Goal: Task Accomplishment & Management: Manage account settings

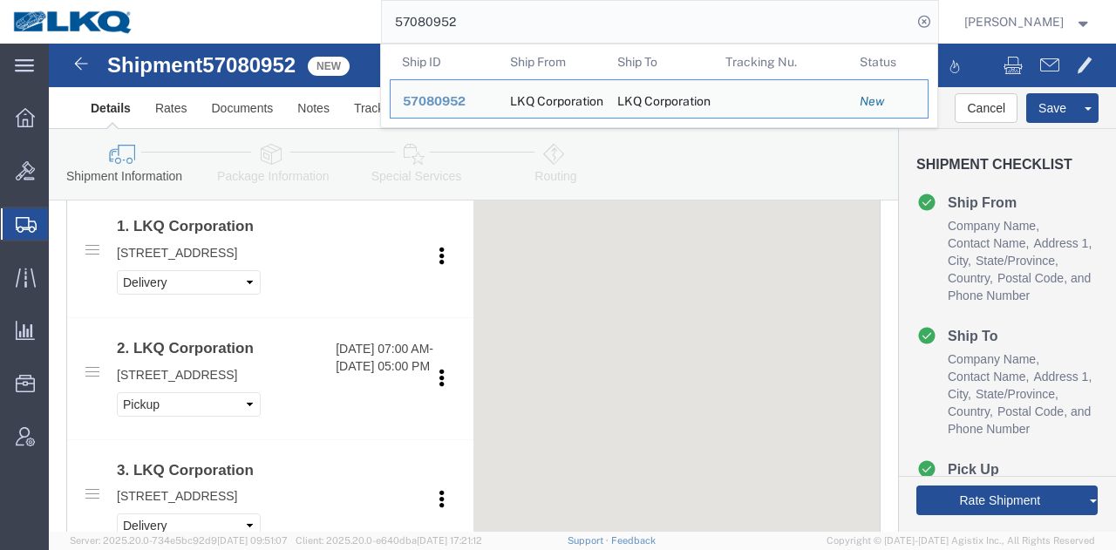
select select "27420"
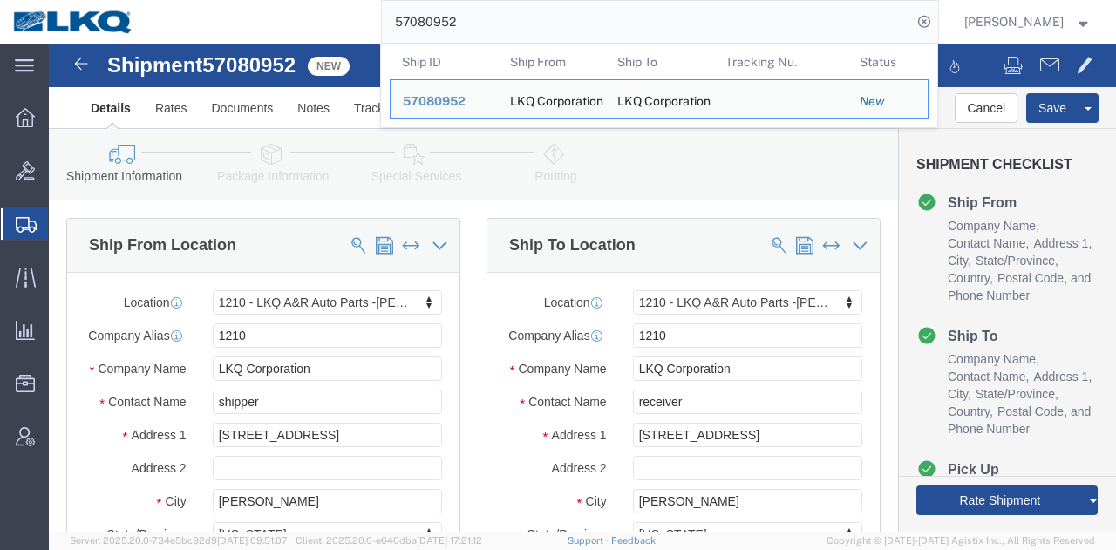
click div "Shipment Information Package Information Special Services Loading Routing"
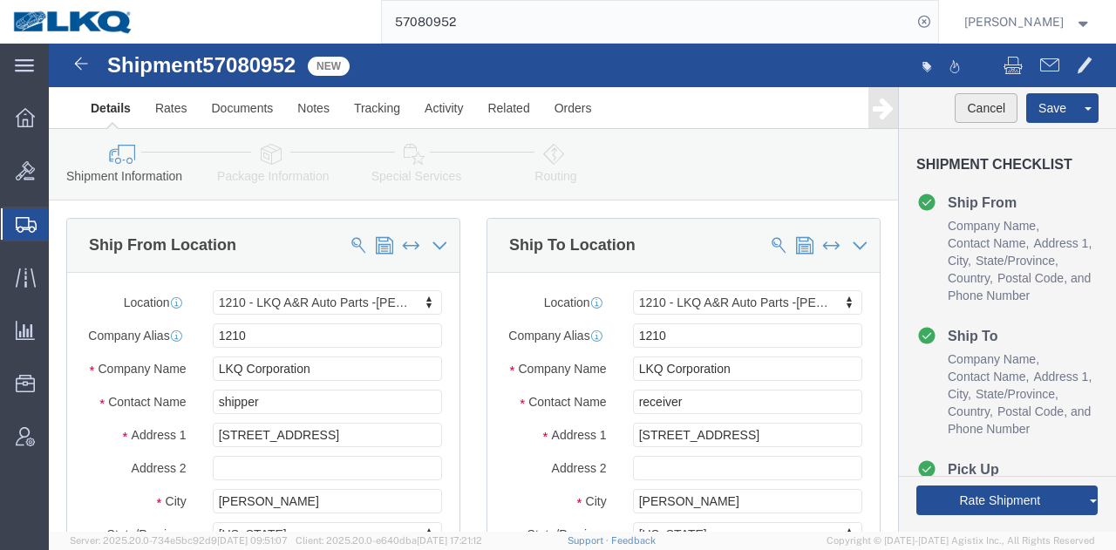
click button "Cancel"
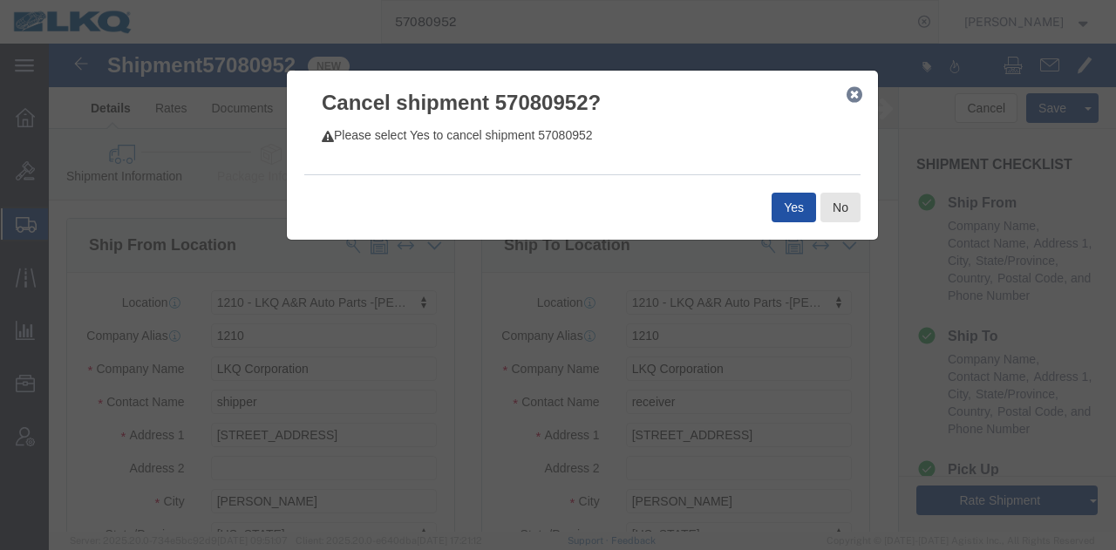
click button "Yes"
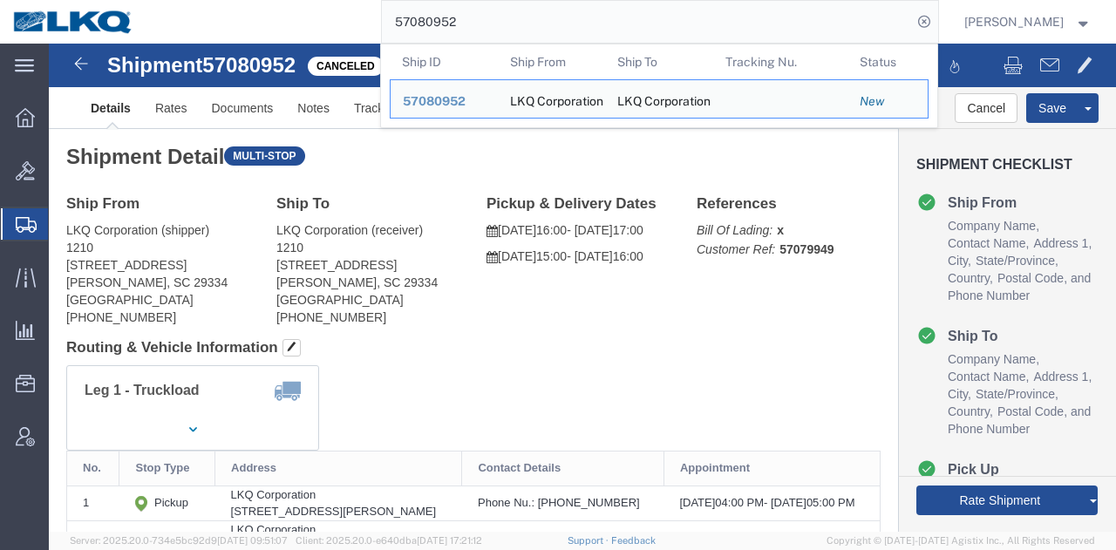
click at [750, 17] on input "57080952" at bounding box center [647, 22] width 530 height 42
paste input "4954"
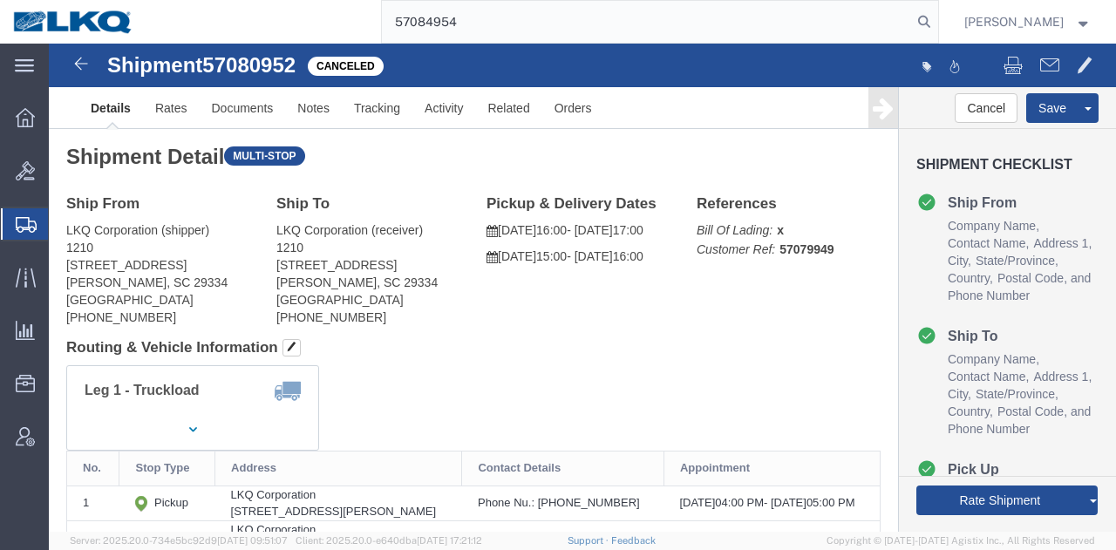
type input "57084954"
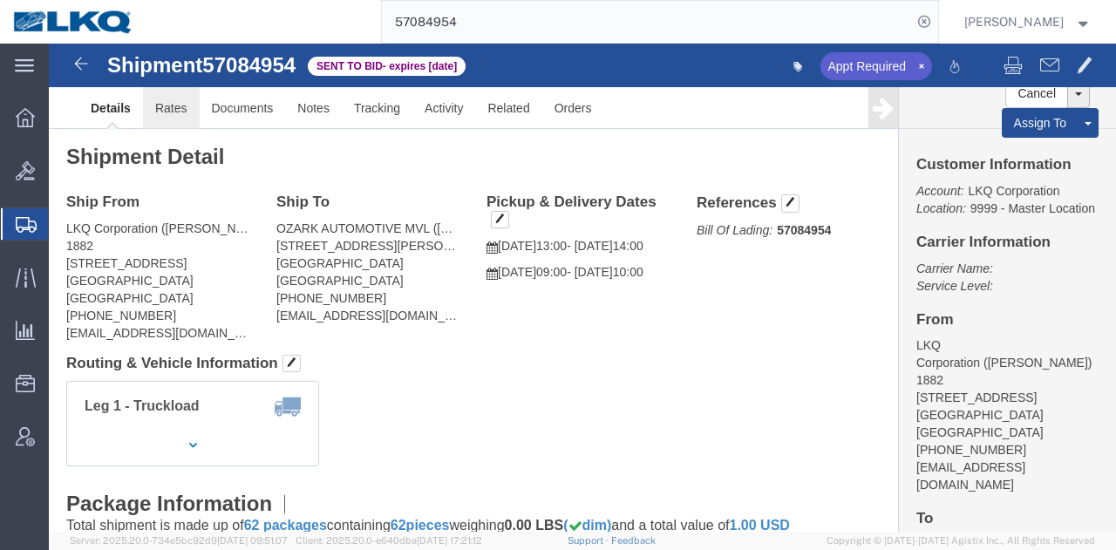
click link "Rates"
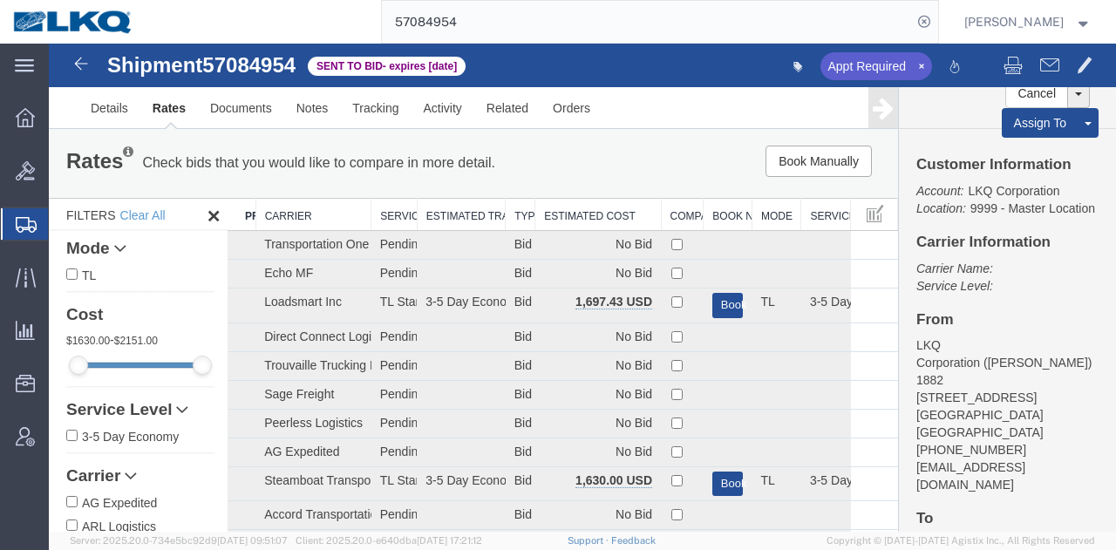
click at [593, 205] on th "Estimated Cost" at bounding box center [598, 215] width 126 height 32
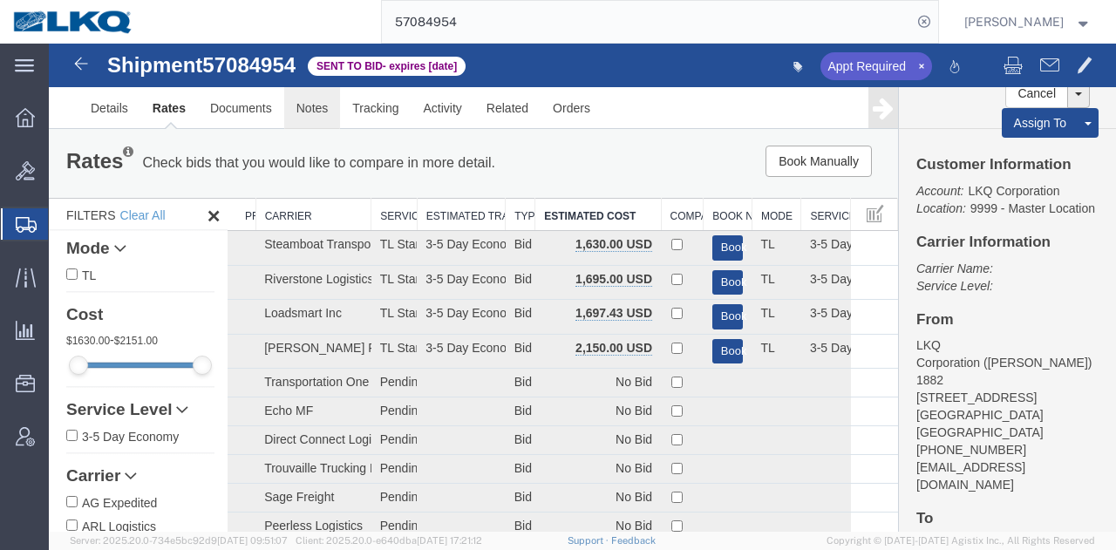
click at [318, 97] on link "Notes" at bounding box center [312, 108] width 57 height 42
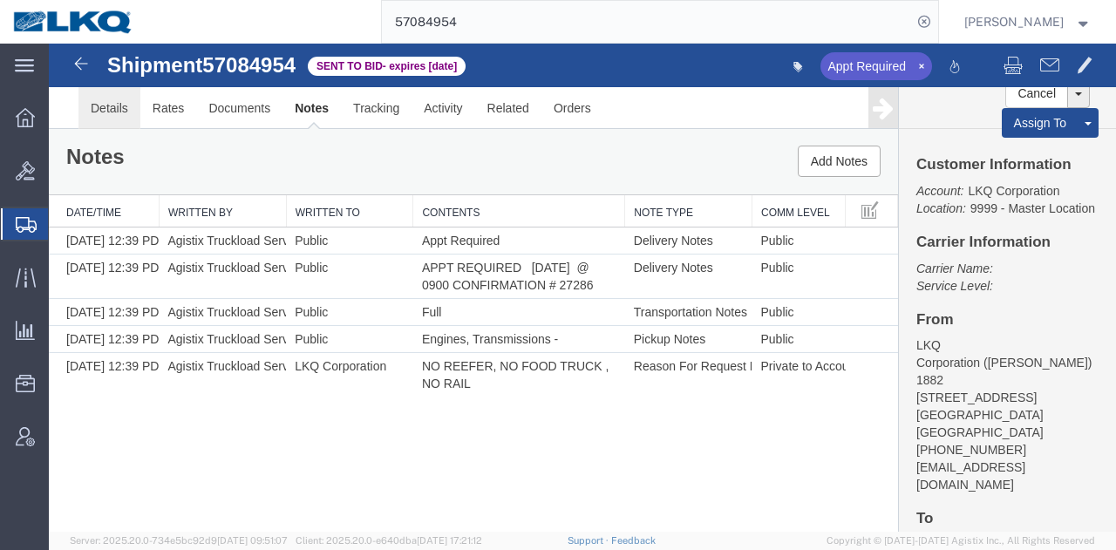
click at [134, 102] on link "Details" at bounding box center [109, 108] width 62 height 42
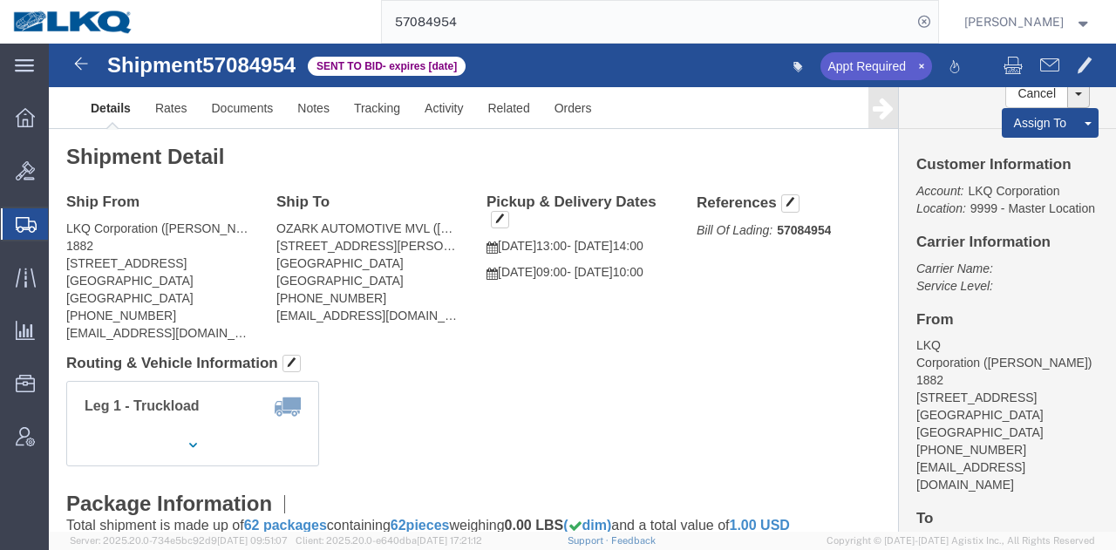
click address "LKQ Corporation (MICHAEL VASQUEZ) 1882 1102 W Carrier Pkwy STE 100 Grand Prairi…"
copy address "75050"
click address "OZARK AUTOMOTIVE MVL (RICARDO) 24520 SAN MICHELE RD MORENO VALLEY, CA 92551 Uni…"
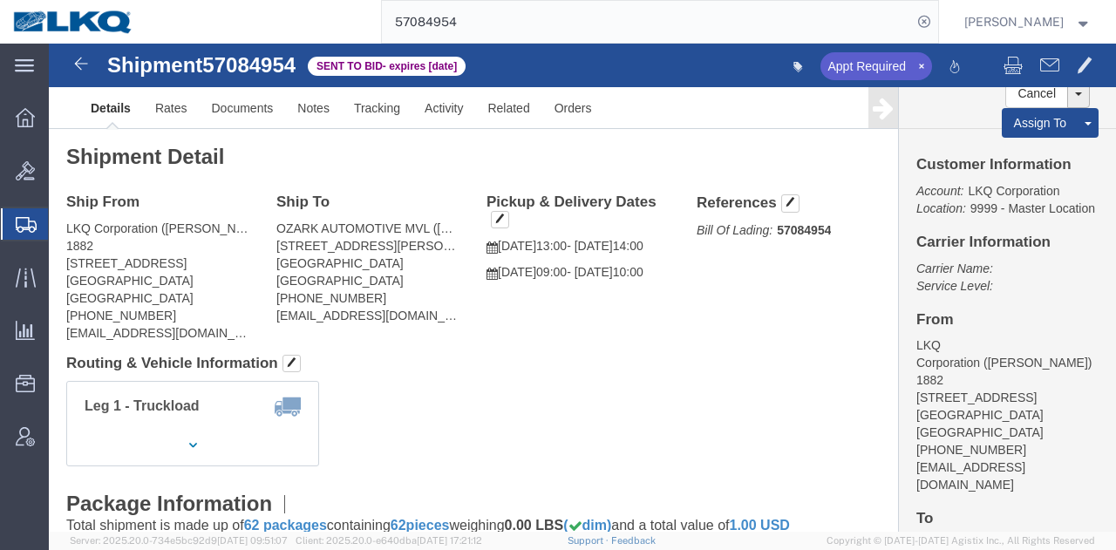
copy address "92551"
click span
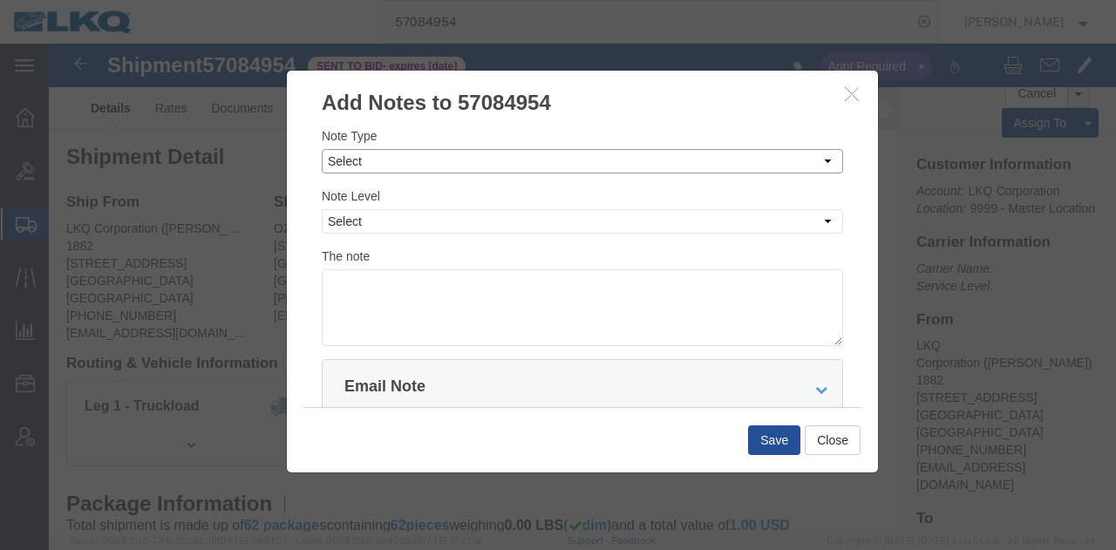
click select "Select Approval Bid Notes Carrier Change Notes Claim Notes Content Hazmat Notes…"
select select "BID_NOTES"
click select "Select Approval Bid Notes Carrier Change Notes Claim Notes Content Hazmat Notes…"
click div "Note Type Select Approval Bid Notes Carrier Change Notes Claim Notes Content Ha…"
click select "Select Private to Account Private to Vendor Public"
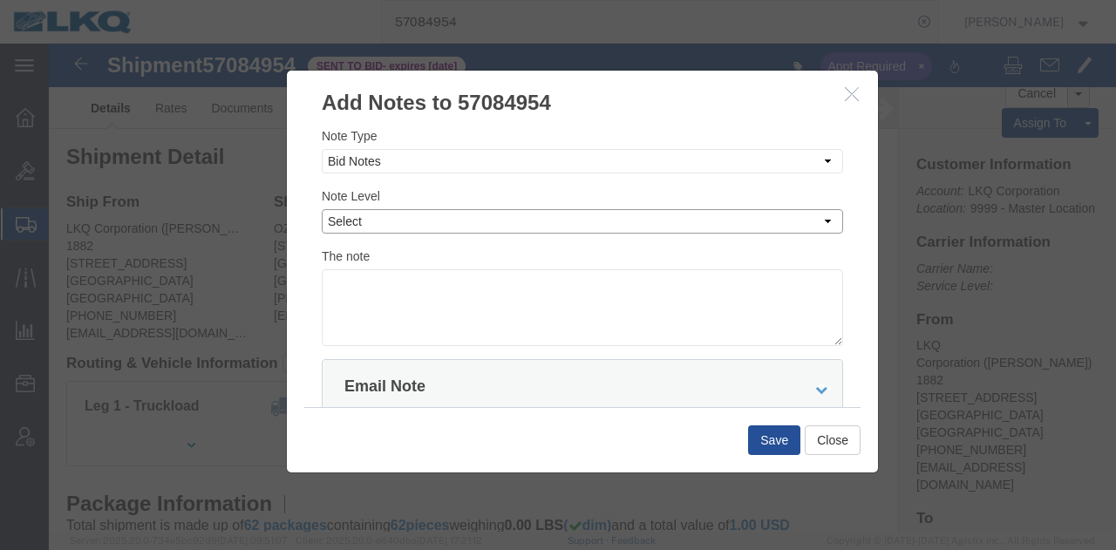
select select "PRIVATE_TO_ACCOUNT"
click select "Select Private to Account Private to Vendor Public"
click textarea
paste textarea "$1,617"
click textarea "DAT: $1,617"
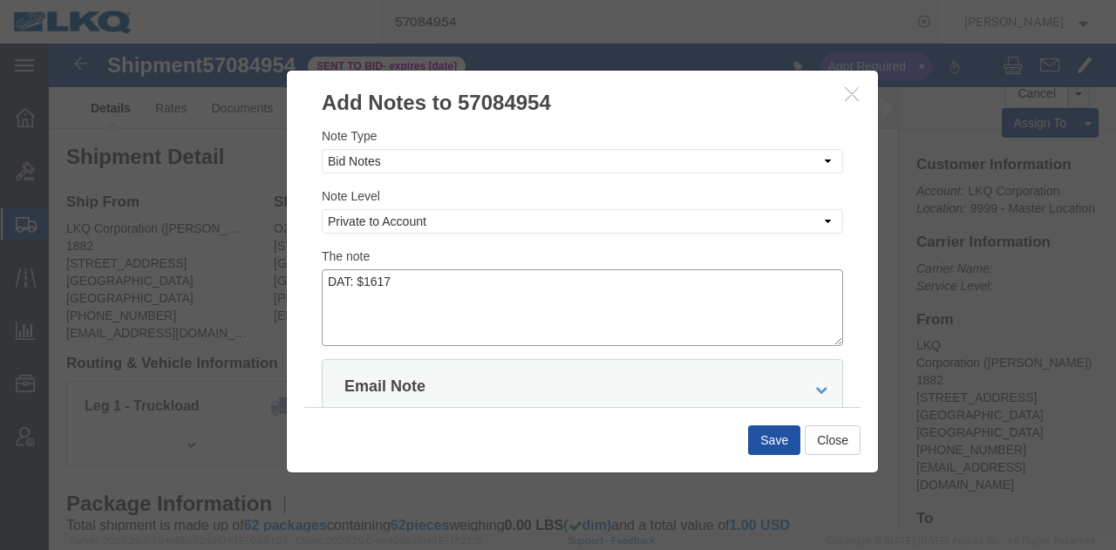
type textarea "DAT: $1617"
click button "Save"
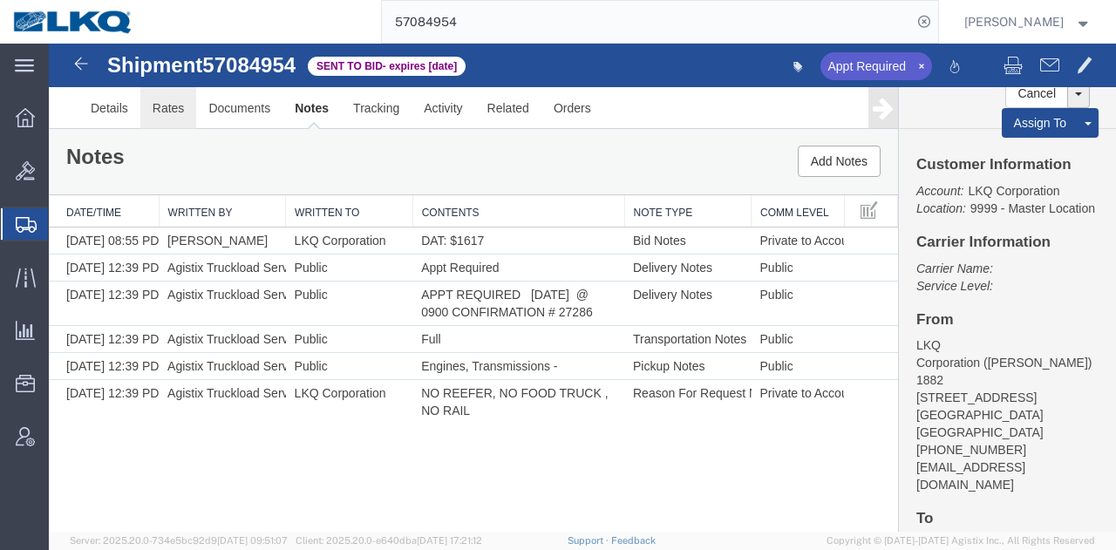
click at [176, 93] on link "Rates" at bounding box center [168, 108] width 57 height 42
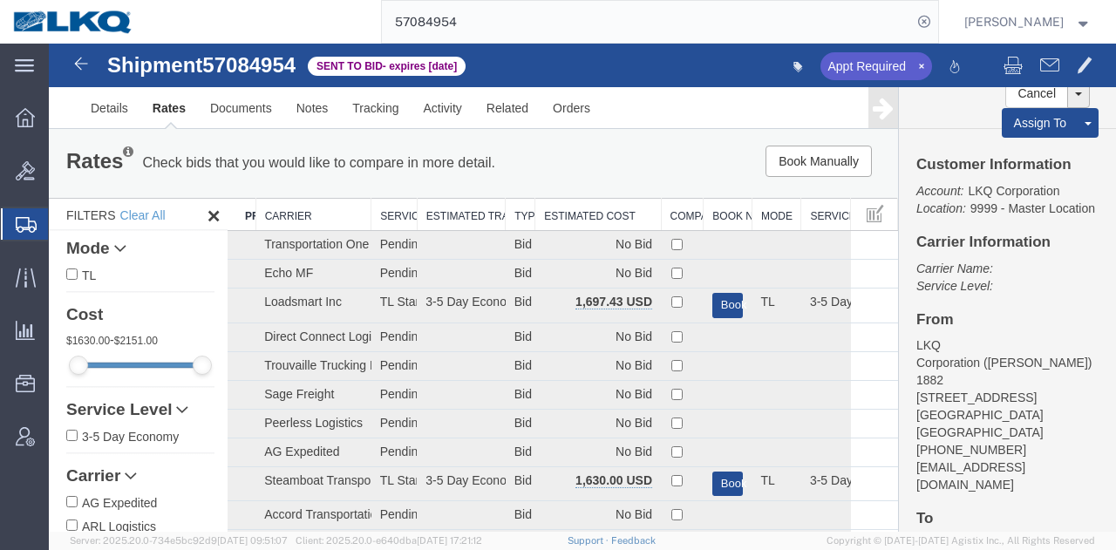
click at [570, 218] on th "Estimated Cost" at bounding box center [598, 215] width 126 height 32
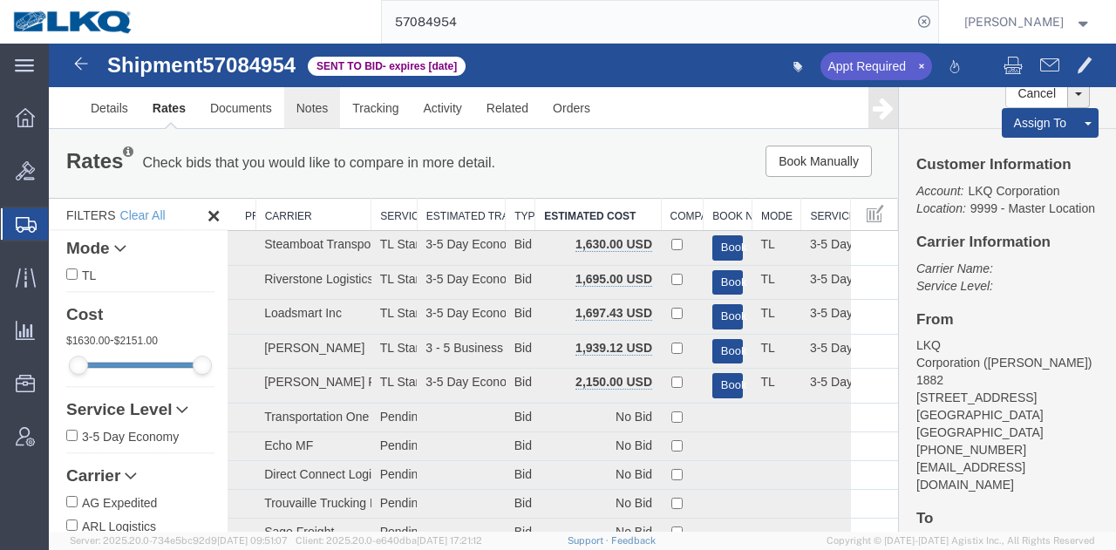
click at [319, 121] on link "Notes" at bounding box center [312, 108] width 57 height 42
click at [319, 121] on div at bounding box center [582, 288] width 1067 height 488
click at [301, 105] on div at bounding box center [582, 288] width 1067 height 488
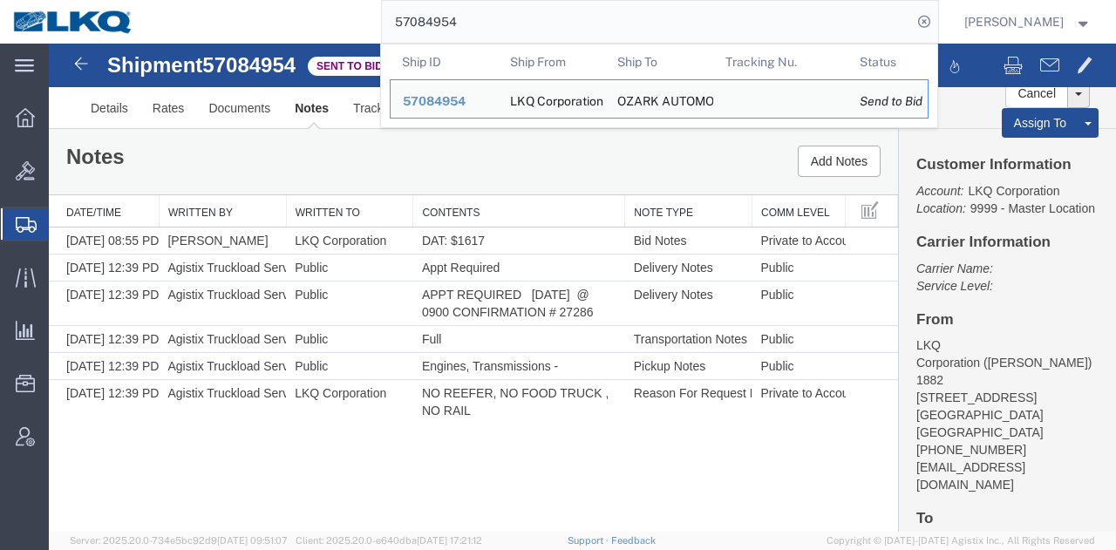
click at [702, 33] on input "57084954" at bounding box center [647, 22] width 530 height 42
paste input "94936"
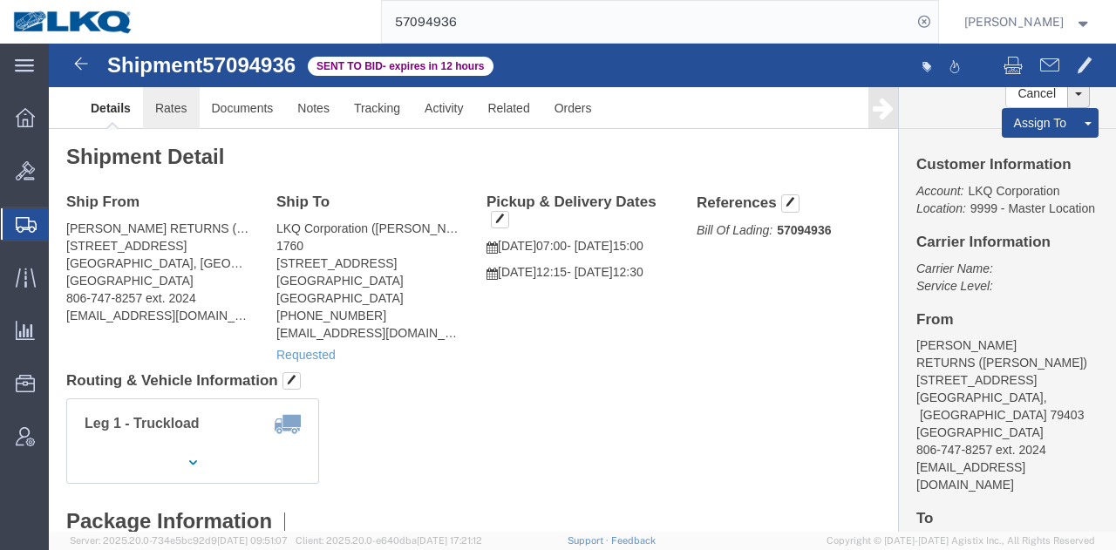
click link "Rates"
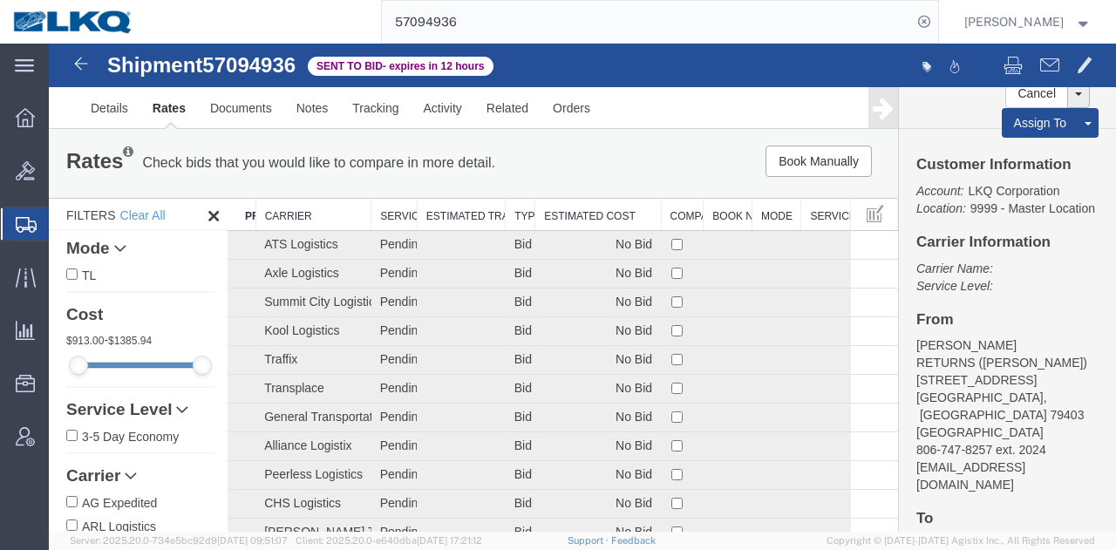
click at [601, 211] on th "Estimated Cost" at bounding box center [598, 215] width 126 height 32
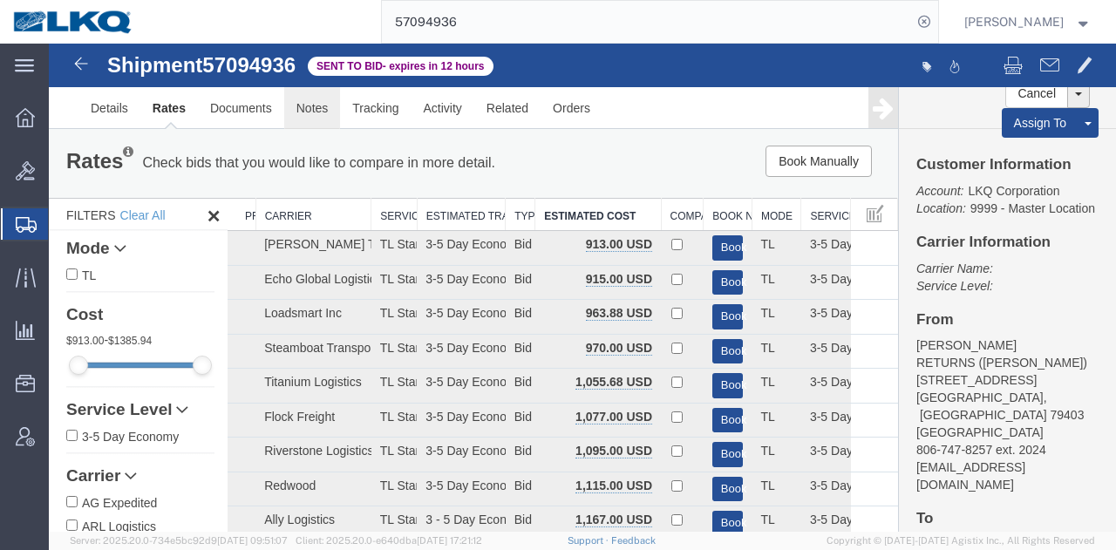
click at [305, 112] on link "Notes" at bounding box center [312, 108] width 57 height 42
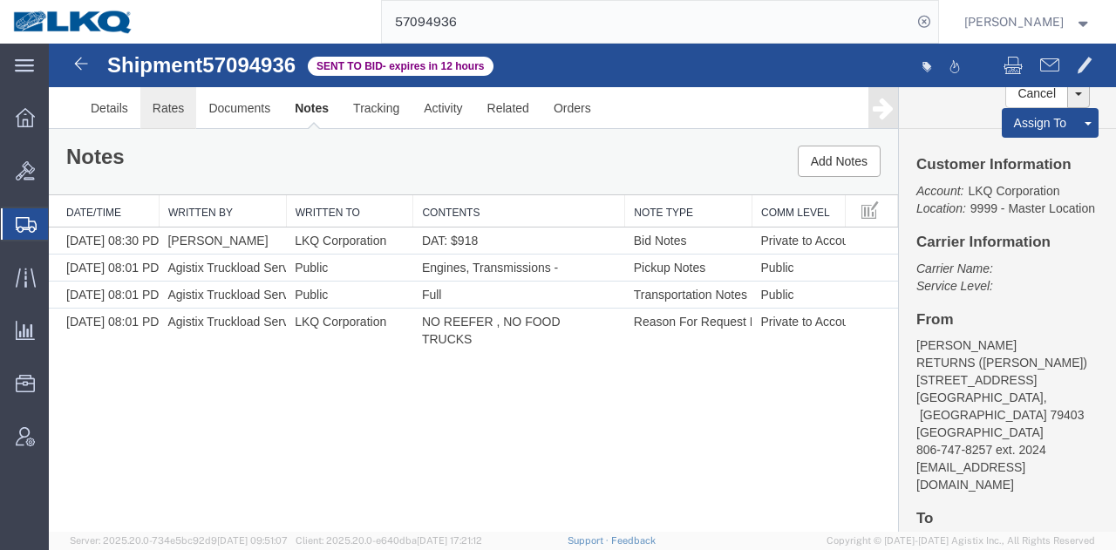
click at [173, 114] on link "Rates" at bounding box center [168, 108] width 57 height 42
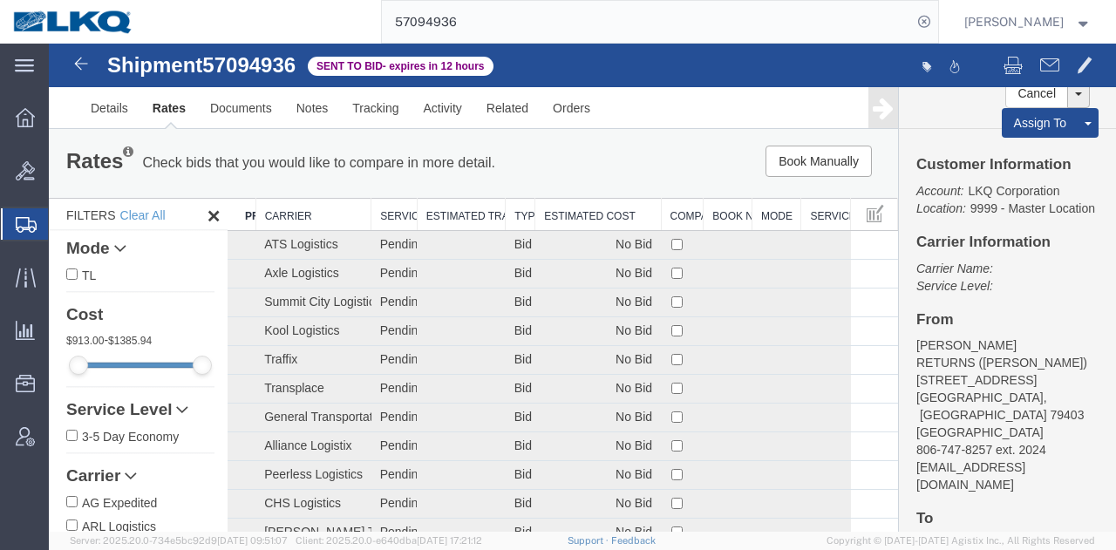
click at [568, 211] on th "Estimated Cost" at bounding box center [598, 215] width 126 height 32
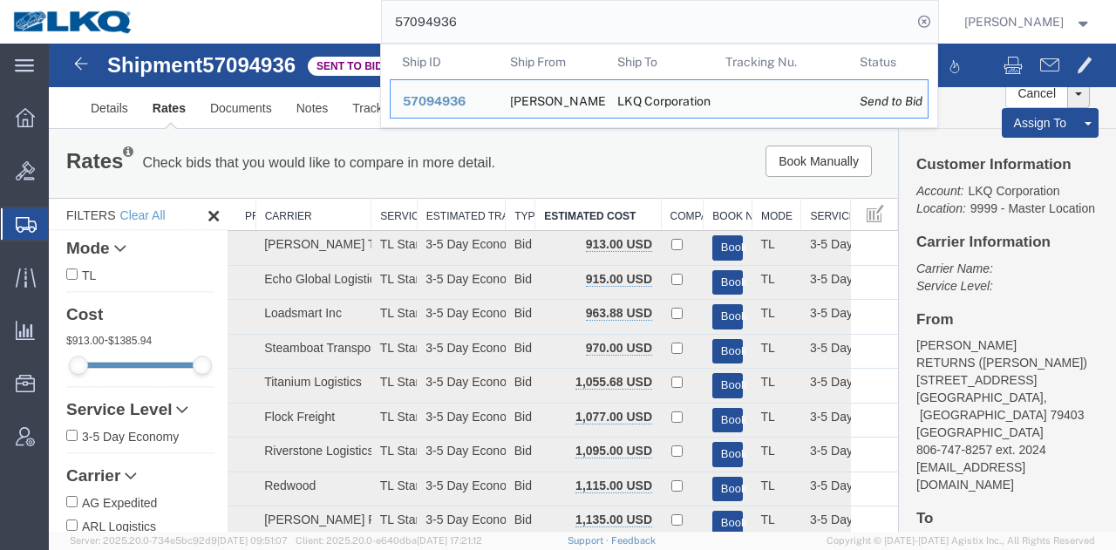
click at [703, 24] on input "57094936" at bounding box center [647, 22] width 530 height 42
paste input "3889195"
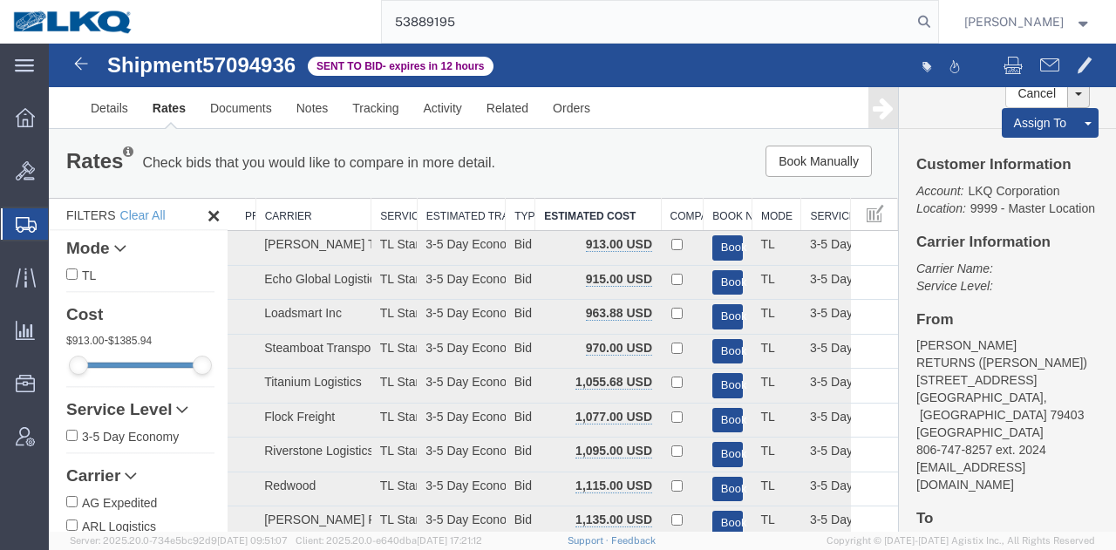
type input "53889195"
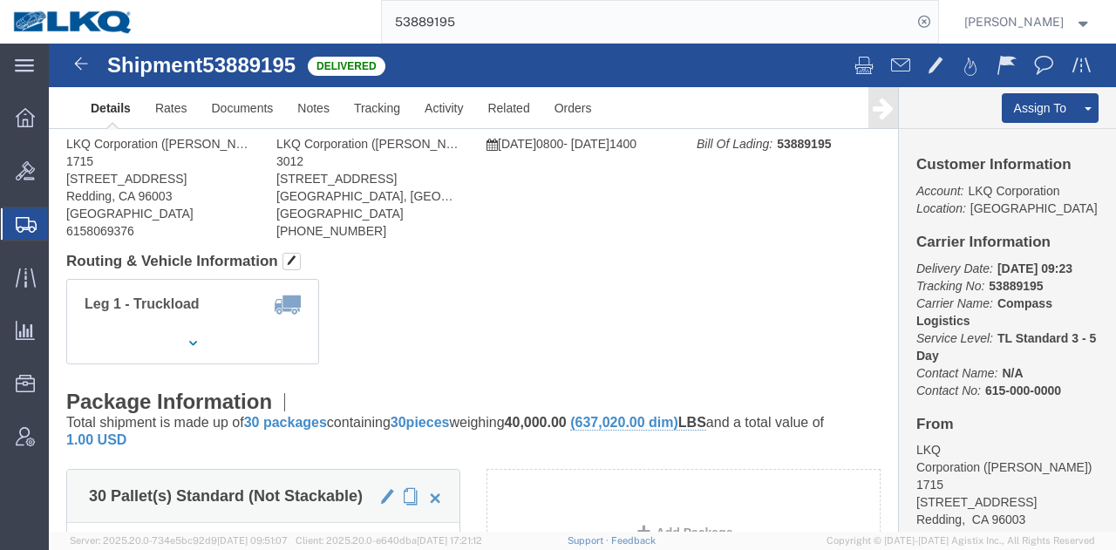
click body "Shipment 53889195 Delivered Details Rates Documents Notes Tracking Activity Rel…"
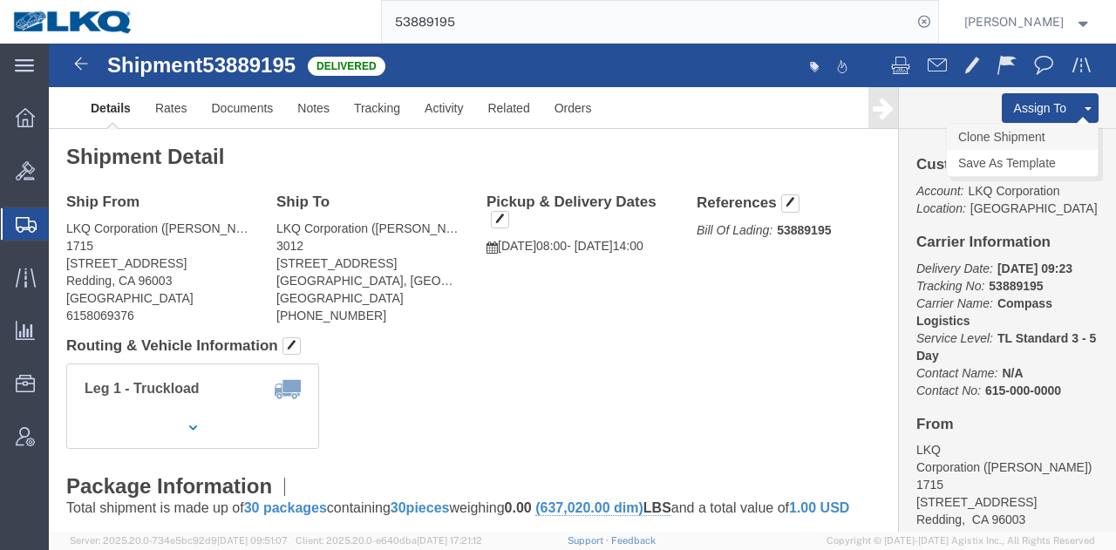
click link "Clone Shipment"
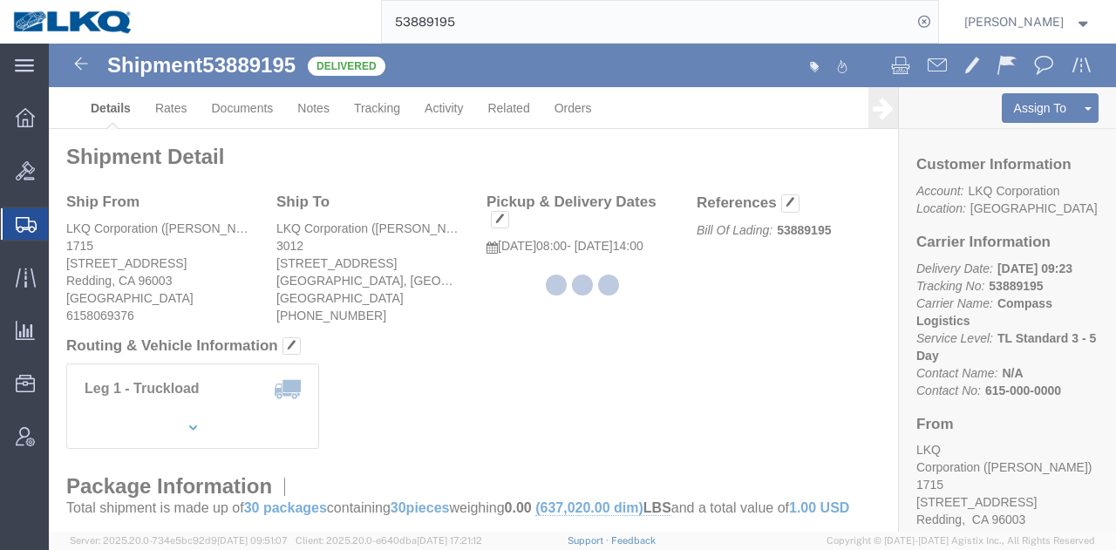
select select "27600"
select select "27728"
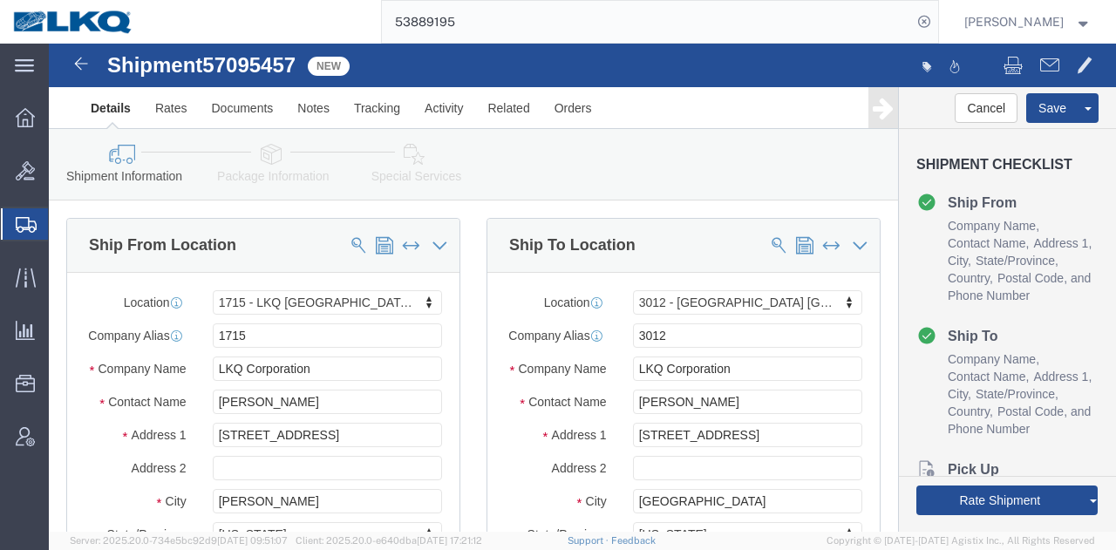
click span "57095457"
copy span "57095457"
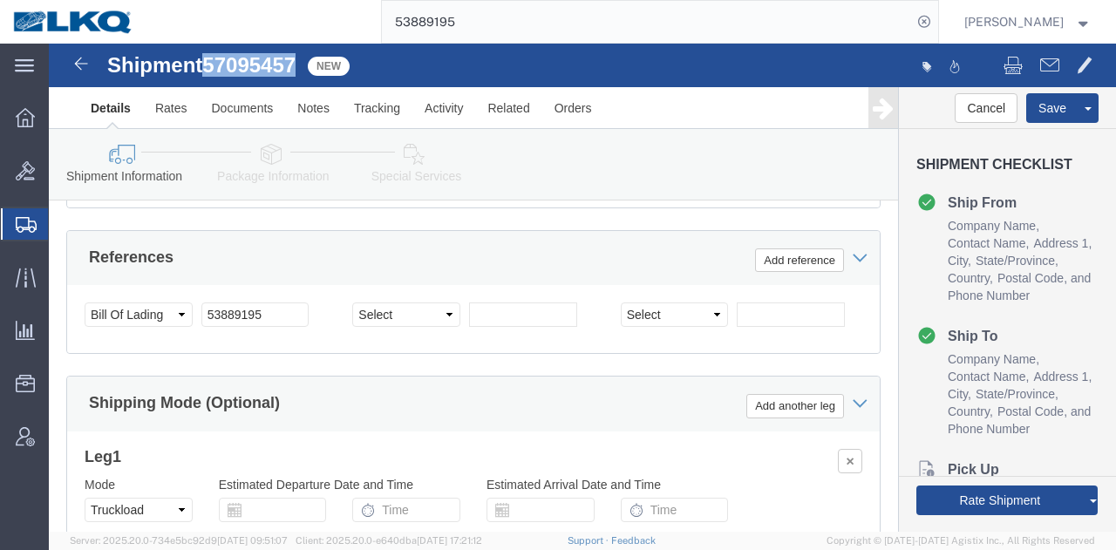
scroll to position [1241, 0]
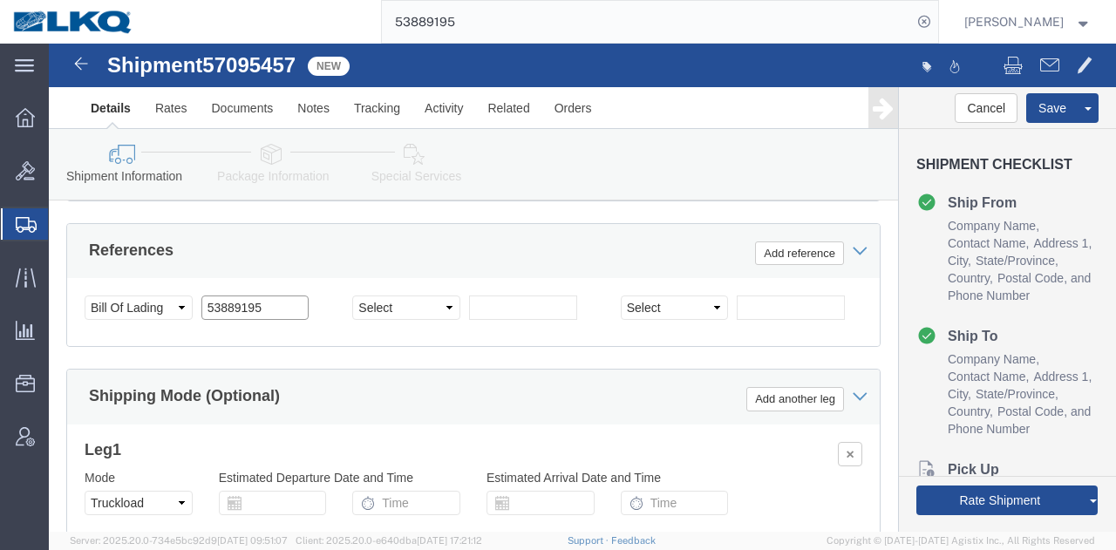
click input "53889195"
paste input "7095457"
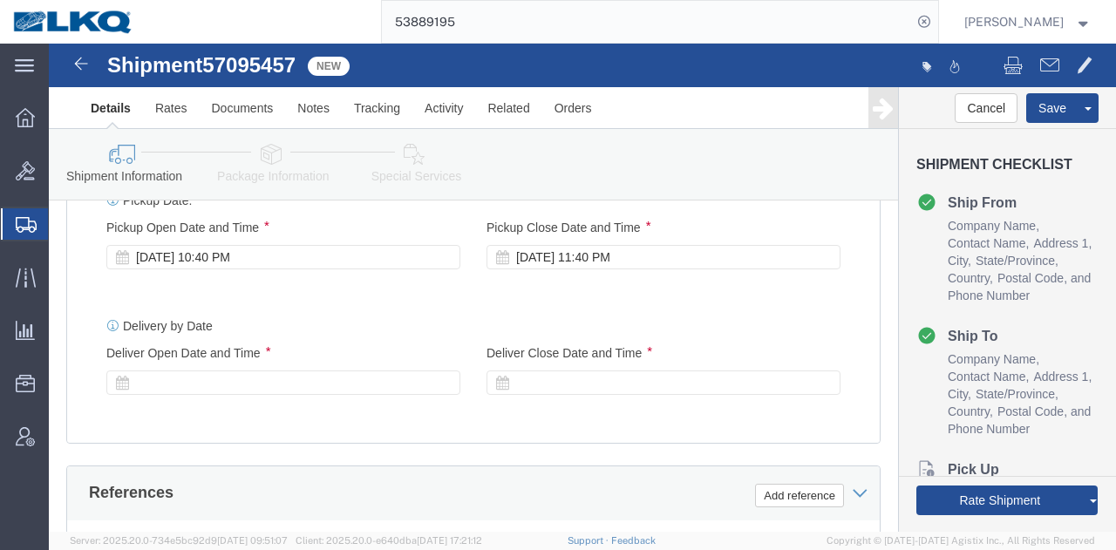
scroll to position [995, 0]
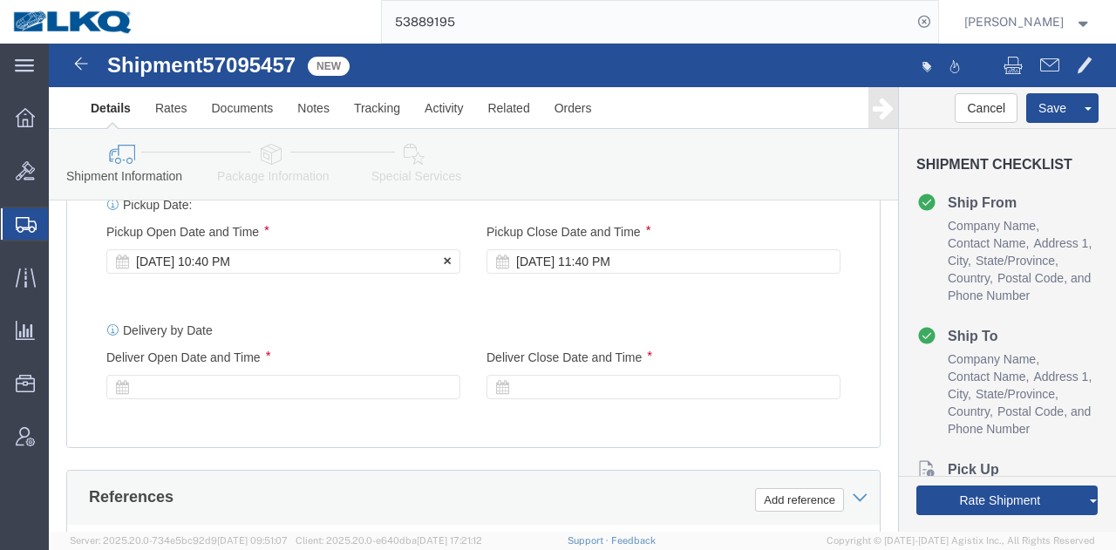
type input "57095457"
click div "Oct 10 2025 10:40 PM"
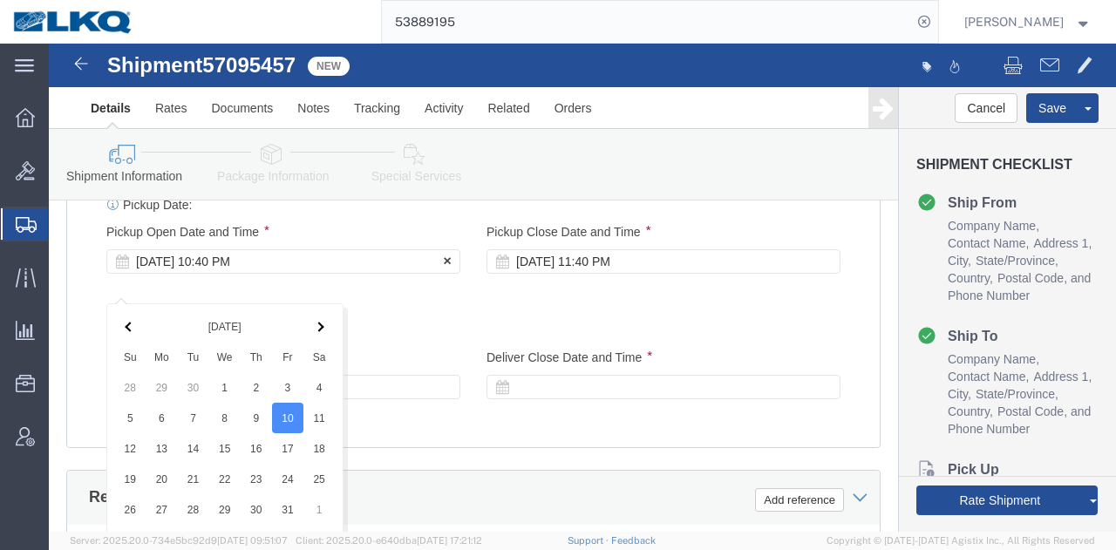
scroll to position [1307, 0]
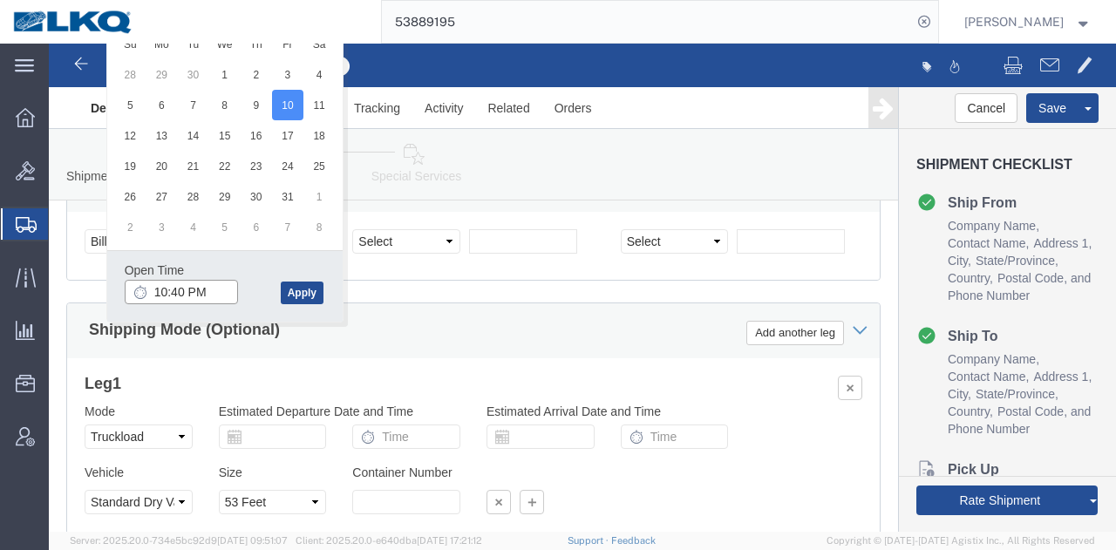
click input "10:40 PM"
type input "20"
type input "8:00 PM"
click button "Apply"
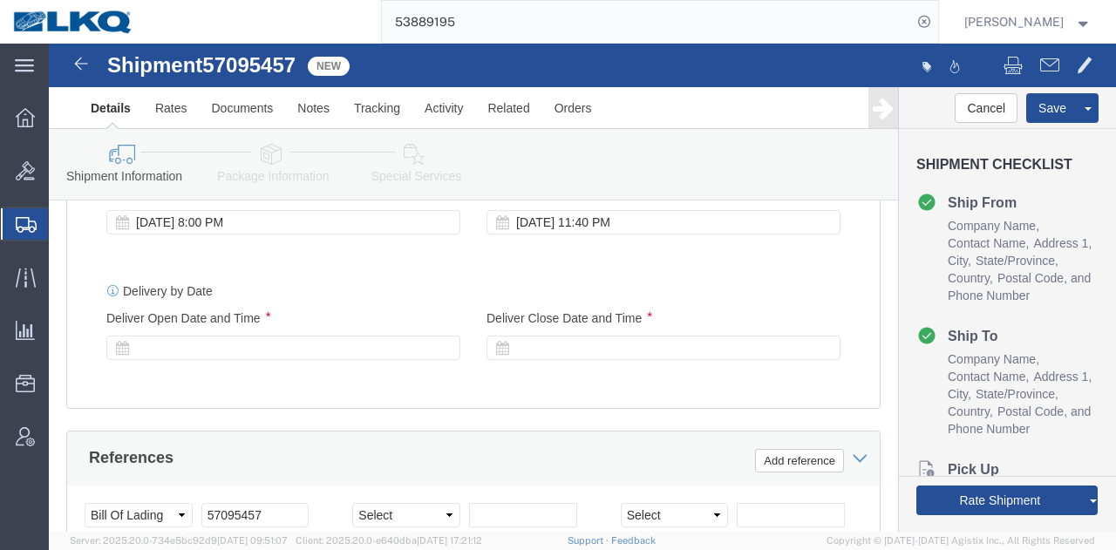
scroll to position [1025, 0]
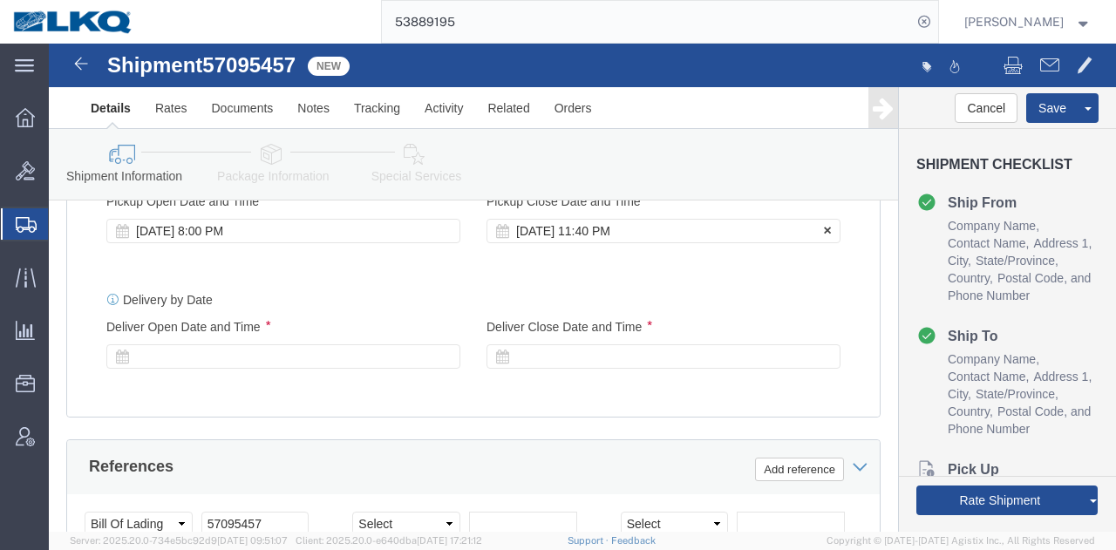
click div "Oct 10 2025 11:40 PM"
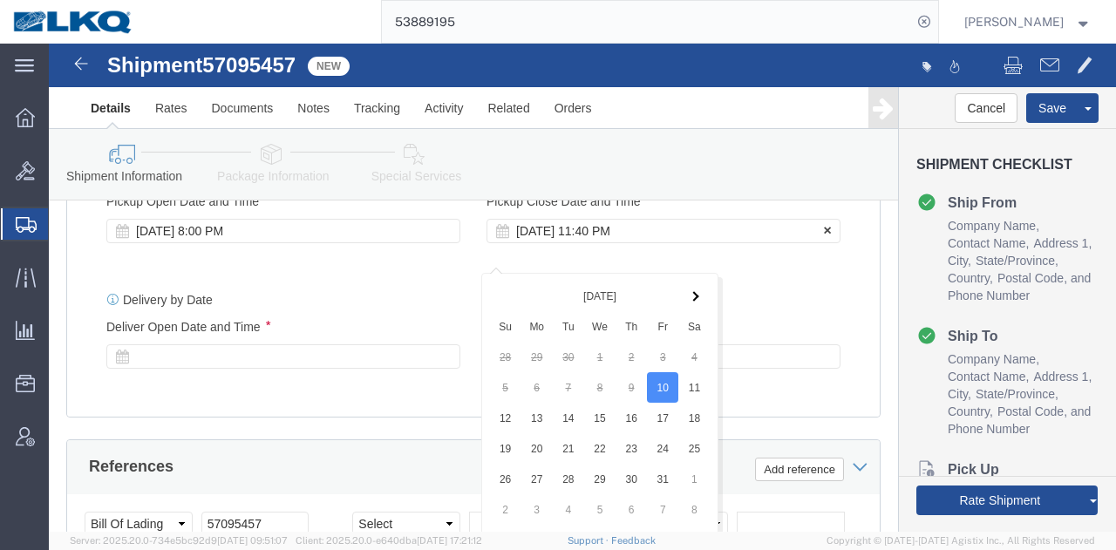
scroll to position [1307, 0]
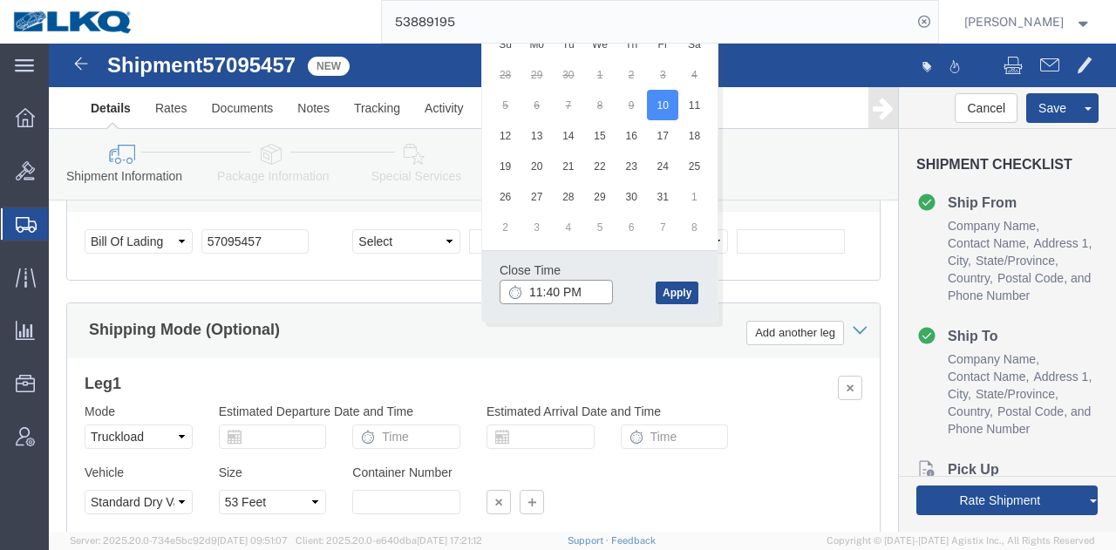
click input "11:40 PM"
type input "9:00 PM"
click button "Apply"
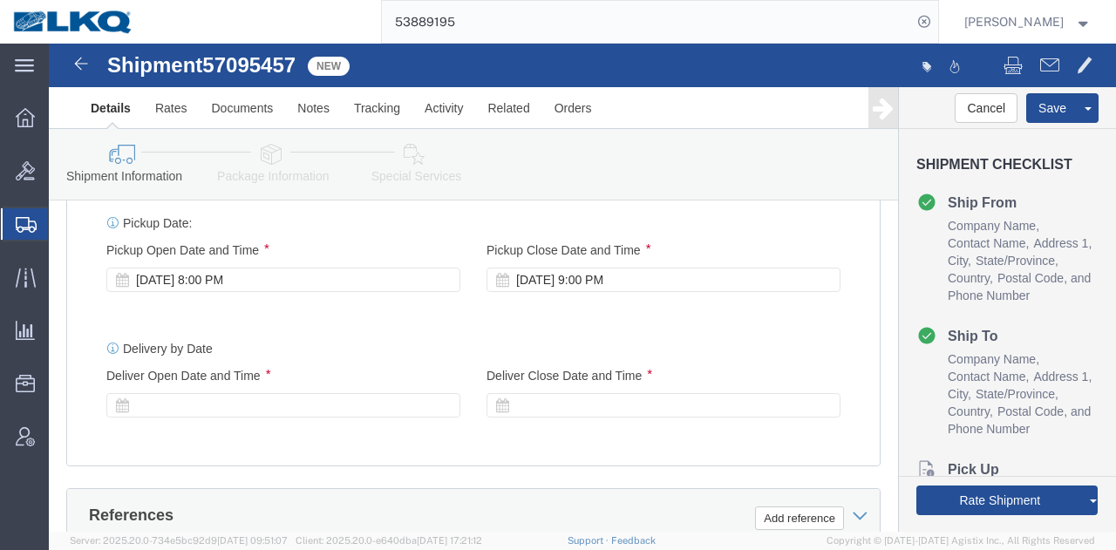
scroll to position [974, 0]
click div
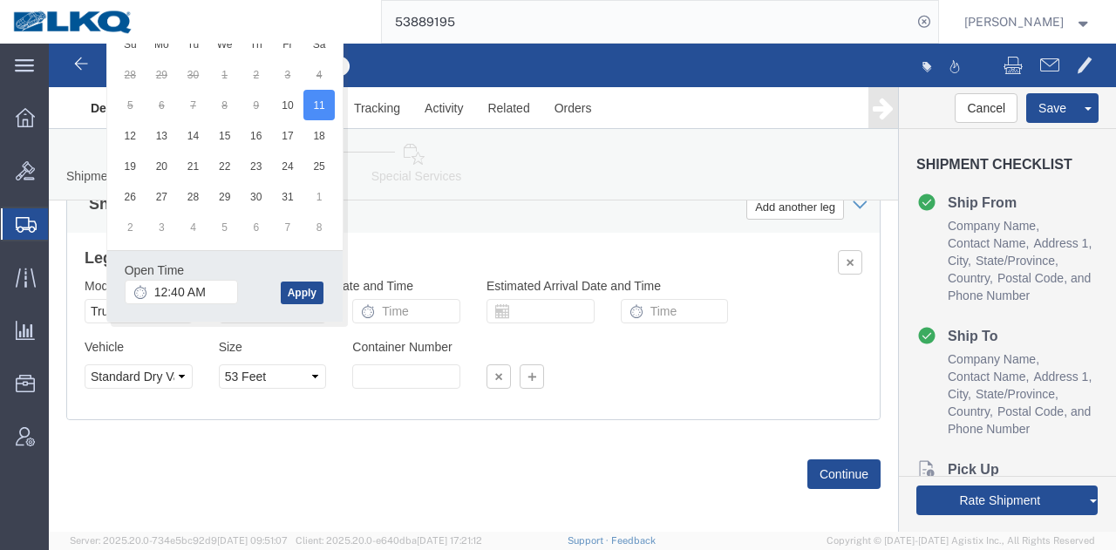
click div "Open Time 12:40 AM"
click input "12:40 AM"
type input "10:00 PM"
click button "Apply"
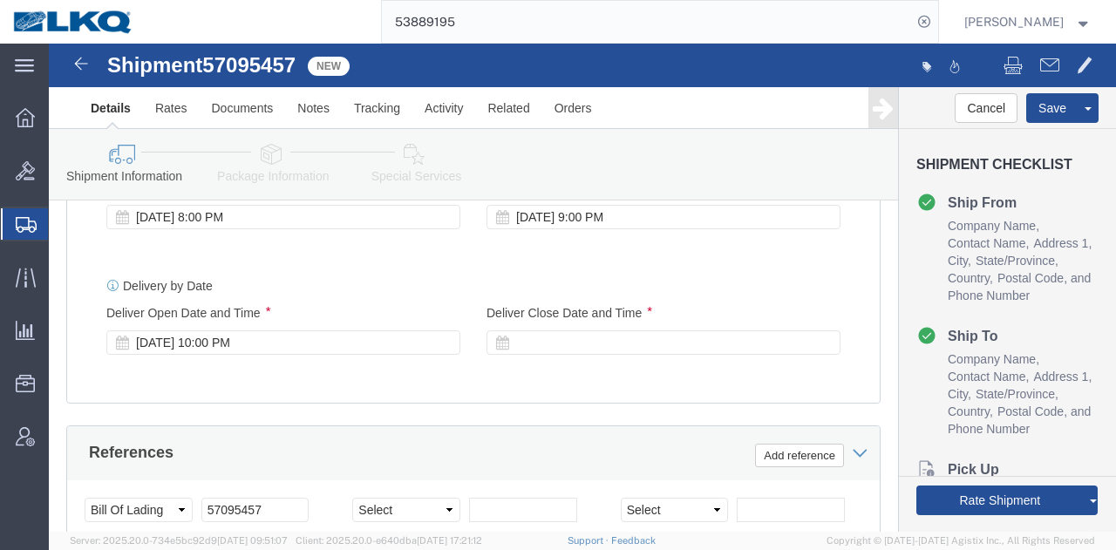
scroll to position [1036, 0]
click div
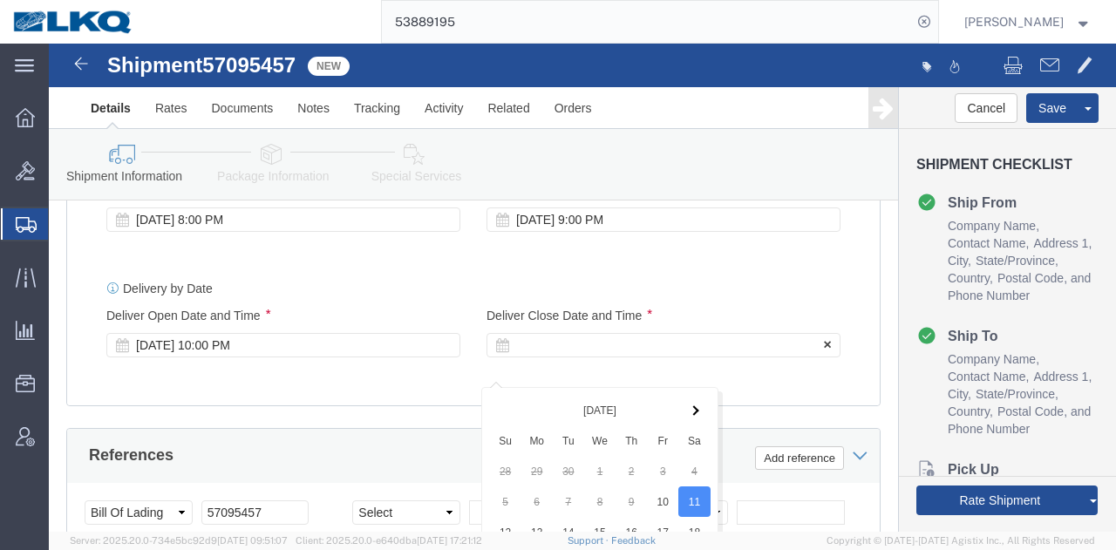
scroll to position [1433, 0]
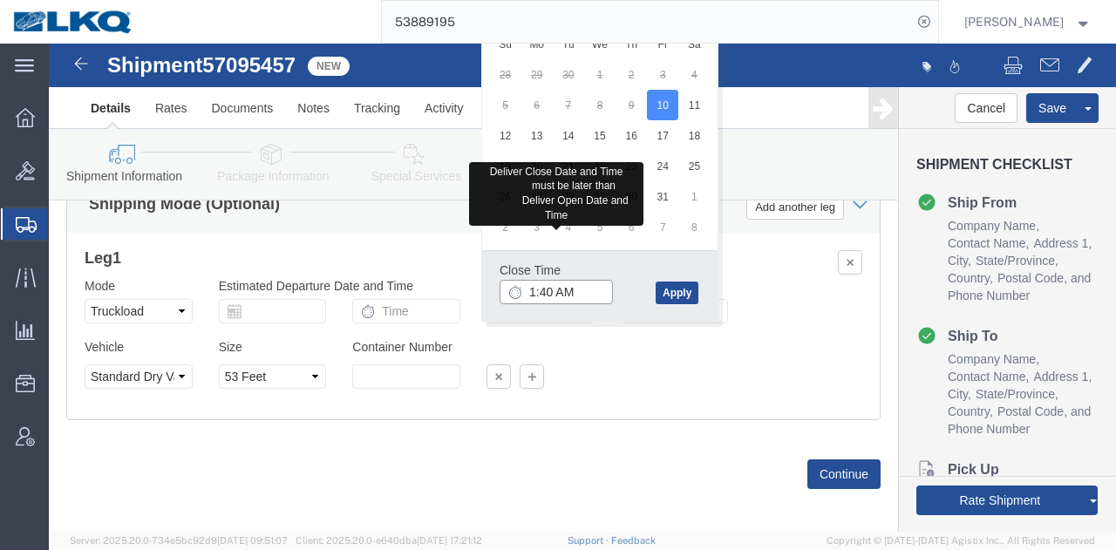
click input "1:40 AM"
click input "11:00 AM"
type input "23"
type input "11:00 PM"
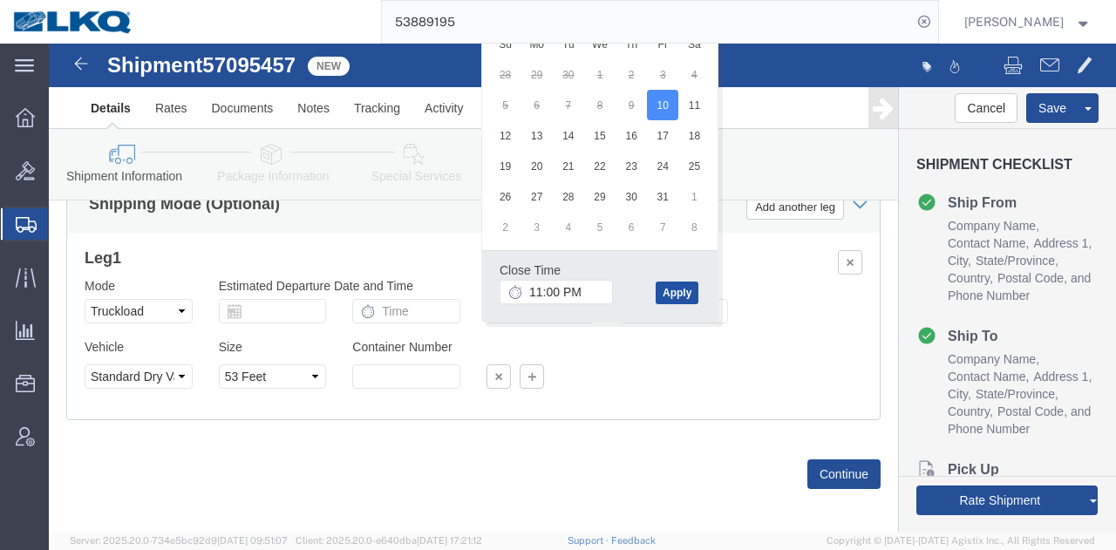
click button "Apply"
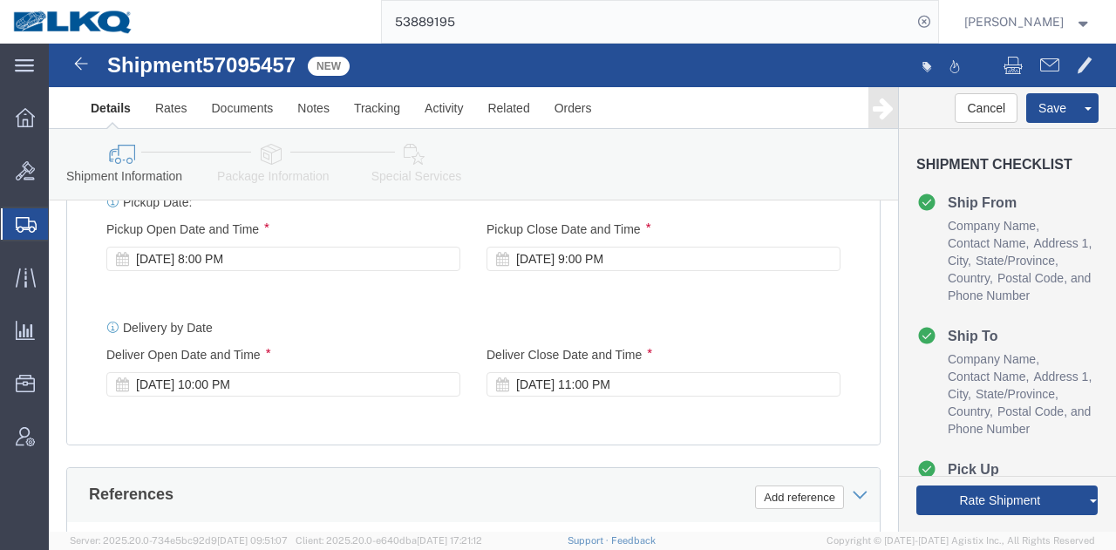
scroll to position [988, 0]
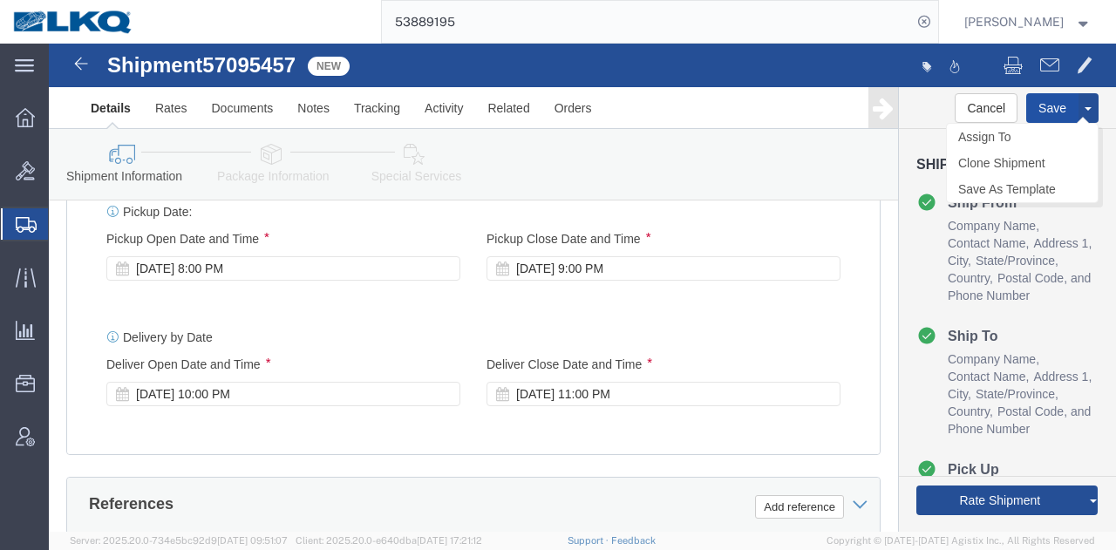
click button "Save"
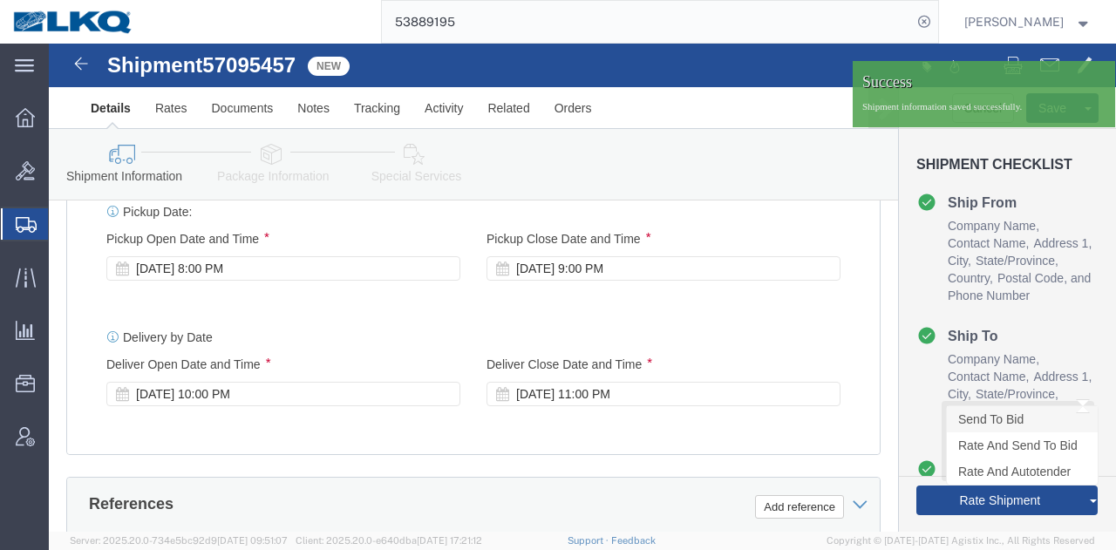
click link "Send To Bid"
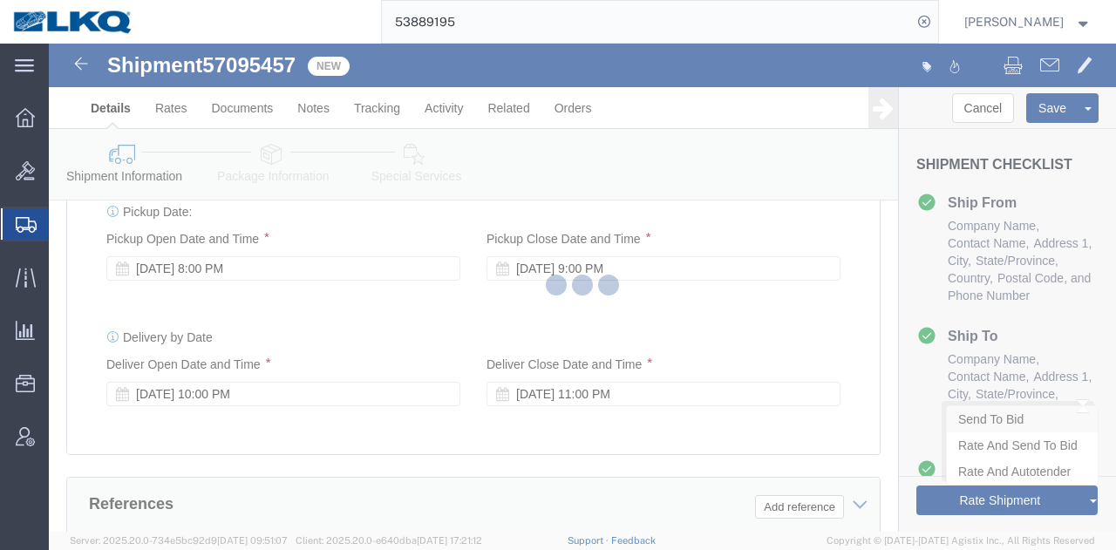
select select "TL"
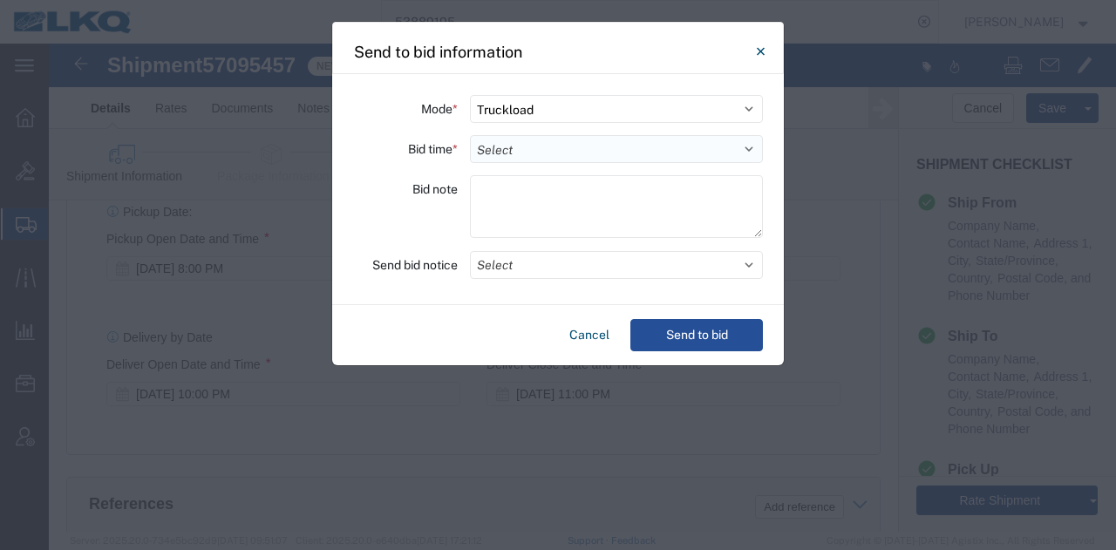
click at [602, 142] on select "Select 30 Min (Rush) 1 Hour (Rush) 2 Hours (Rush) 4 Hours (Rush) 8 Hours (Rush)…" at bounding box center [616, 149] width 293 height 28
select select "24"
click at [470, 135] on select "Select 30 Min (Rush) 1 Hour (Rush) 2 Hours (Rush) 4 Hours (Rush) 8 Hours (Rush)…" at bounding box center [616, 149] width 293 height 28
click at [589, 265] on button "Select" at bounding box center [616, 265] width 293 height 28
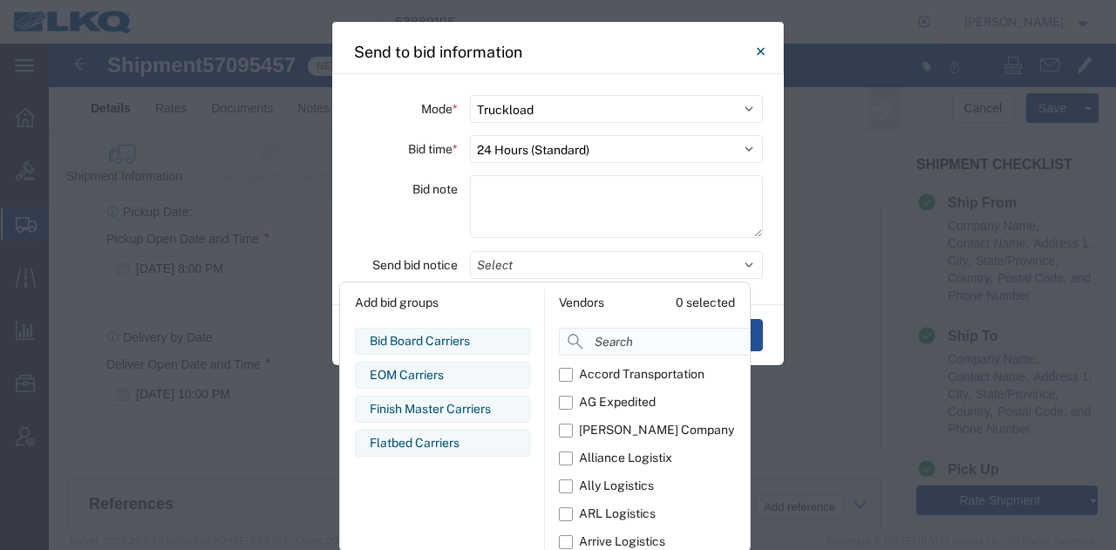
click at [614, 341] on input at bounding box center [693, 342] width 268 height 28
type input "comp"
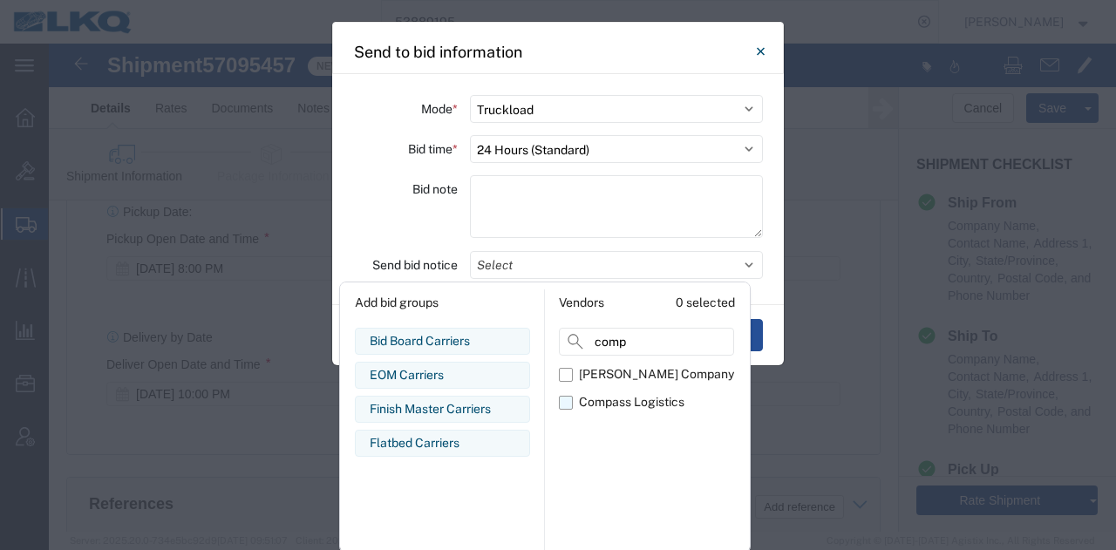
click at [574, 398] on label "Compass Logistics" at bounding box center [646, 403] width 175 height 28
click at [0, 0] on input "Compass Logistics" at bounding box center [0, 0] width 0 height 0
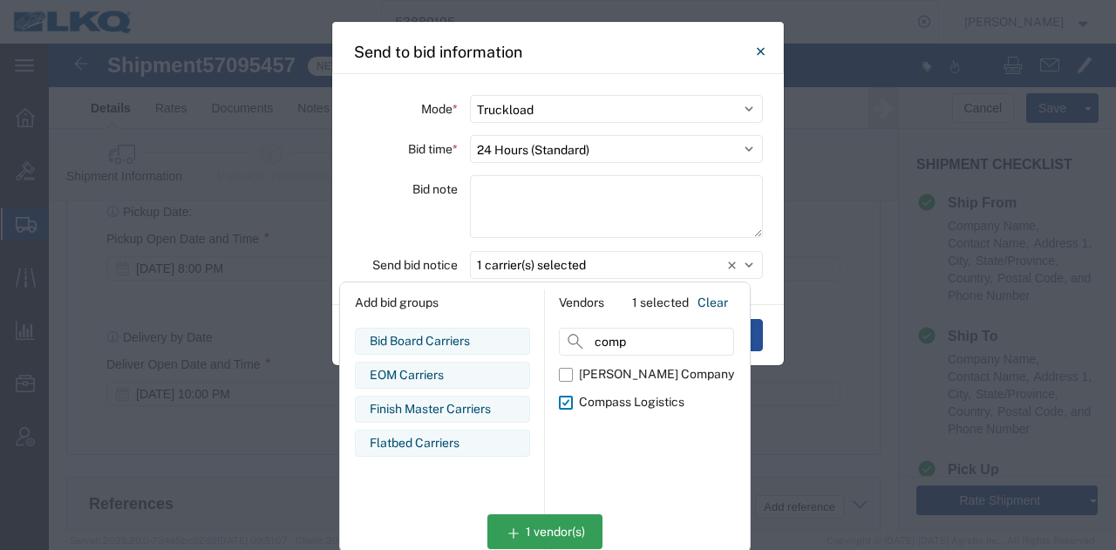
click at [372, 214] on div "Bid note" at bounding box center [405, 209] width 105 height 68
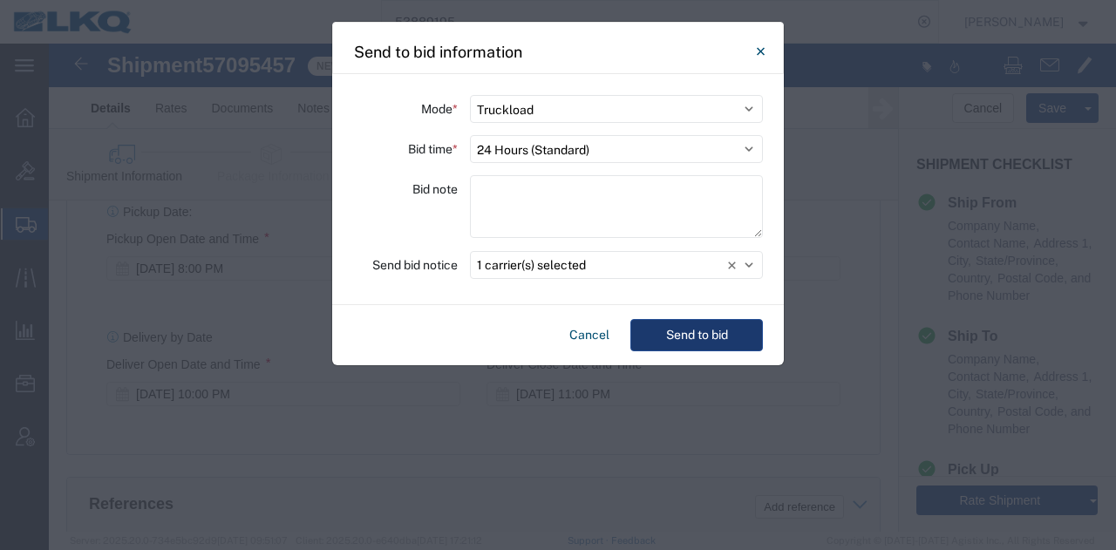
click at [661, 343] on button "Send to bid" at bounding box center [696, 335] width 132 height 32
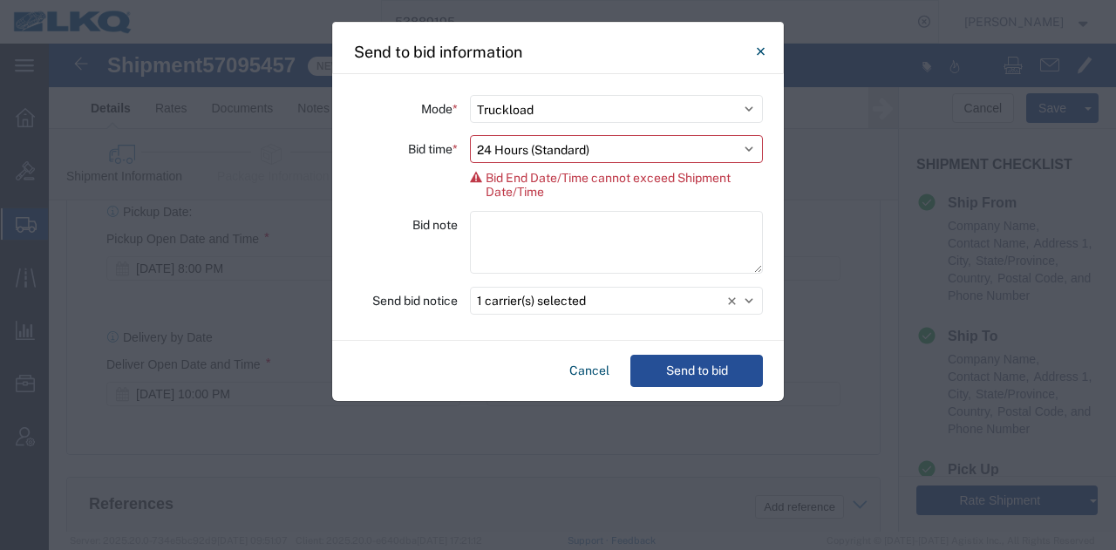
click at [531, 180] on span "Bid End Date/Time cannot exceed Shipment Date/Time" at bounding box center [623, 185] width 277 height 28
click at [511, 146] on select "Select 30 Min (Rush) 1 Hour (Rush) 2 Hours (Rush) 4 Hours (Rush) 8 Hours (Rush)…" at bounding box center [616, 149] width 293 height 28
select select "2"
click at [470, 135] on select "Select 30 Min (Rush) 1 Hour (Rush) 2 Hours (Rush) 4 Hours (Rush) 8 Hours (Rush)…" at bounding box center [616, 149] width 293 height 28
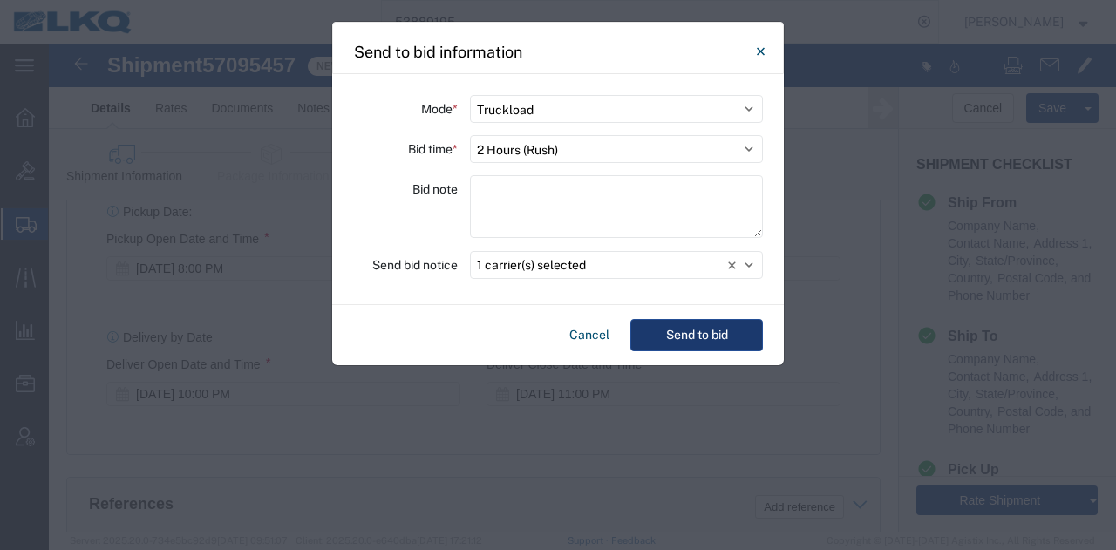
click at [686, 329] on button "Send to bid" at bounding box center [696, 335] width 132 height 32
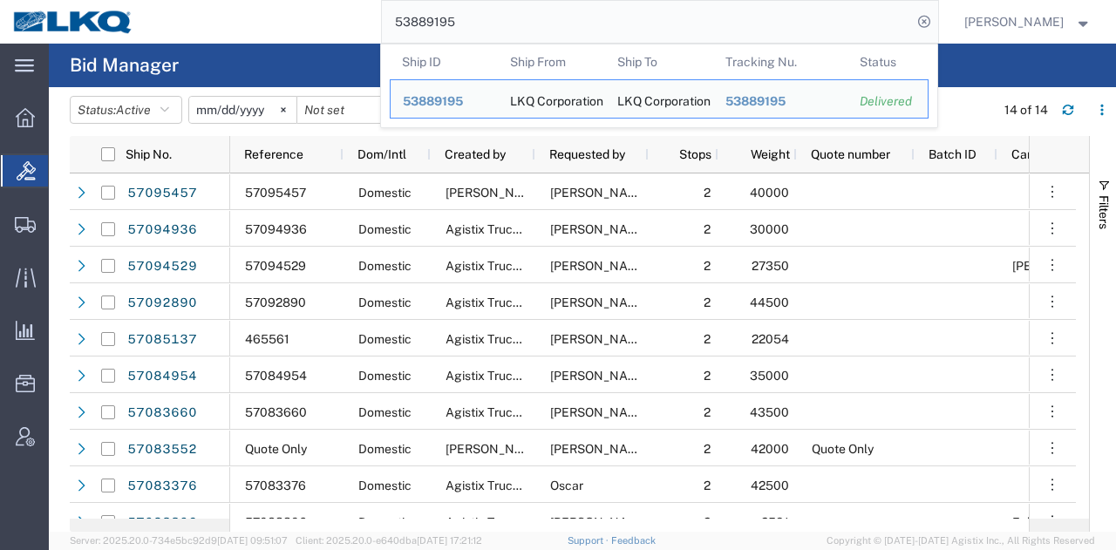
click at [779, 9] on input "53889195" at bounding box center [647, 22] width 530 height 42
paste input "7094936"
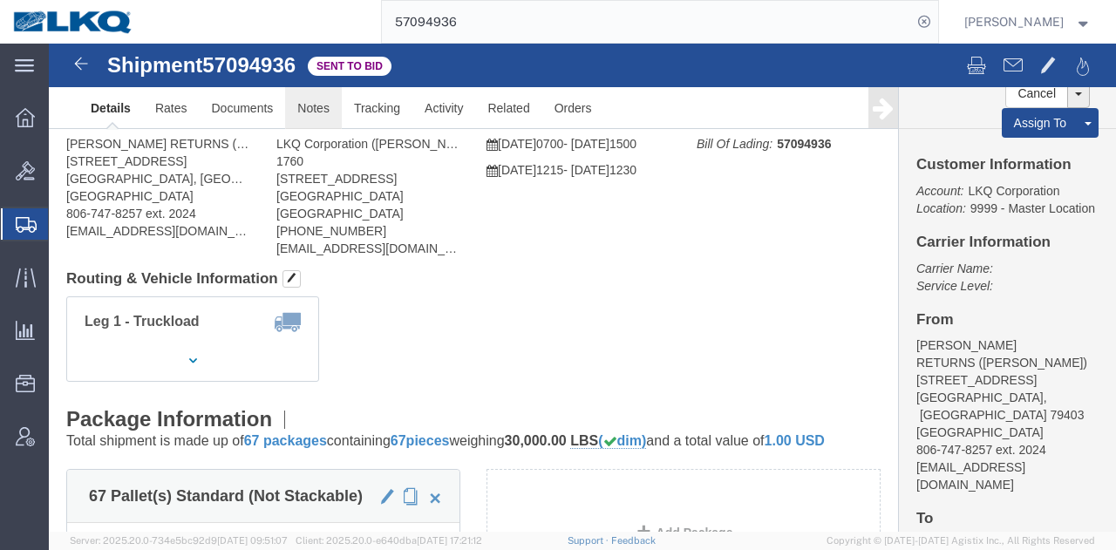
drag, startPoint x: 474, startPoint y: 104, endPoint x: 260, endPoint y: 52, distance: 220.5
click link "Notes"
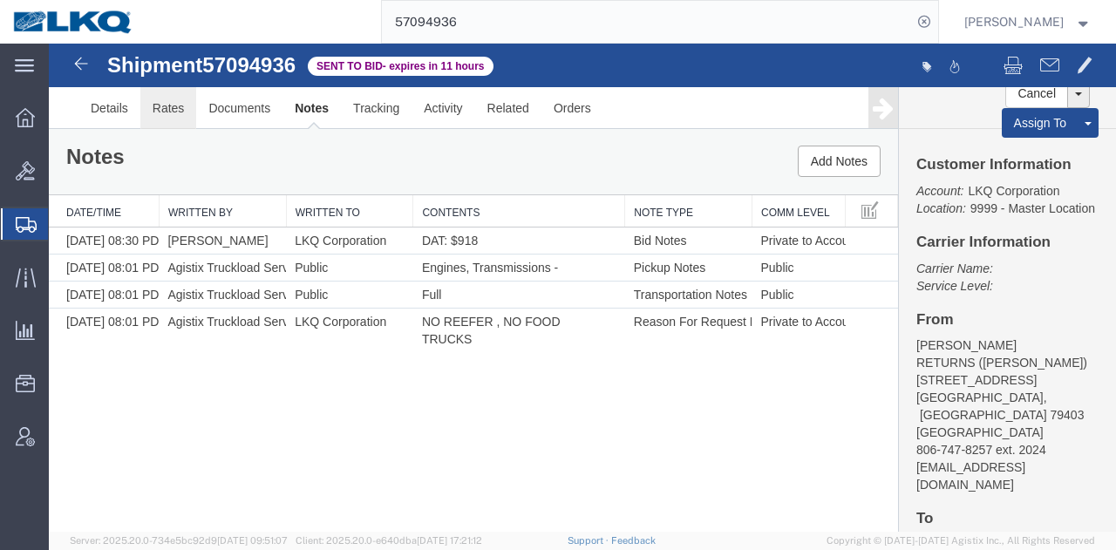
click at [155, 105] on link "Rates" at bounding box center [168, 108] width 57 height 42
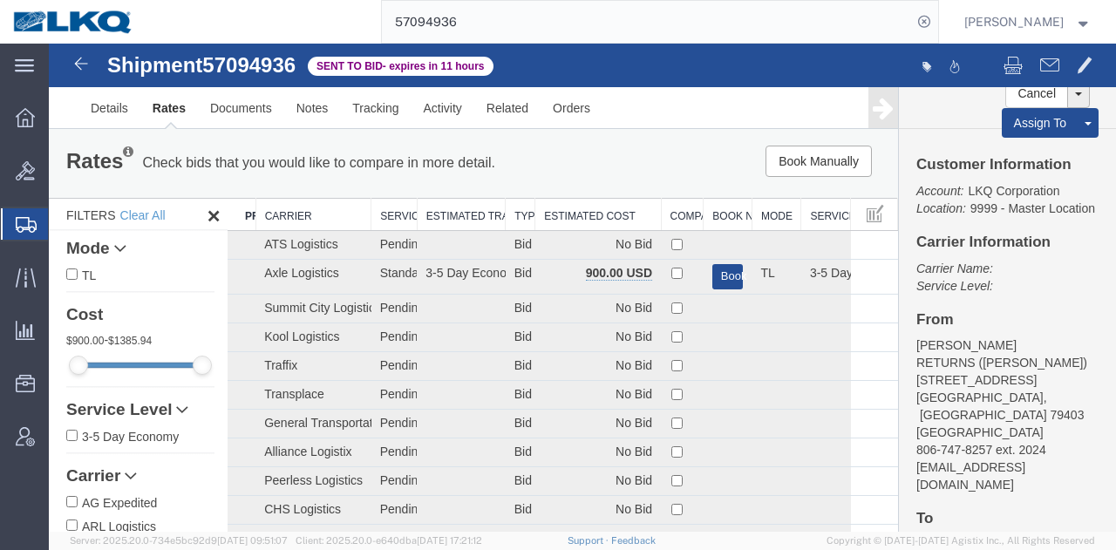
click at [600, 207] on th "Estimated Cost" at bounding box center [598, 215] width 126 height 32
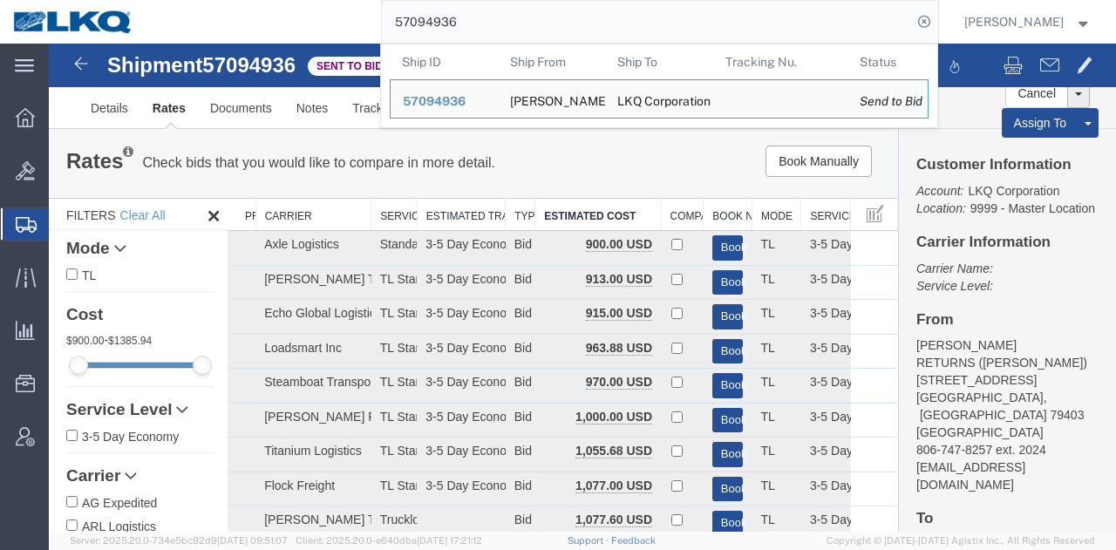
click at [701, 28] on input "57094936" at bounding box center [647, 22] width 530 height 42
paste input "4"
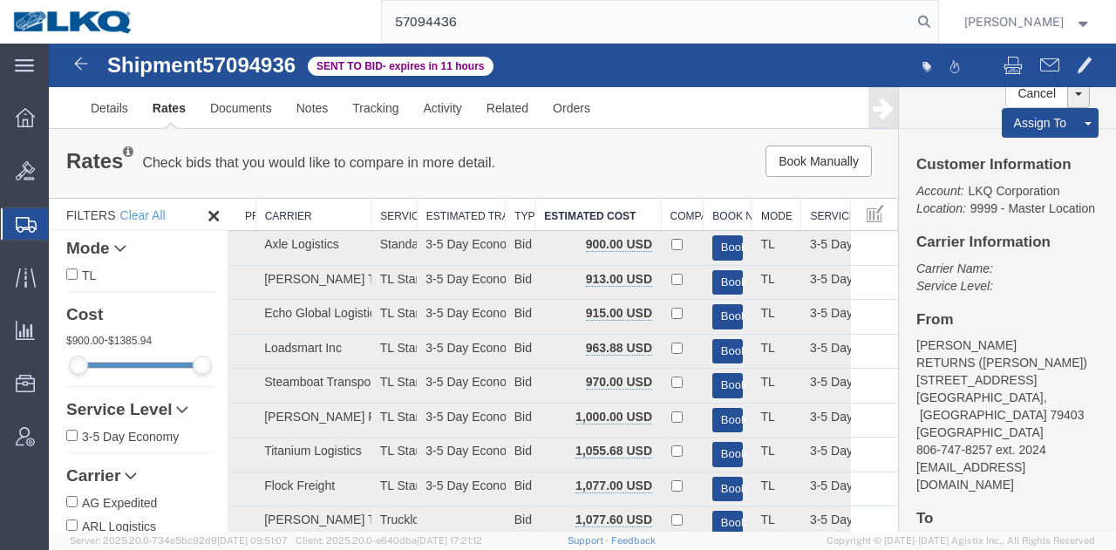
type input "57094436"
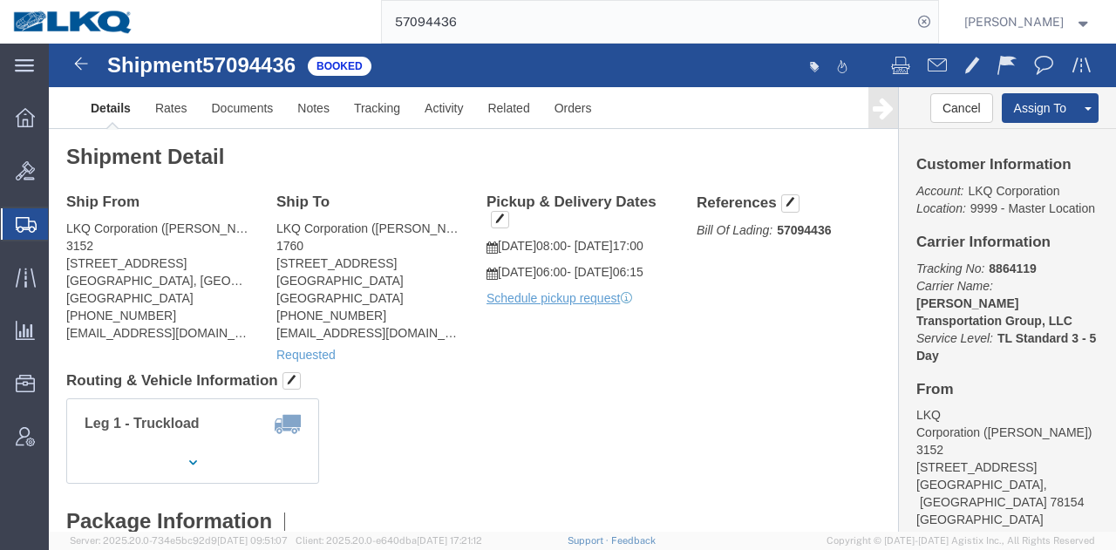
click h4 "Routing & Vehicle Information"
click div "Ship From LKQ Corporation (Kevin Clark) 3152 17745 Lookout Rd Ste 100 Selma, TX…"
click h4 "Routing & Vehicle Information"
click button "button"
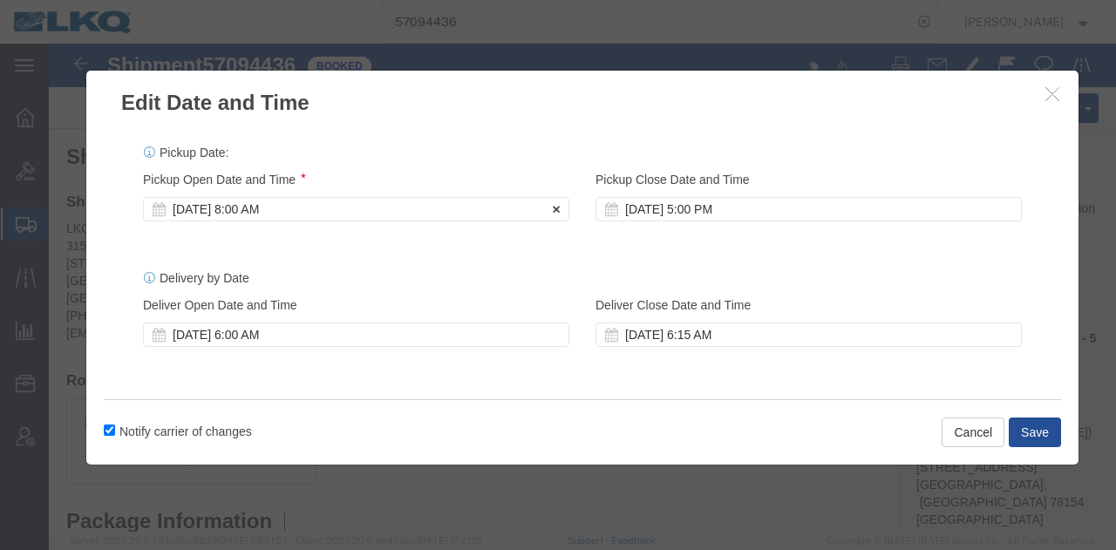
click div "Oct 15 2025 8:00 AM"
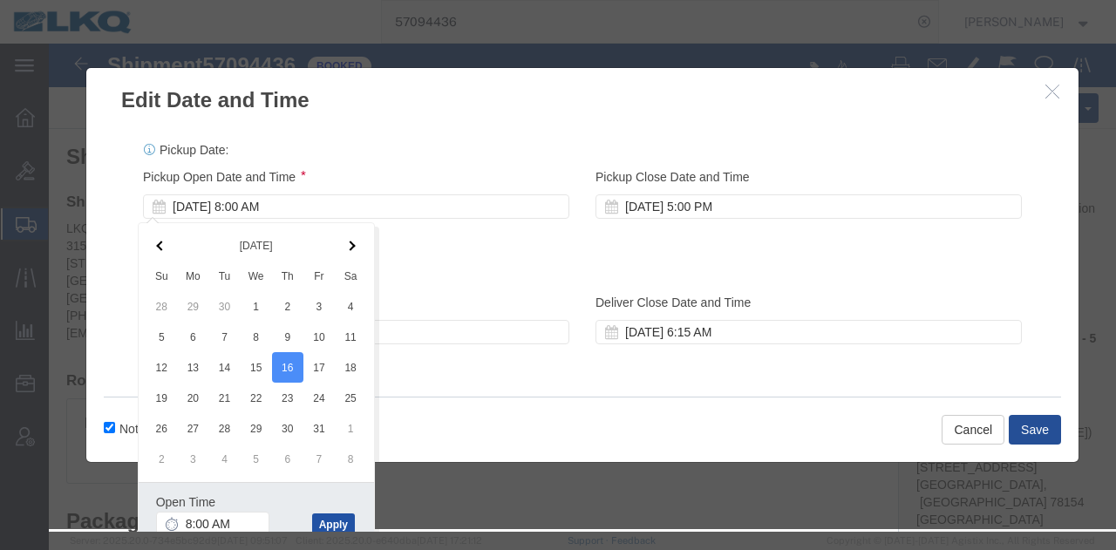
click button "Apply"
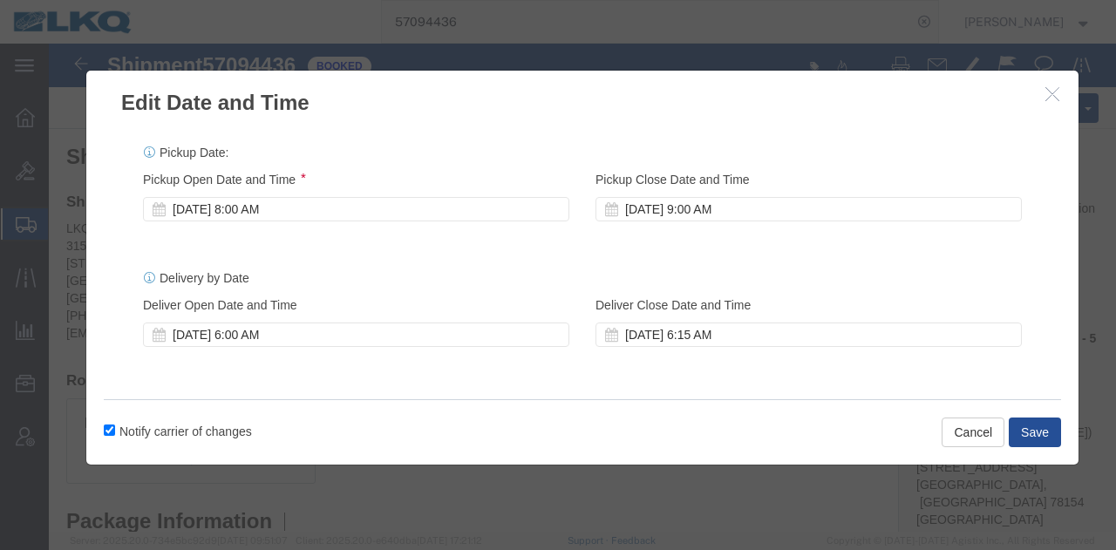
scroll to position [0, 0]
click button "Save"
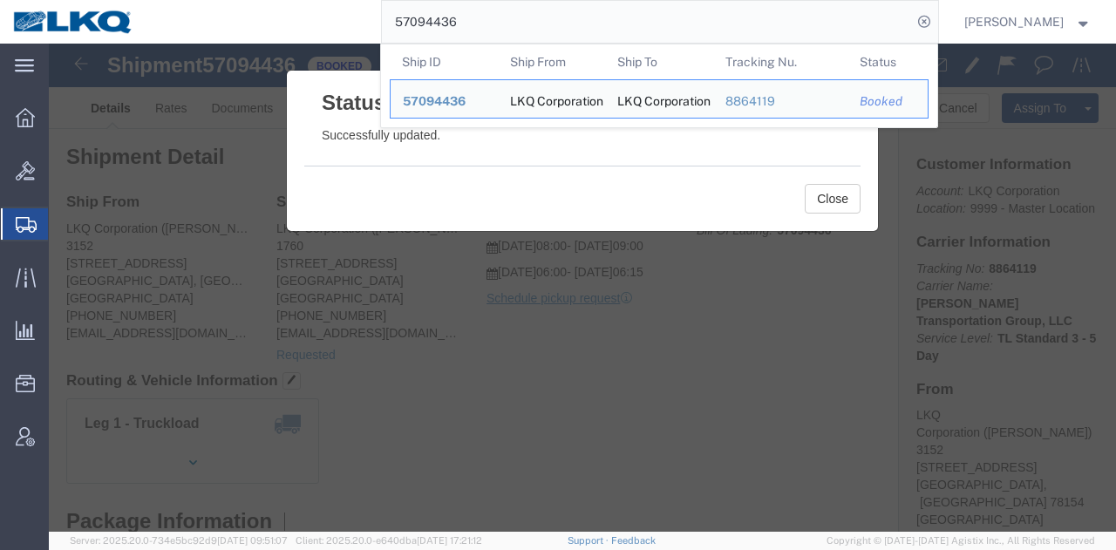
click at [741, 28] on input "57094436" at bounding box center [647, 22] width 530 height 42
paste input "50447"
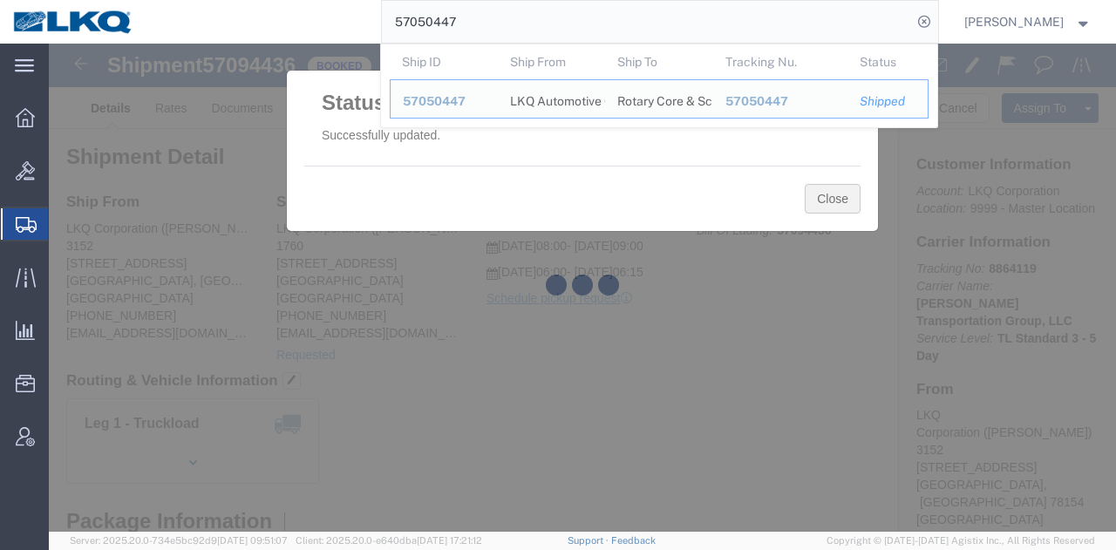
click button "Close"
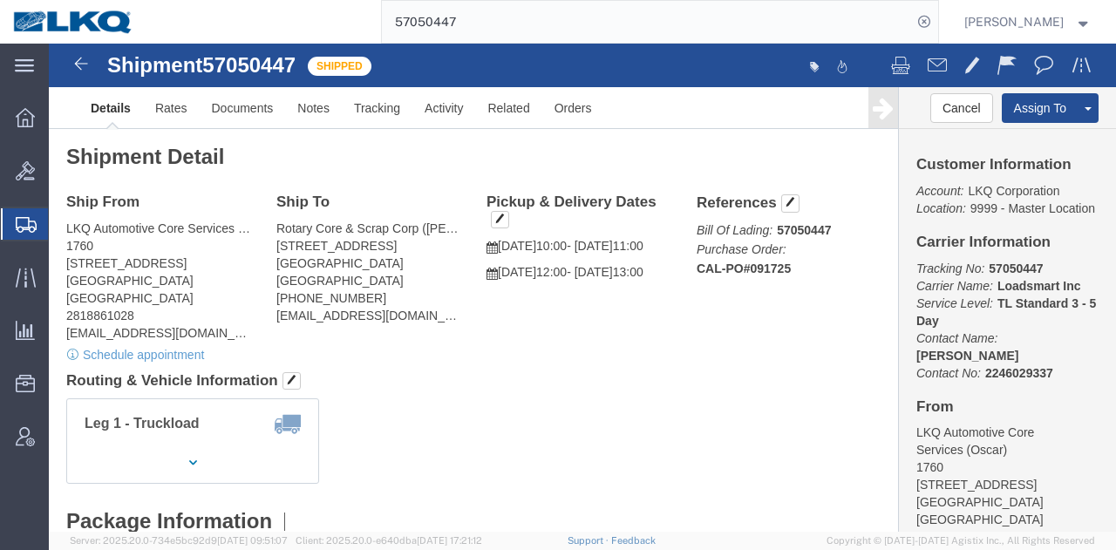
click div "Leg 1 - Truckload Vehicle 1: Standard Dry Van (53 Feet) Number of trucks: 1"
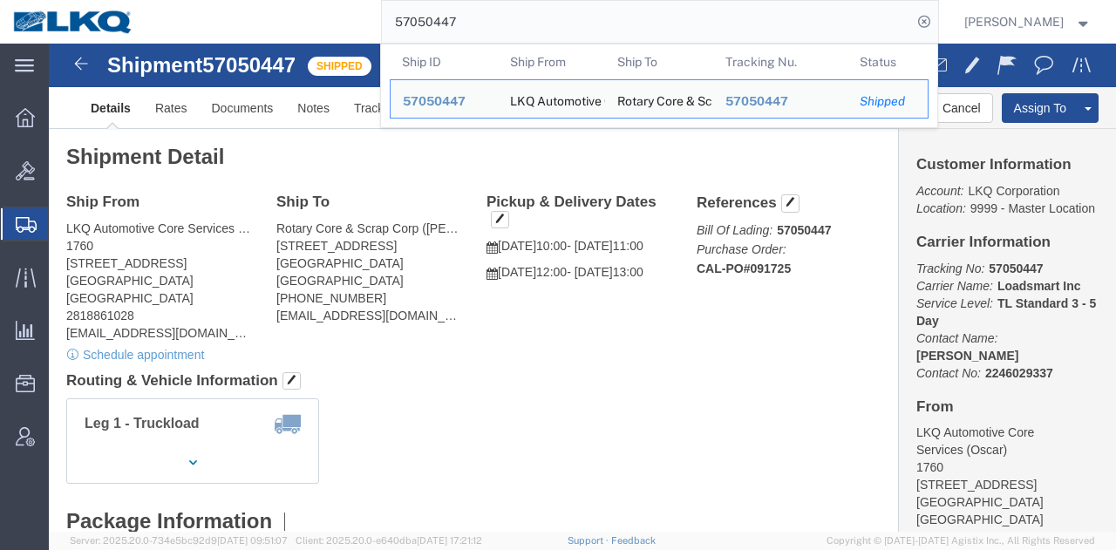
click at [563, 28] on input "57050447" at bounding box center [647, 22] width 530 height 42
paste input "94936"
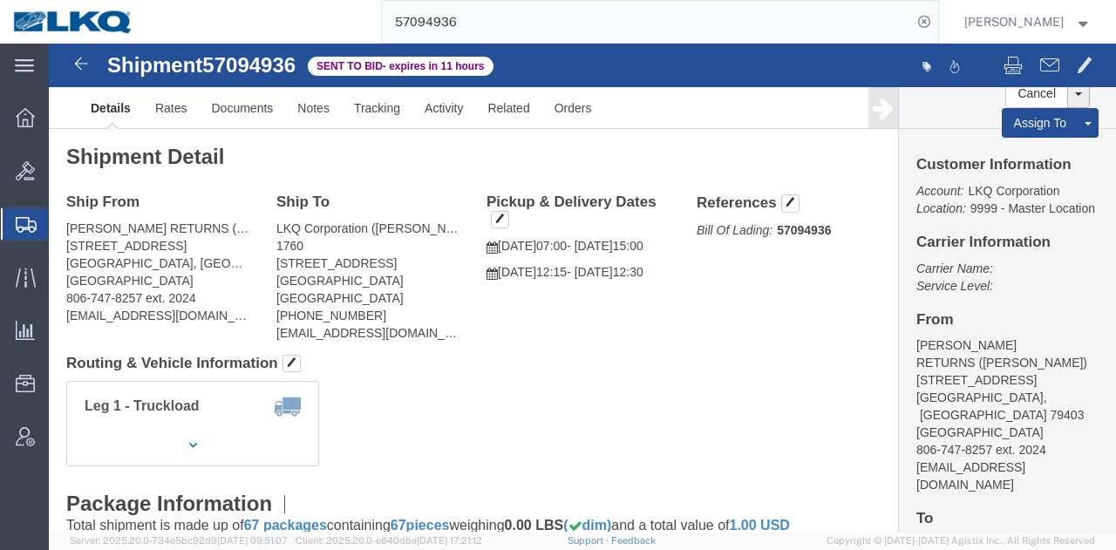
click div "Leg 1 - Truckload Vehicle 1: Standard Dry Van (53 Feet) Number of trucks: 1"
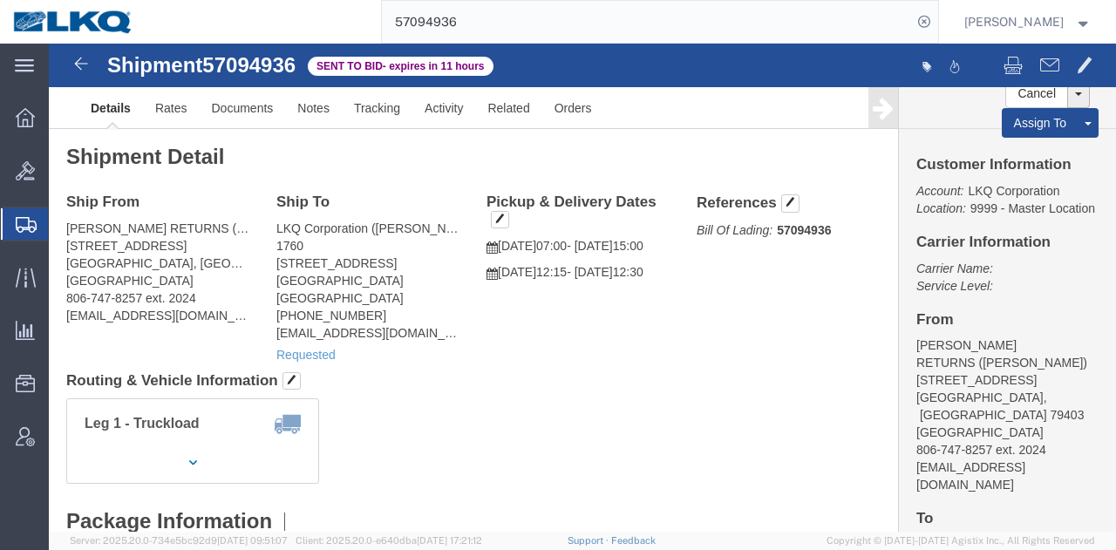
click at [784, 25] on input "57094936" at bounding box center [647, 22] width 530 height 42
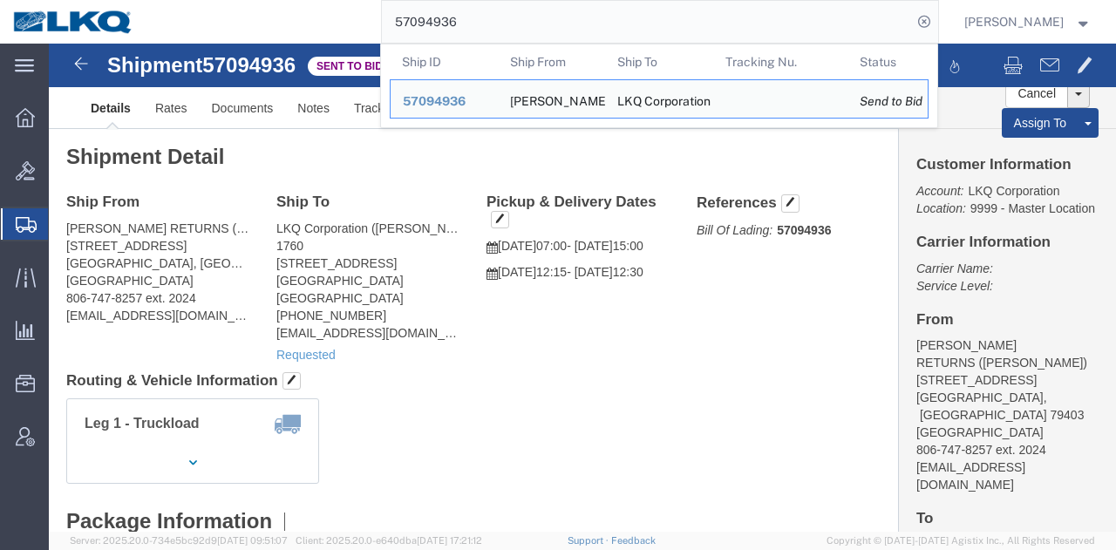
paste input "6729131"
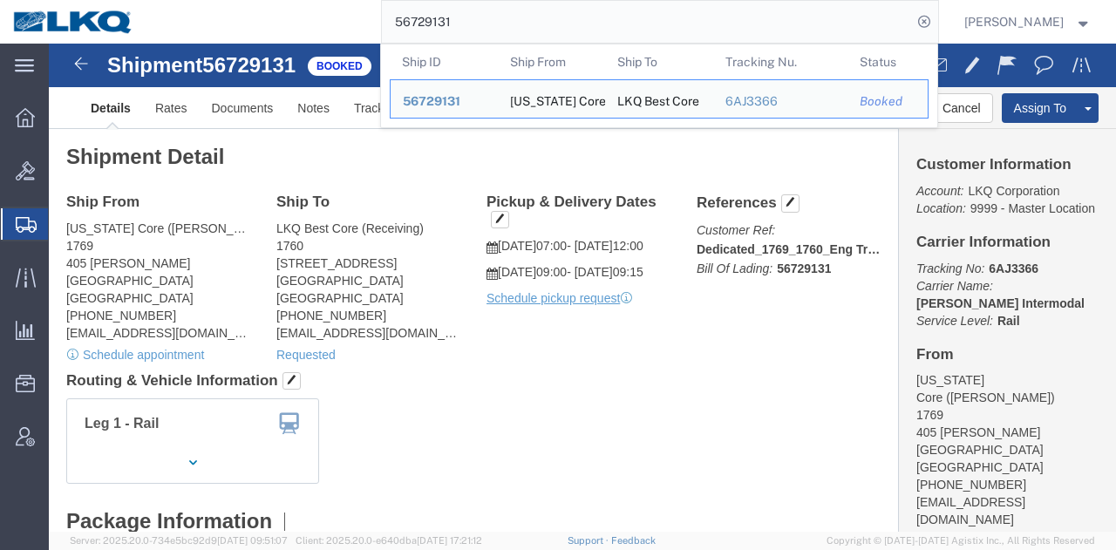
click h4 "Routing & Vehicle Information"
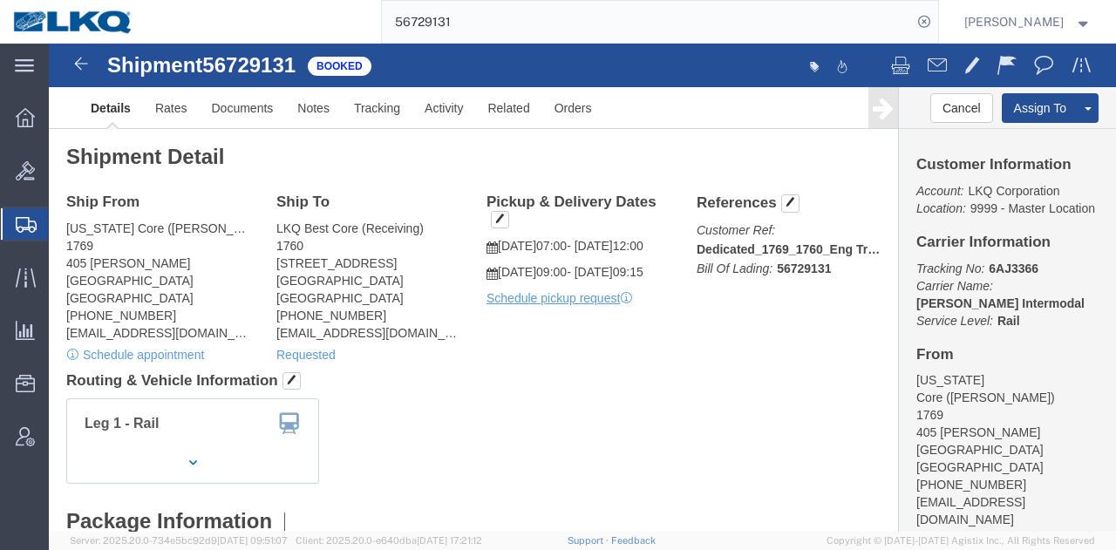
click h4 "Routing & Vehicle Information"
click div "Shipment Detail Ship From California Core (Marc Metzger) 1769 405 S. WANAMAKER …"
click div "Leg 1 - Rail Vehicle 1: Boxcar"
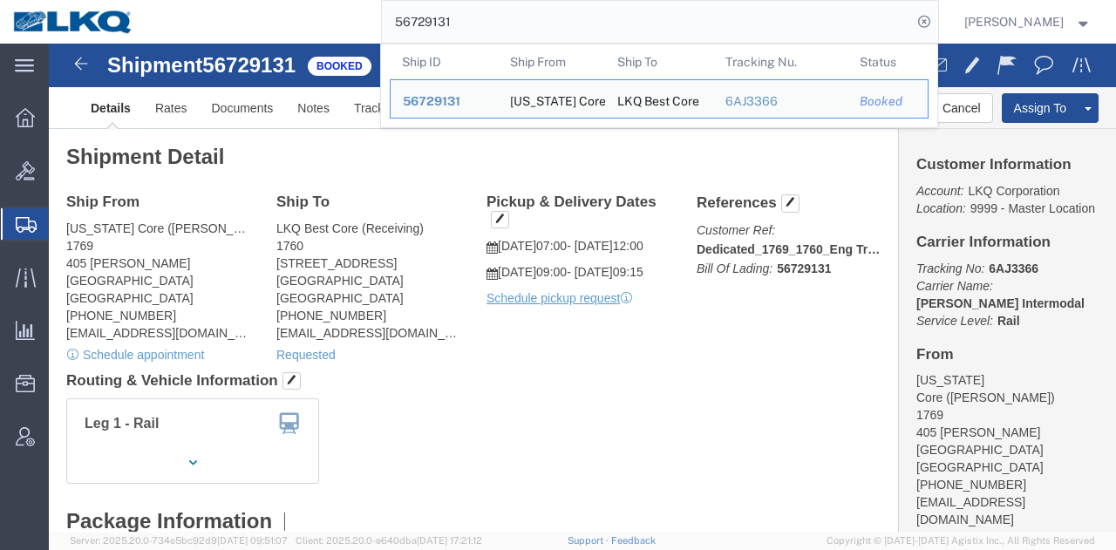
click at [764, 31] on input "56729131" at bounding box center [647, 22] width 530 height 42
paste input "25"
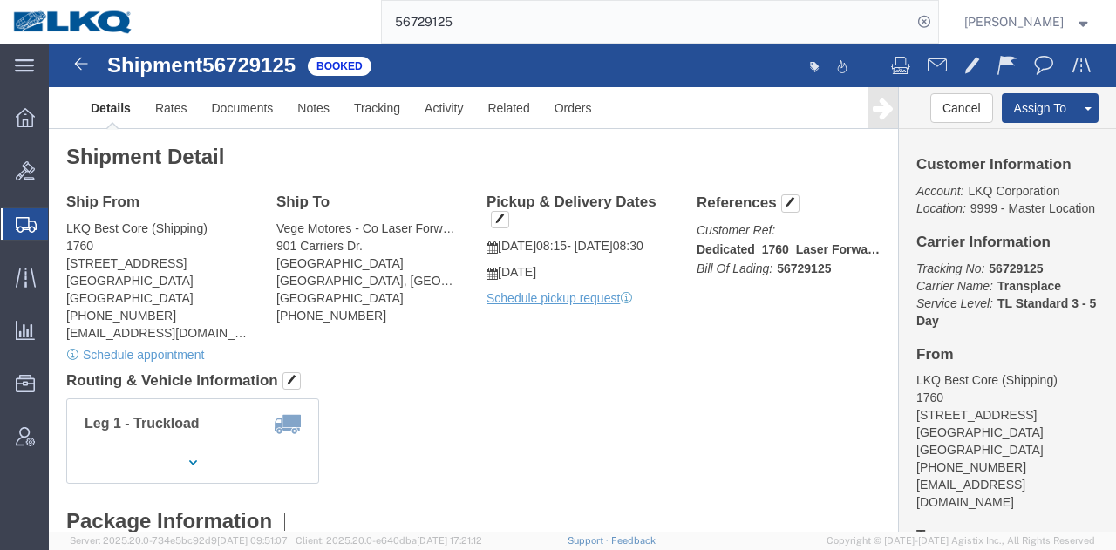
click h4 "Routing & Vehicle Information"
click div "Shipment Detail Ship From LKQ Best Core (Shipping) 1760 1710 West Mount Houston…"
click at [587, 25] on input "56729125" at bounding box center [647, 22] width 530 height 42
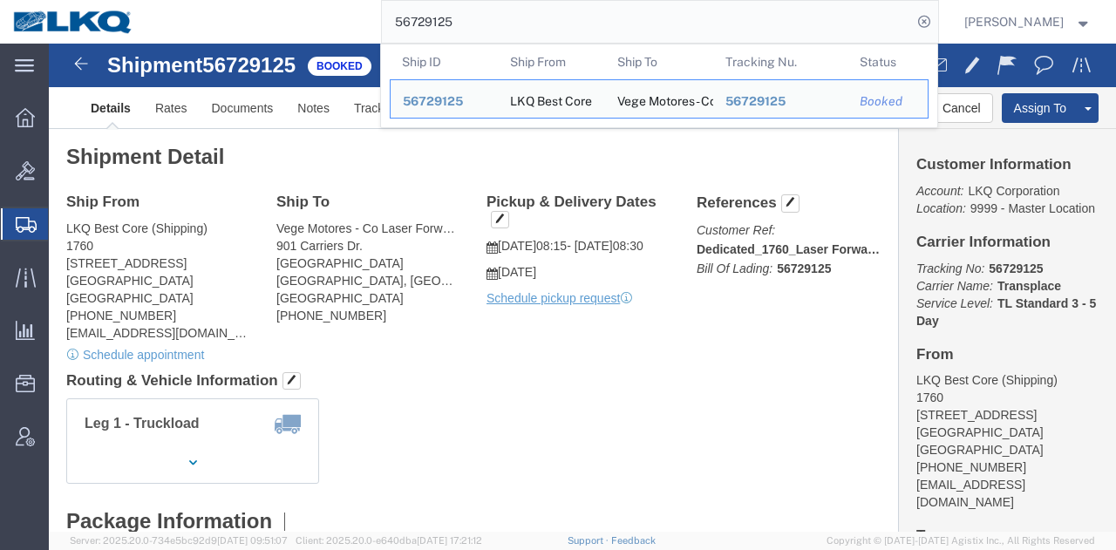
paste input "7095457"
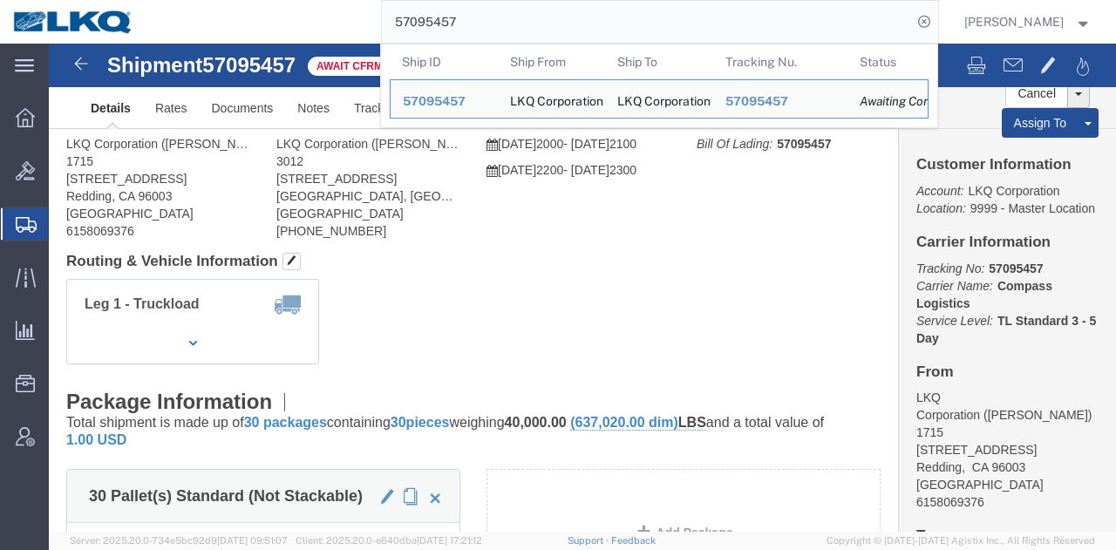
click div "Shipment Detail Ship From LKQ Corporation (Allison Beasley) 1715 2850 Viking Wa…"
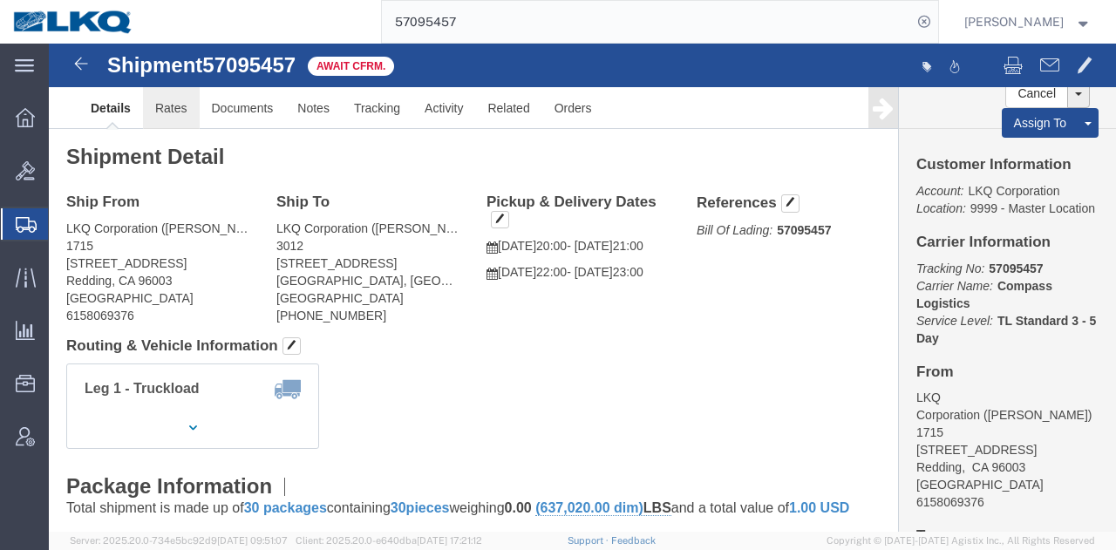
drag, startPoint x: 171, startPoint y: 111, endPoint x: 122, endPoint y: 67, distance: 65.4
click link "Rates"
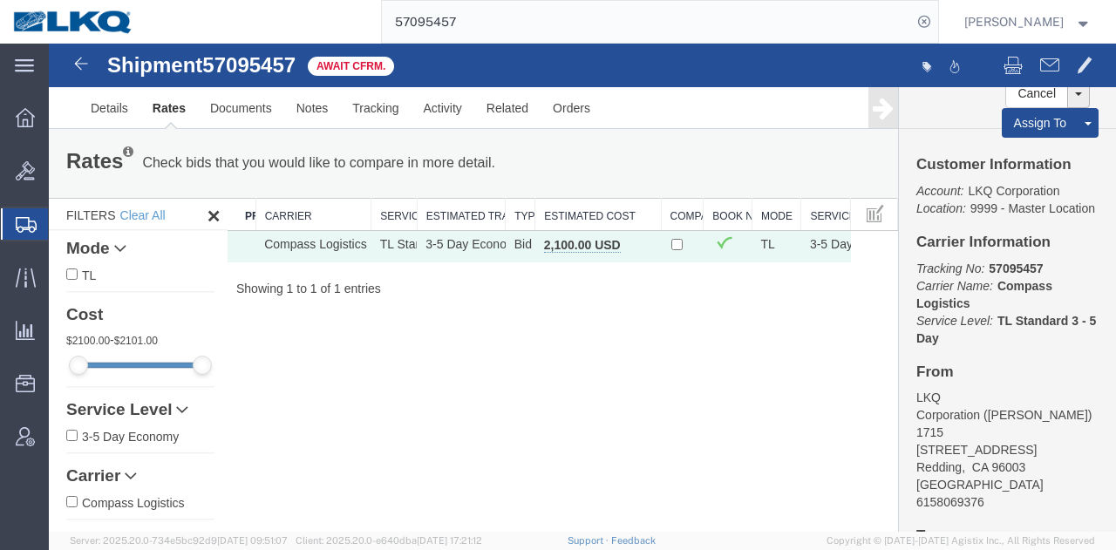
click at [694, 330] on div "Shipment 57095457 1 of 1 Await Cfrm. Details Rates Documents Notes Tracking Act…" at bounding box center [582, 288] width 1067 height 489
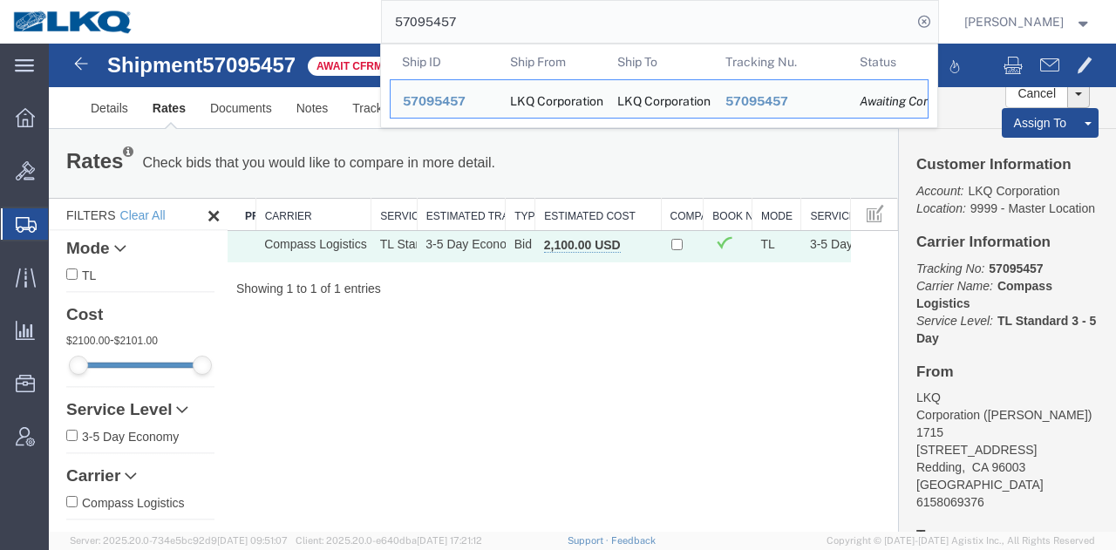
click at [766, 35] on input "57095457" at bounding box center [647, 22] width 530 height 42
paste input "83552"
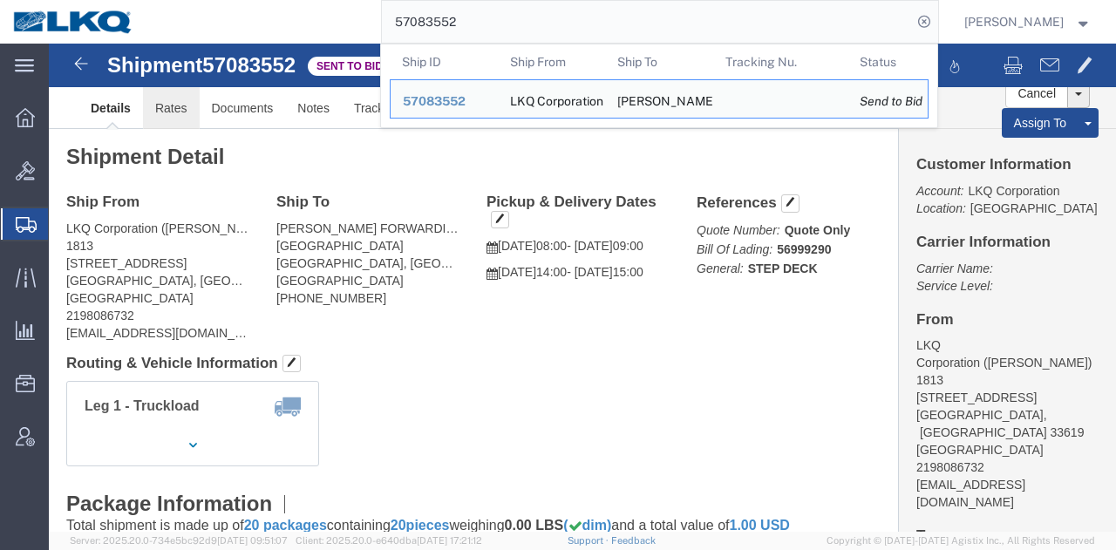
click link "Rates"
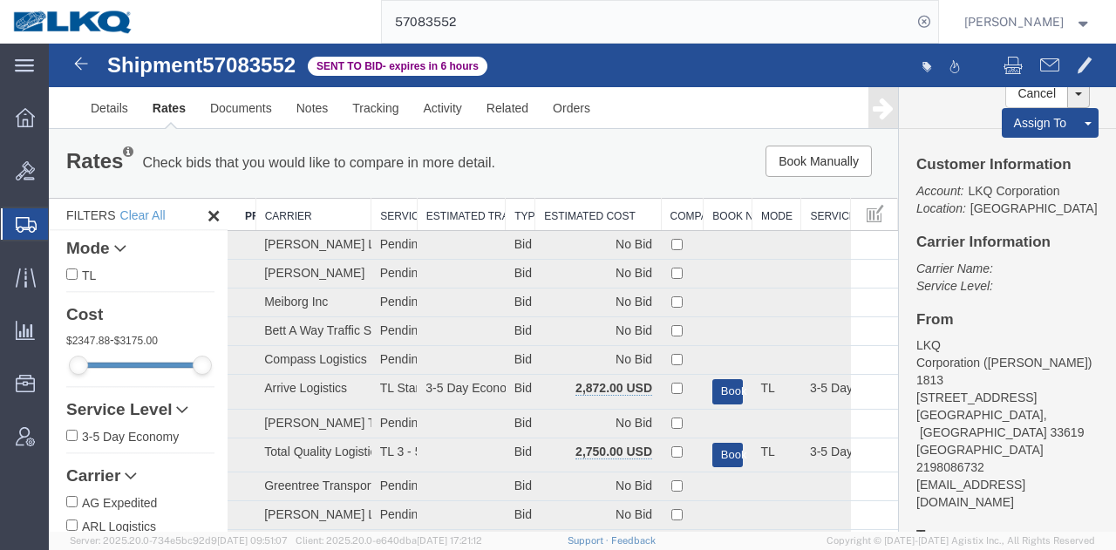
click at [598, 211] on th "Estimated Cost" at bounding box center [598, 215] width 126 height 32
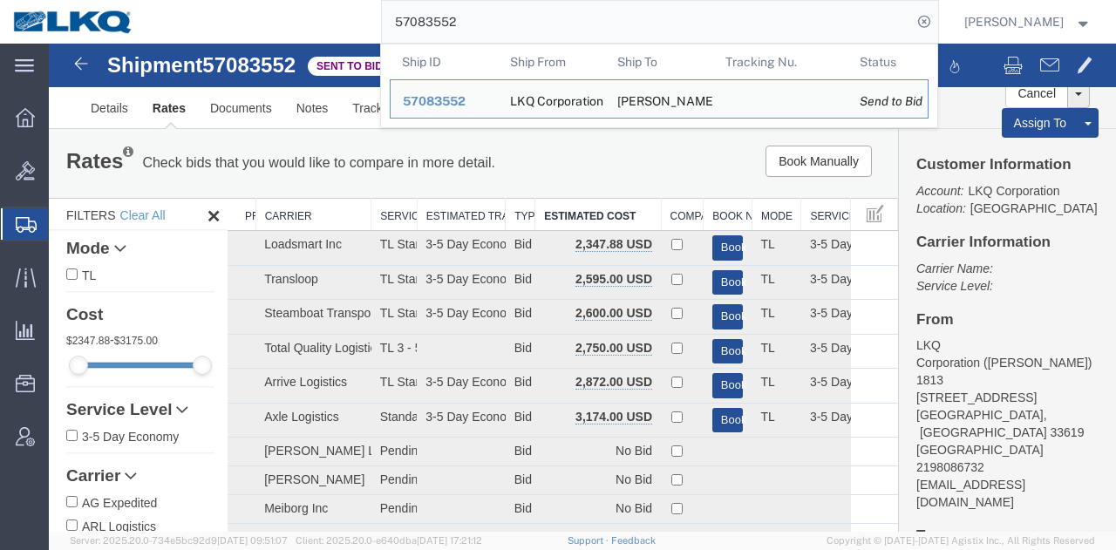
click at [767, 26] on input "57083552" at bounding box center [647, 22] width 530 height 42
paste input "94936"
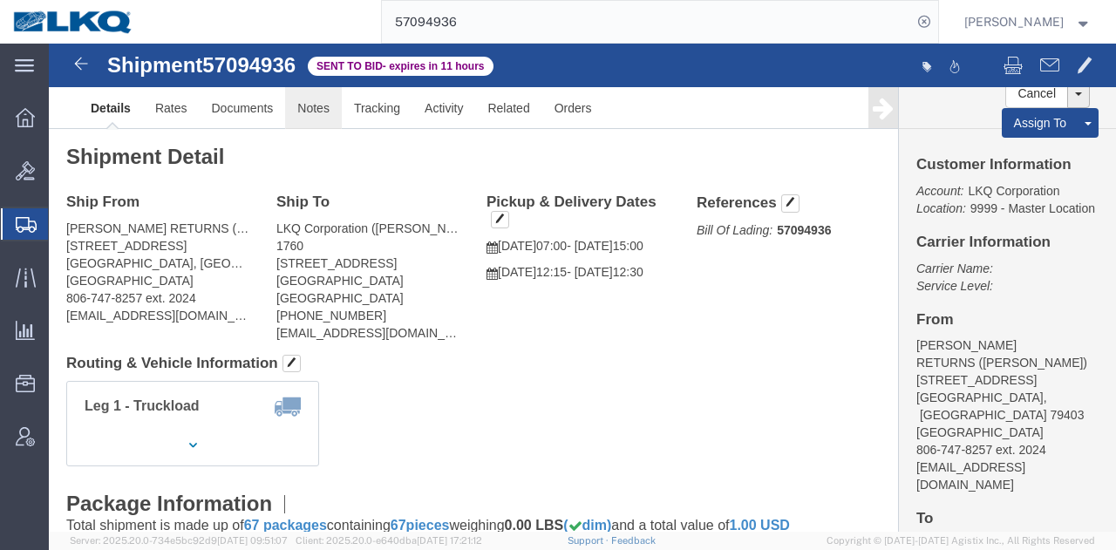
drag, startPoint x: 314, startPoint y: 111, endPoint x: 265, endPoint y: 67, distance: 65.4
click link "Notes"
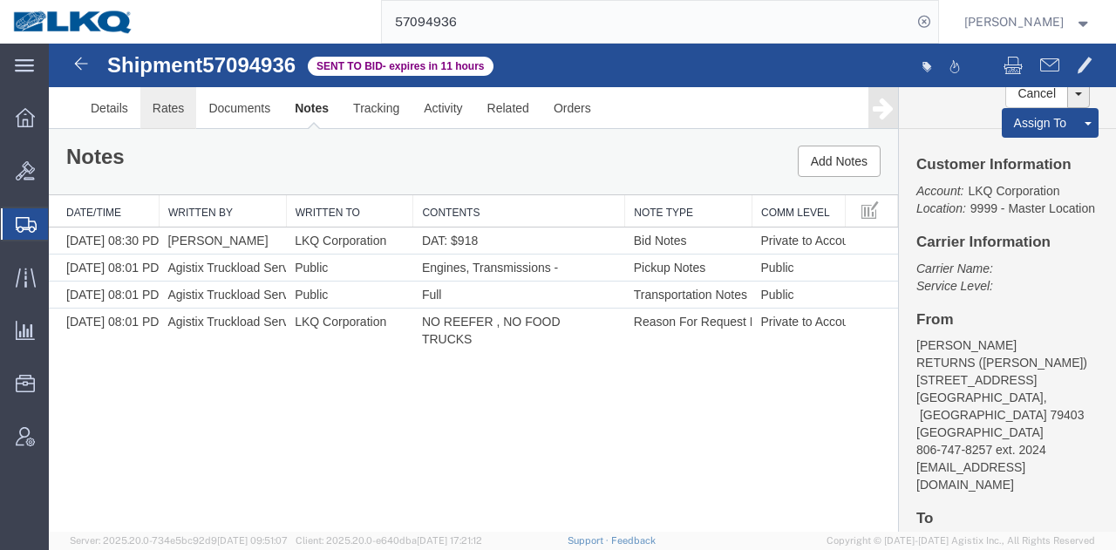
click at [173, 109] on link "Rates" at bounding box center [168, 108] width 57 height 42
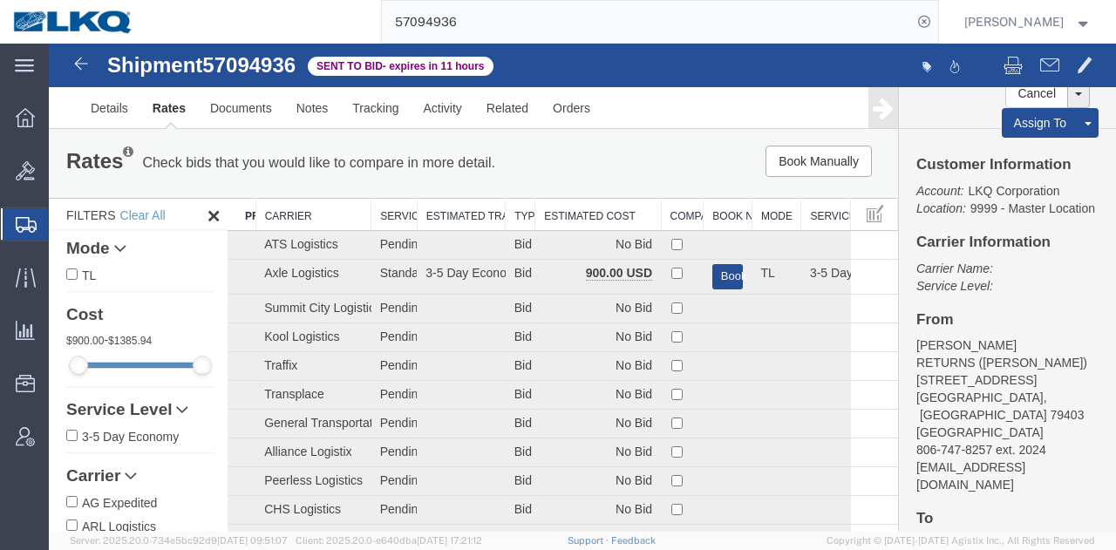
click at [611, 208] on th "Estimated Cost" at bounding box center [598, 215] width 126 height 32
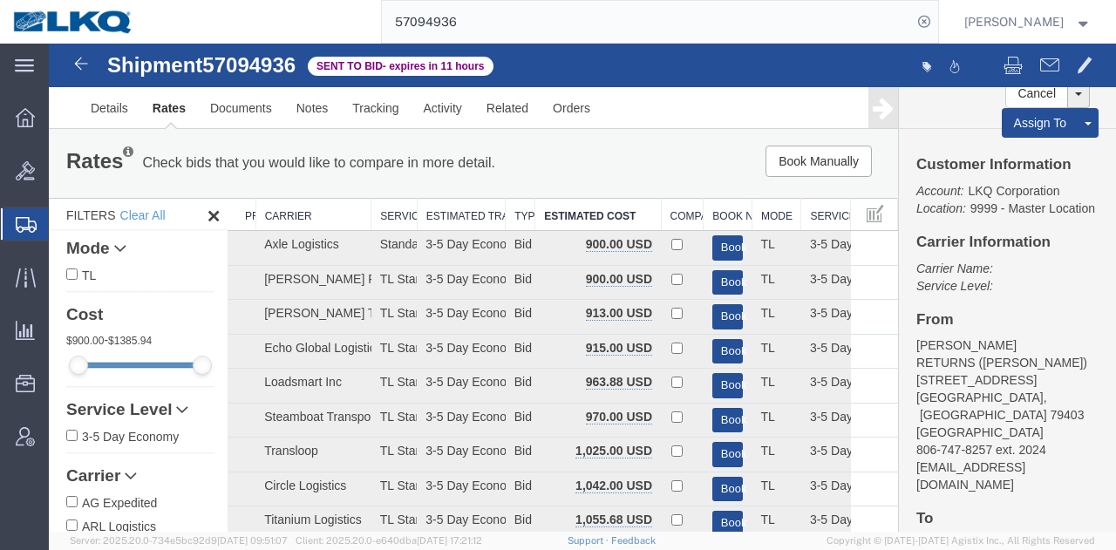
click at [614, 24] on input "57094936" at bounding box center [647, 22] width 530 height 42
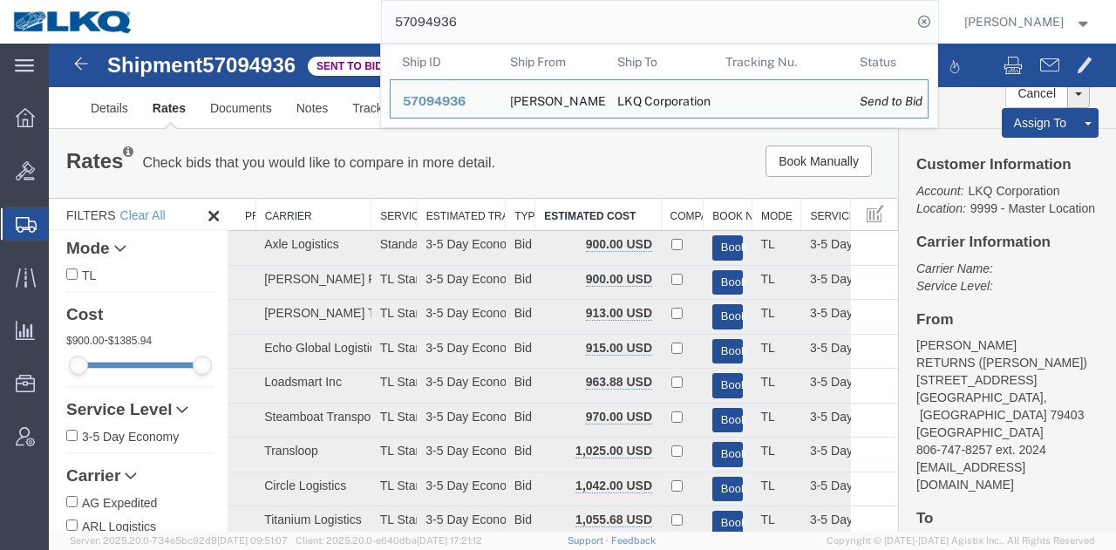
paste input "8337"
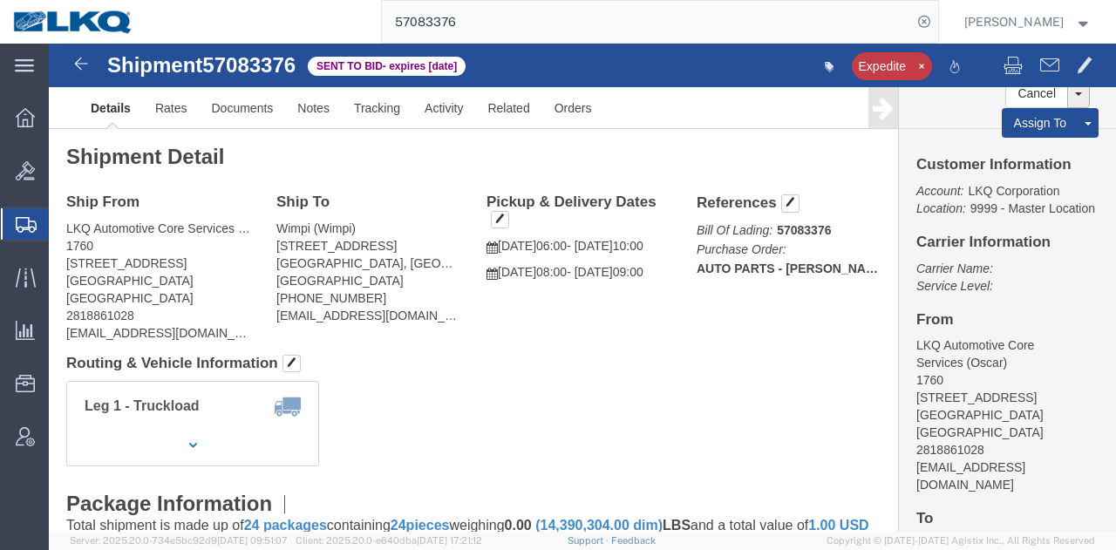
click div "Ship From LKQ Automotive Core Services (Oscar) 1760 1714 West Mout Houston Rd H…"
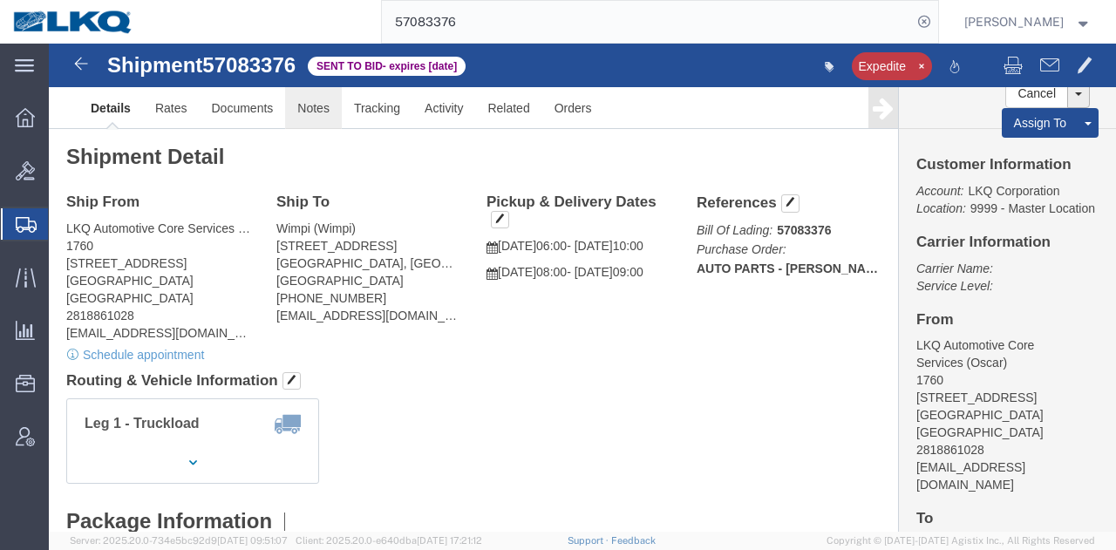
click link "Notes"
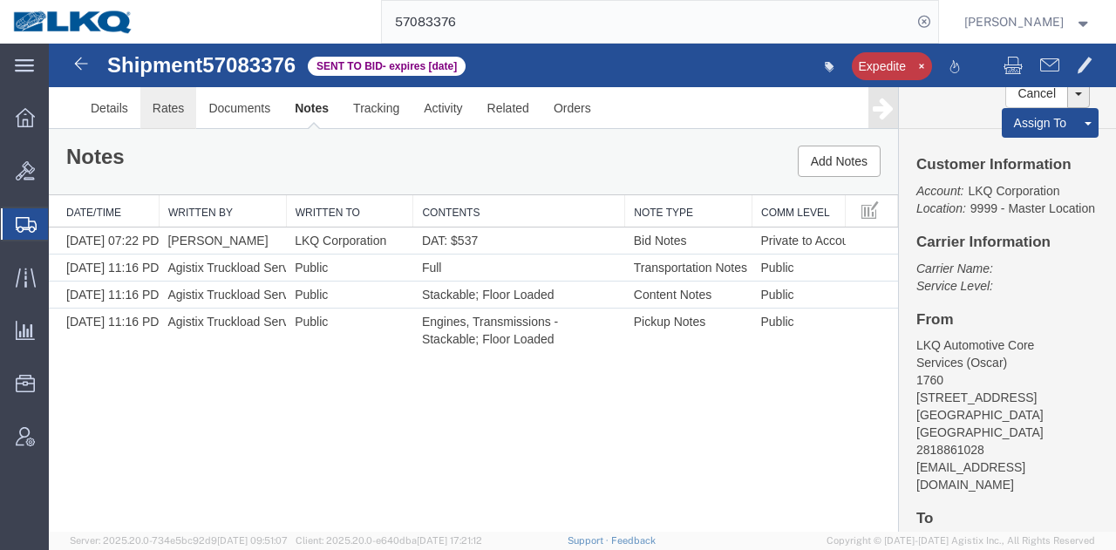
click at [166, 112] on link "Rates" at bounding box center [168, 108] width 57 height 42
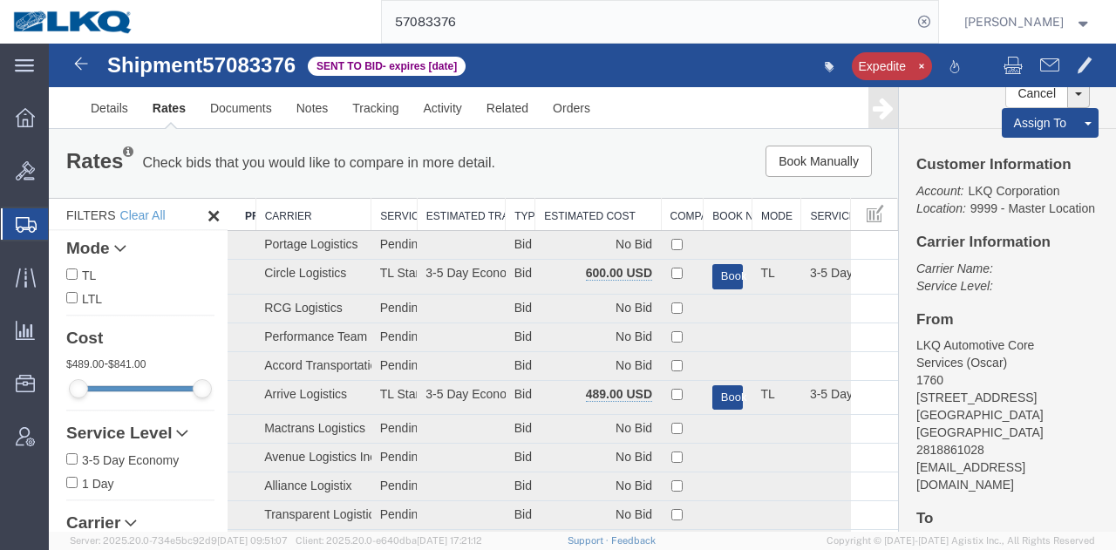
click at [627, 208] on th "Estimated Cost" at bounding box center [598, 215] width 126 height 32
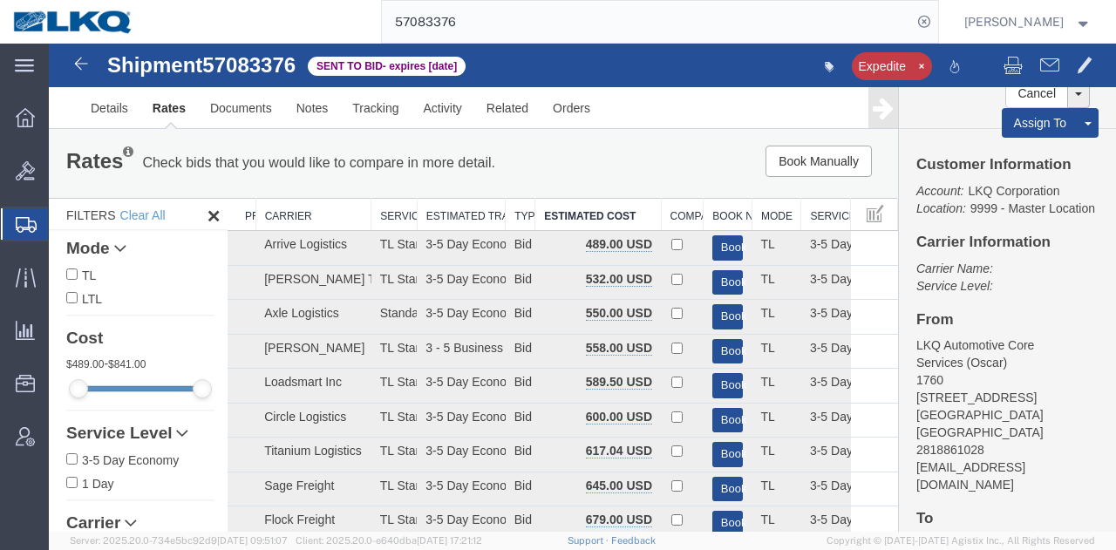
click at [556, 28] on input "57083376" at bounding box center [647, 22] width 530 height 42
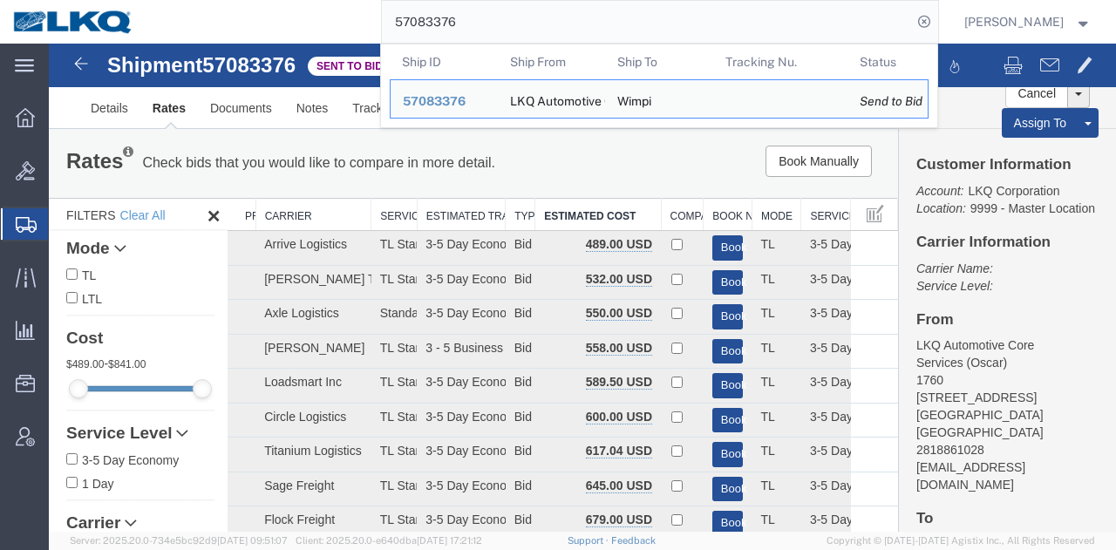
paste input "068"
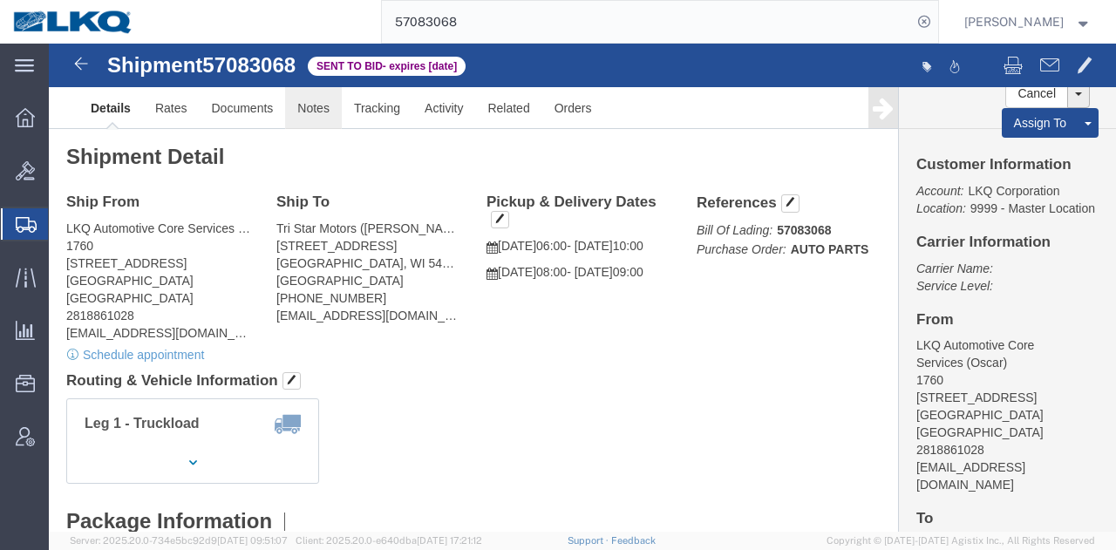
click link "Notes"
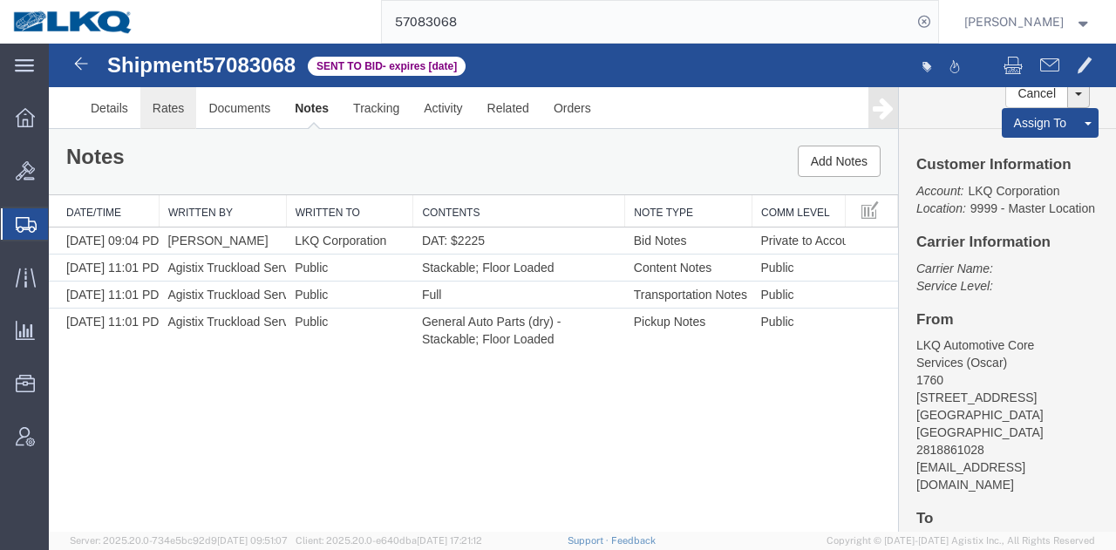
click at [180, 109] on link "Rates" at bounding box center [168, 108] width 57 height 42
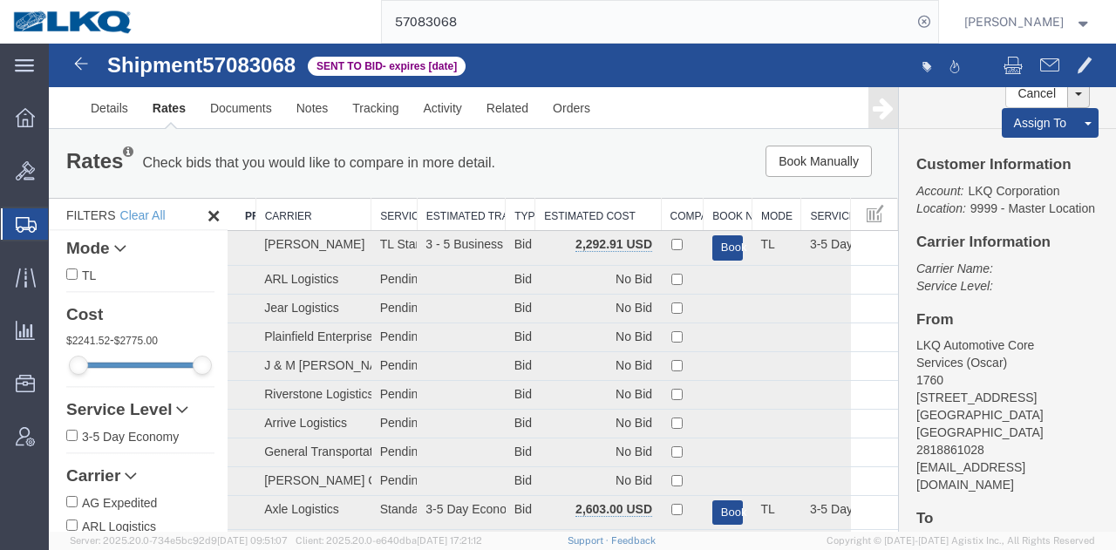
click at [594, 212] on th "Estimated Cost" at bounding box center [598, 215] width 126 height 32
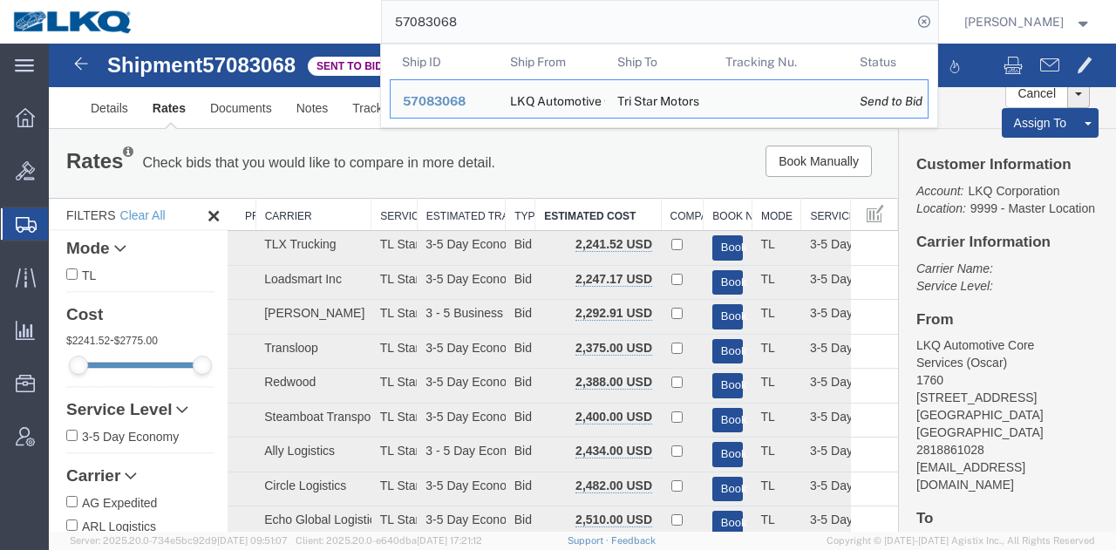
click at [717, 31] on input "57083068" at bounding box center [647, 22] width 530 height 42
paste input "94936"
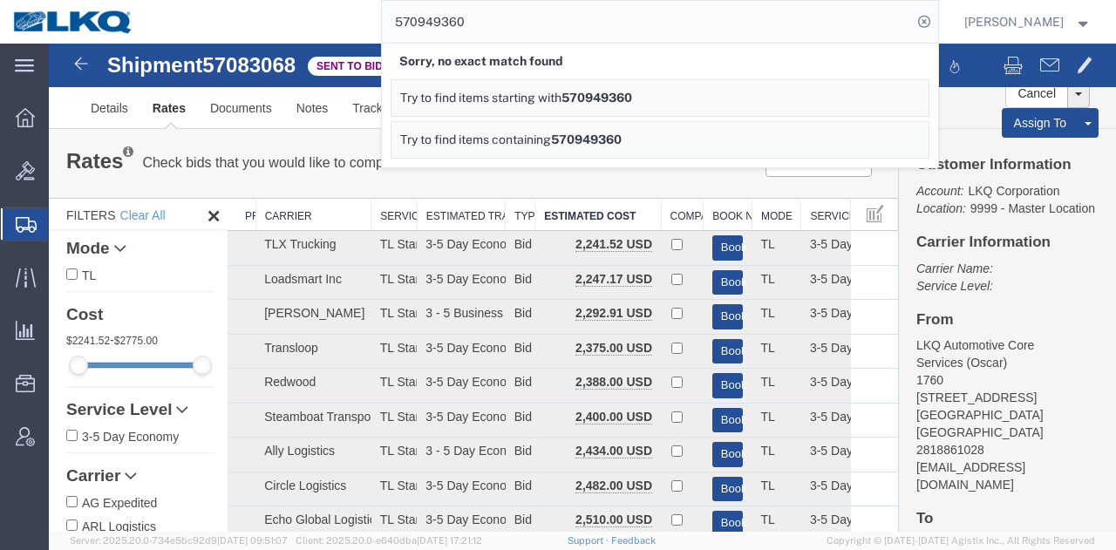
paste input "search"
type input "57094936"
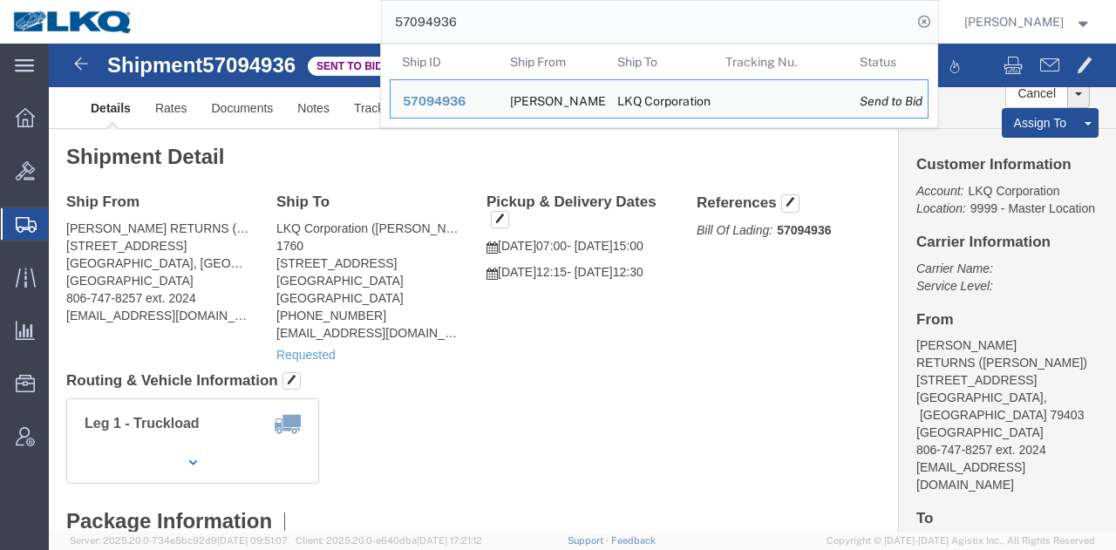
click div "Leg 1 - Truckload Vehicle 1: Standard Dry Van (53 Feet) Number of trucks: 1"
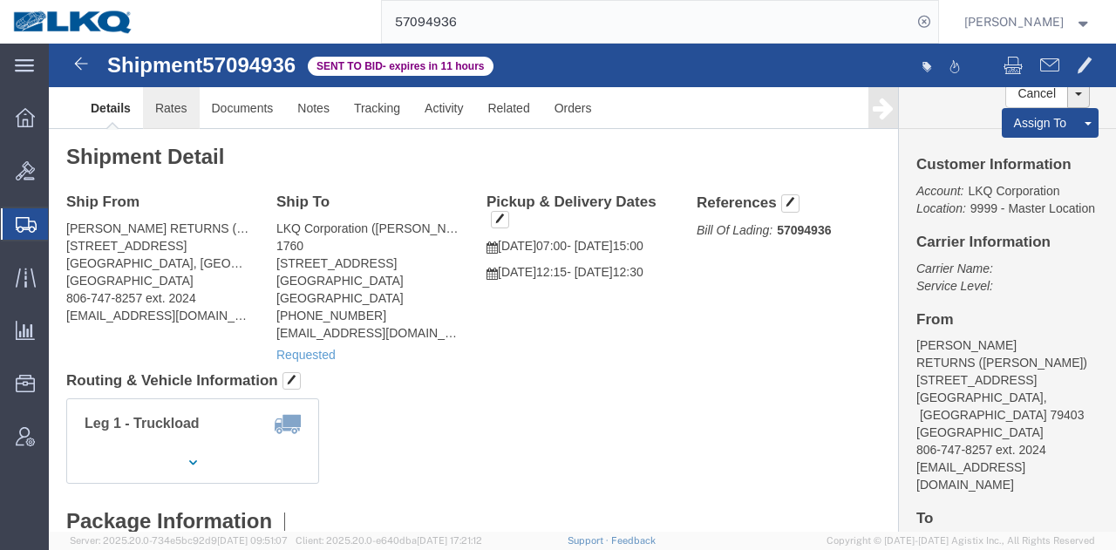
click link "Rates"
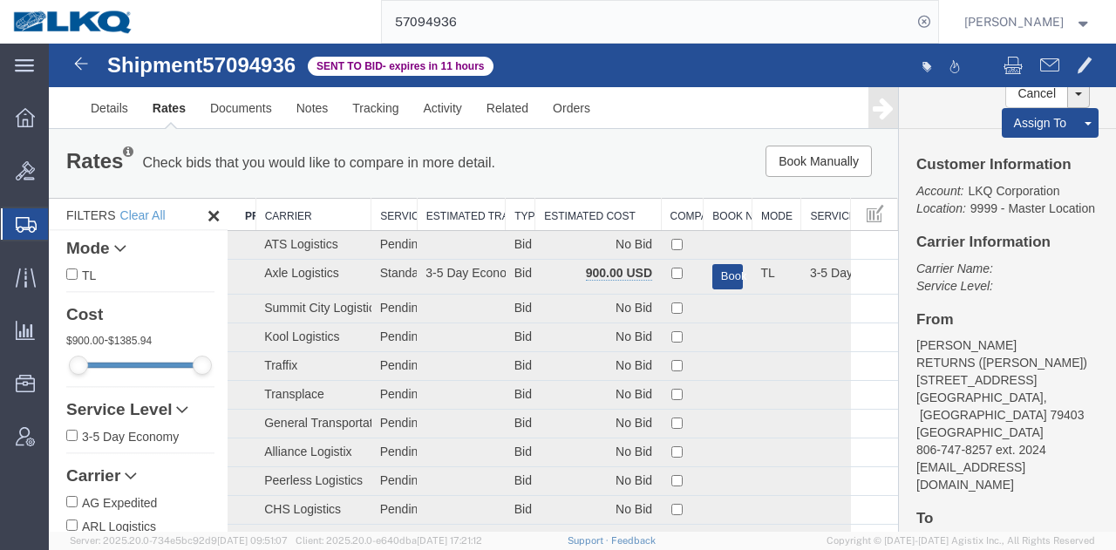
click at [598, 205] on th "Estimated Cost" at bounding box center [598, 215] width 126 height 32
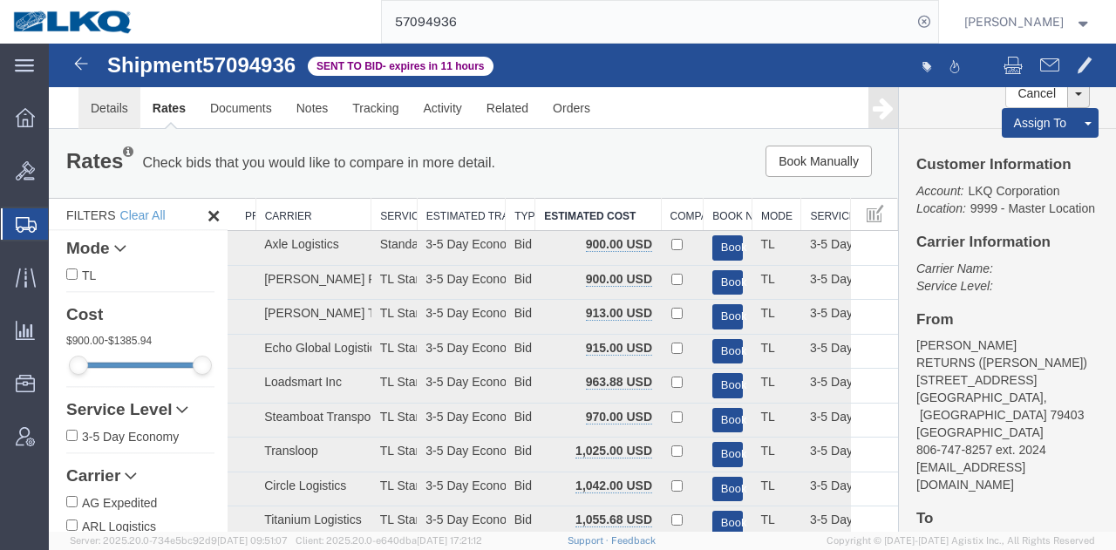
click at [118, 98] on link "Details" at bounding box center [109, 108] width 62 height 42
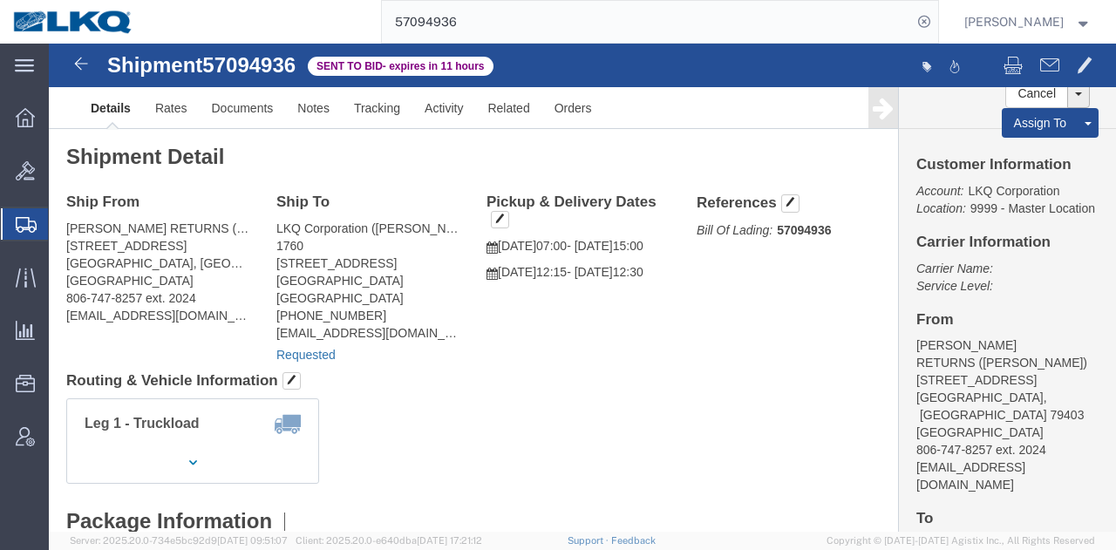
click link "Requested"
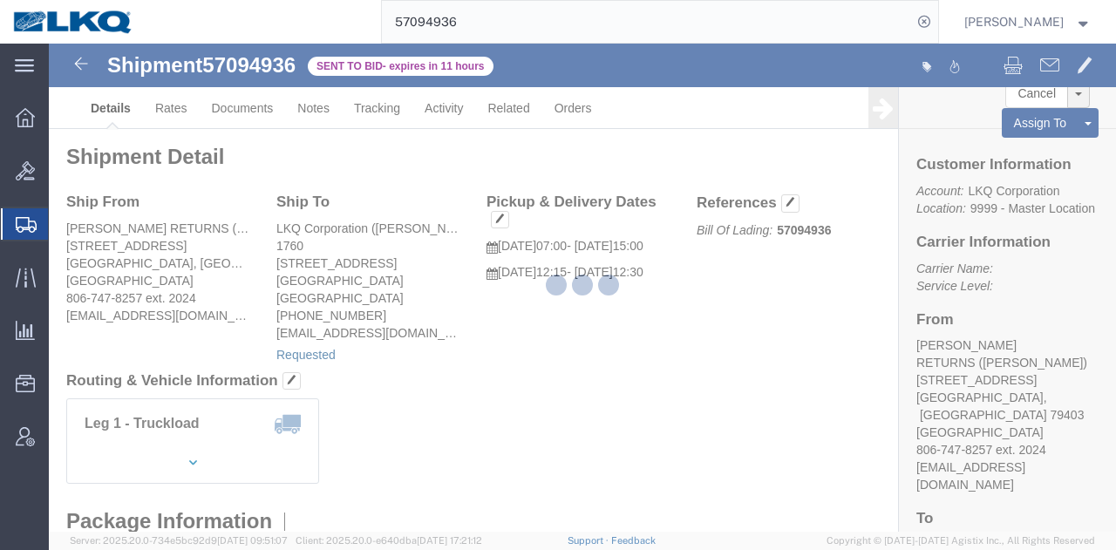
select select "1"
select select
select select "15"
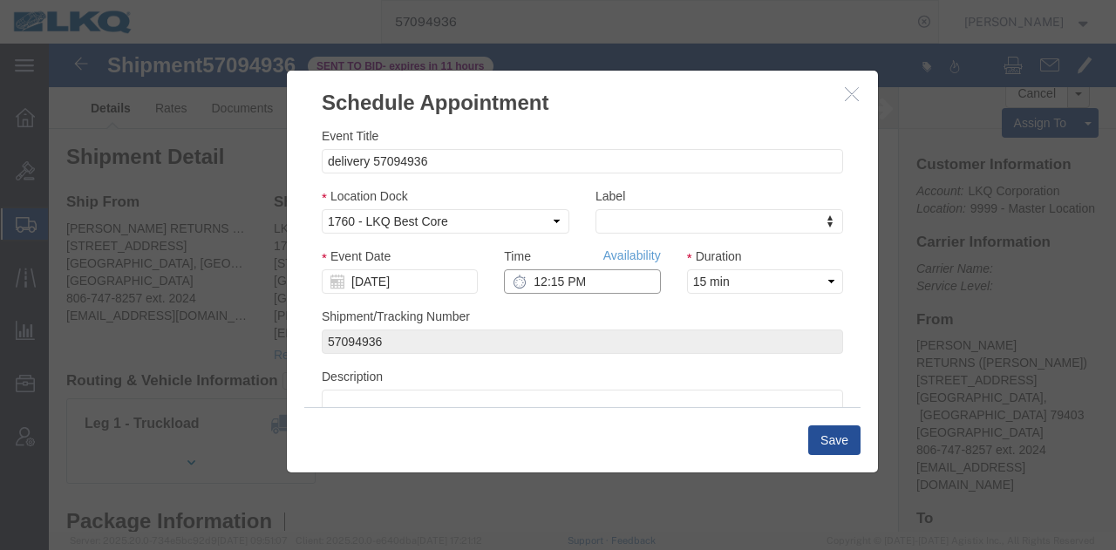
click input "12:15 PM"
type input "10:00 AM"
click h3 "Schedule Appointment"
click button "Save"
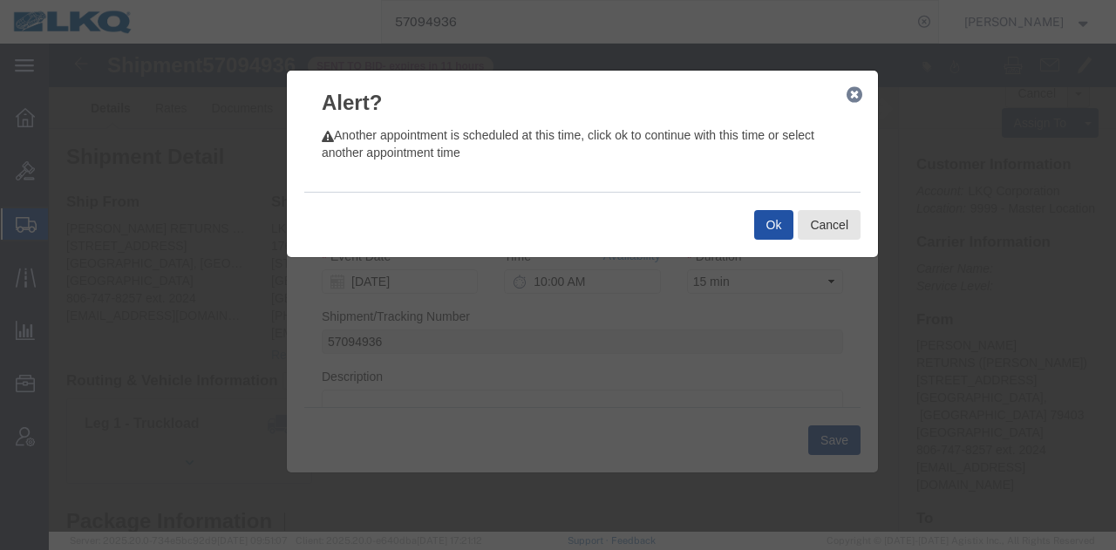
click button "Ok"
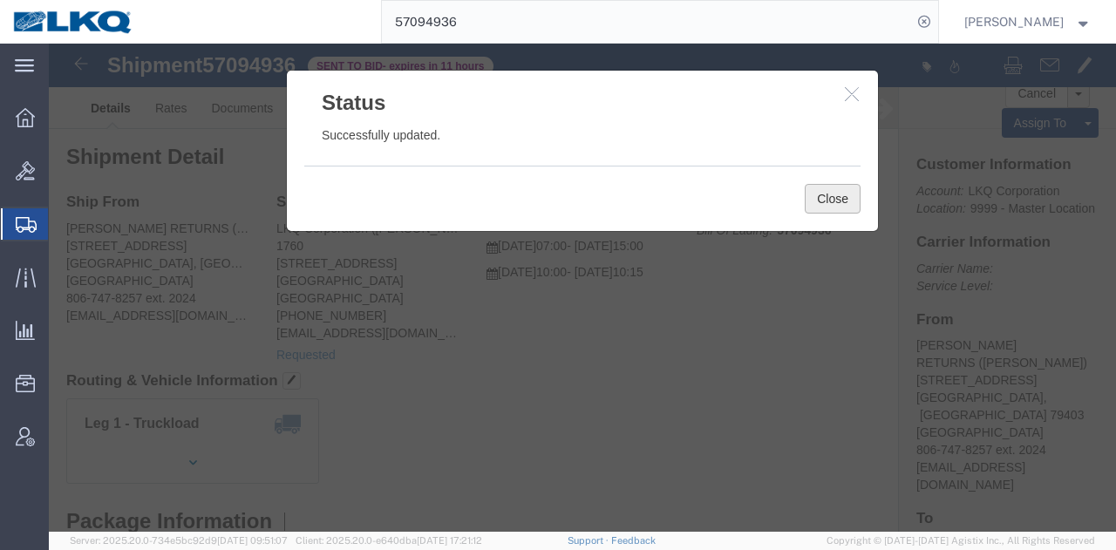
click button "Close"
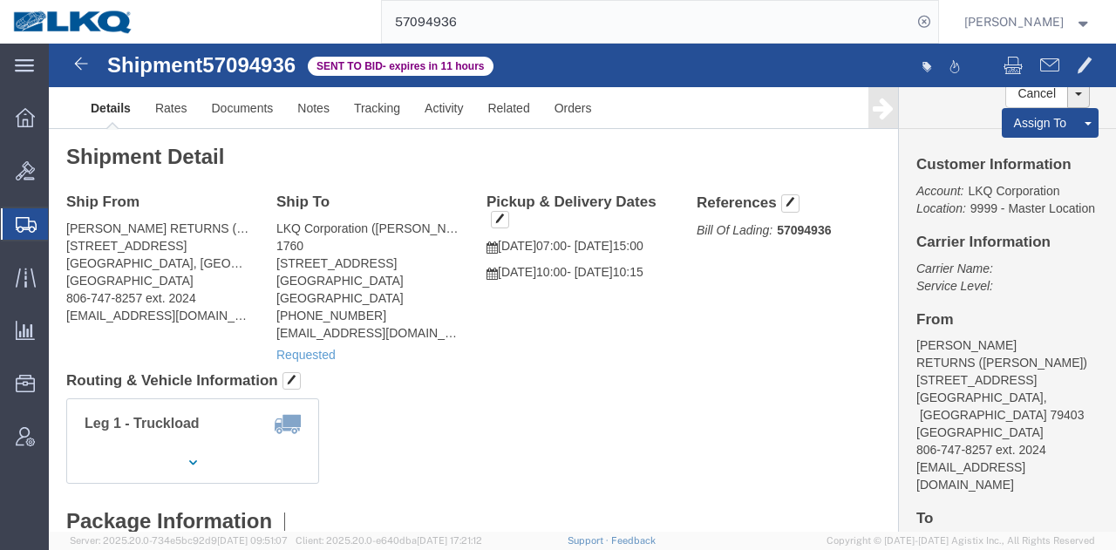
click h4 "Routing & Vehicle Information"
click link "Rates"
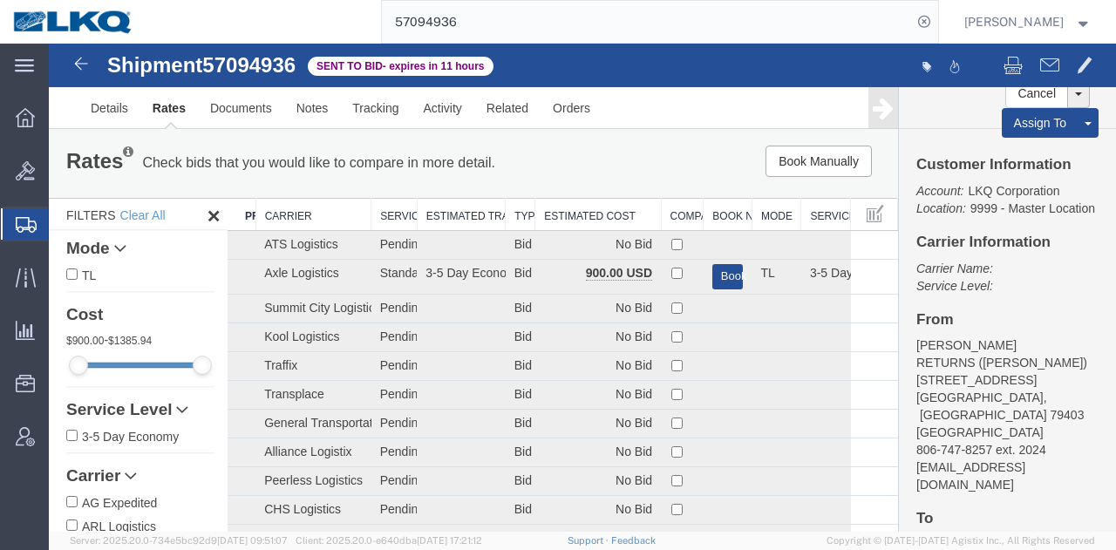
click at [618, 212] on th "Estimated Cost" at bounding box center [598, 215] width 126 height 32
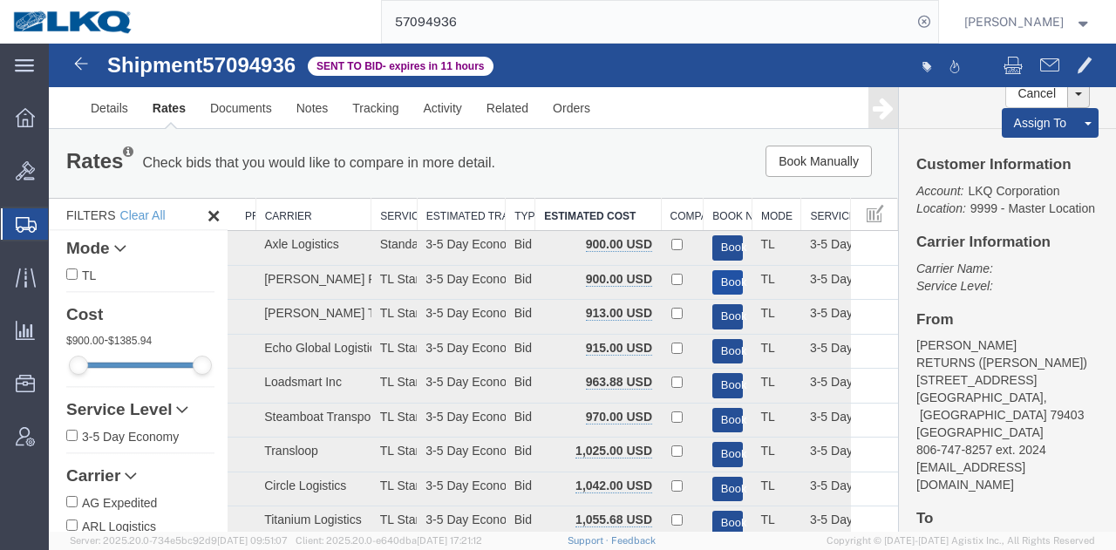
click at [714, 278] on button "Book" at bounding box center [727, 282] width 31 height 25
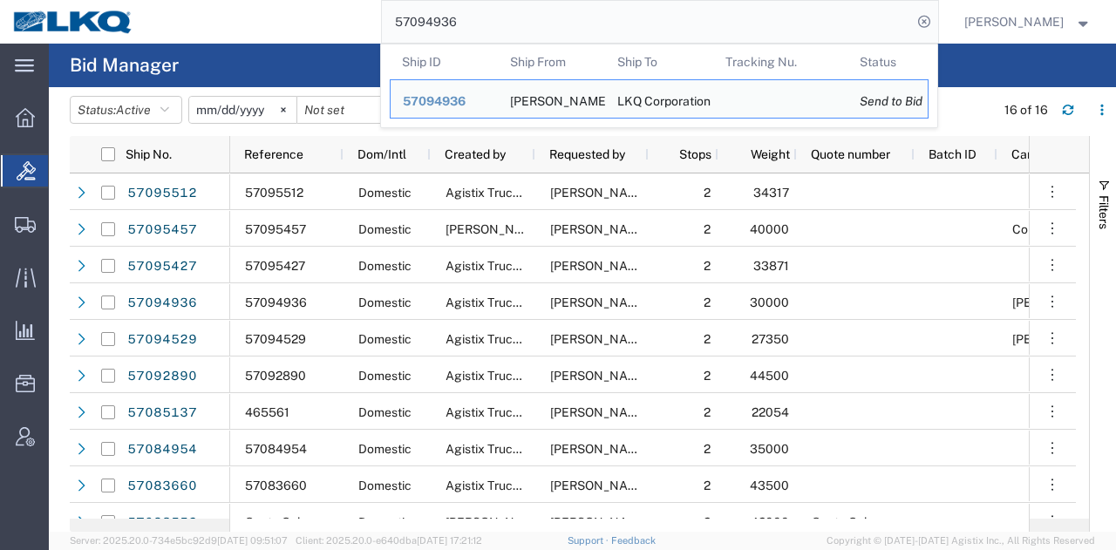
click at [524, 8] on input "57094936" at bounding box center [647, 22] width 530 height 42
paste input "35955"
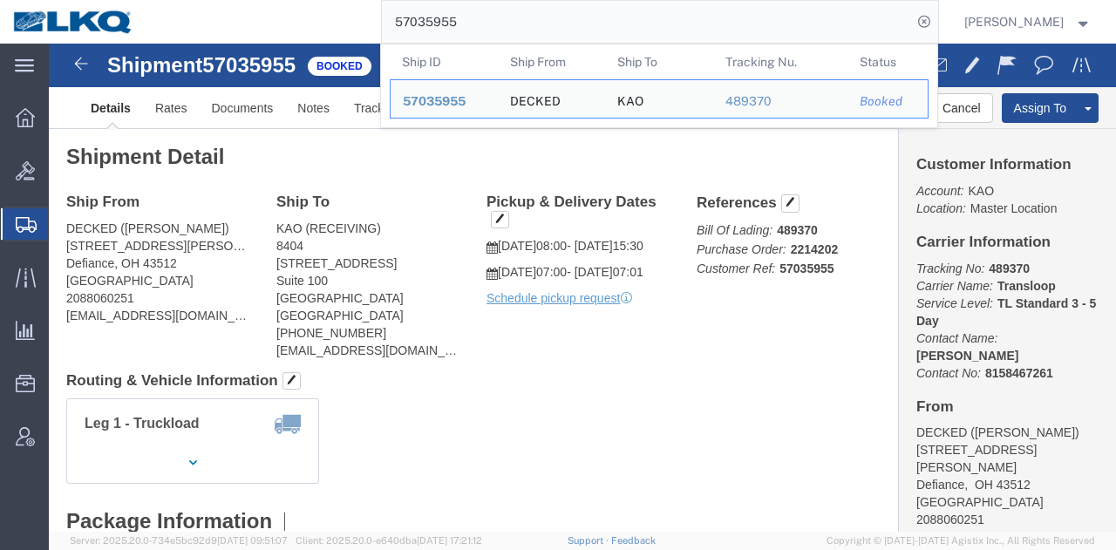
click div "Leg 1 - Truckload Vehicle 1: Standard Dry Van (53 Feet) Number of trucks: 1"
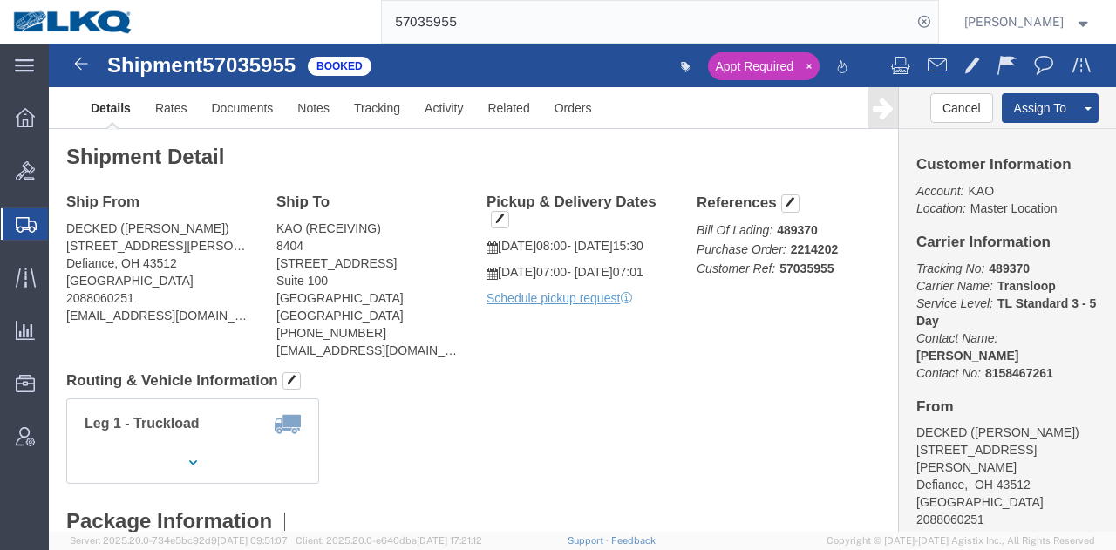
click b "Transloop"
copy b "Transloop"
click div "Ship From DECKED (ASHLEY SCHWARZMAN) 25401 Elliott Rd Defiance, OH 43512 United…"
click div "Leg 1 - Truckload Vehicle 1: Standard Dry Van (53 Feet) Number of trucks: 1"
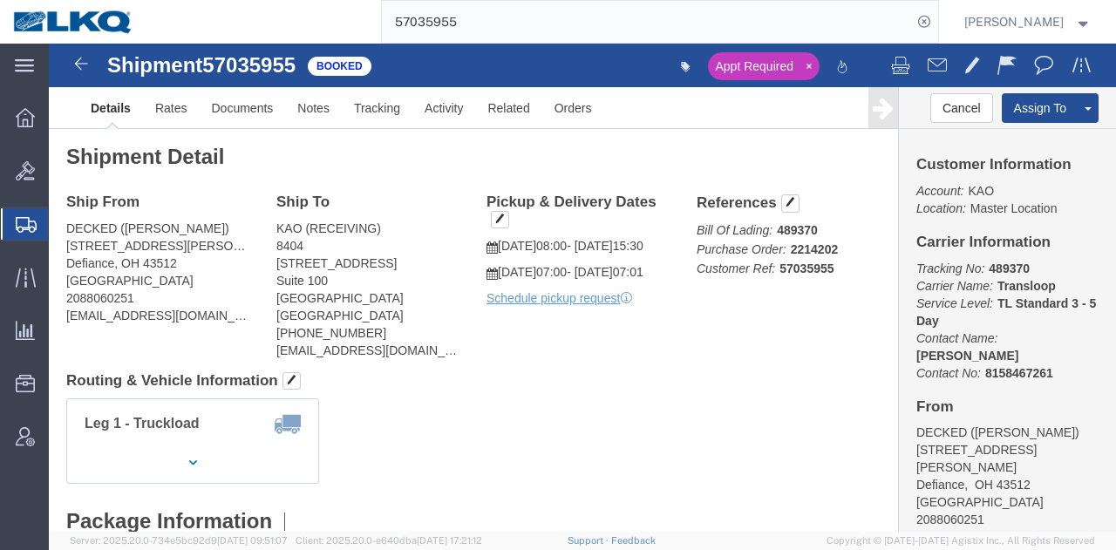
click h4 "Routing & Vehicle Information"
click at [651, 25] on input "57035955" at bounding box center [647, 22] width 530 height 42
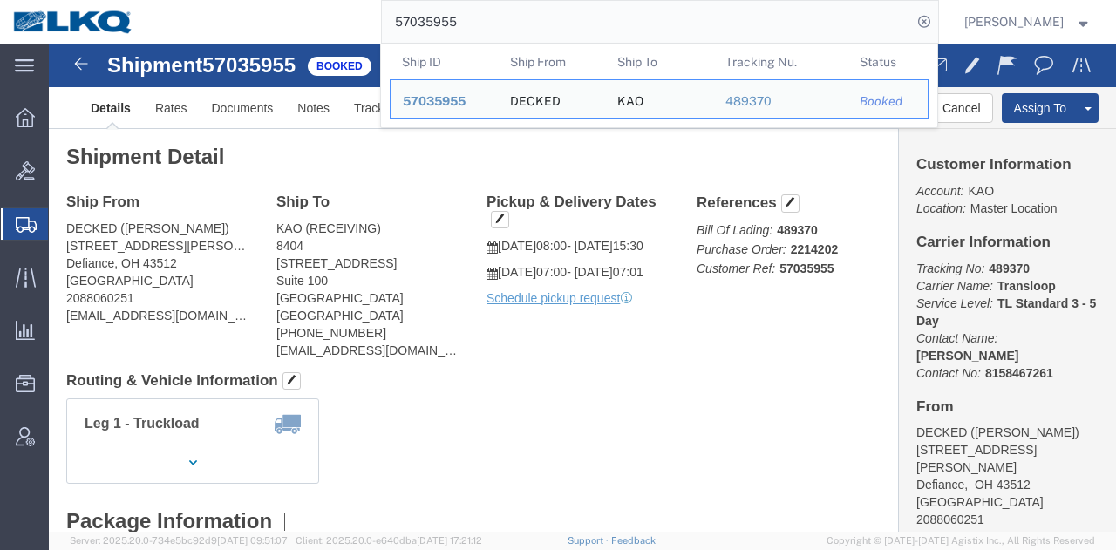
paste input "6220"
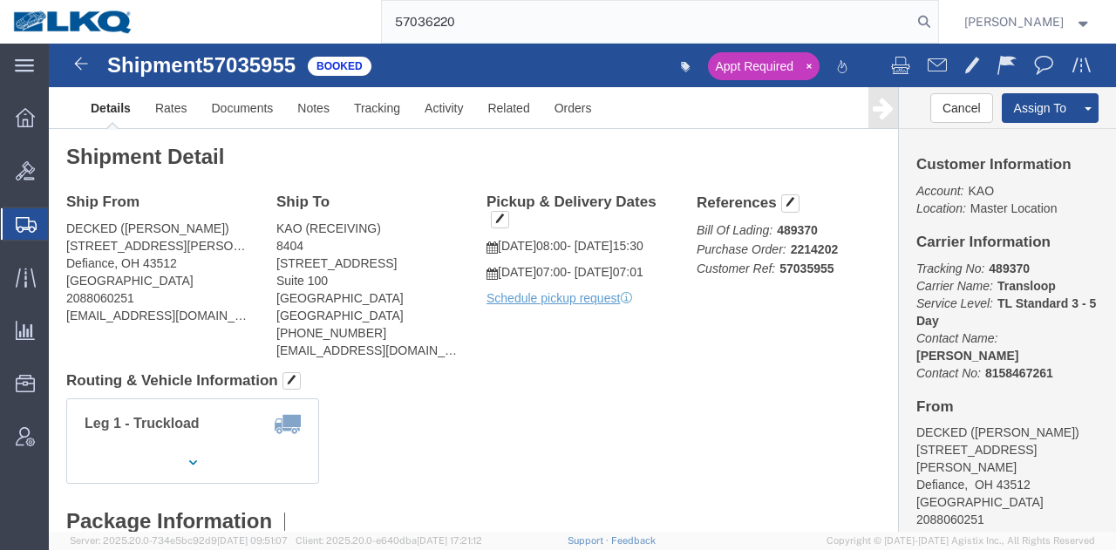
type input "57036220"
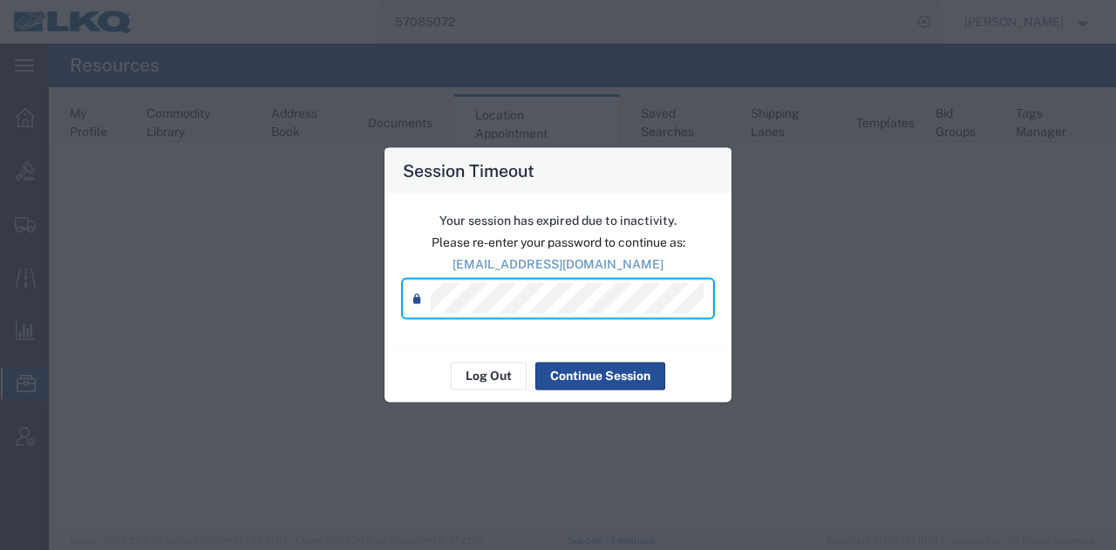
select select "27634"
select select "agendaWeek"
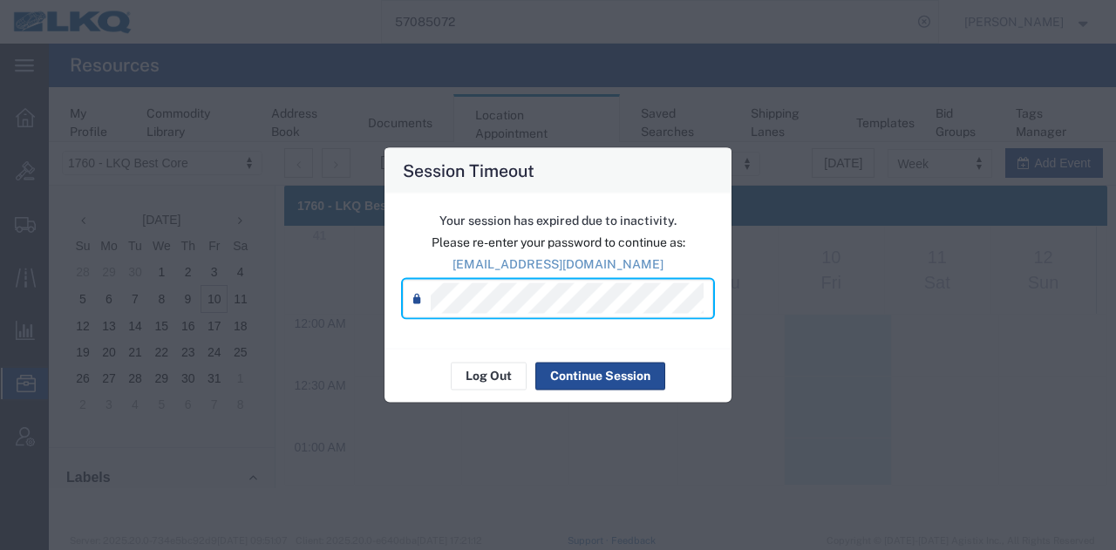
scroll to position [1489, 0]
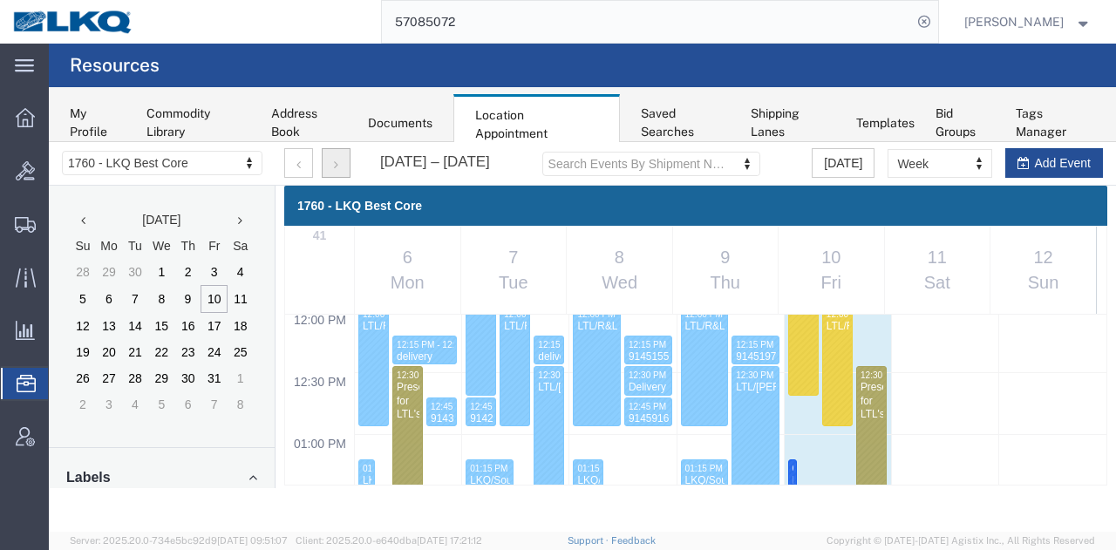
click at [339, 160] on button "button" at bounding box center [336, 163] width 29 height 30
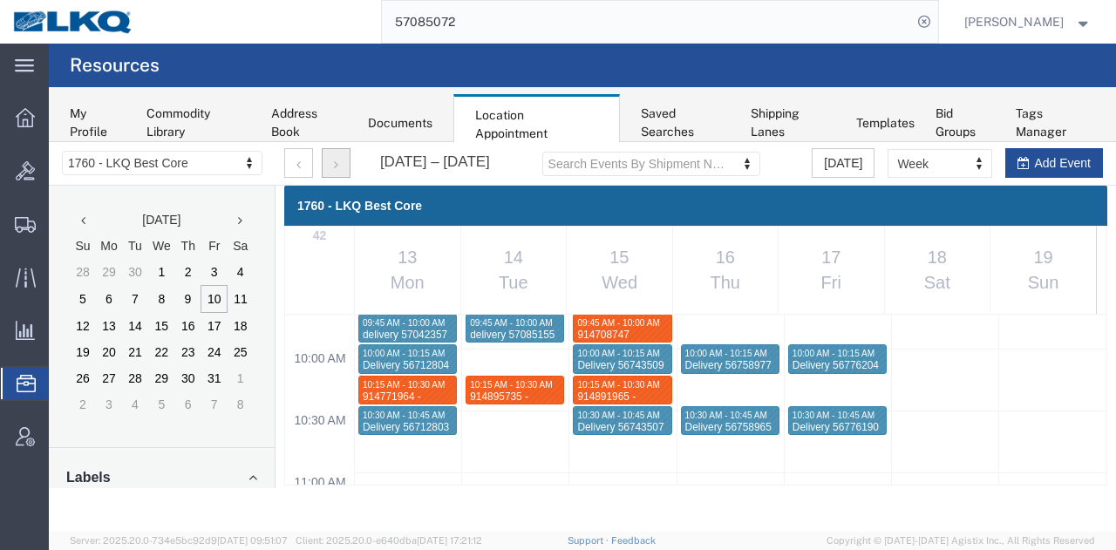
scroll to position [1176, 0]
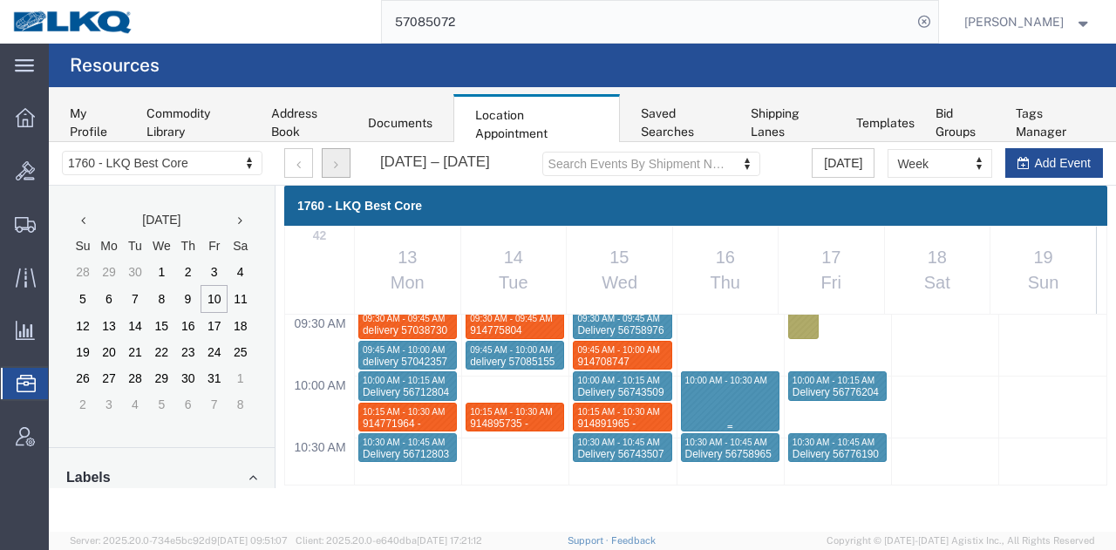
select select "1"
select select
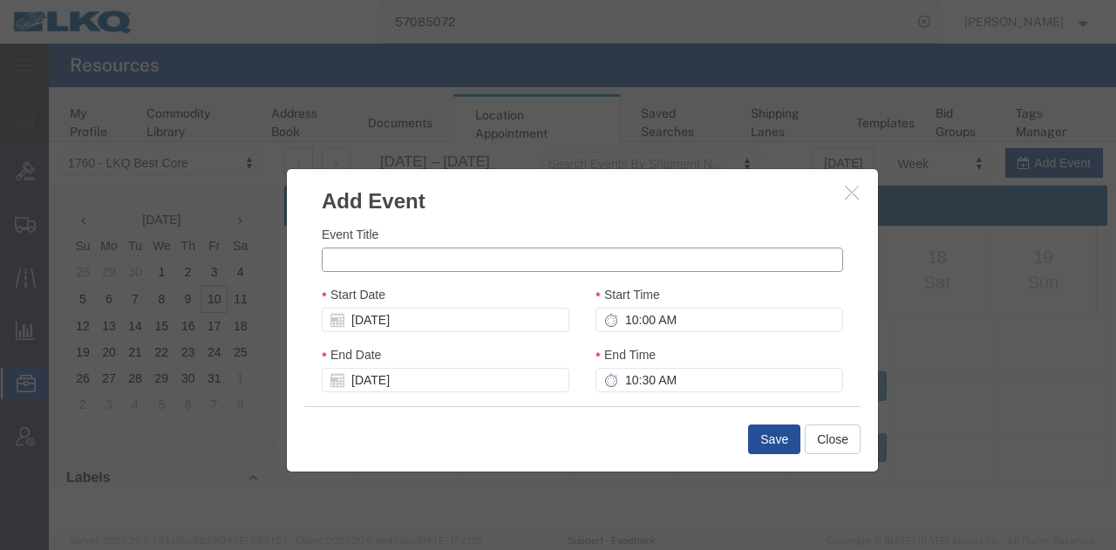
click at [497, 252] on input "Event Title" at bounding box center [582, 260] width 521 height 24
paste input "914940119"
type input "914940119"
click at [706, 319] on input "10:00 AM" at bounding box center [719, 320] width 248 height 24
type input "10:15 AM"
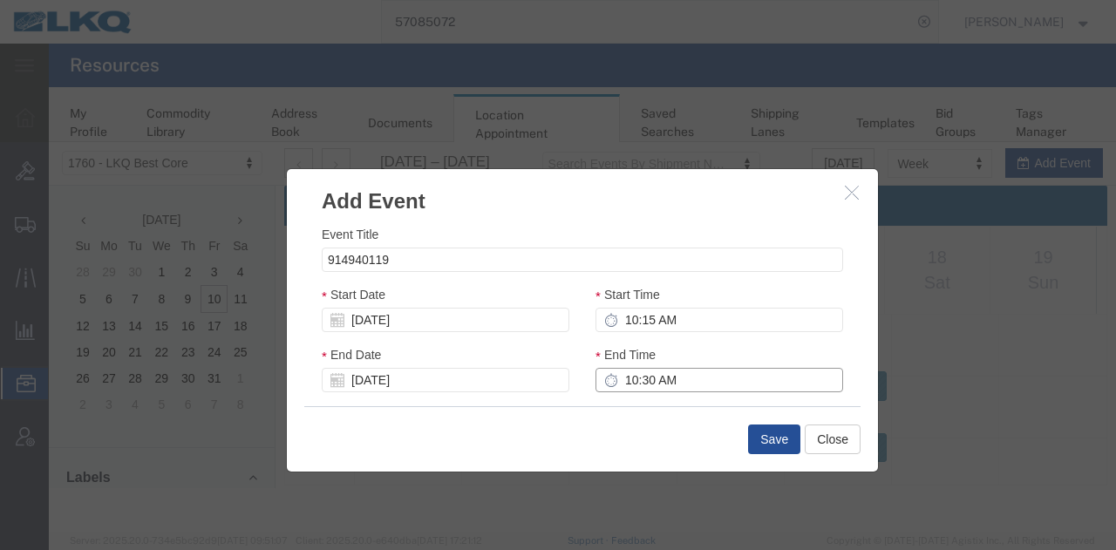
click at [711, 384] on input "10:30 AM" at bounding box center [719, 380] width 248 height 24
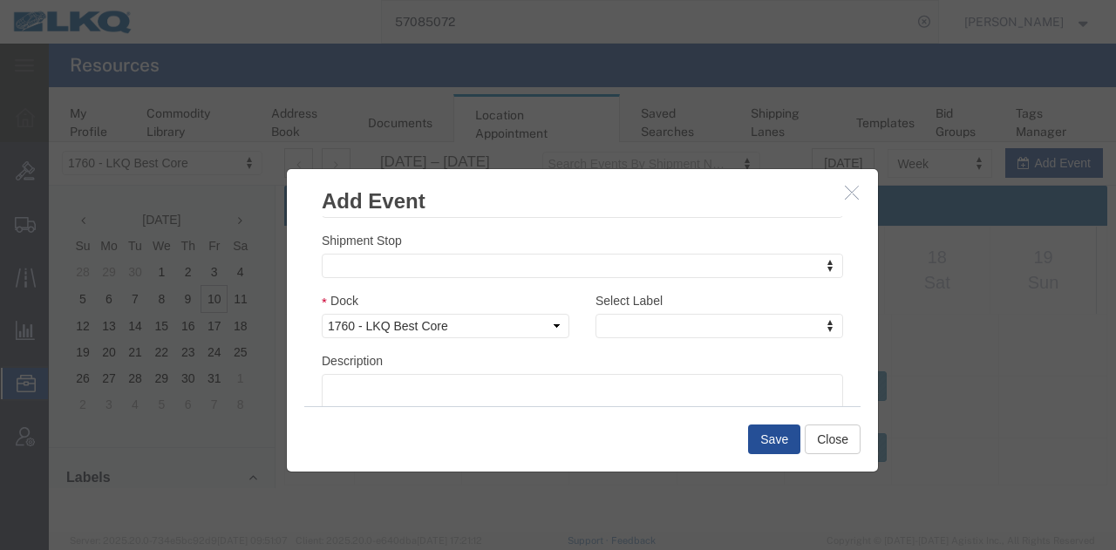
scroll to position [261, 0]
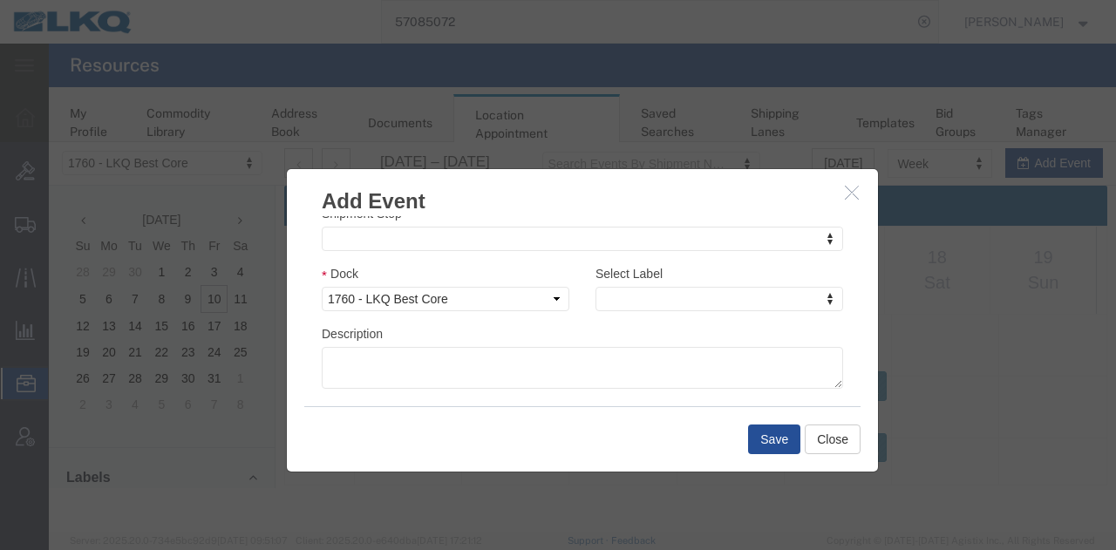
type input "10:30 AM"
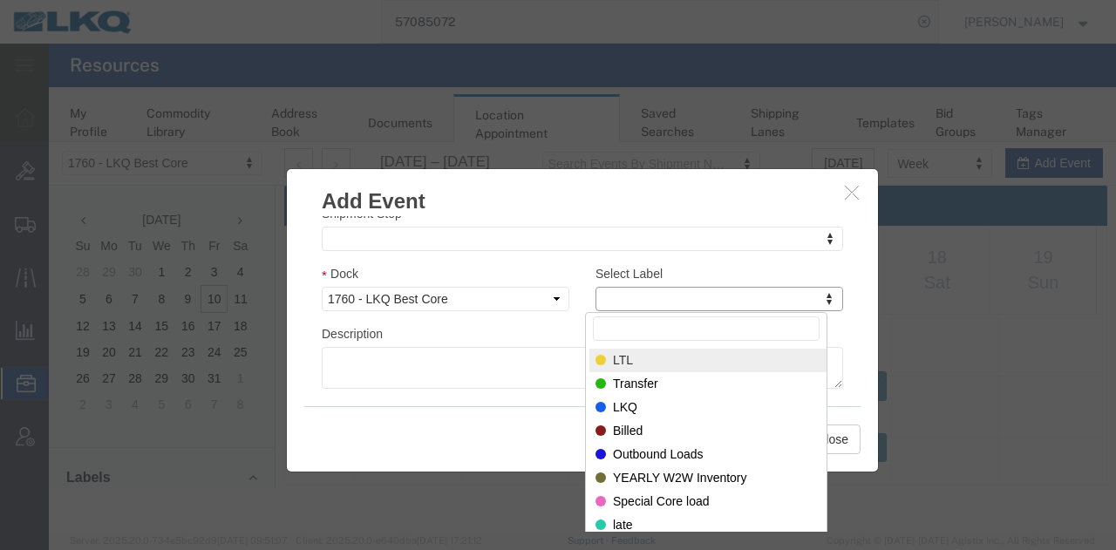
type input "m"
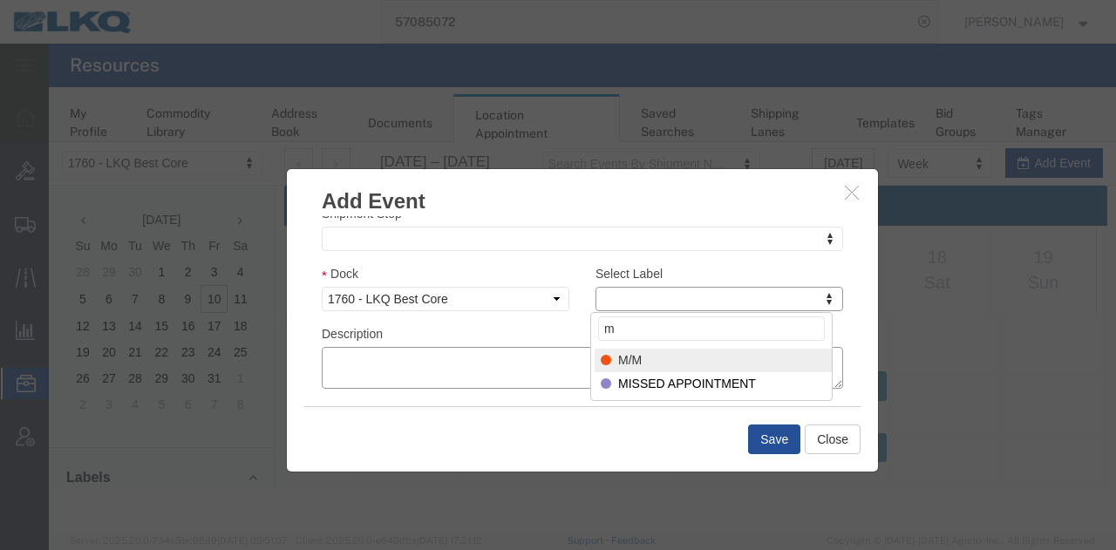
select select "24"
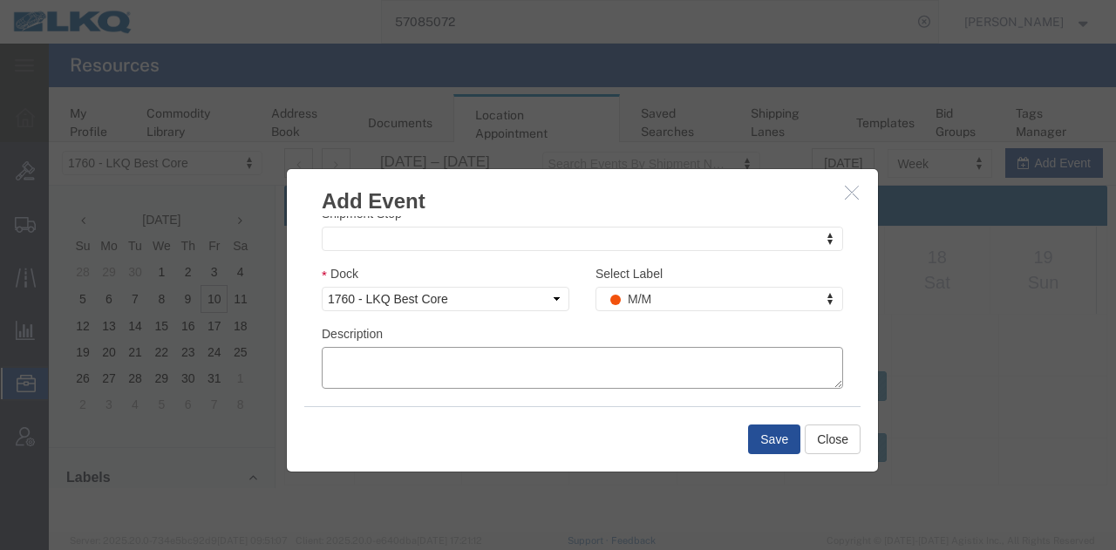
paste textarea "914940119"
type textarea "914940119"
click at [790, 441] on button "Save" at bounding box center [774, 439] width 52 height 30
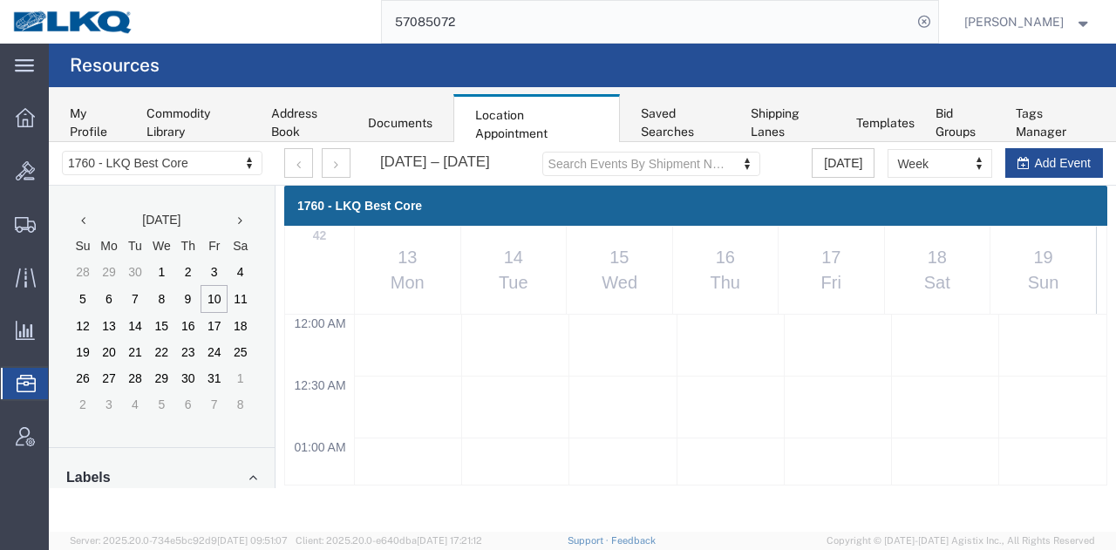
scroll to position [1176, 0]
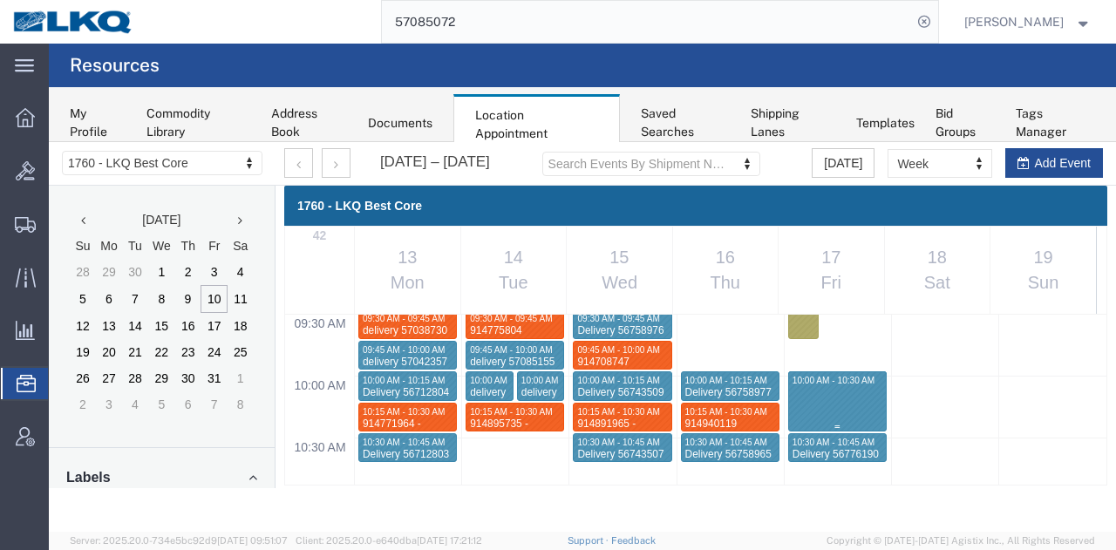
select select "1"
select select
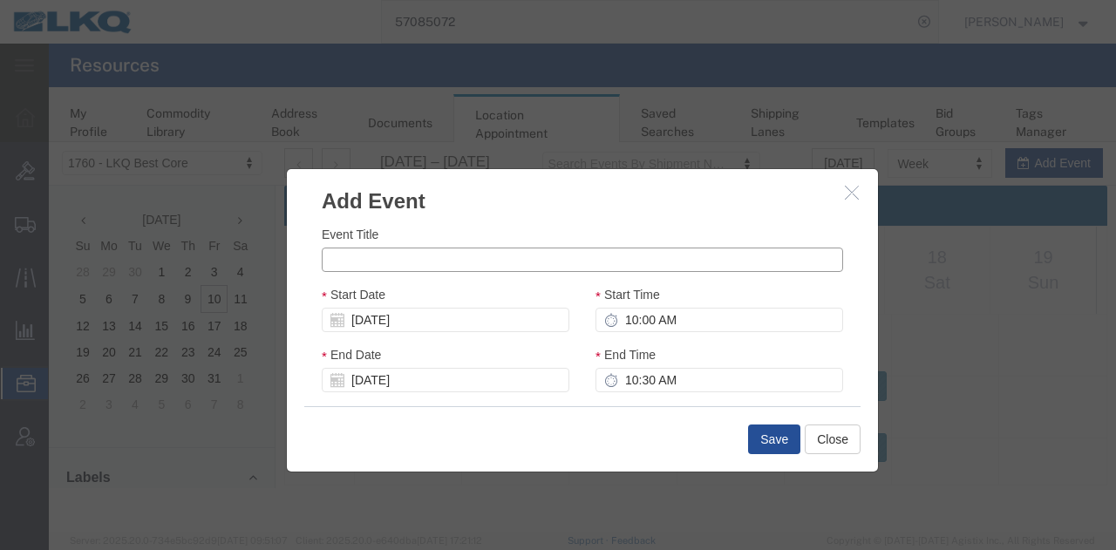
click at [533, 266] on input "Event Title" at bounding box center [582, 260] width 521 height 24
paste input "914973594"
type input "914973594"
click at [719, 313] on input "10:00 AM" at bounding box center [719, 320] width 248 height 24
type input "10:15 AM"
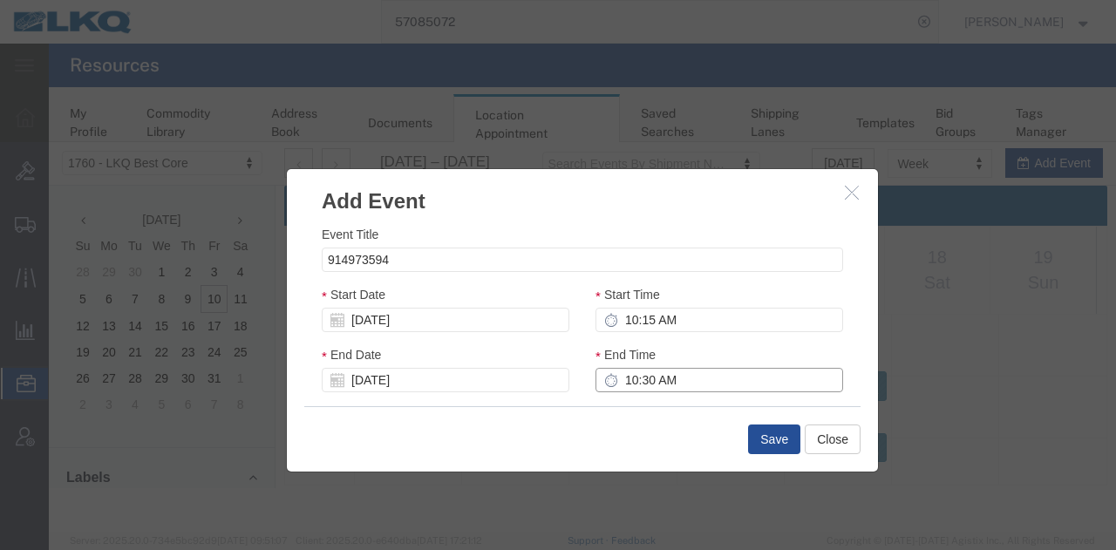
click at [652, 377] on input "10:30 AM" at bounding box center [719, 380] width 248 height 24
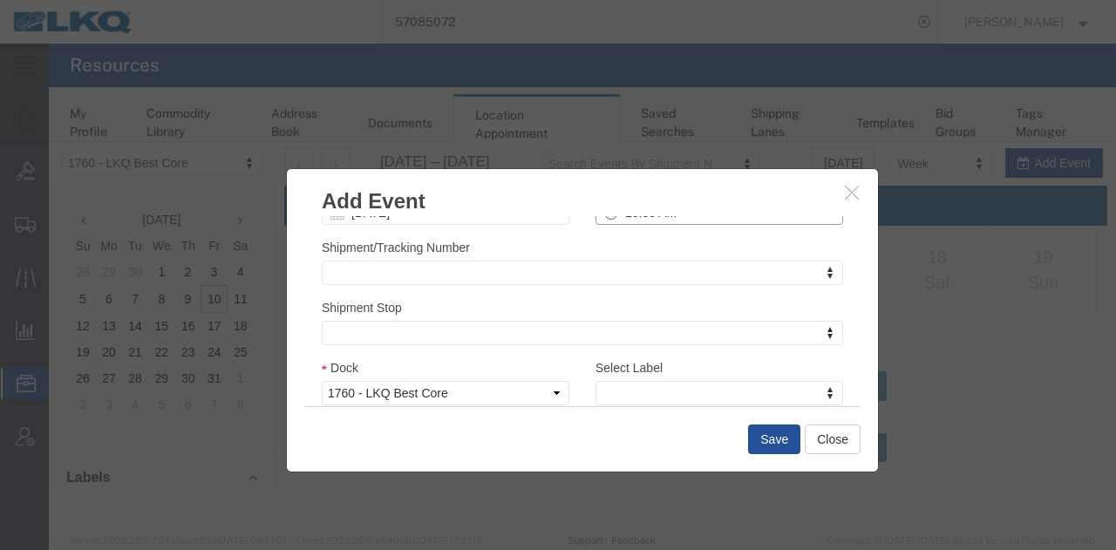
scroll to position [261, 0]
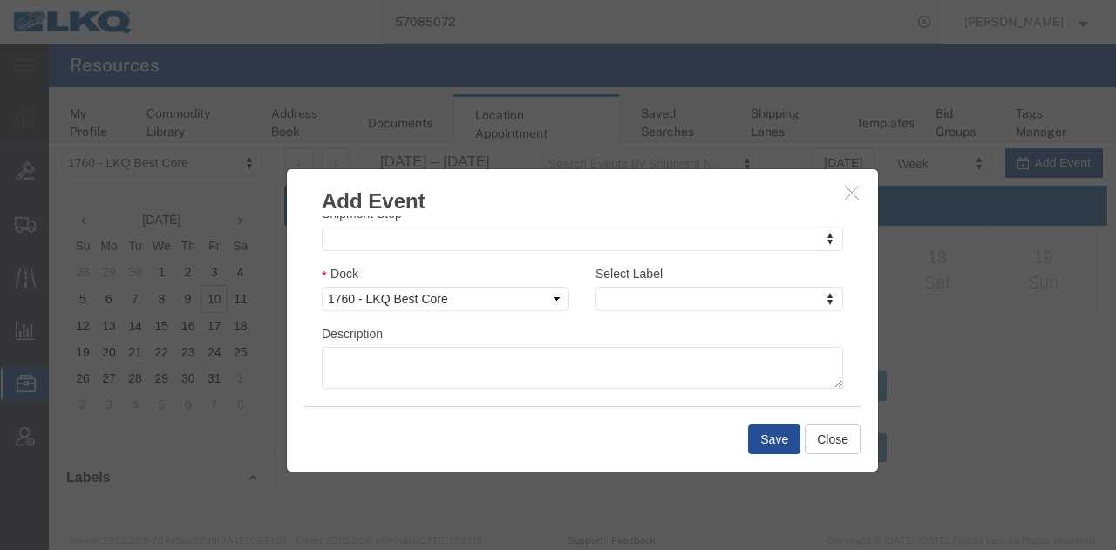
type input "10:30 AM"
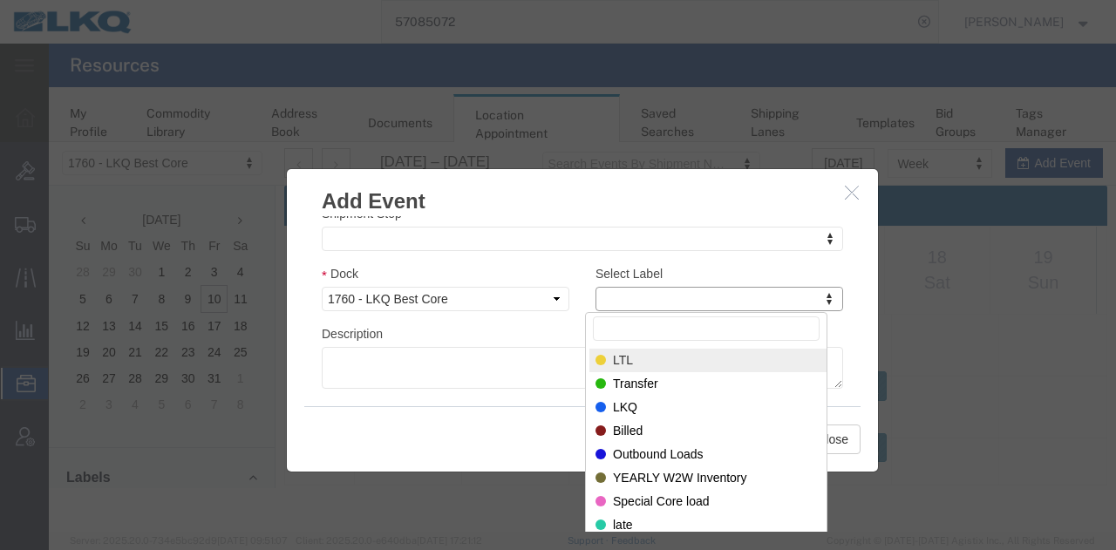
type input "m"
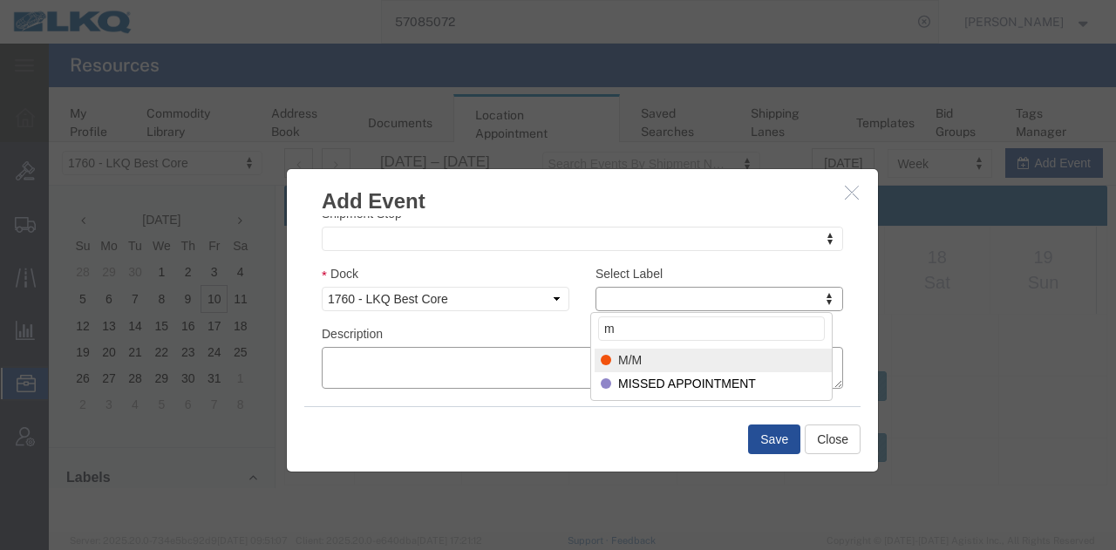
select select "24"
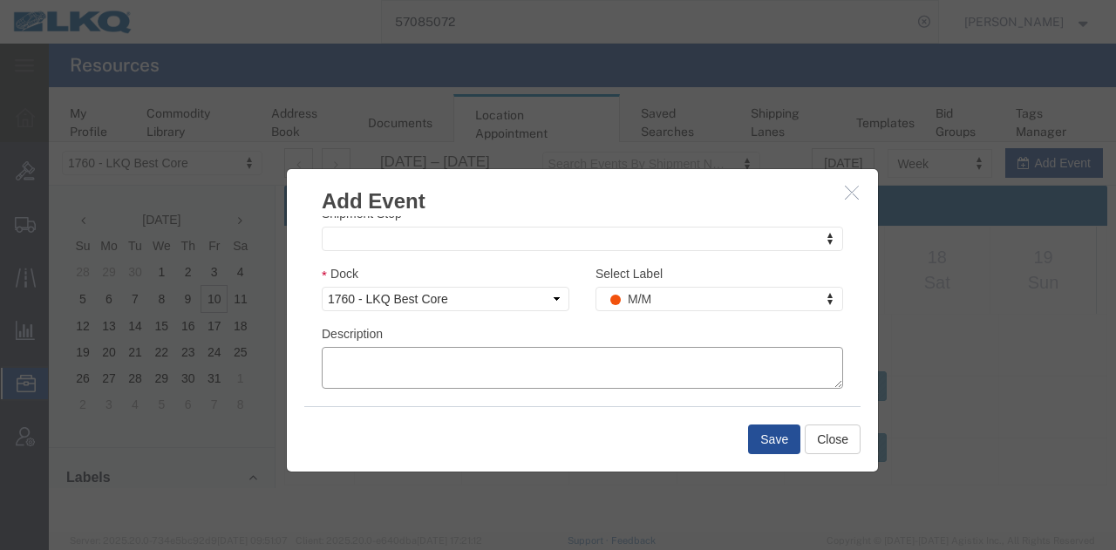
paste textarea "914973594"
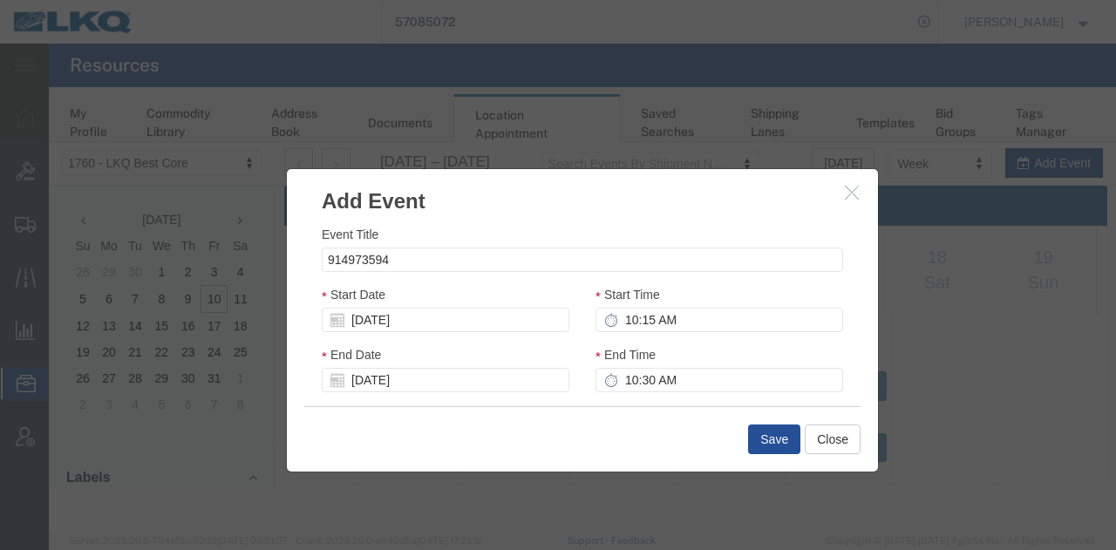
type textarea "914973594"
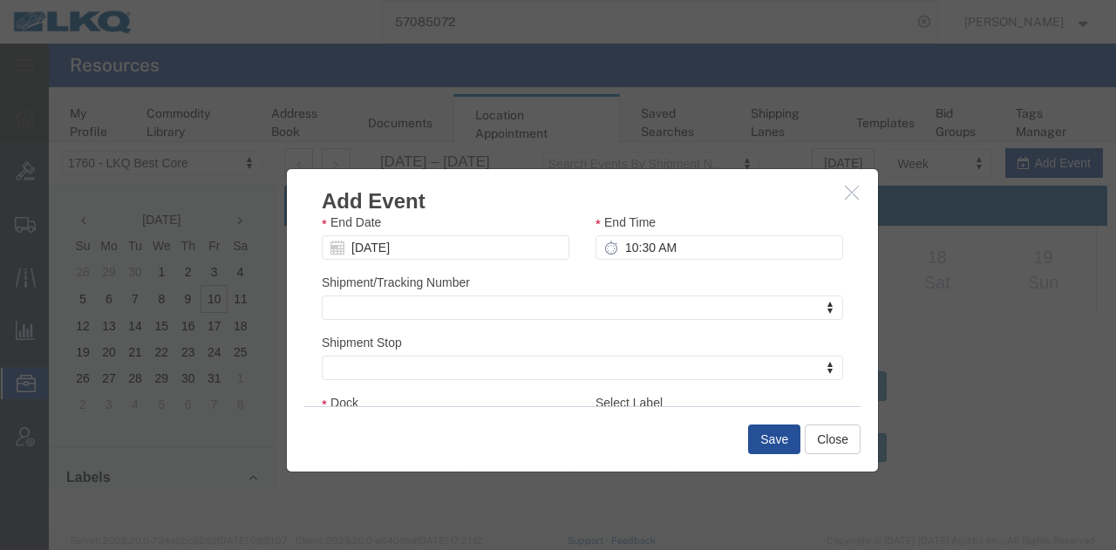
scroll to position [87, 0]
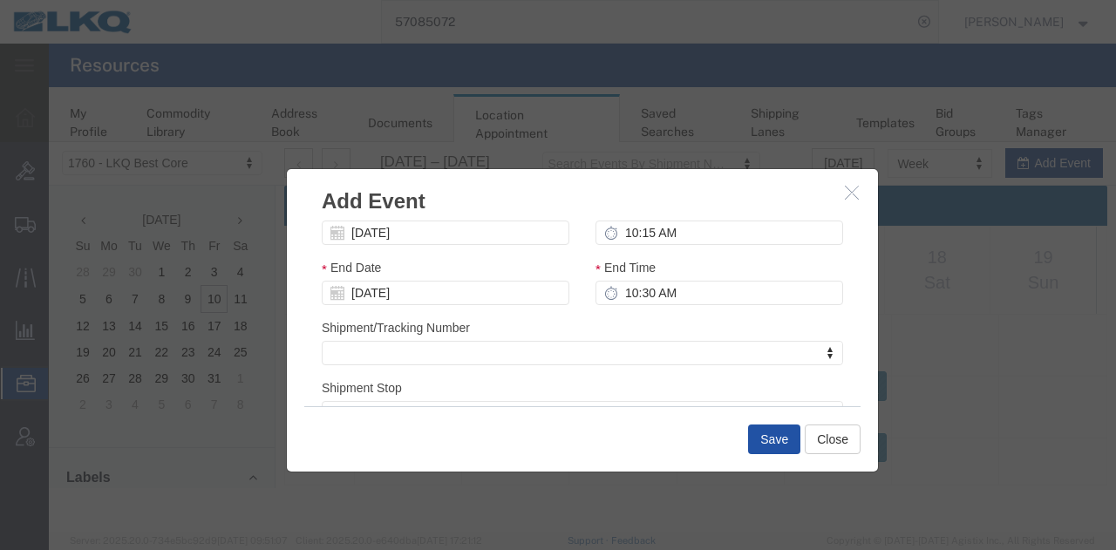
click at [783, 424] on button "Save" at bounding box center [774, 439] width 52 height 30
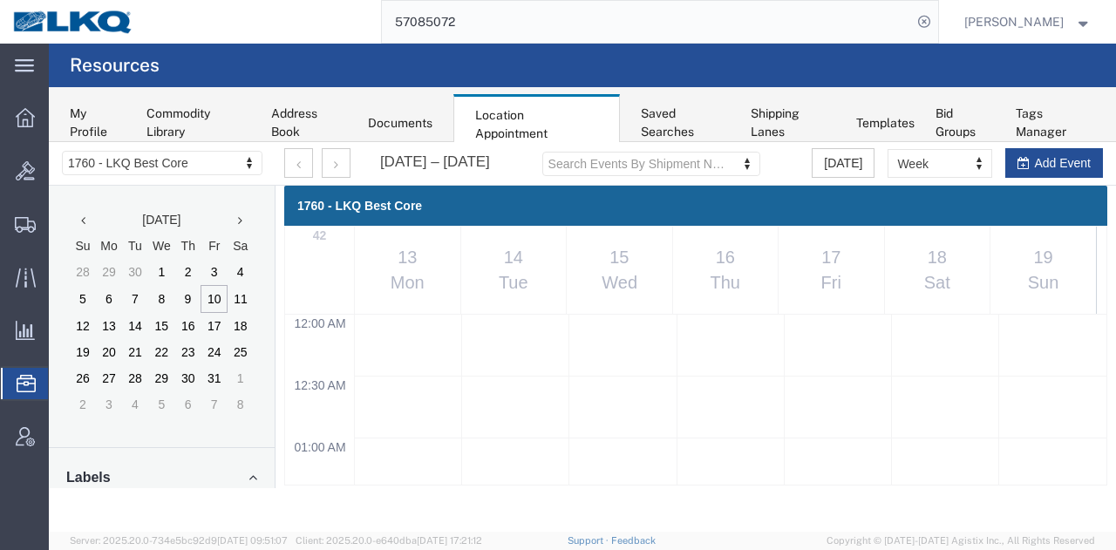
scroll to position [1176, 0]
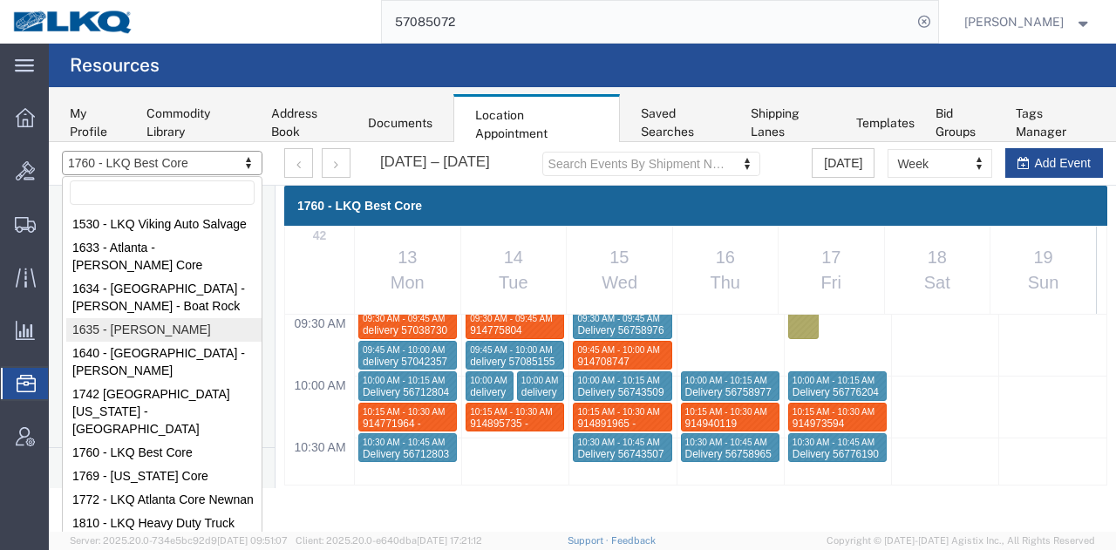
select select "27578"
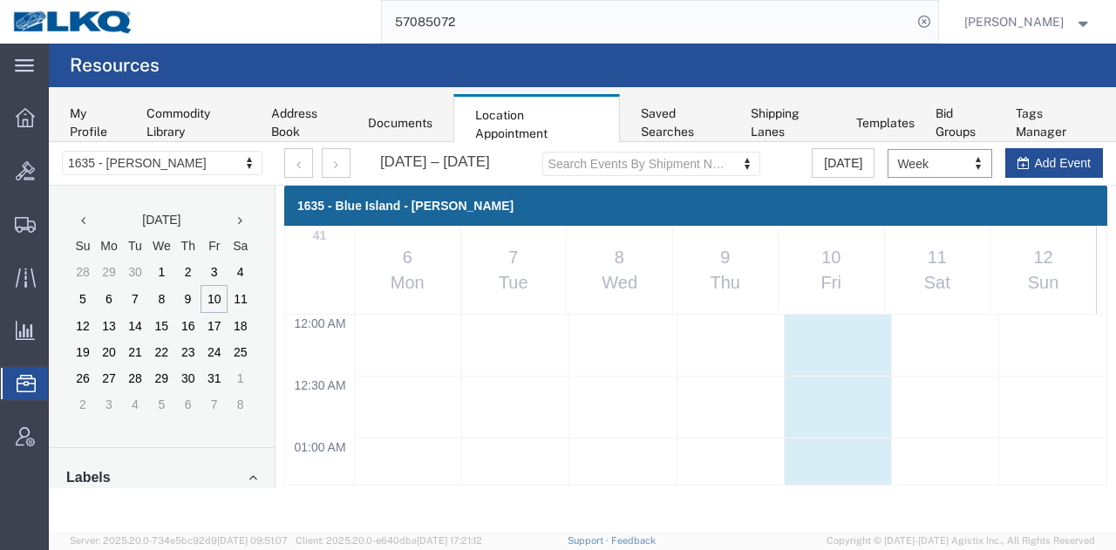
scroll to position [740, 0]
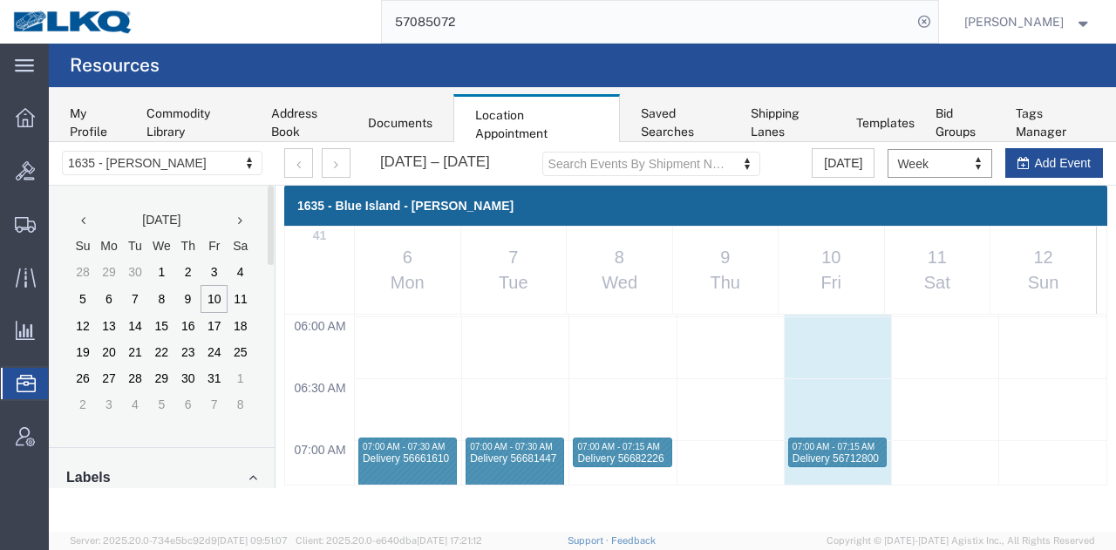
click at [354, 166] on div "[DATE] – [DATE]" at bounding box center [387, 163] width 206 height 30
drag, startPoint x: 341, startPoint y: 165, endPoint x: 764, endPoint y: 681, distance: 667.1
click at [341, 165] on button "button" at bounding box center [336, 163] width 29 height 30
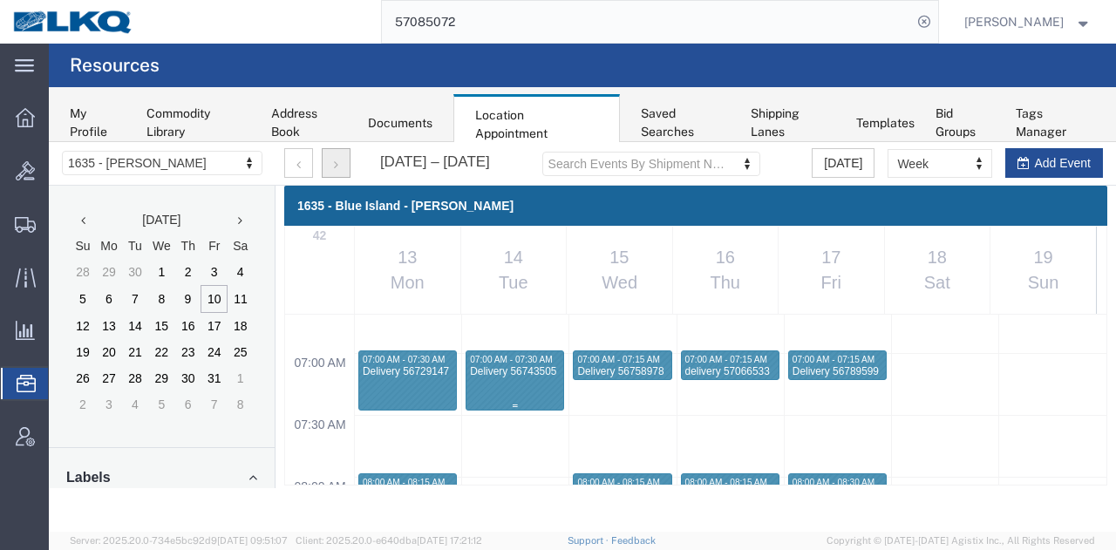
scroll to position [914, 0]
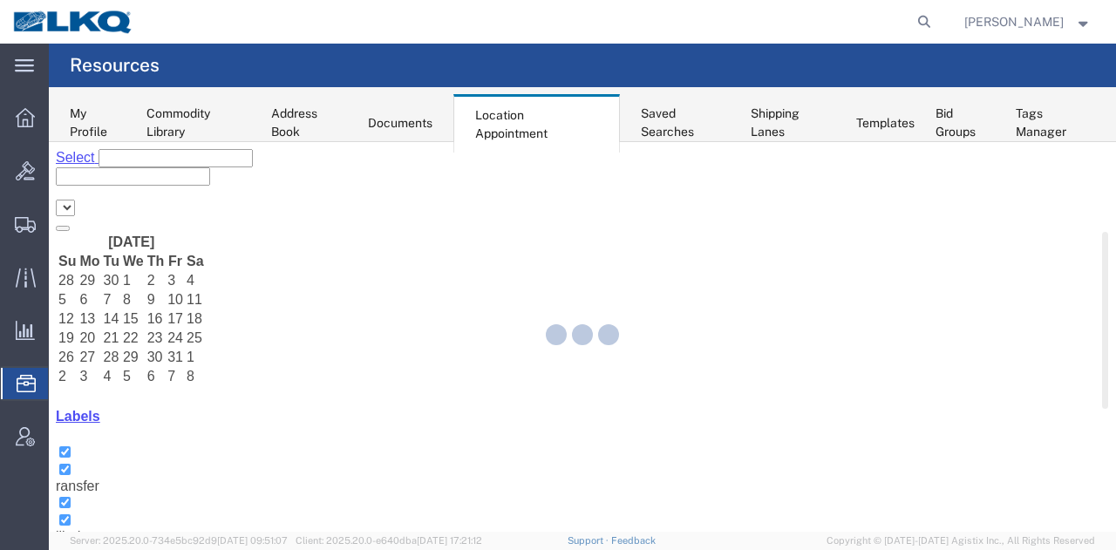
select select "27560"
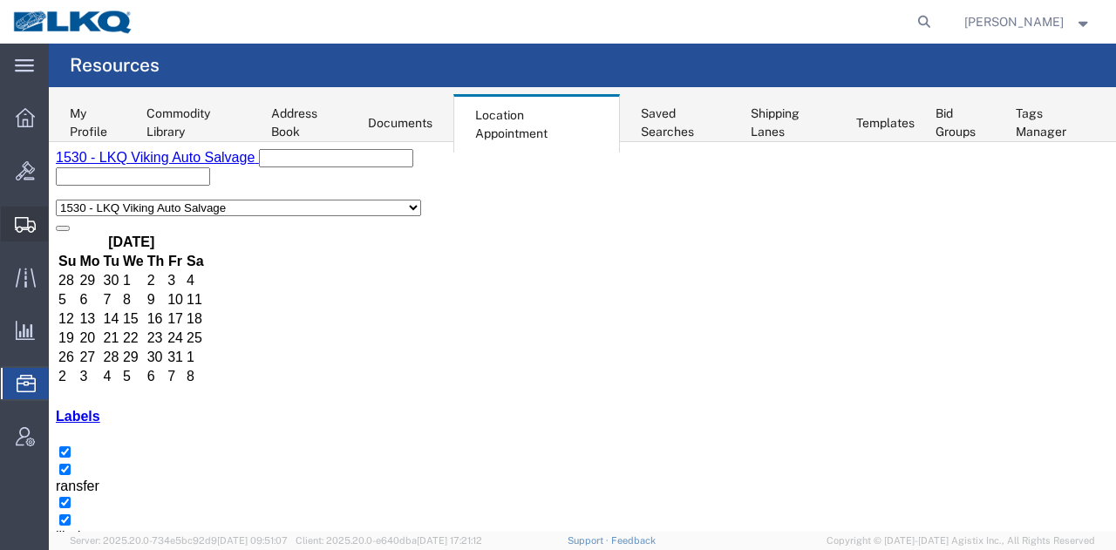
click at [0, 0] on span "Shipment Manager" at bounding box center [0, 0] width 0 height 0
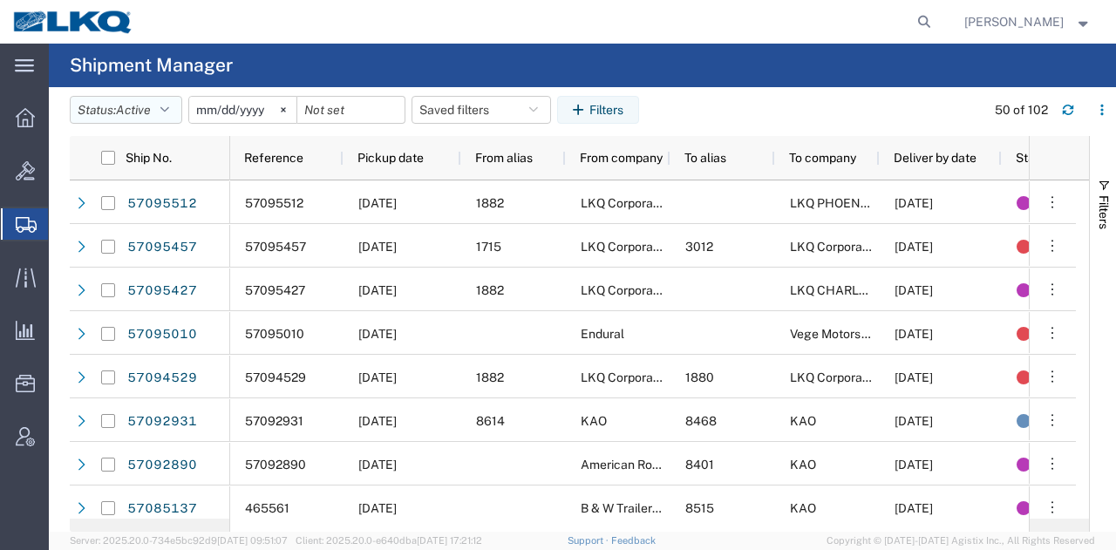
click at [160, 114] on button "Status: Active" at bounding box center [126, 110] width 112 height 28
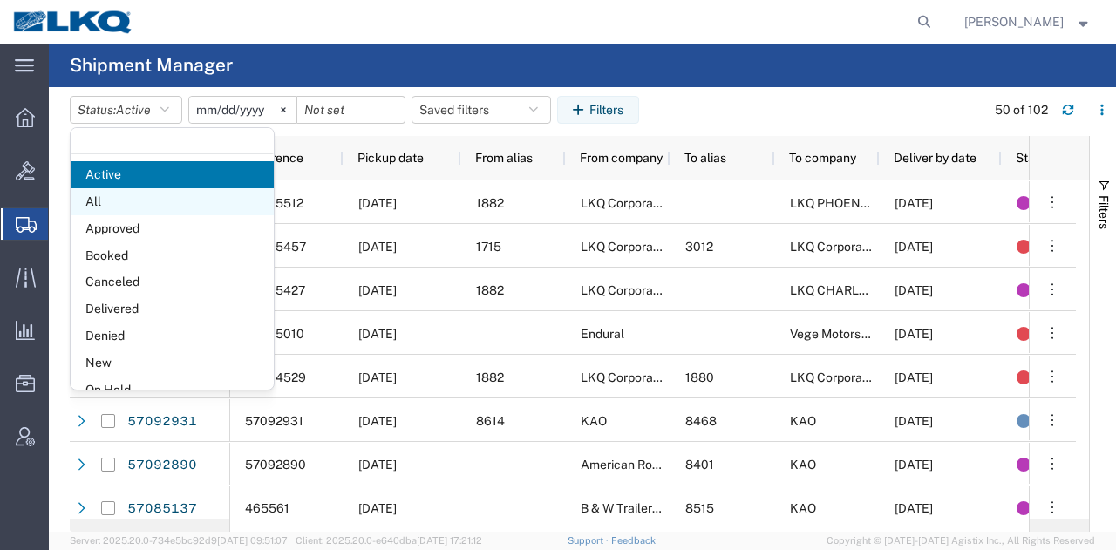
click at [120, 193] on span "All" at bounding box center [172, 201] width 203 height 27
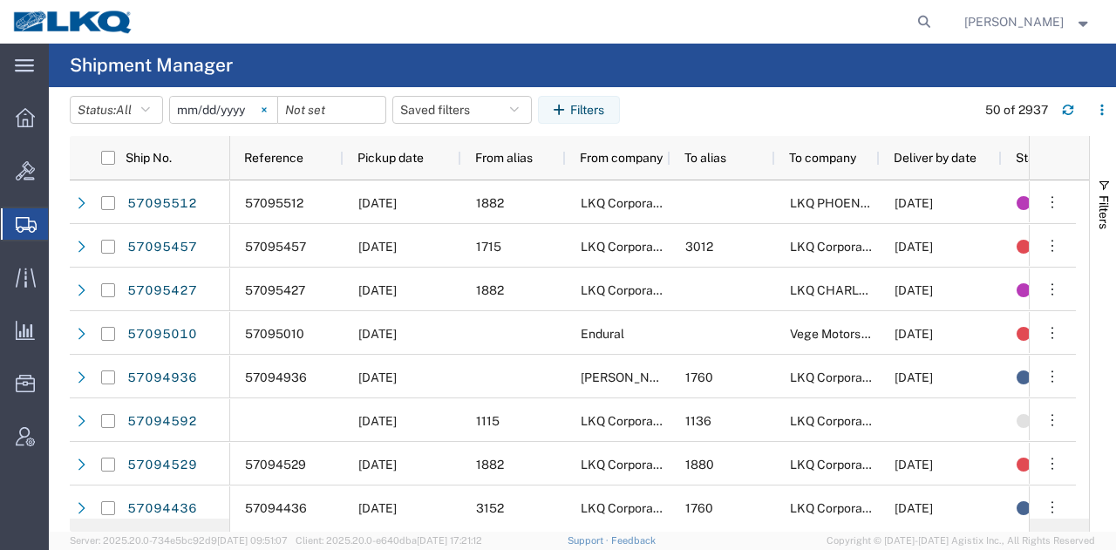
click at [266, 111] on icon at bounding box center [263, 109] width 4 height 4
click at [1105, 176] on button "Filters" at bounding box center [1103, 204] width 26 height 94
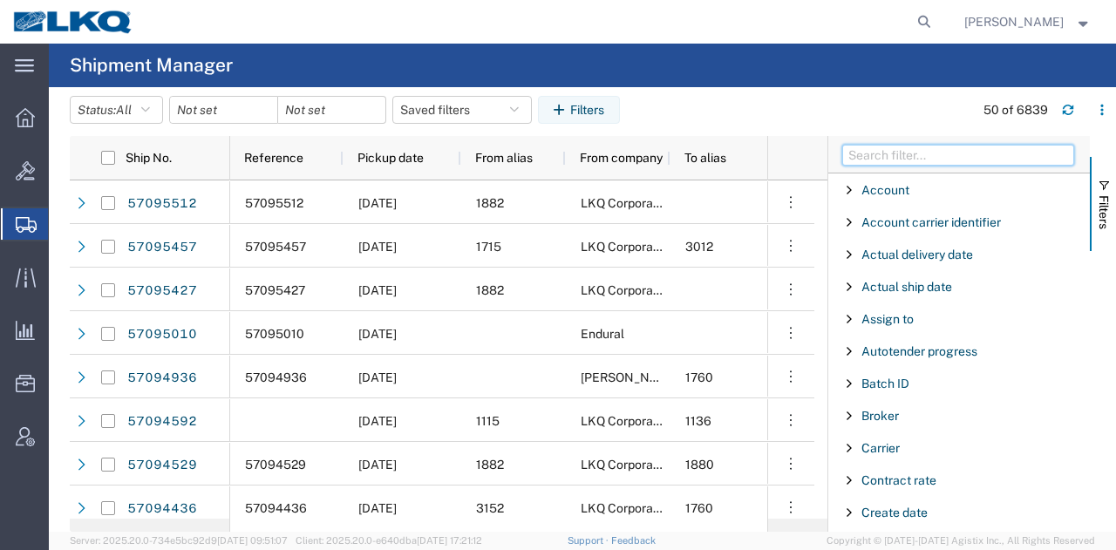
click at [906, 160] on input "Filter Columns Input" at bounding box center [958, 155] width 232 height 21
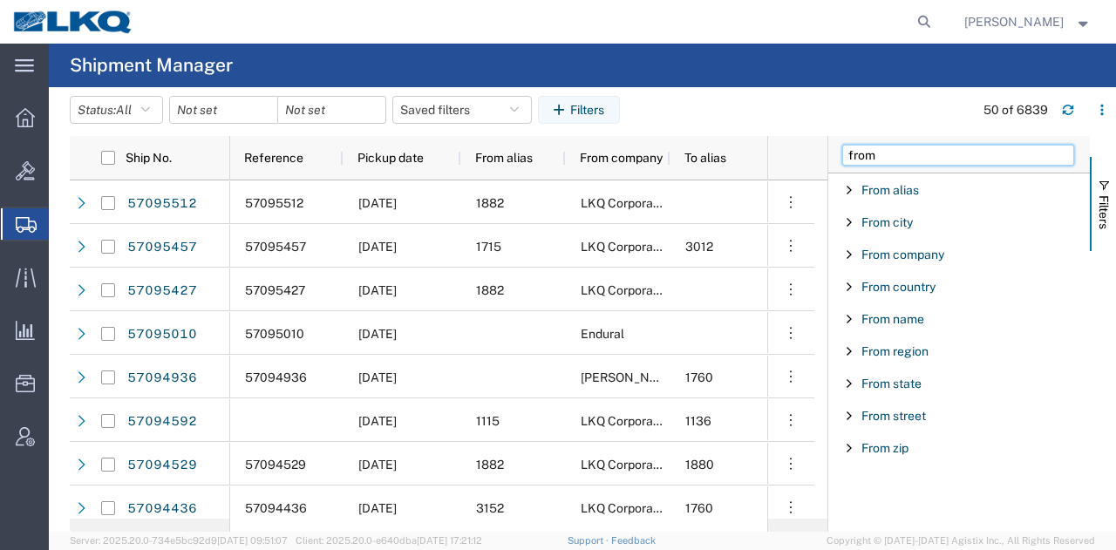
type input "from"
click at [850, 219] on span "Filter List 9 Filters" at bounding box center [849, 222] width 14 height 14
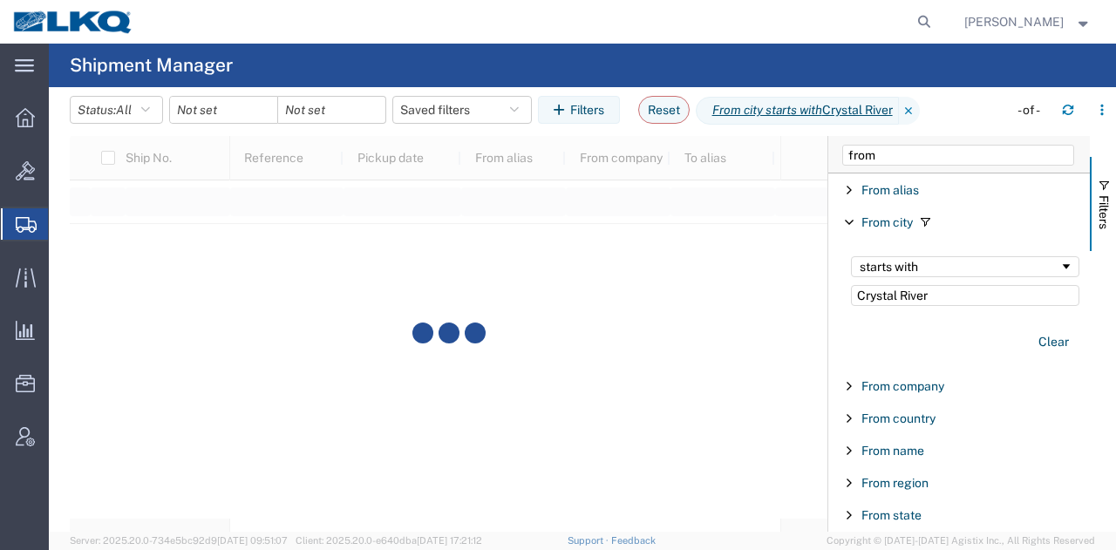
type input "Crystal River"
click at [1102, 207] on span "Filters" at bounding box center [1104, 212] width 14 height 34
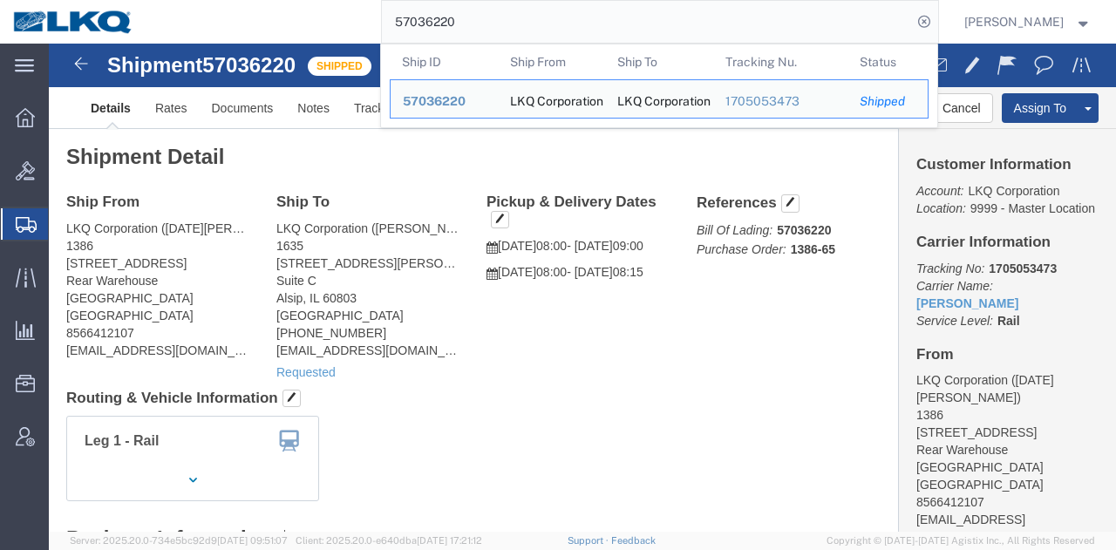
click span "57036220"
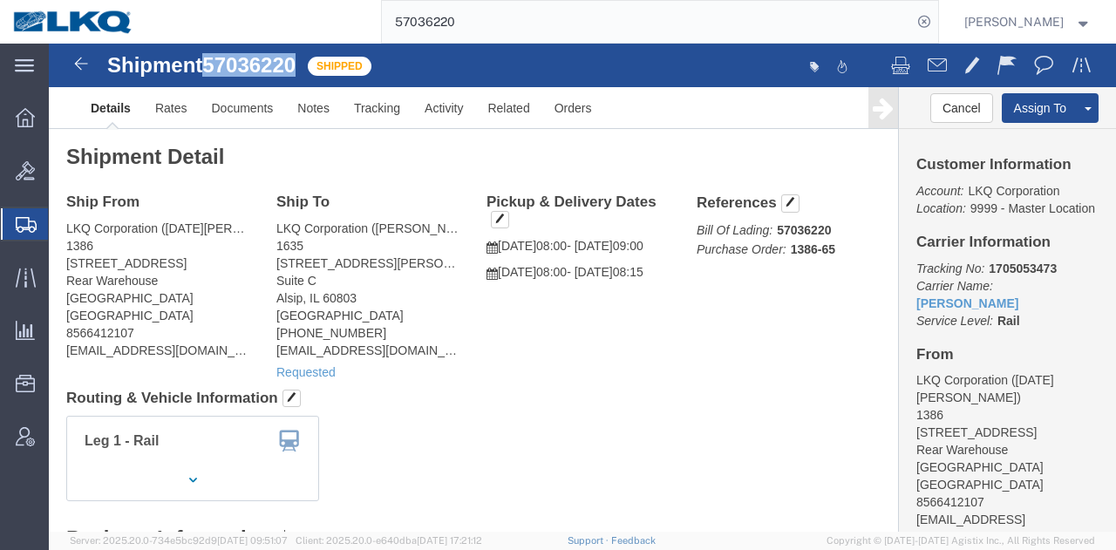
click span "57036220"
copy span "57036220"
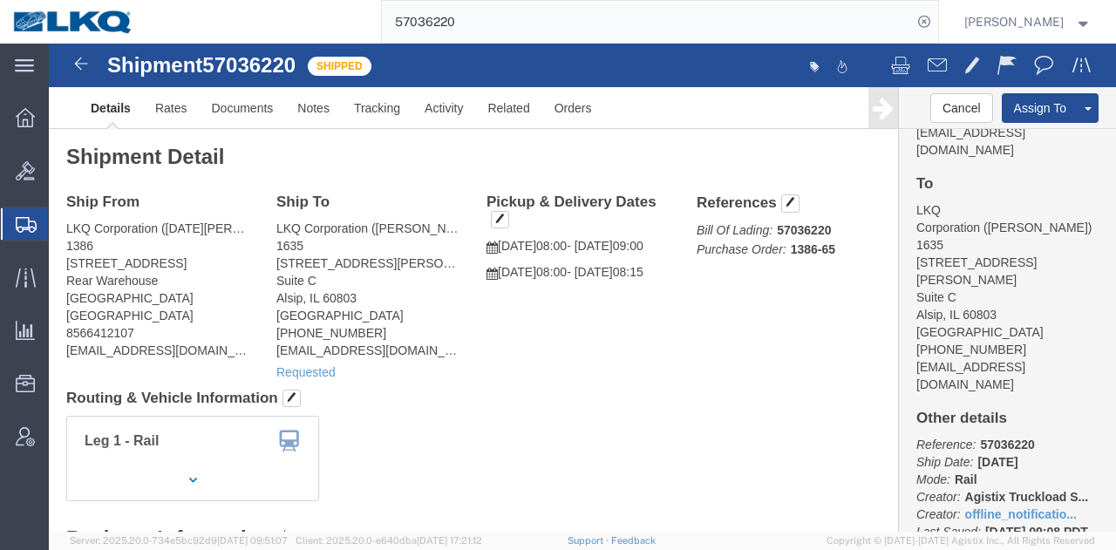
click div "Leg 1 - Rail"
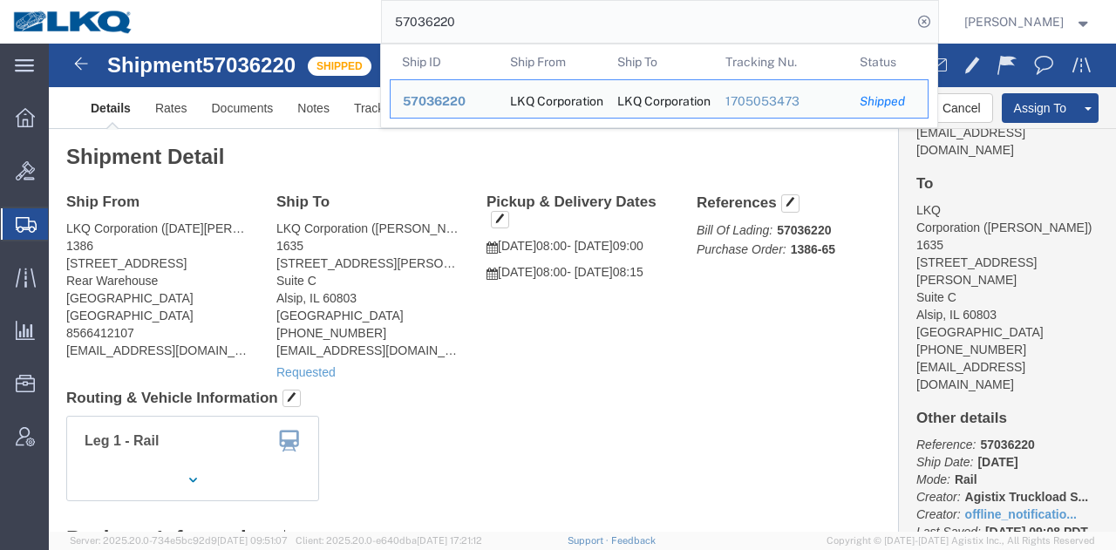
click at [680, 18] on input "57036220" at bounding box center [647, 22] width 530 height 42
paste input "79054"
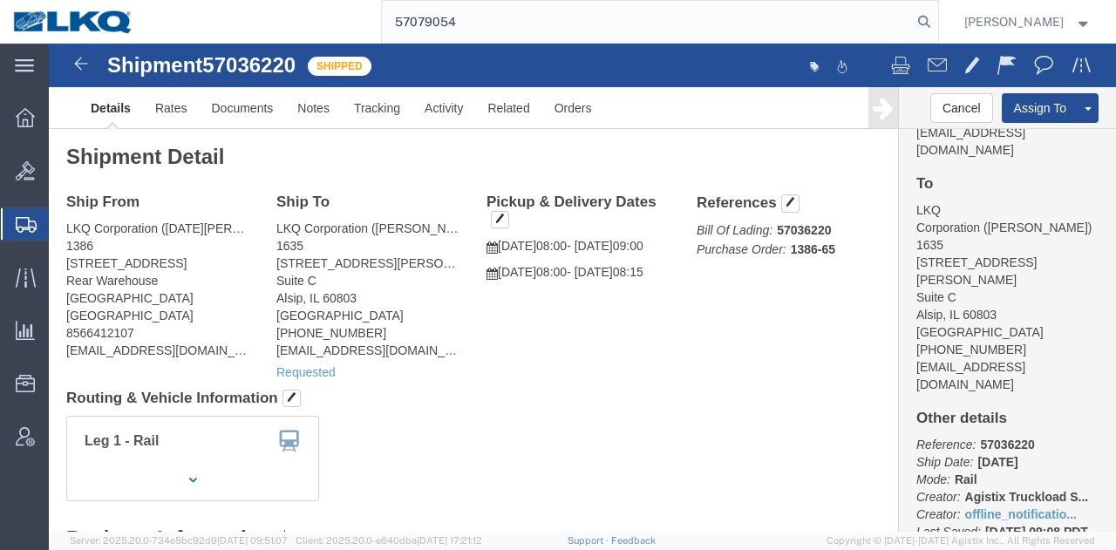
type input "57079054"
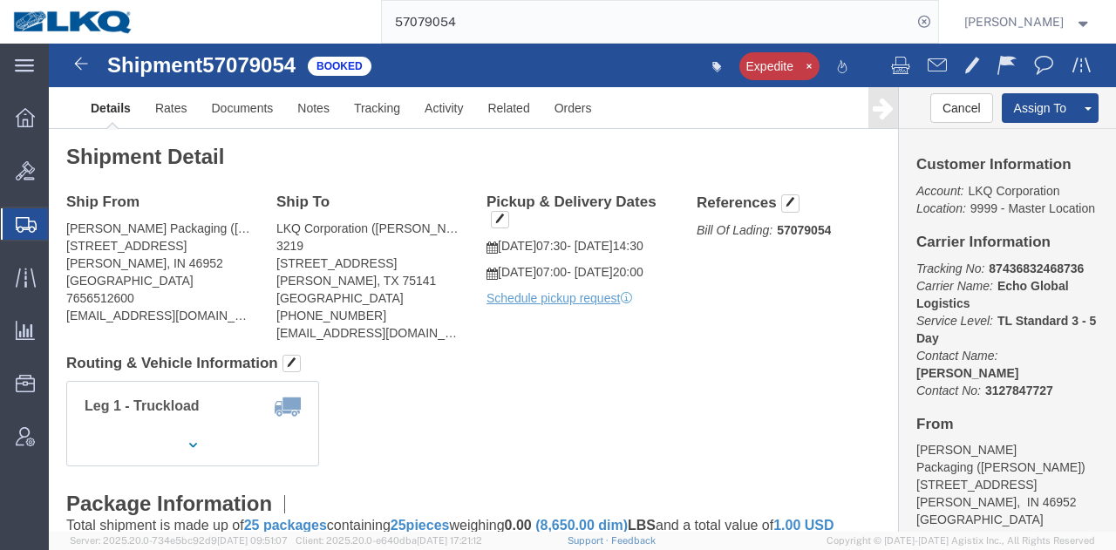
click h4 "Routing & Vehicle Information"
click div "Shipment Detail Ship From [PERSON_NAME] Packaging ([PERSON_NAME]) [STREET_ADDRE…"
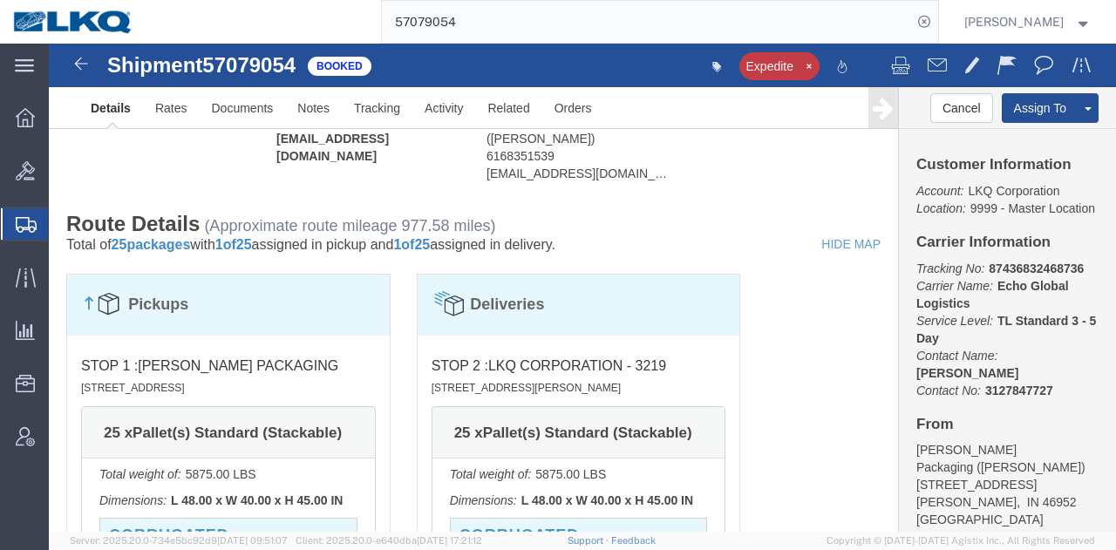
scroll to position [1220, 0]
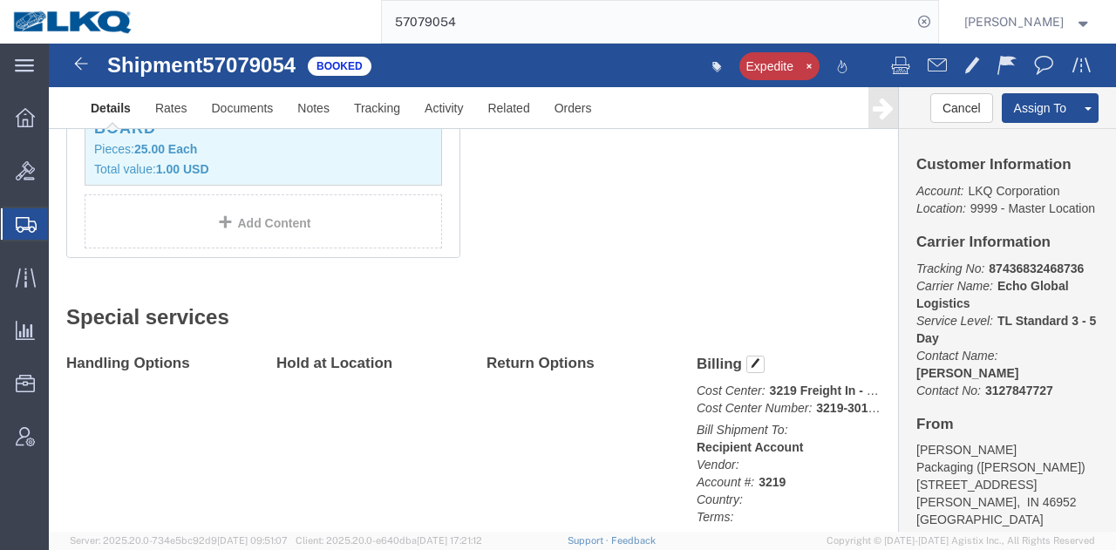
click div "Shipment Detail Ship From [PERSON_NAME] Packaging ([PERSON_NAME]) [STREET_ADDRE…"
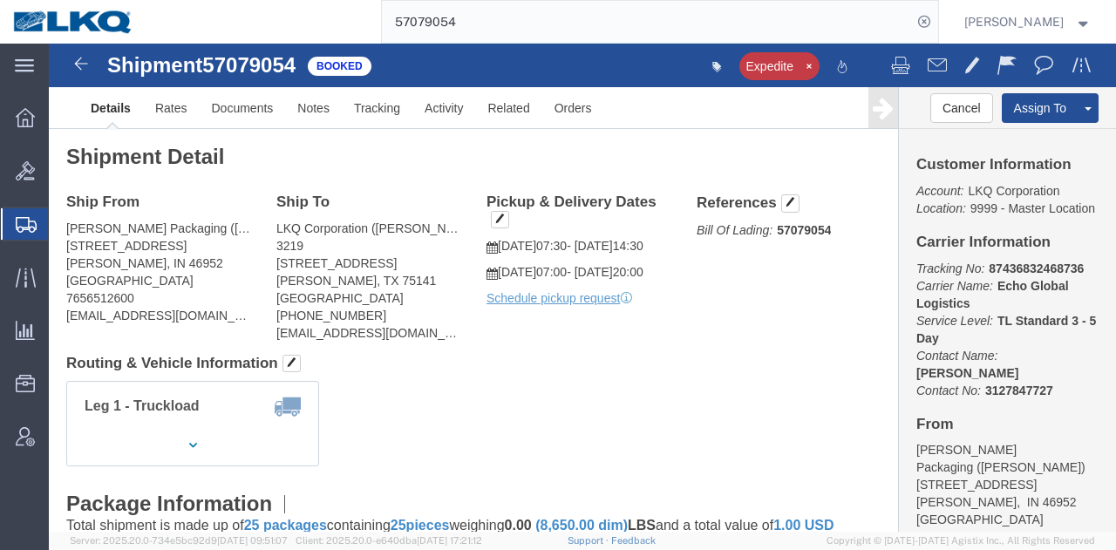
scroll to position [0, 0]
click address "[PERSON_NAME] Packaging ([PERSON_NAME]) [STREET_ADDRESS] 7656512600 [EMAIL_ADDR…"
copy div "[EMAIL_ADDRESS][DOMAIN_NAME]"
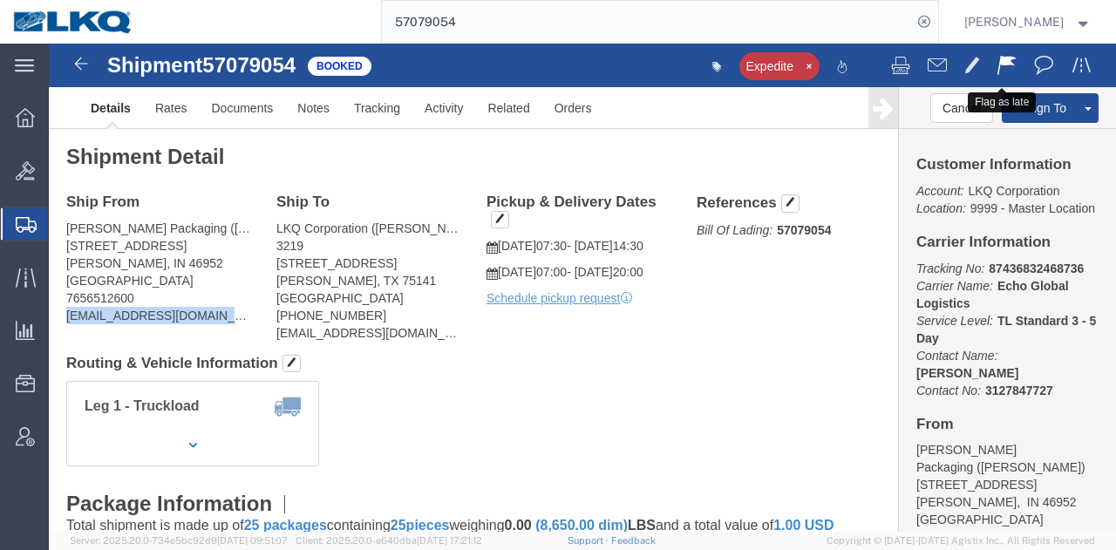
click span
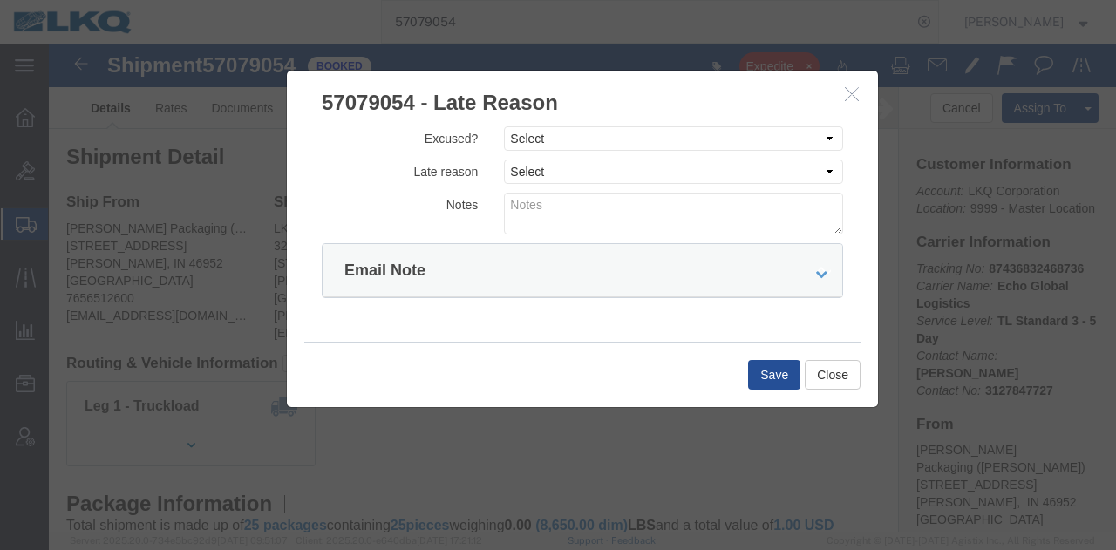
click div "Excused? Select Excused Not Excused Late reason Select Bad Carrier Data Carrier…"
click select "Select Excused Not Excused"
select select "NOT_EXCUSED"
click select "Select Excused Not Excused"
click select "Select Bad Carrier Data Carrier Admin Error Delay Accident Driver Error Lack of…"
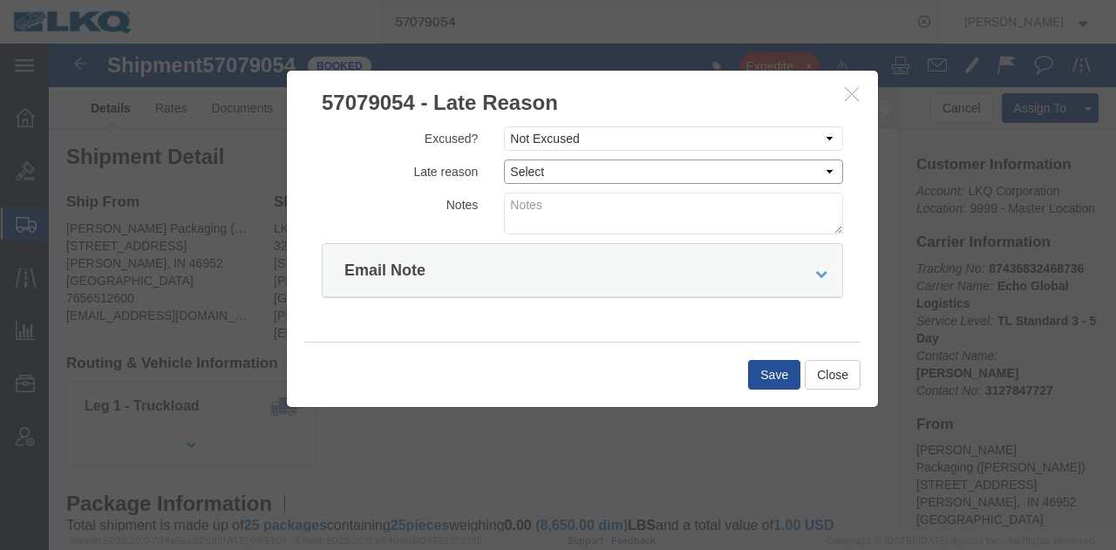
select select "DRIVER_ERROR"
click select "Select Bad Carrier Data Carrier Admin Error Delay Accident Driver Error Lack of…"
click textarea
type textarea "10/10 pickup"
click button "Save"
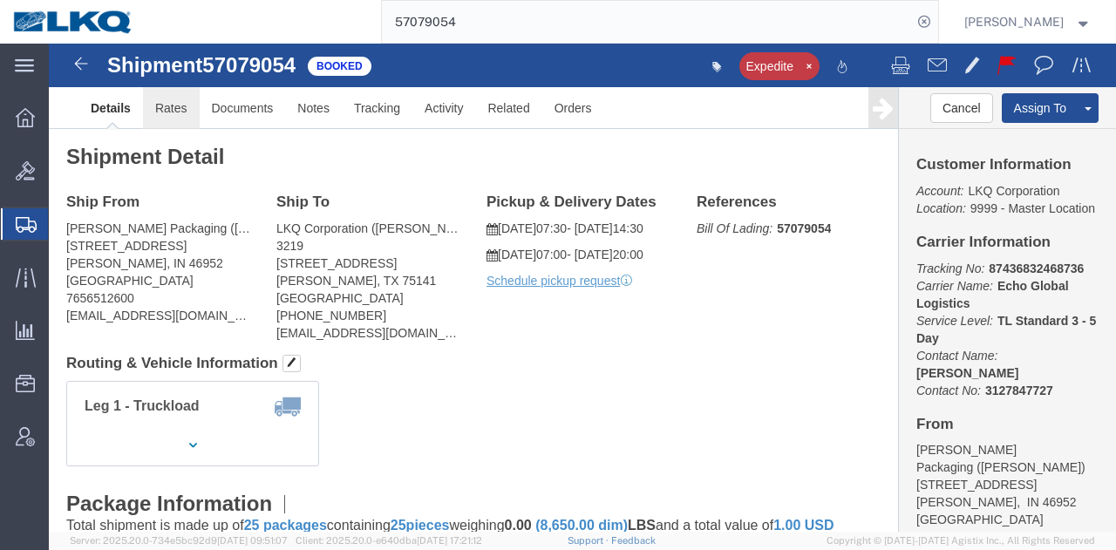
click link "Rates"
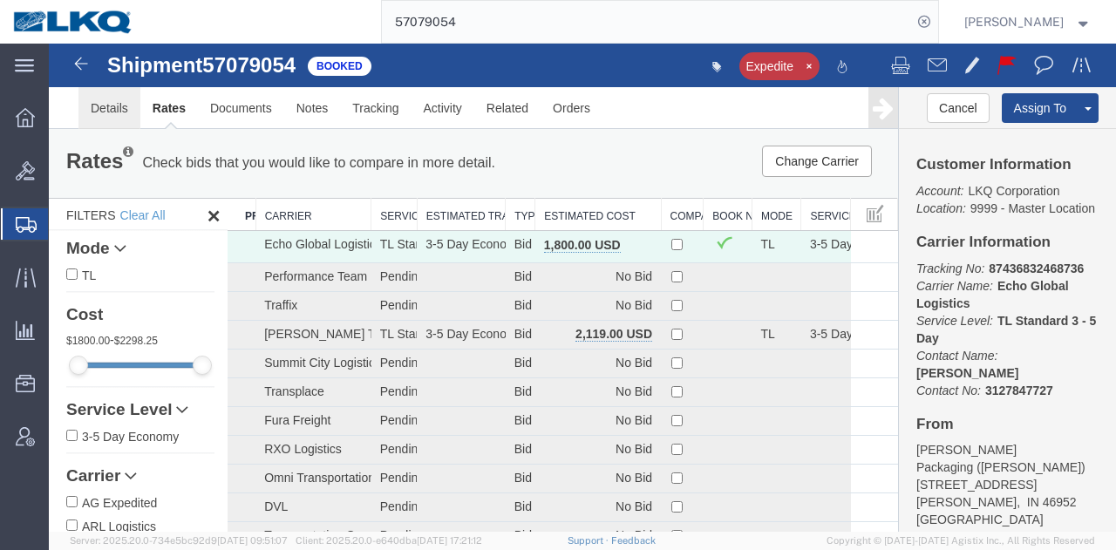
click at [117, 109] on link "Details" at bounding box center [109, 108] width 62 height 42
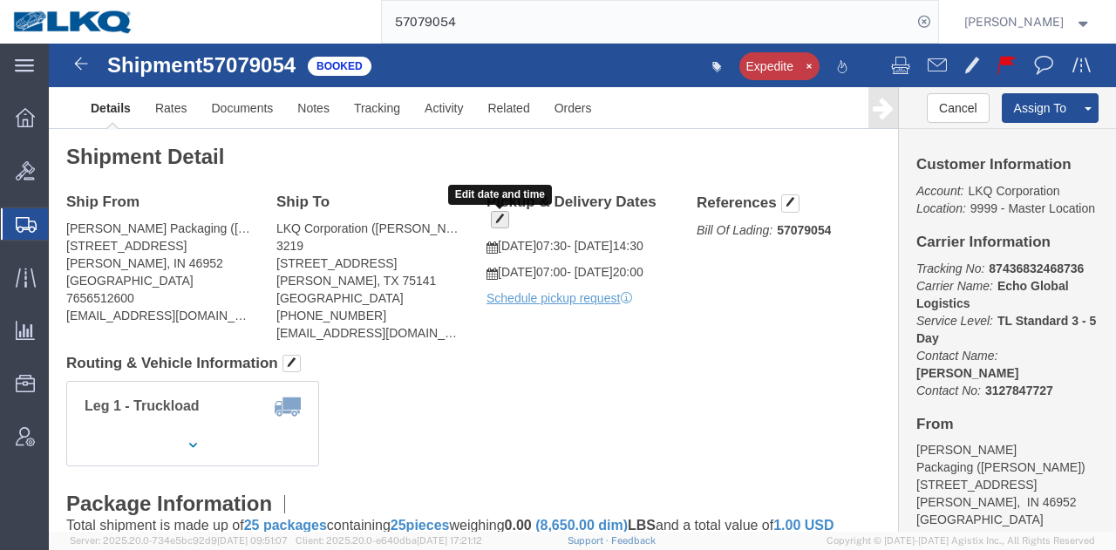
click span "button"
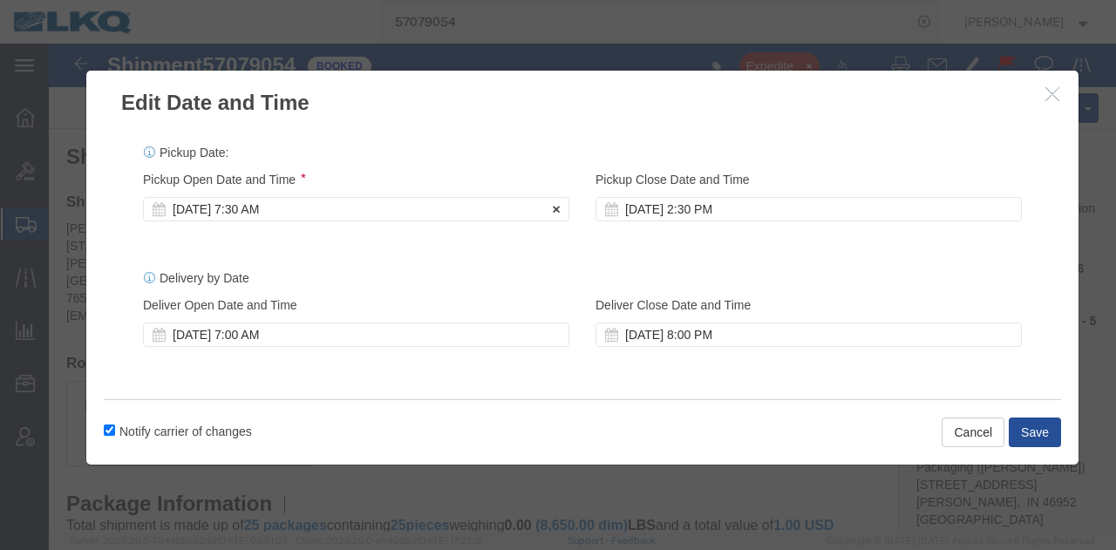
click div "Oct 10 2025 7:30 AM"
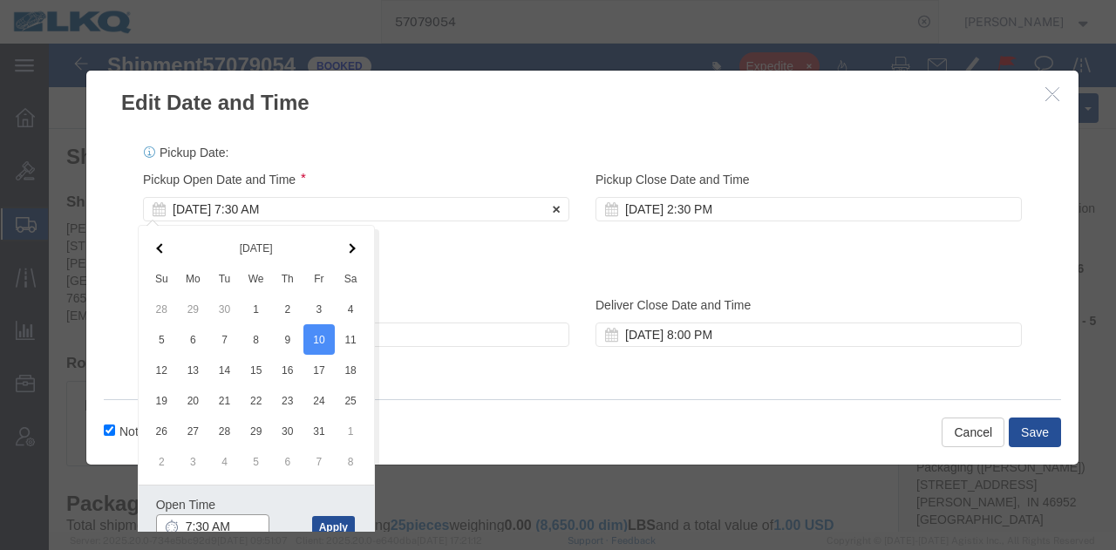
scroll to position [3, 0]
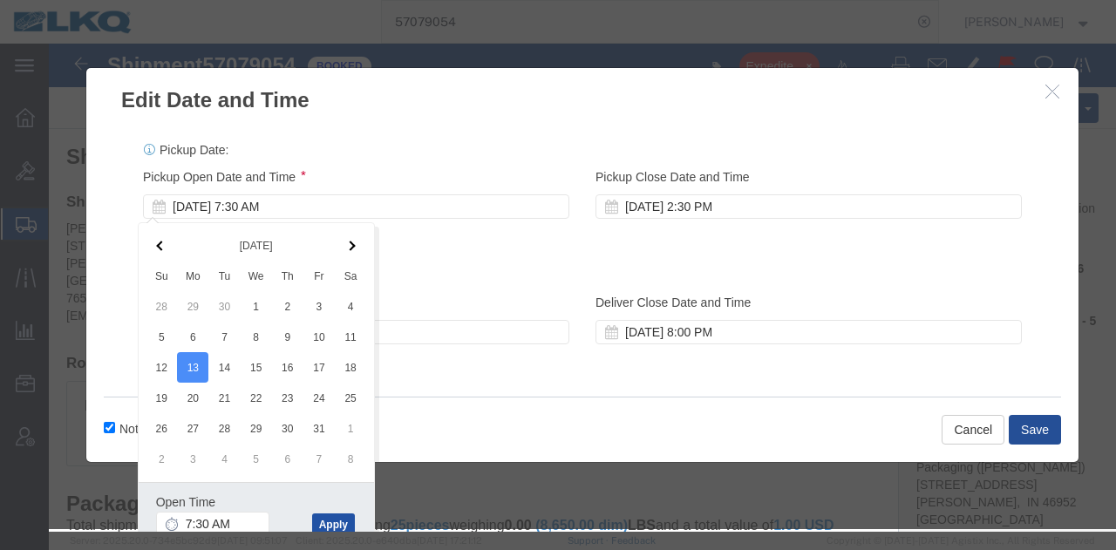
click button "Apply"
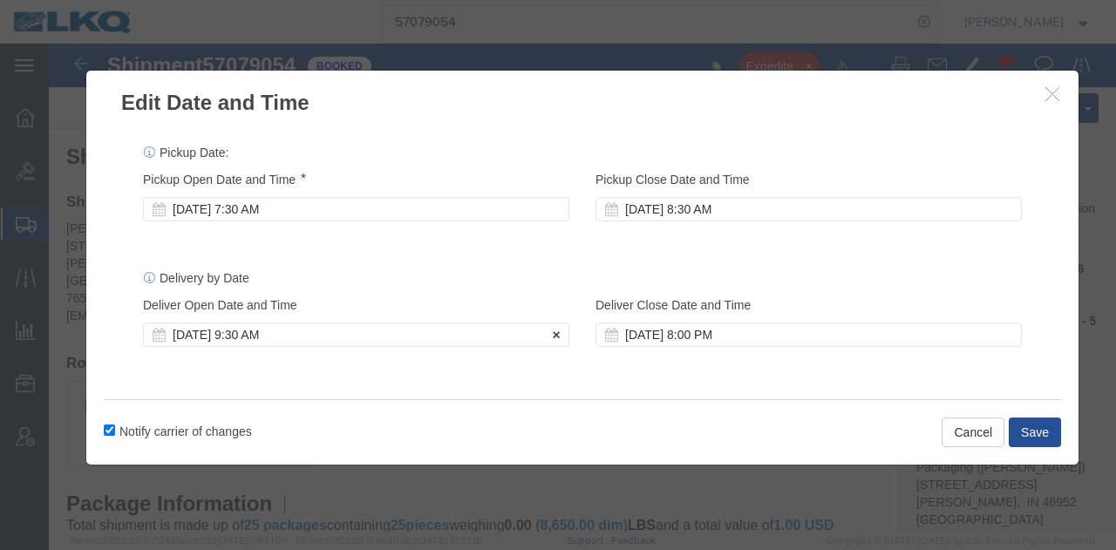
click div "Oct 13 2025 9:30 AM"
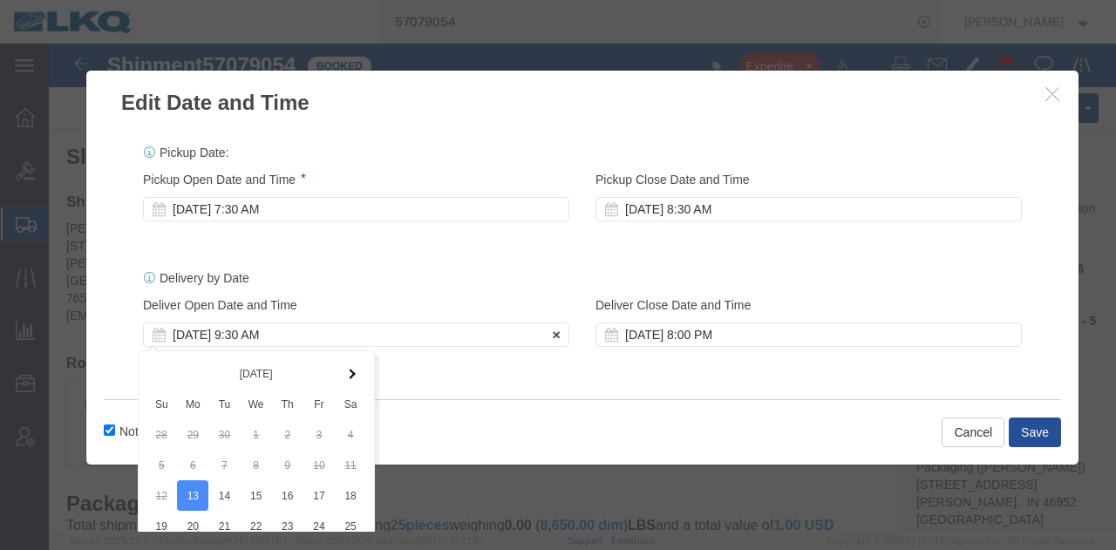
scroll to position [146, 0]
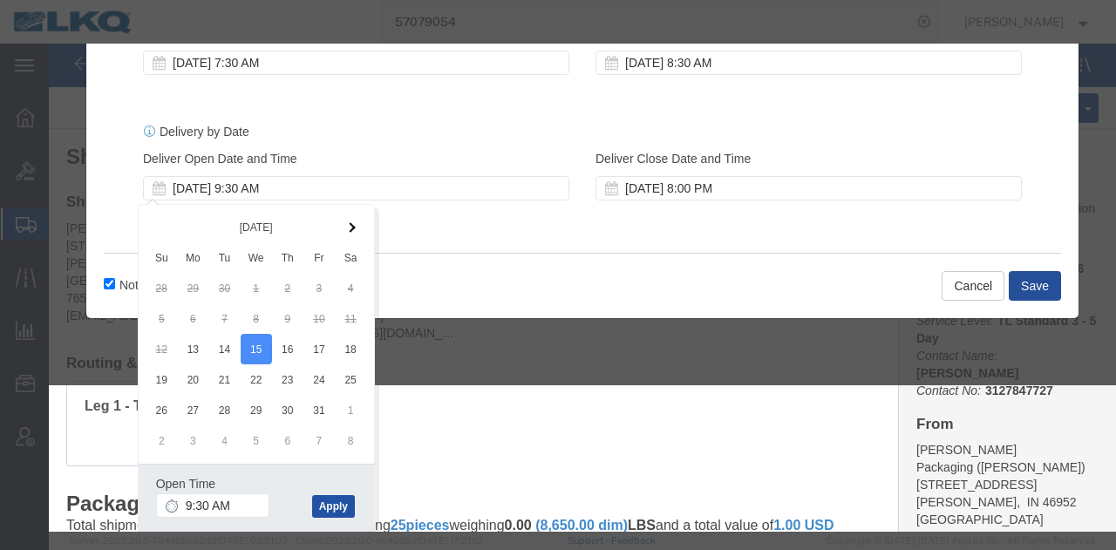
click button "Apply"
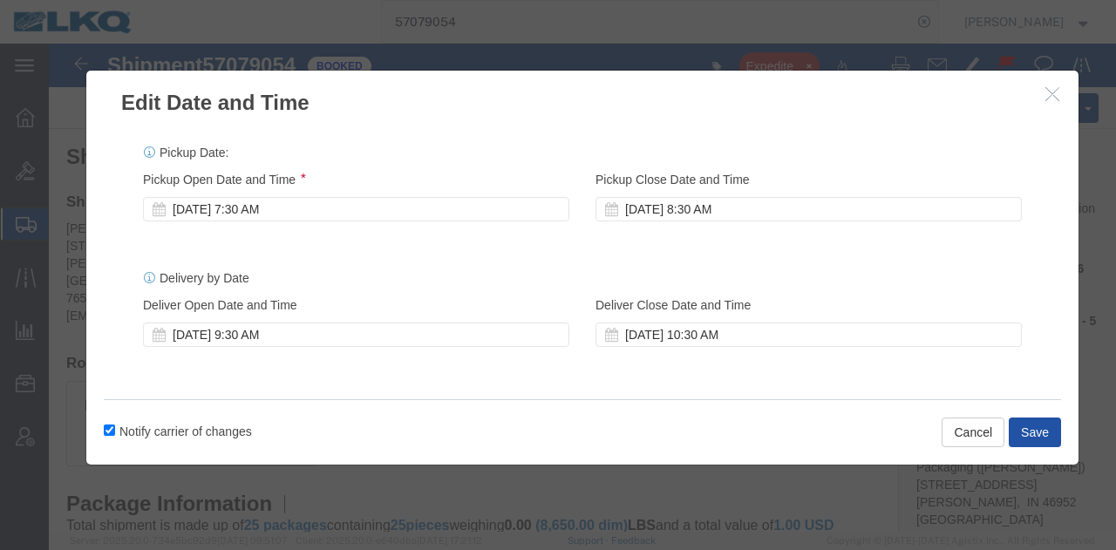
click button "Save"
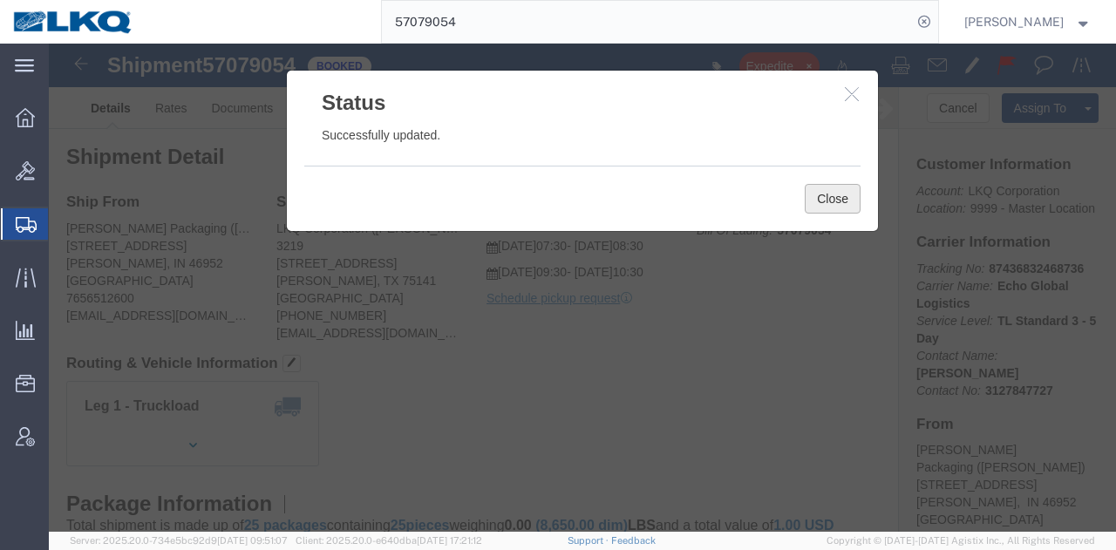
click button "Close"
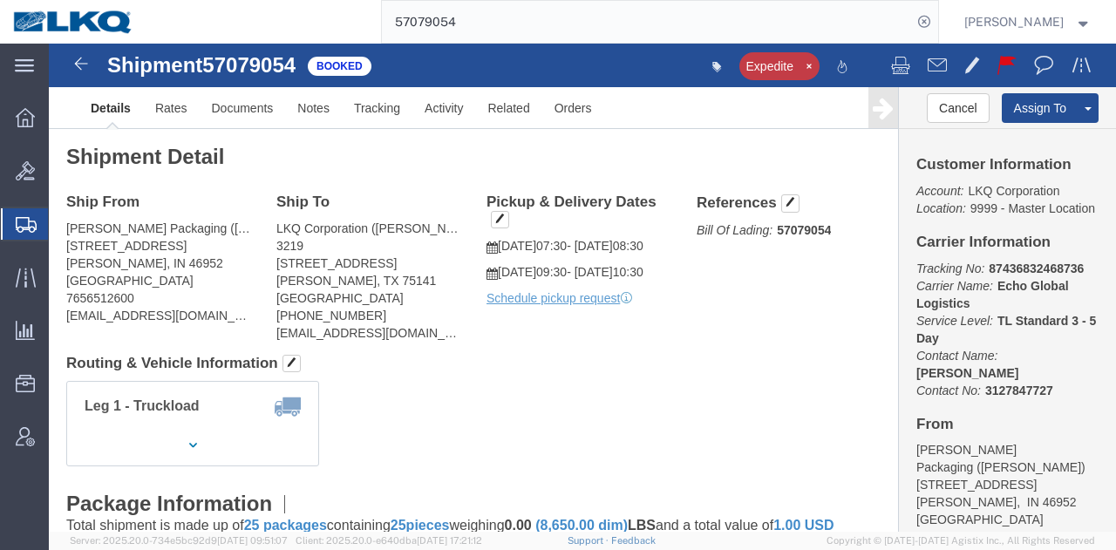
click at [692, 20] on input "57079054" at bounding box center [647, 22] width 530 height 42
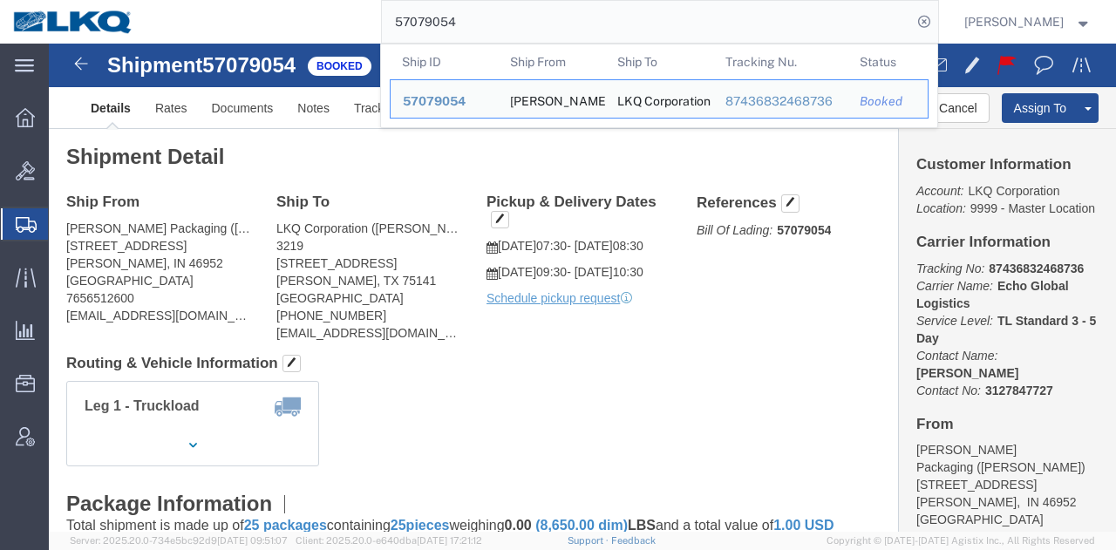
paste input "8939"
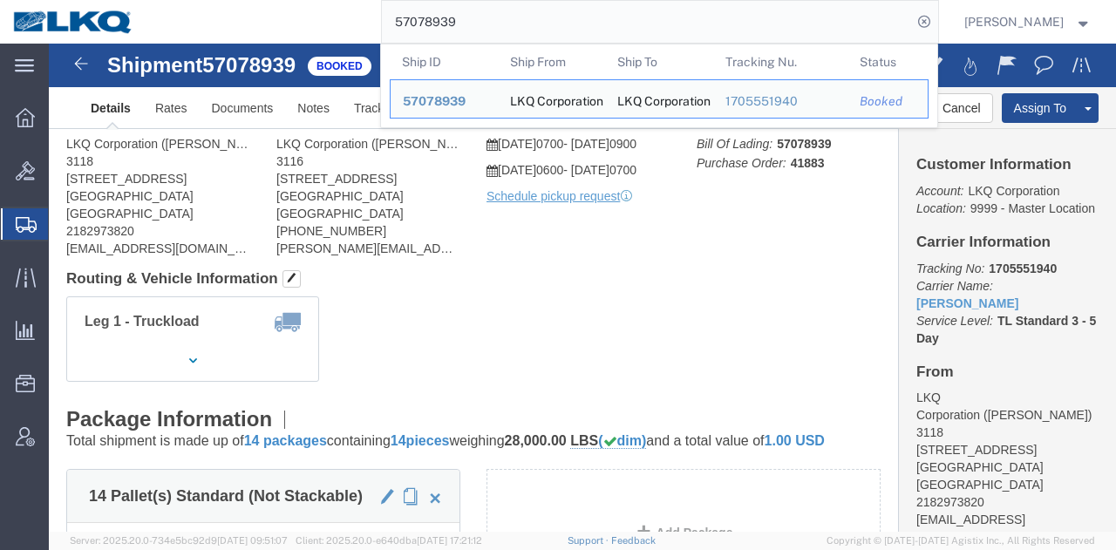
click div "Leg 1 - Truckload Vehicle 1: Standard Dry Van (53 Feet) Number of trucks: 1"
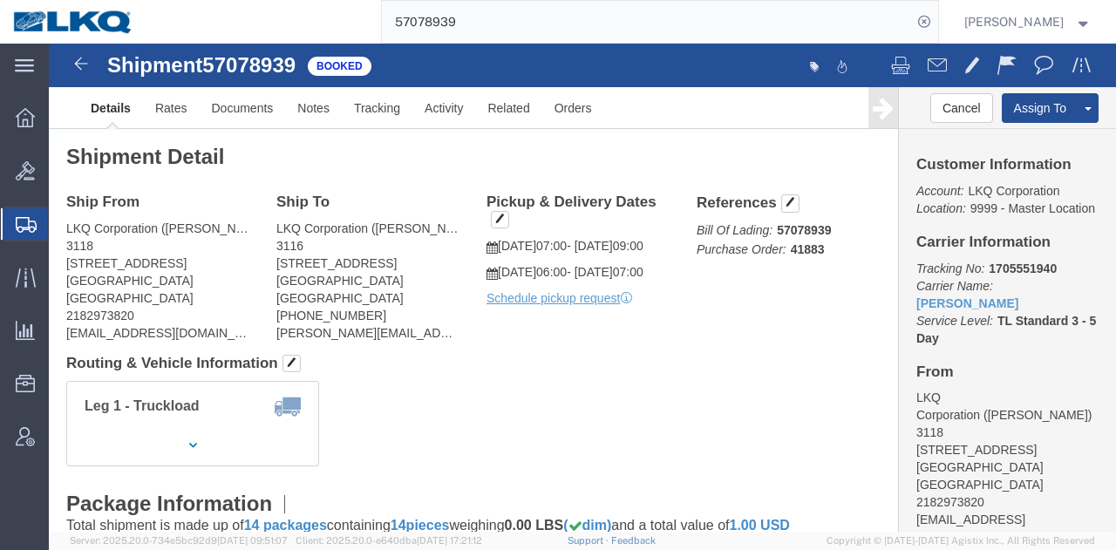
click div "Ship From LKQ Corporation (Mark Tabor) 3118 2110 South10TH Street Brainerd, MN …"
click h4 "Routing & Vehicle Information"
click div "Ship From LKQ Corporation (Mark Tabor) 3118 2110 South10TH Street Brainerd, MN …"
click div "Shipment Detail Ship From LKQ Corporation (Mark Tabor) 3118 2110 South10TH Stre…"
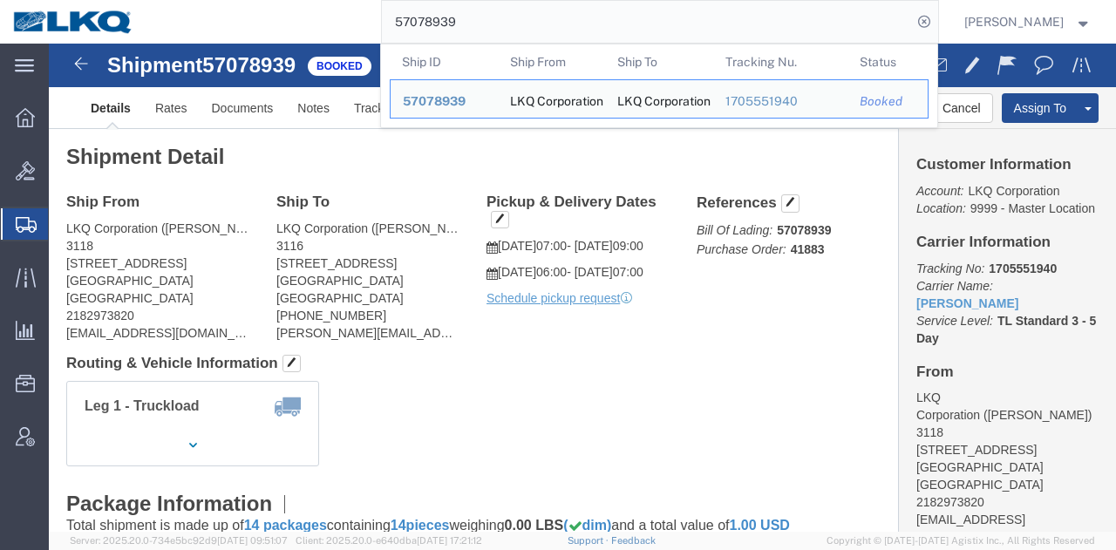
click at [565, 20] on input "57078939" at bounding box center [647, 22] width 530 height 42
paste input "9280"
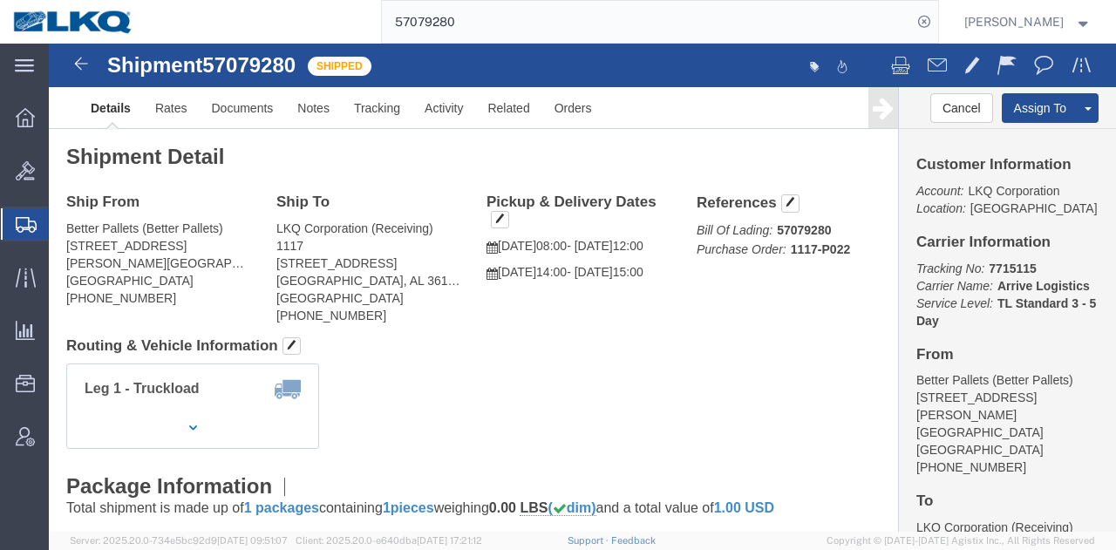
click div "Leg 1 - Truckload Vehicle 1: Standard Dry Van (53 Feet) Number of trucks: 1"
click address "LKQ Corporation (Receiving) 1117 5112 Lower Wetumpka Rd Montgomery, AL 36110 Un…"
copy address "1117"
click div "Leg 1 - Truckload Vehicle 1: Standard Dry Van (53 Feet) Number of trucks: 1"
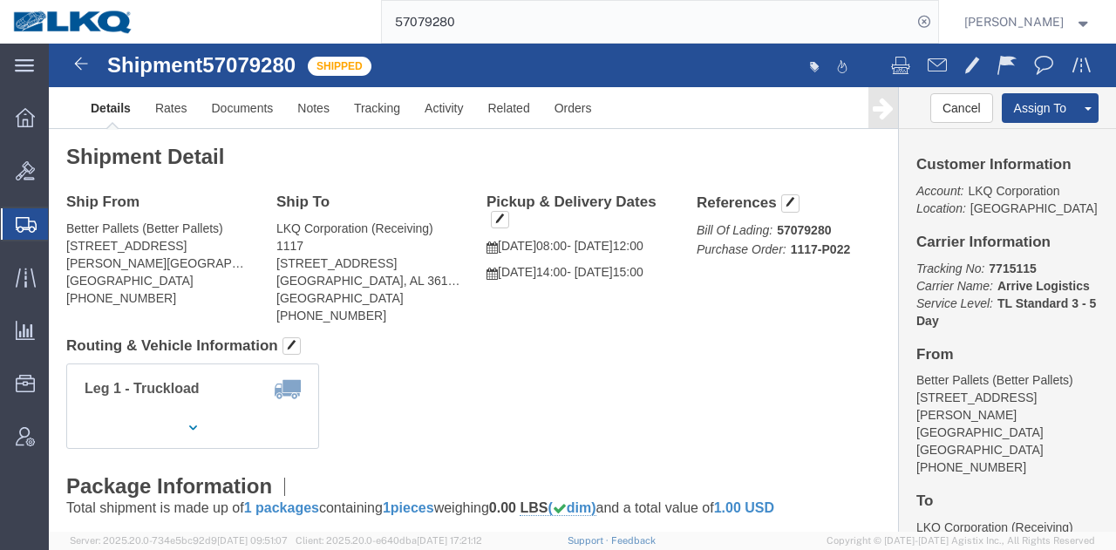
click at [630, 15] on input "57079280" at bounding box center [647, 22] width 530 height 42
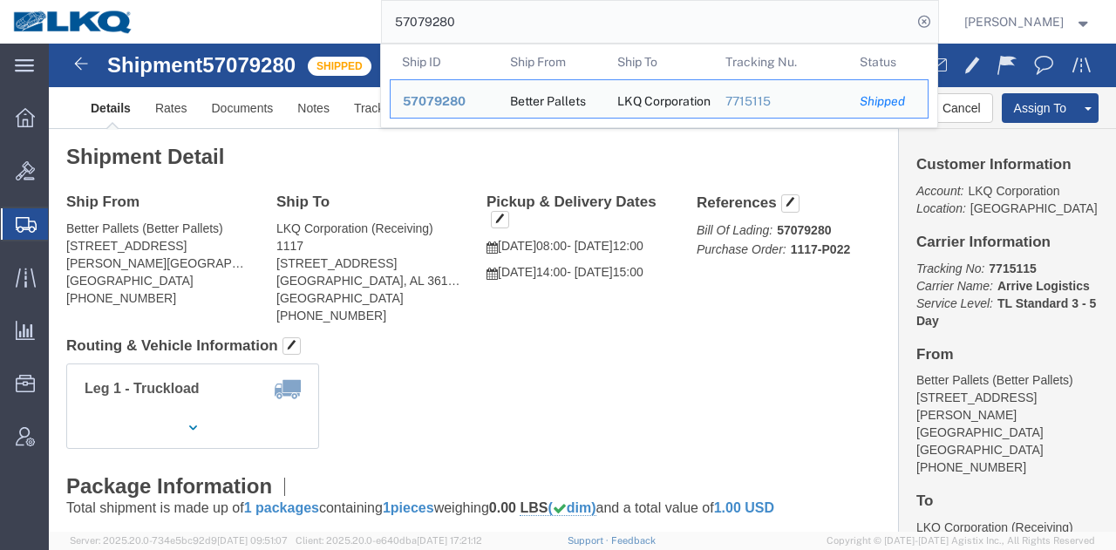
paste input "56784"
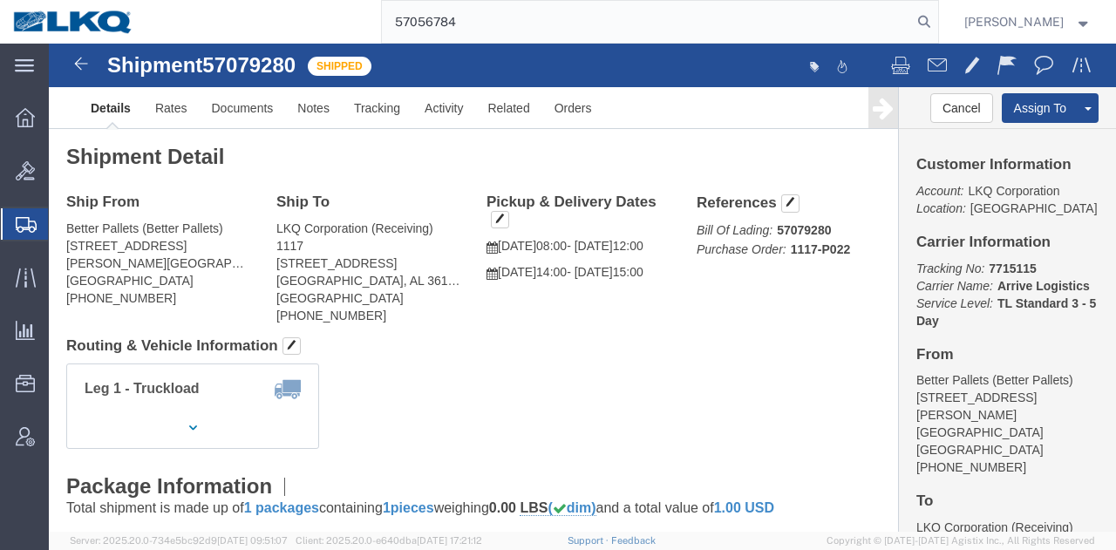
type input "57056784"
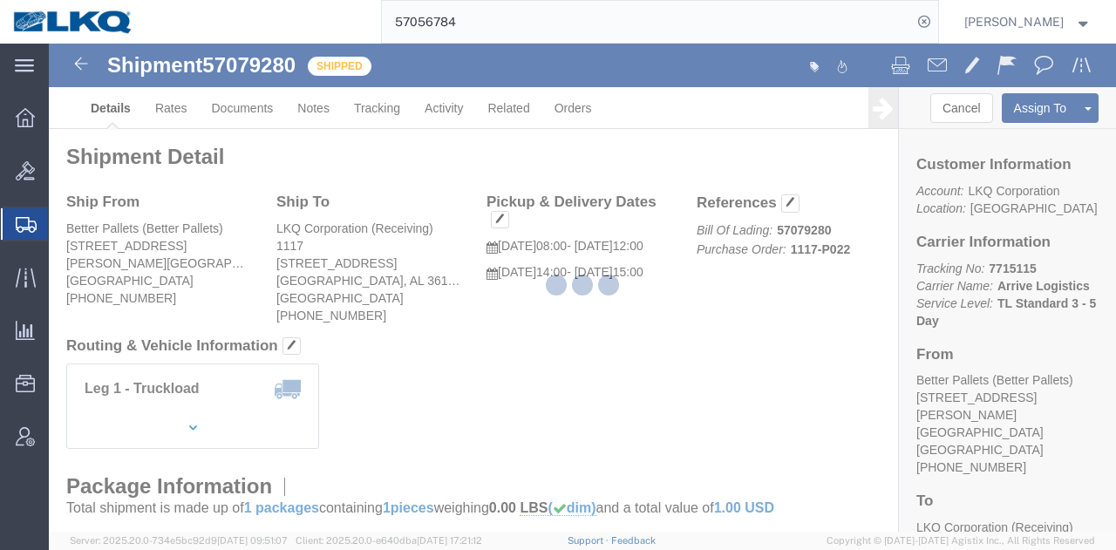
click at [731, 351] on div at bounding box center [582, 288] width 1067 height 488
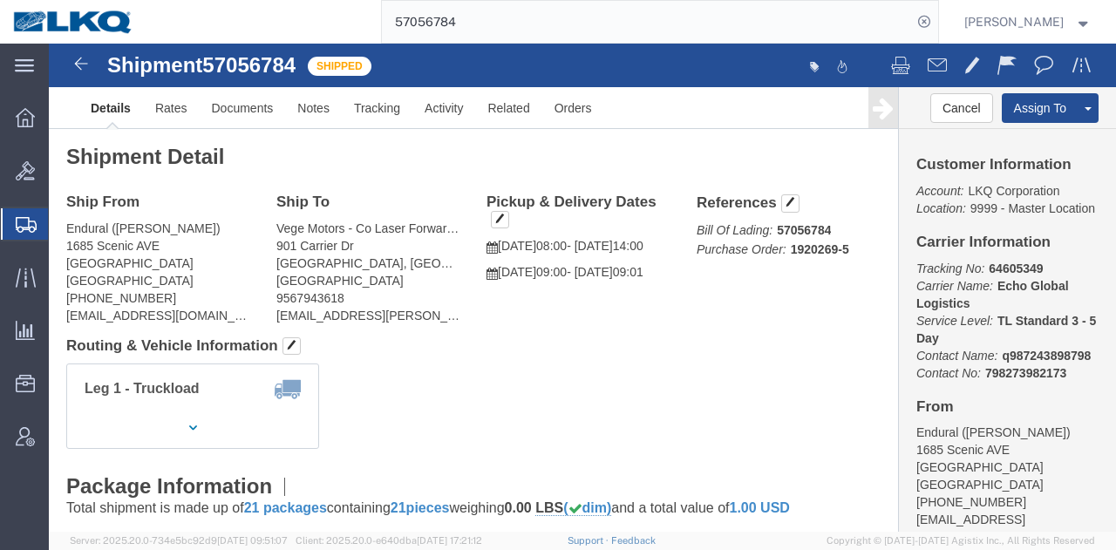
click div "Shipment Detail Ship From Endural (Juan Martinez) 1685 Scenic AVE Costa Mesa, C…"
click span "button"
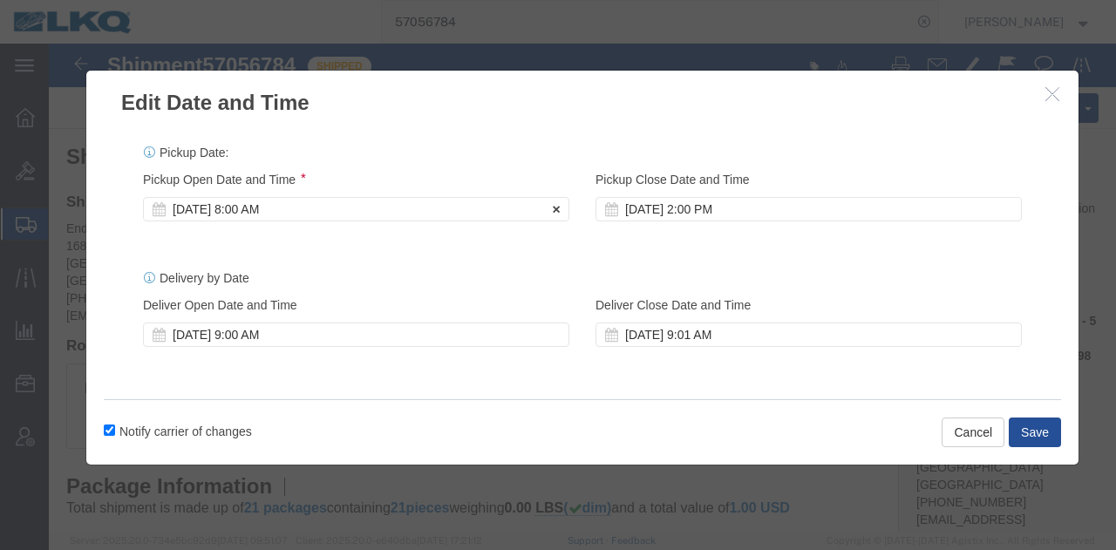
click div "Oct 10 2025 8:00 AM"
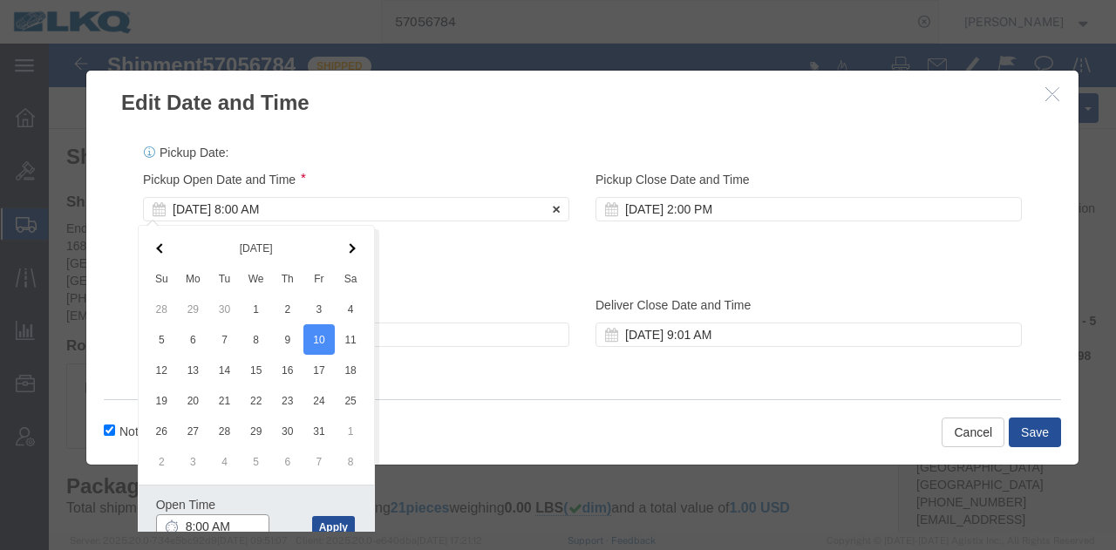
scroll to position [3, 0]
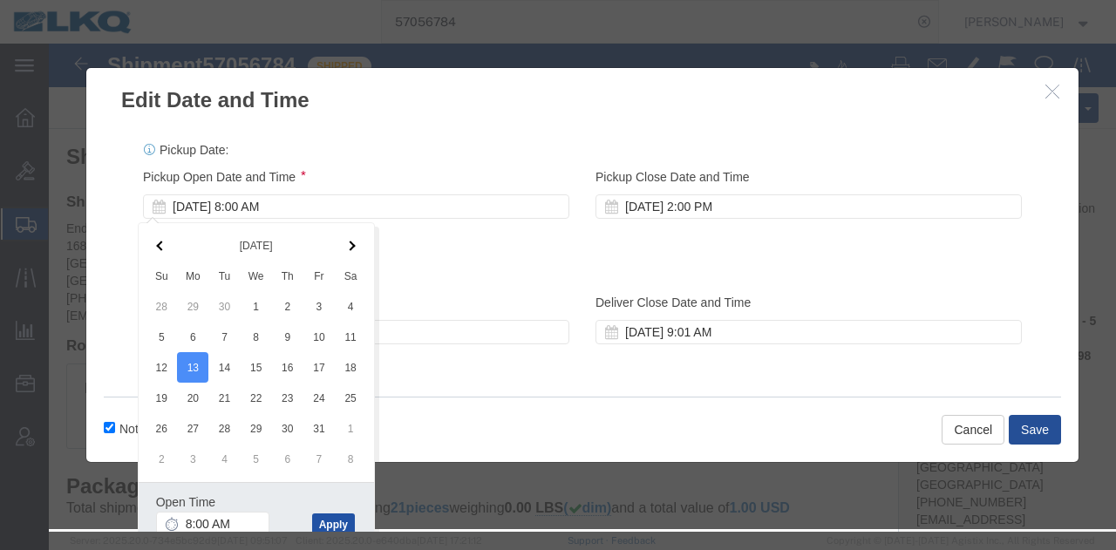
click button "Apply"
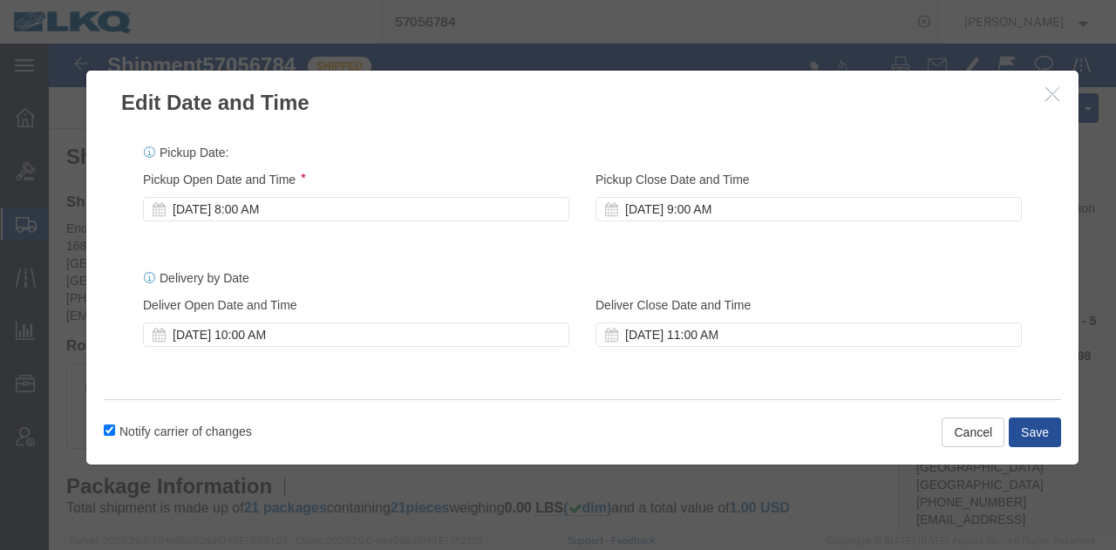
scroll to position [0, 0]
click div "Oct 13 2025 10:00 AM"
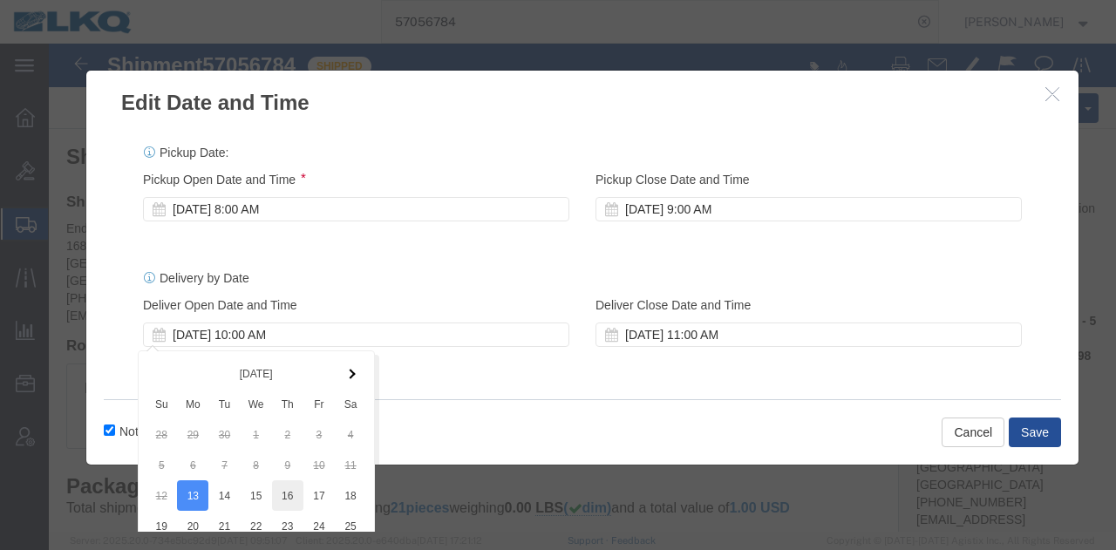
scroll to position [146, 0]
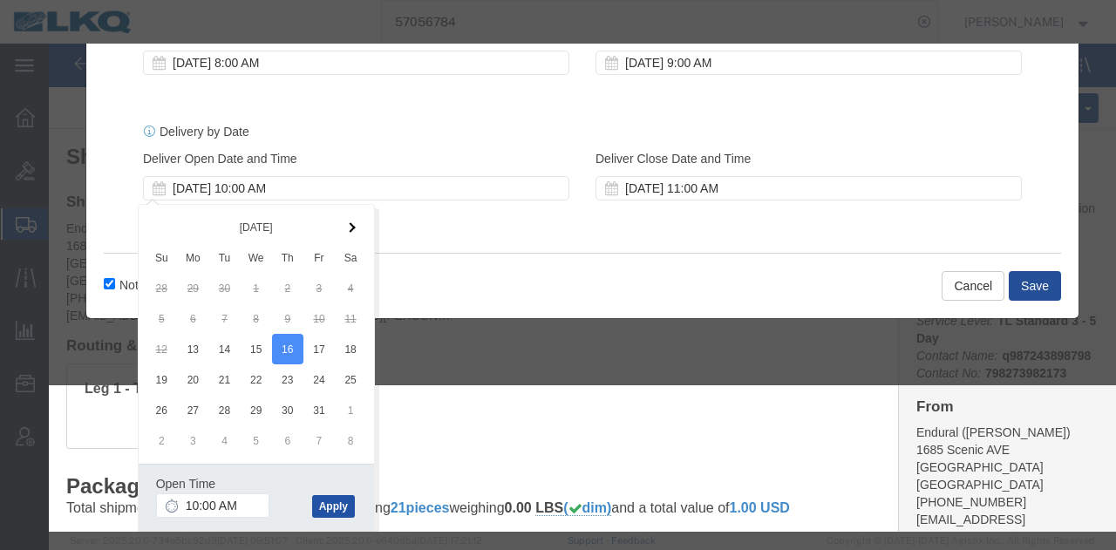
click button "Apply"
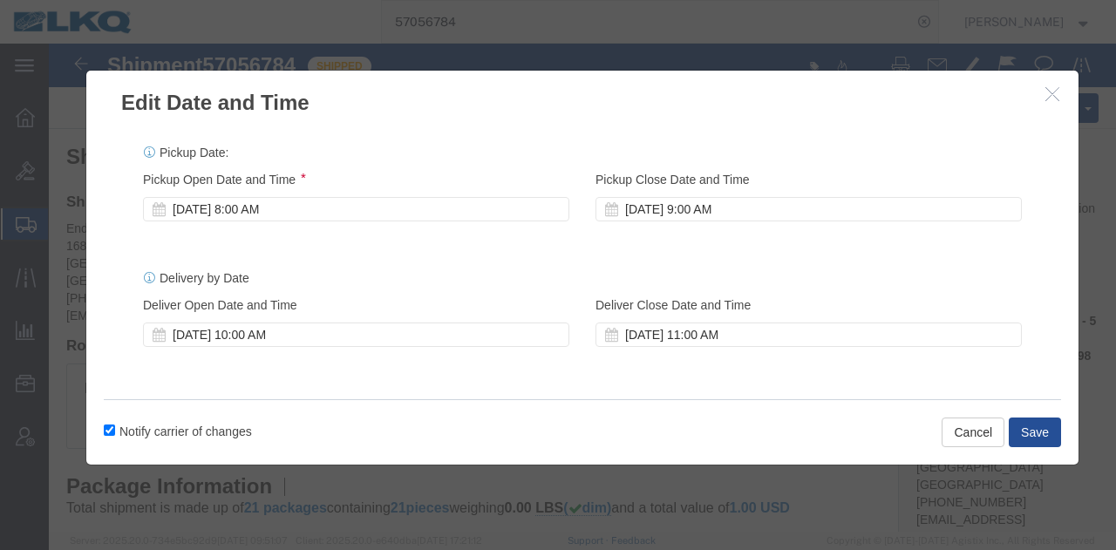
scroll to position [0, 0]
click button "Save"
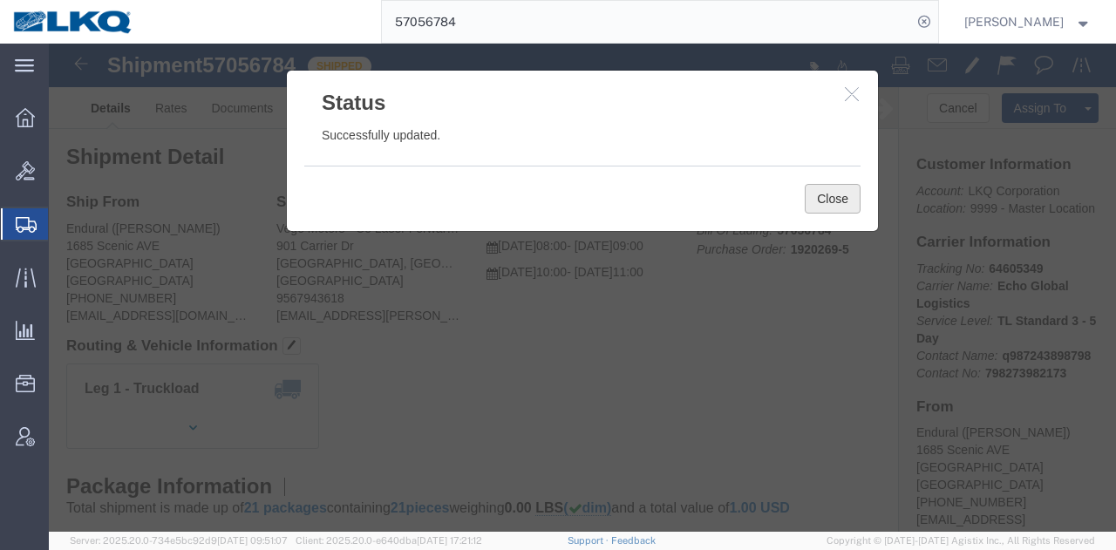
click button "Close"
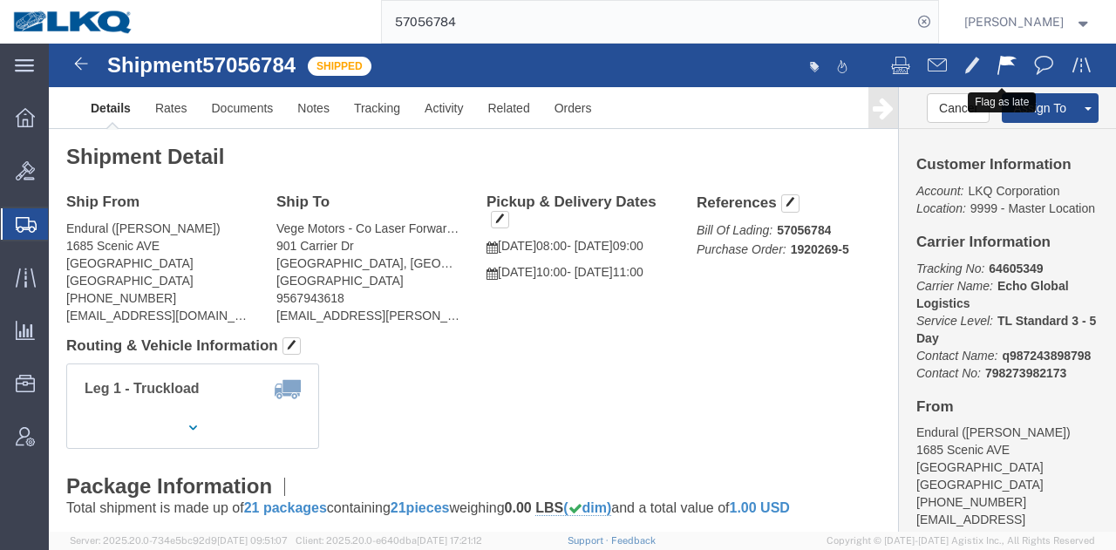
click span
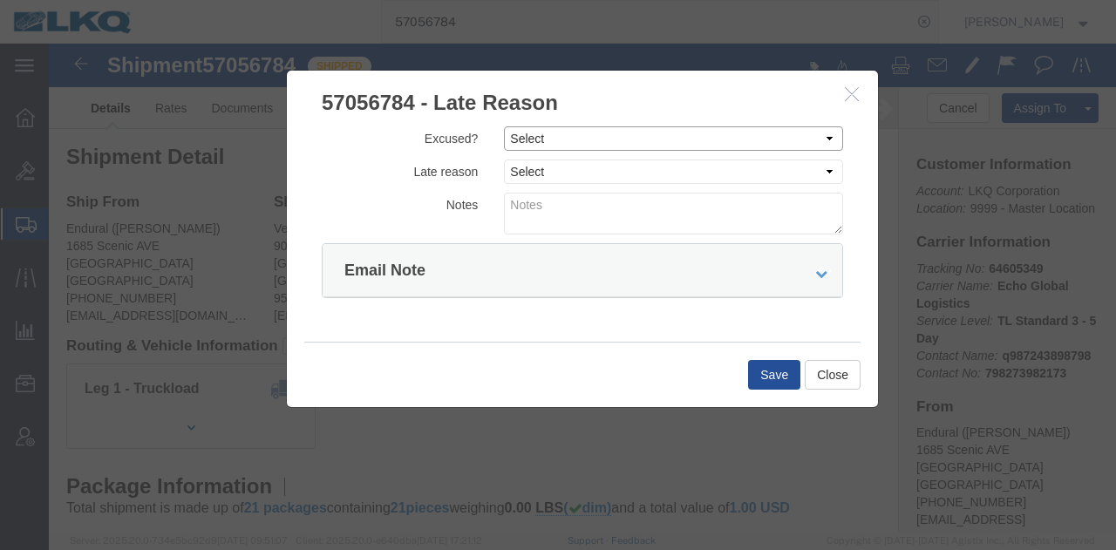
click select "Select Excused Not Excused"
select select "NOT_EXCUSED"
click select "Select Excused Not Excused"
click select "Select Bad Carrier Data Carrier Admin Error Delay Accident Driver Error Lack of…"
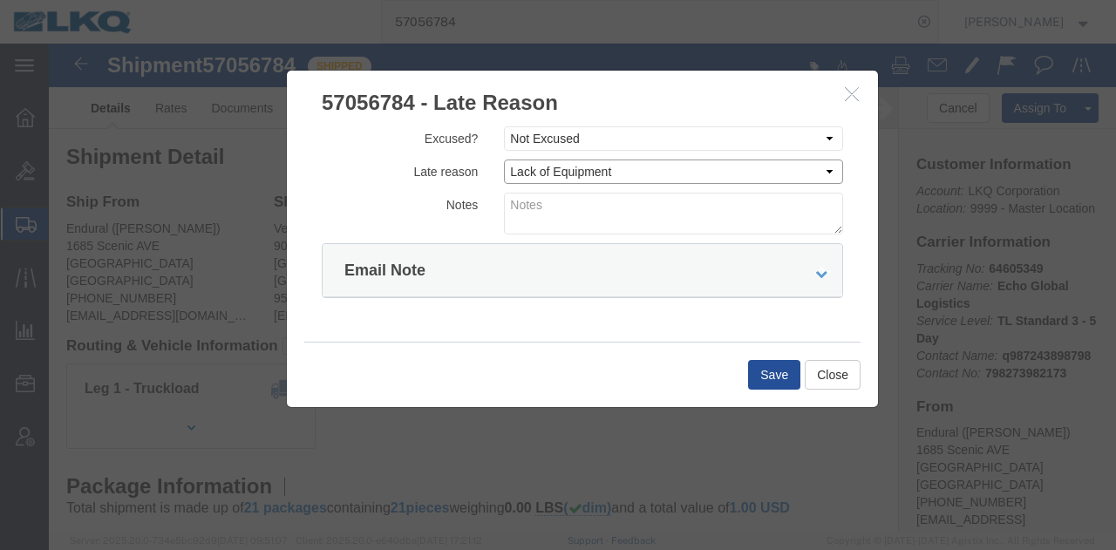
click select "Select Bad Carrier Data Carrier Admin Error Delay Accident Driver Error Lack of…"
select select "DRIVER_ERROR"
click select "Select Bad Carrier Data Carrier Admin Error Delay Accident Driver Error Lack of…"
click form "Excused? Select Excused Not Excused Late reason Select Bad Carrier Data Carrier…"
click textarea
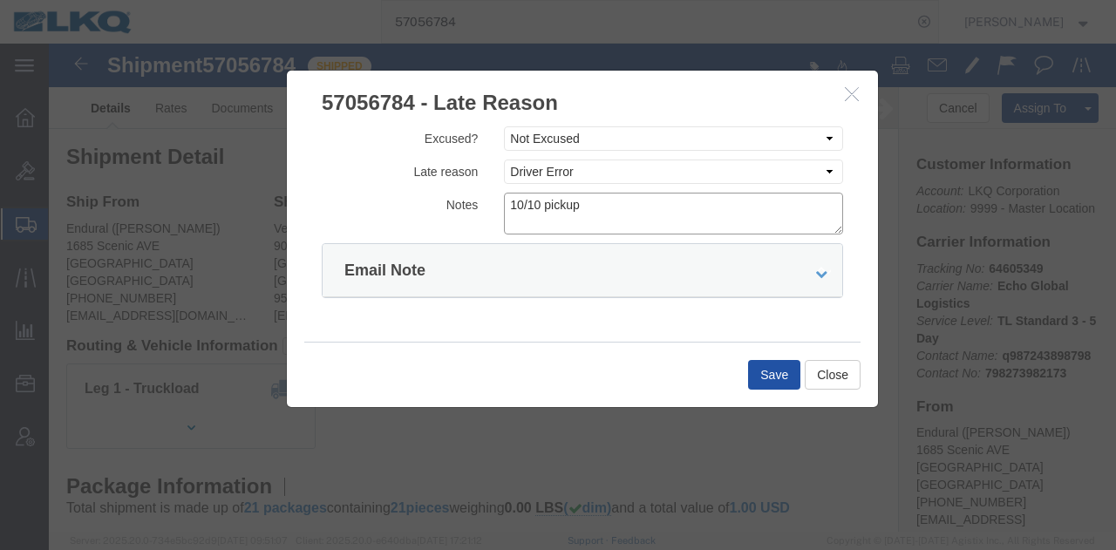
type textarea "10/10 pickup"
click button "Save"
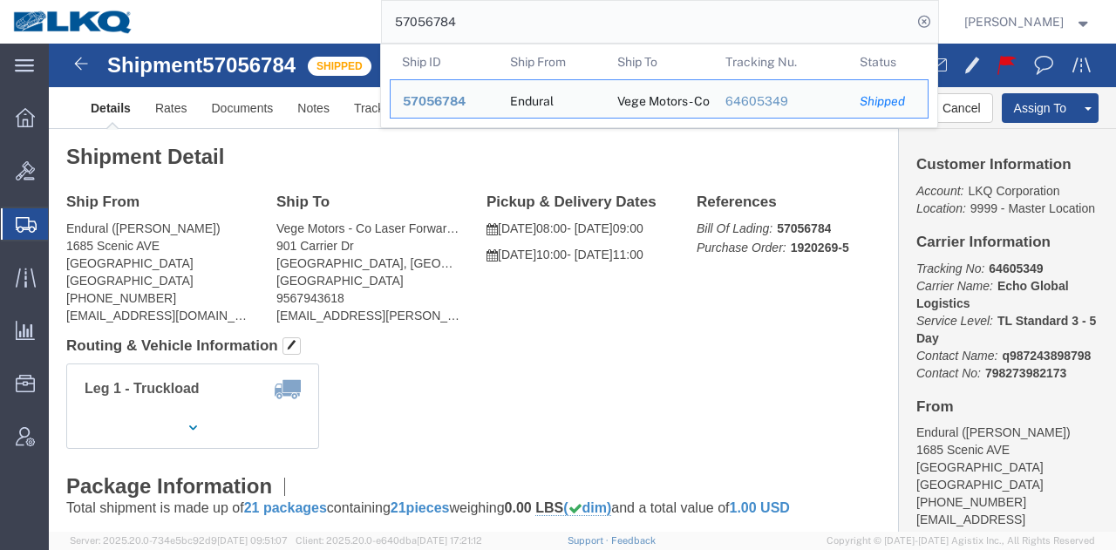
click at [875, 26] on input "57056784" at bounding box center [647, 22] width 530 height 42
paste input "10090329"
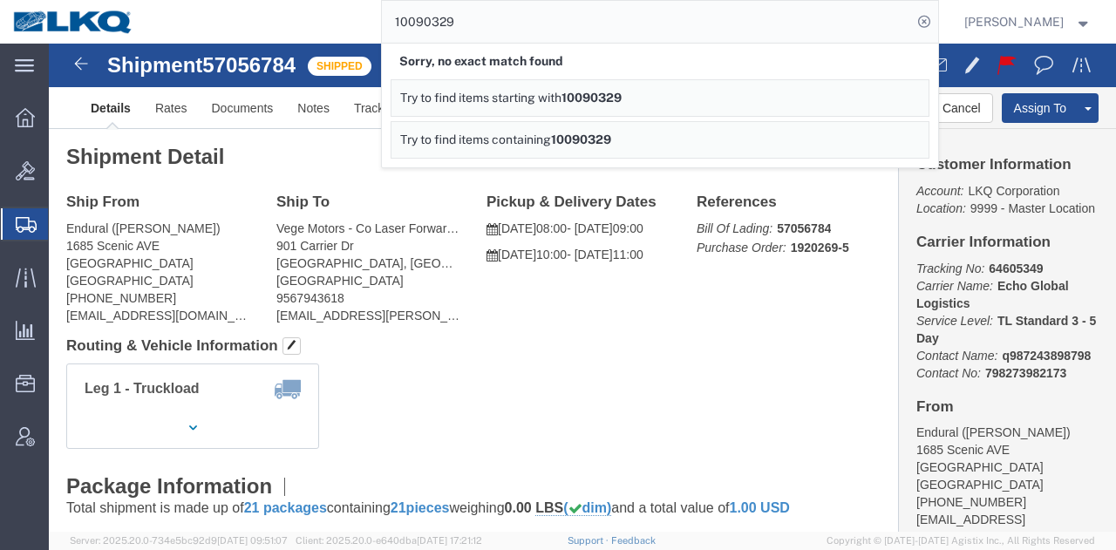
click at [737, 24] on input "10090329" at bounding box center [647, 22] width 530 height 42
paste input "56712806"
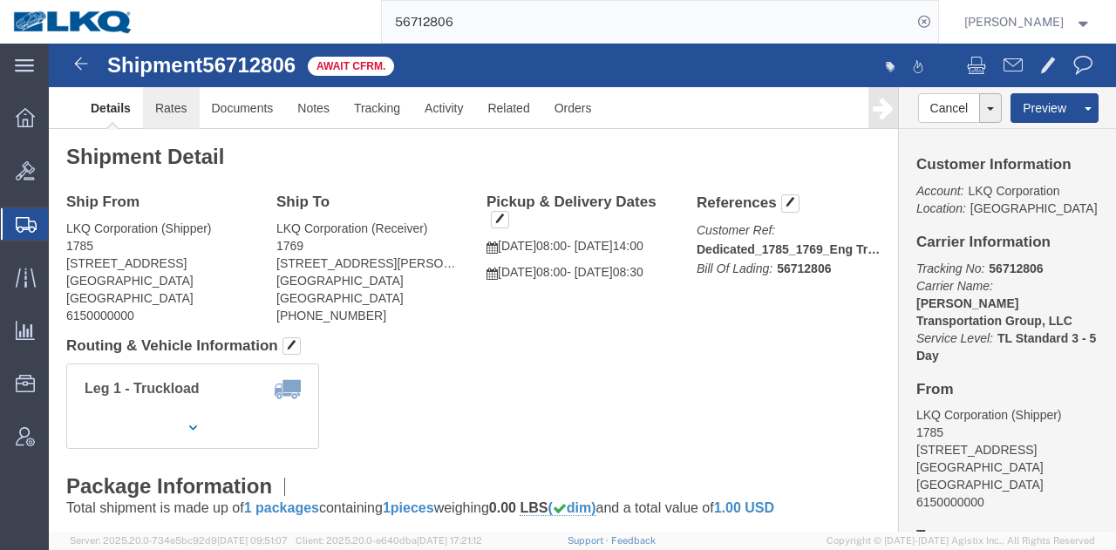
click link "Rates"
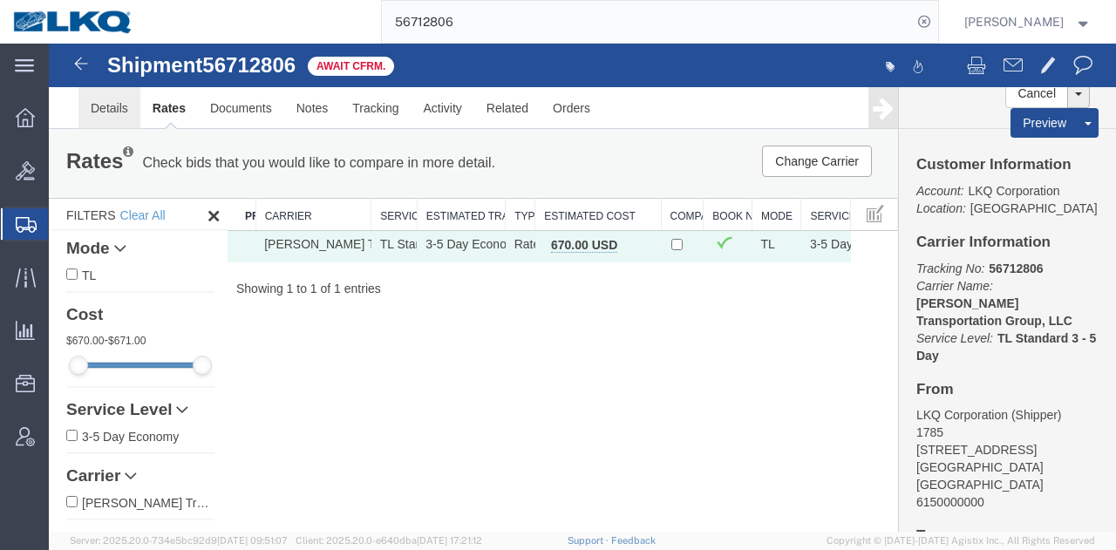
click at [113, 118] on link "Details" at bounding box center [109, 108] width 62 height 42
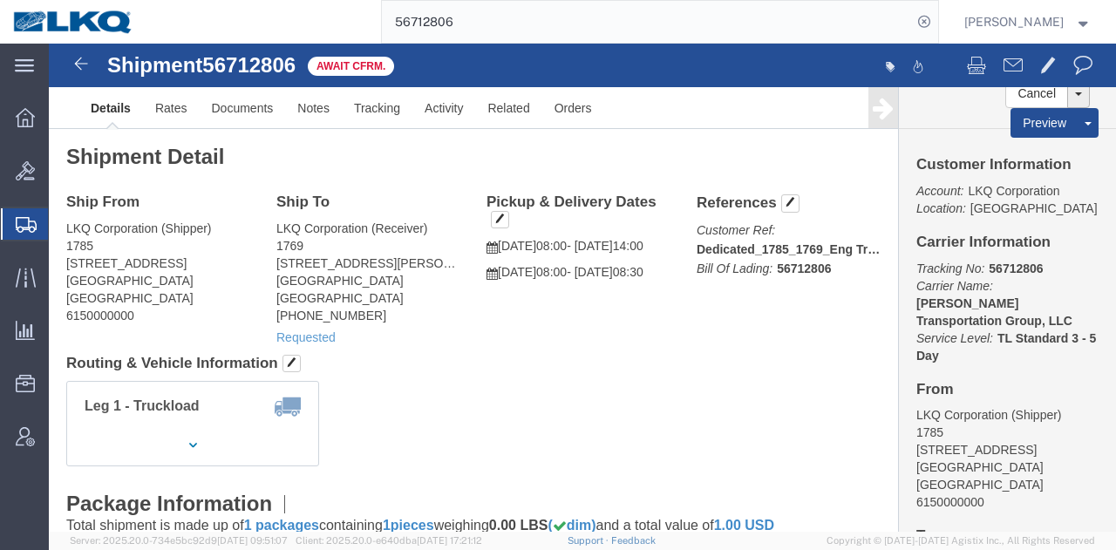
click div "Shipment Detail Ship From LKQ Corporation (Shipper) 1785 2041 Navy Drive Stockt…"
click address "LKQ Corporation (Shipper) 1785 2041 Navy Drive Stockton, CA 95206 United States…"
copy address "1785"
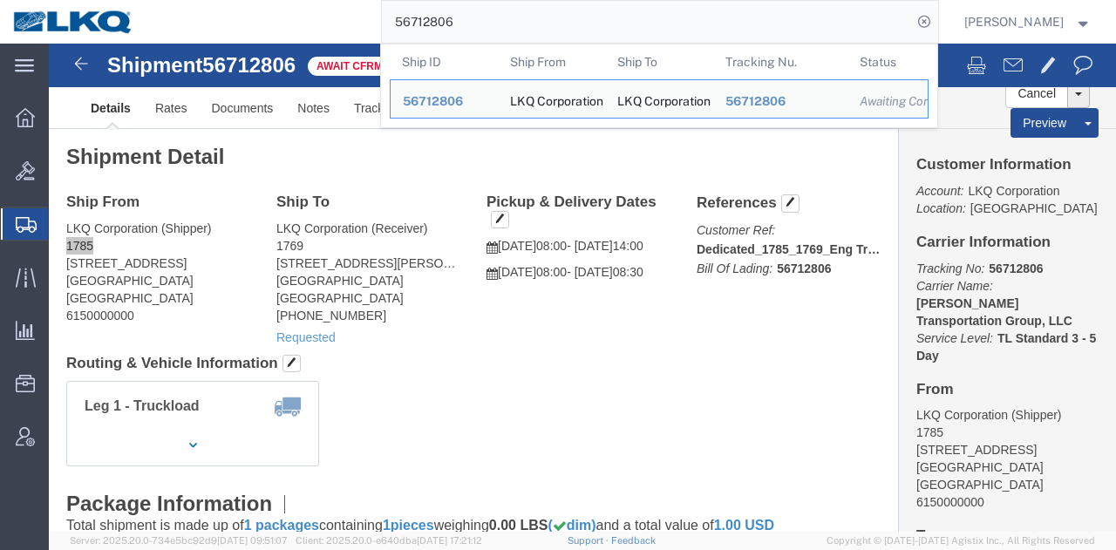
click at [750, 16] on input "56712806" at bounding box center [647, 22] width 530 height 42
paste input "705202"
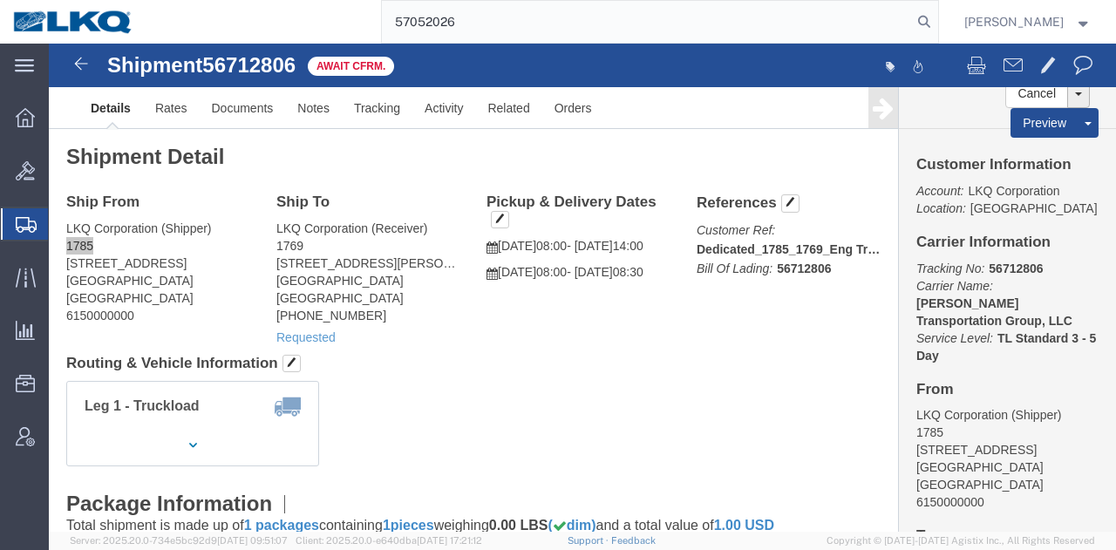
type input "57052026"
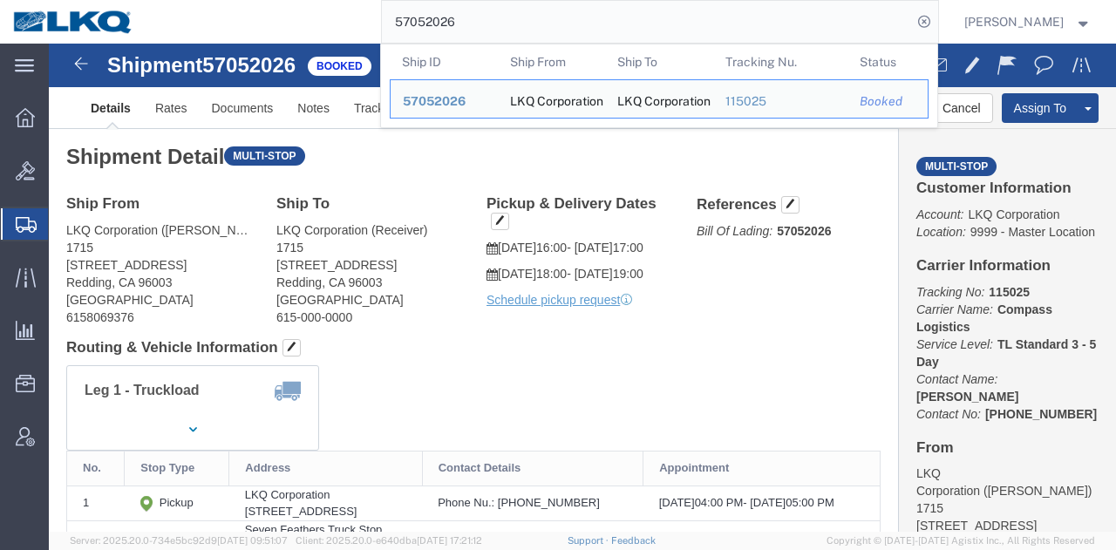
click div "Leg 1 - Truckload Vehicle 1: Standard Dry Van (53 Feet) Number of trucks: 1"
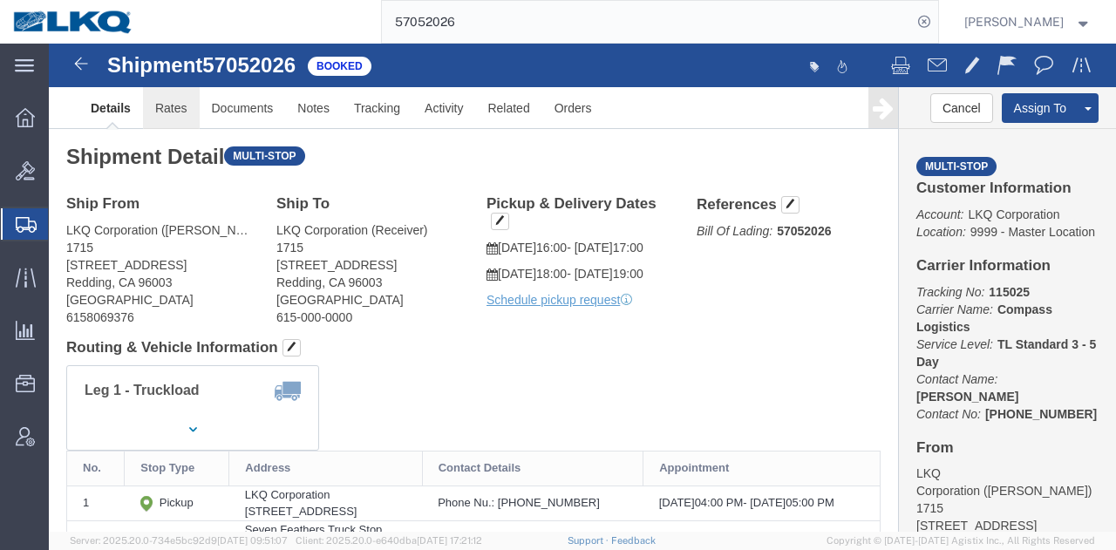
click link "Rates"
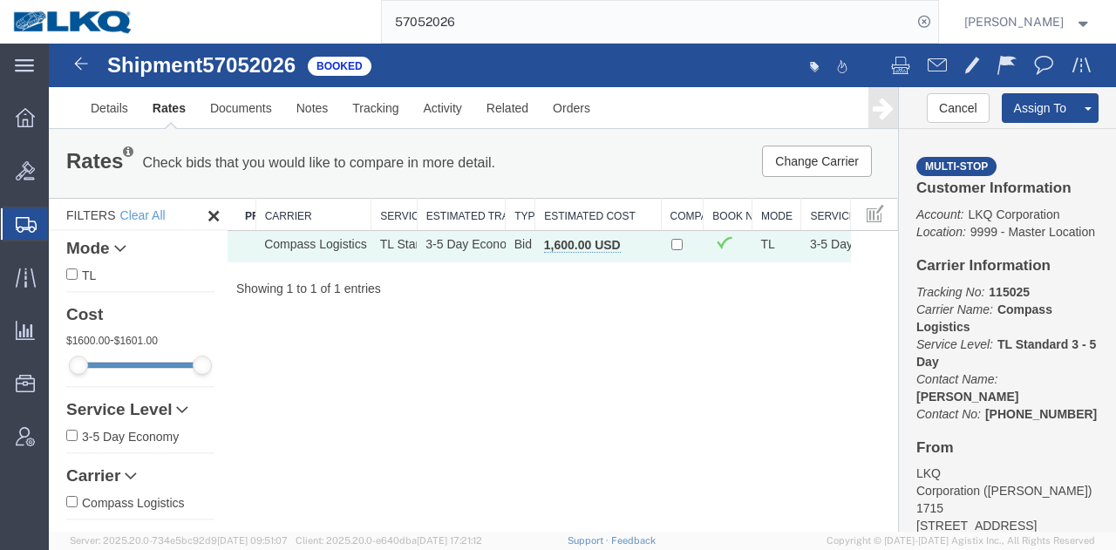
click at [636, 248] on span "button" at bounding box center [640, 245] width 10 height 12
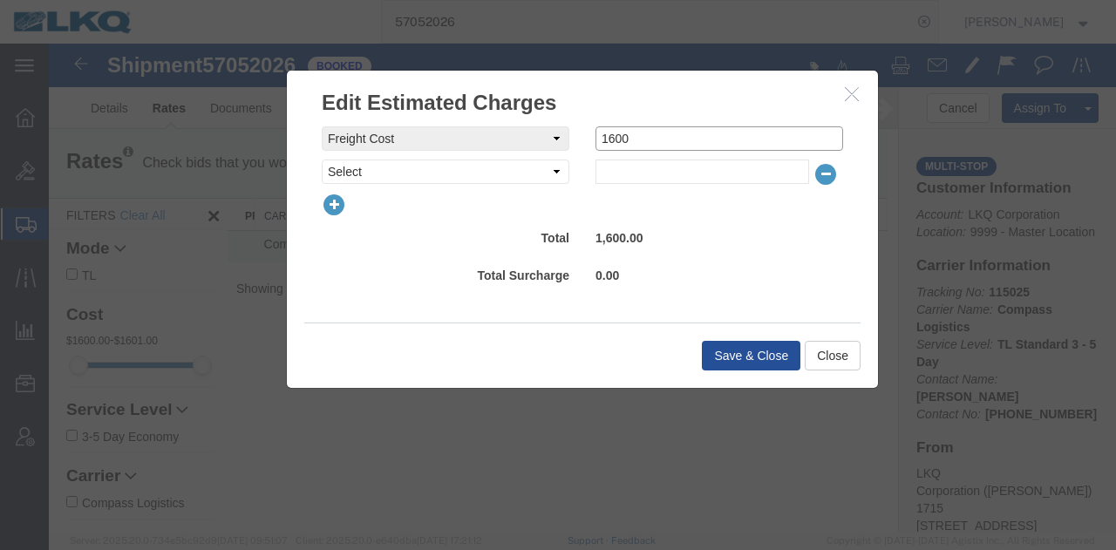
click at [556, 135] on div "freightCost Select AES Filing Accessorial Delivery Charge Additional Invoice De…" at bounding box center [582, 138] width 547 height 24
type input "2300"
click at [748, 353] on button "Save & Close" at bounding box center [751, 356] width 98 height 30
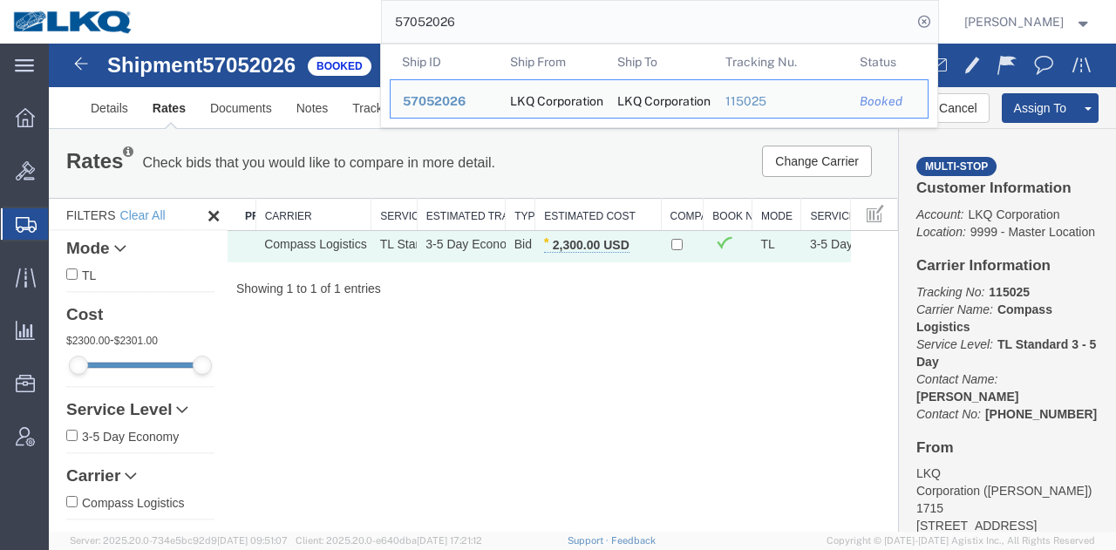
click at [518, 26] on input "57052026" at bounding box center [647, 22] width 530 height 42
paste input "6729139"
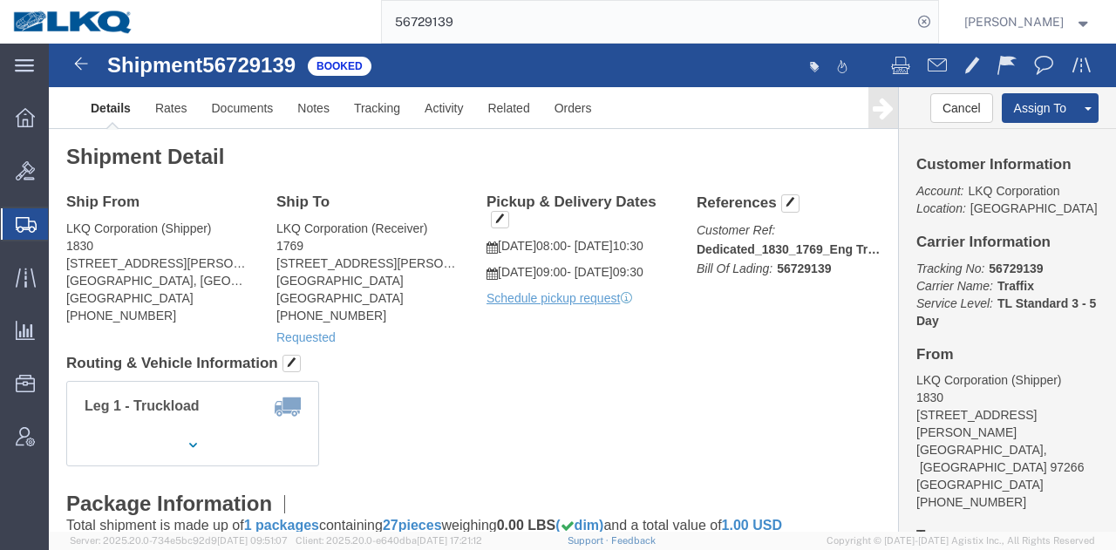
click div "Leg 1 - Truckload Vehicle 1: Standard Dry Van (53 Feet) Number of trucks: 1"
click div "Ship From LKQ Corporation (Shipper) 1830 10355 SE Foster Rd Portland, OR 97266 …"
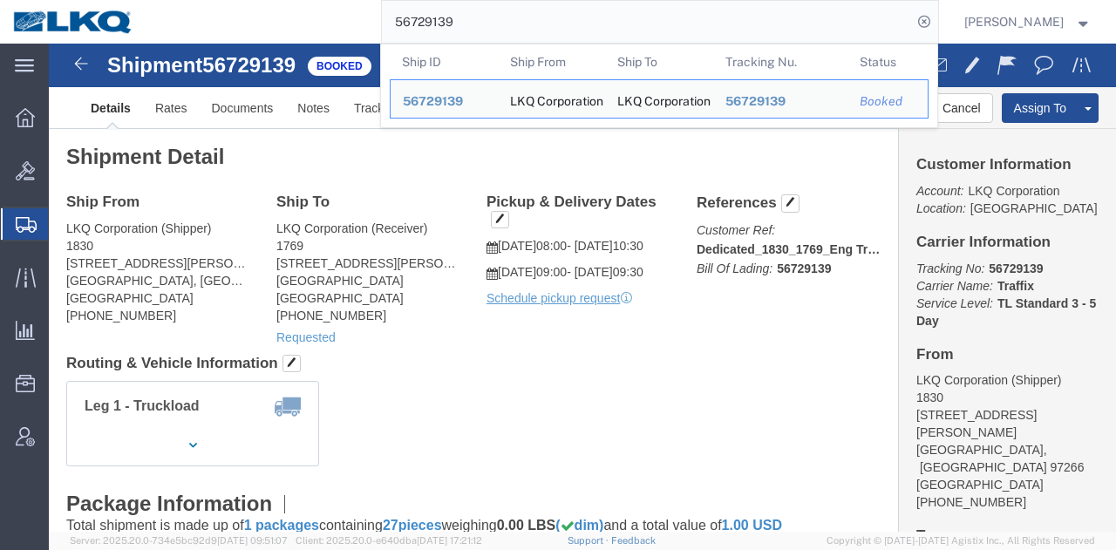
click at [624, 39] on input "56729139" at bounding box center [647, 22] width 530 height 42
paste input "708395"
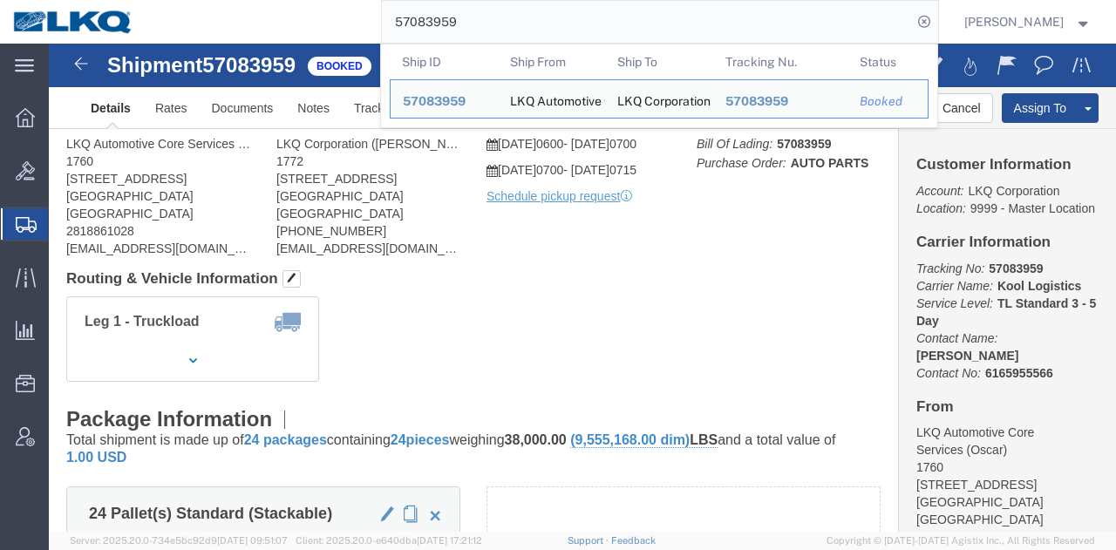
click div "Leg 1 - Truckload Vehicle 1: Standard Dry Van (53 Feet) Number of trucks: 1"
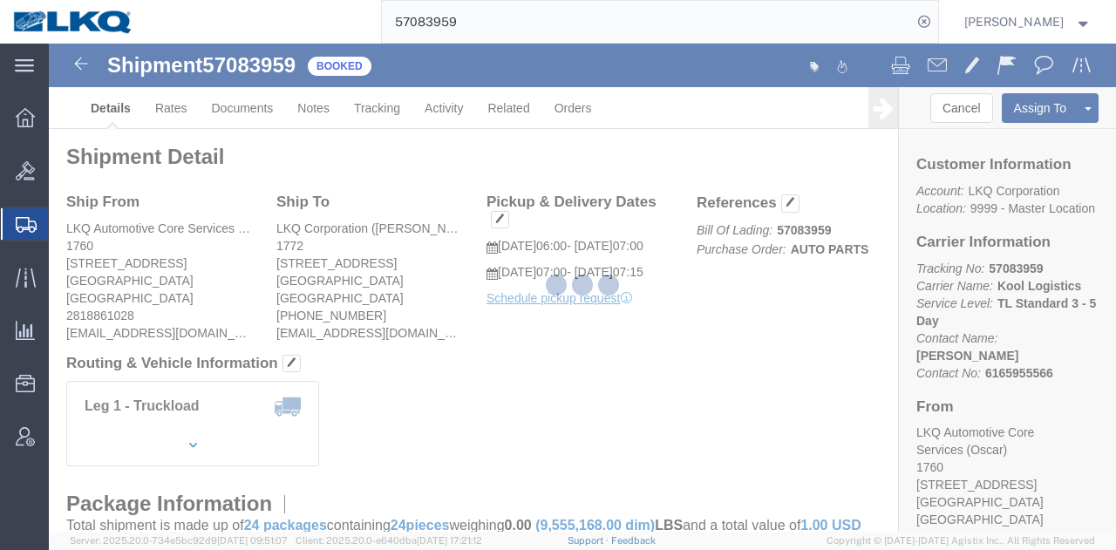
click at [711, 322] on div at bounding box center [582, 288] width 1067 height 488
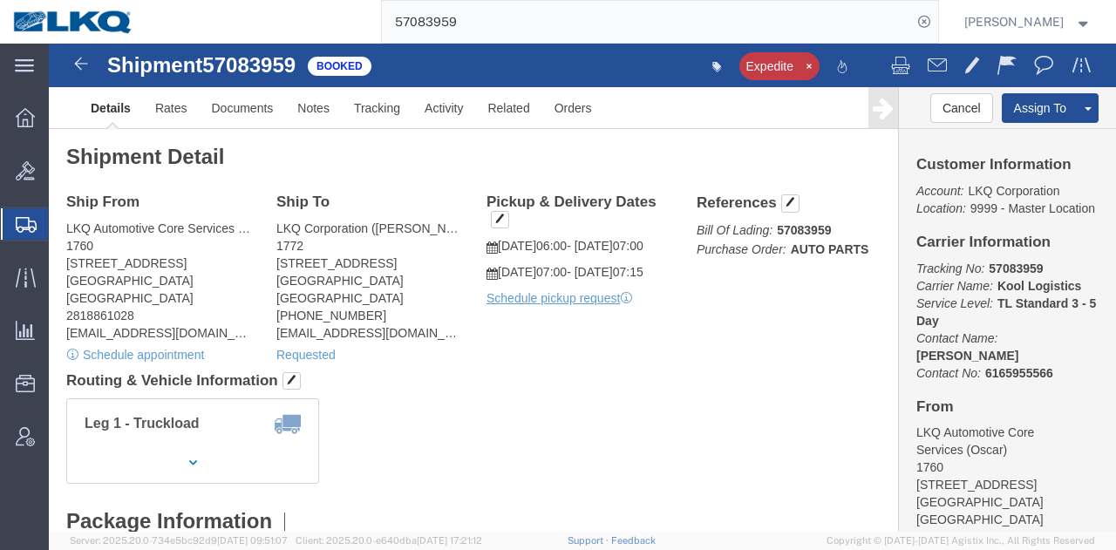
click at [723, 12] on input "57083959" at bounding box center [647, 22] width 530 height 42
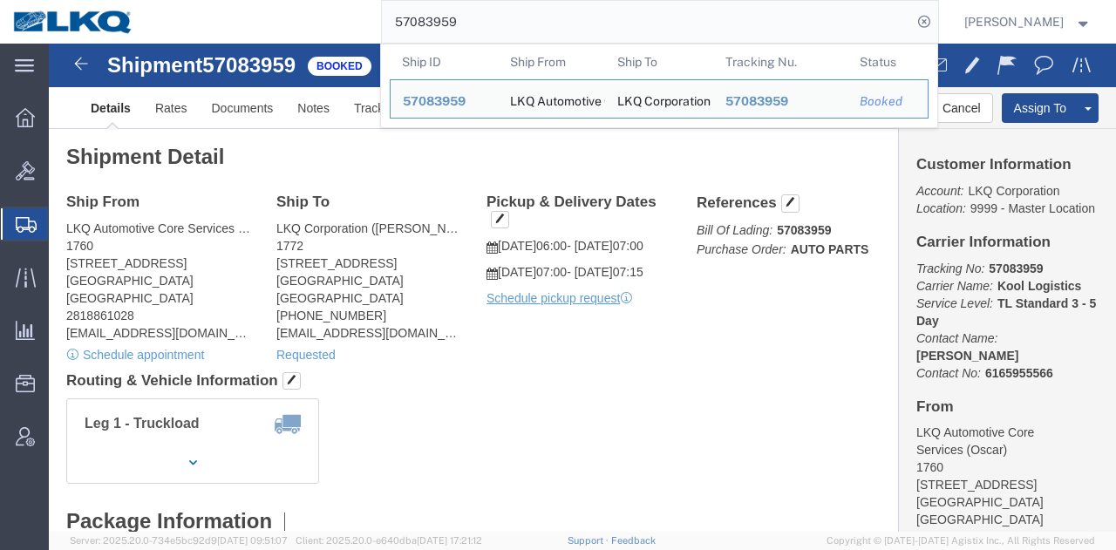
paste input "50608"
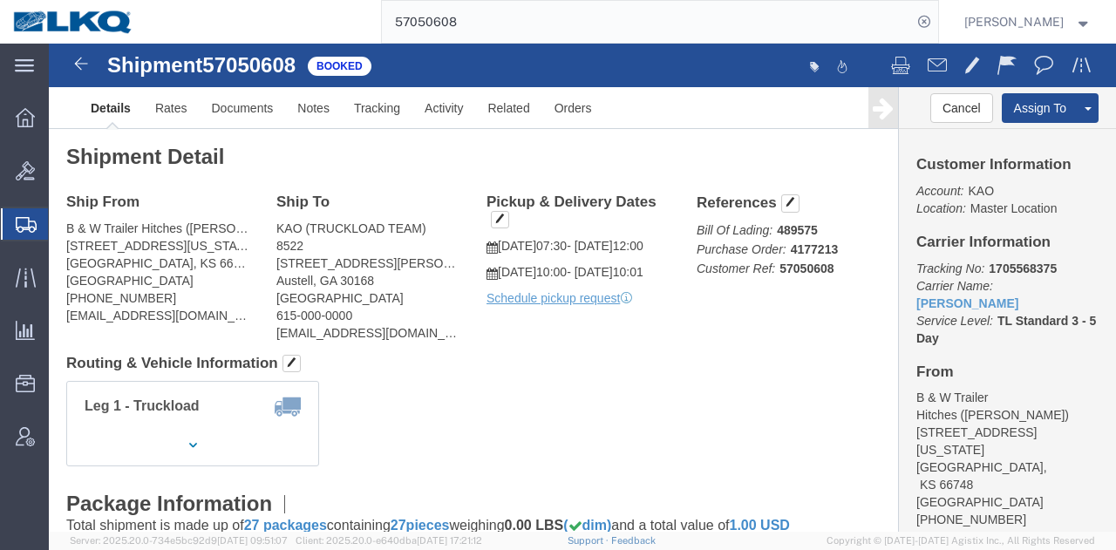
click div "Leg 1 - Truckload Vehicle 1: Standard Dry Van (53 Feet) Number of trucks: 1"
click div "Pickup & Delivery Dates 10/13/2025 07:30 - 10/13/2025 12:00 10/15/2025 10:00 - …"
click div "Leg 1 - Truckload Vehicle 1: Standard Dry Van (53 Feet) Number of trucks: 1"
click div "Shipment Detail Ship From B & W Trailer Hitches (BILL GUTIERREZ) 1216 Hawaii Ro…"
click h4 "Routing & Vehicle Information"
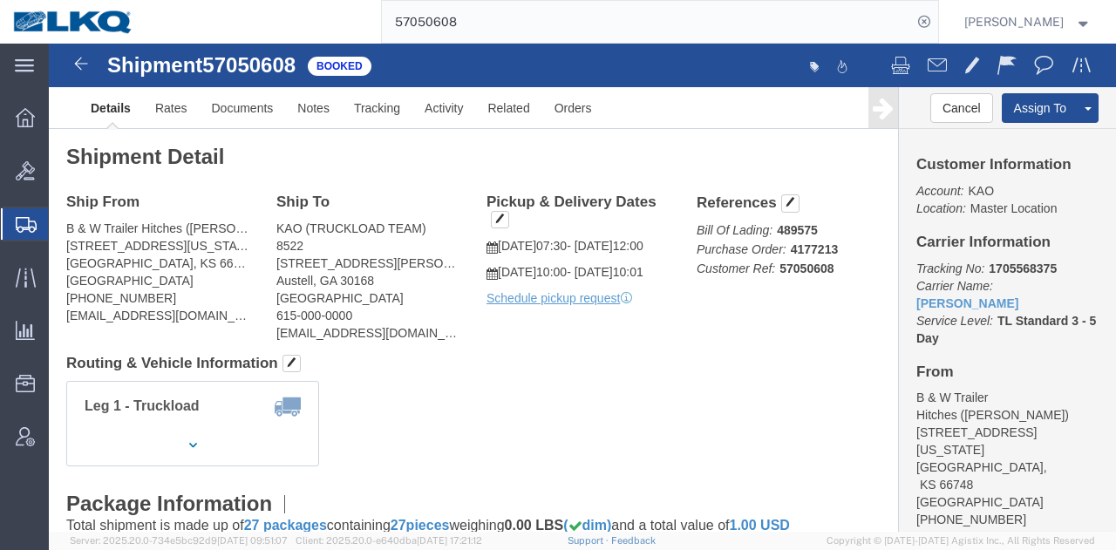
click at [716, 31] on input "57050608" at bounding box center [647, 22] width 530 height 42
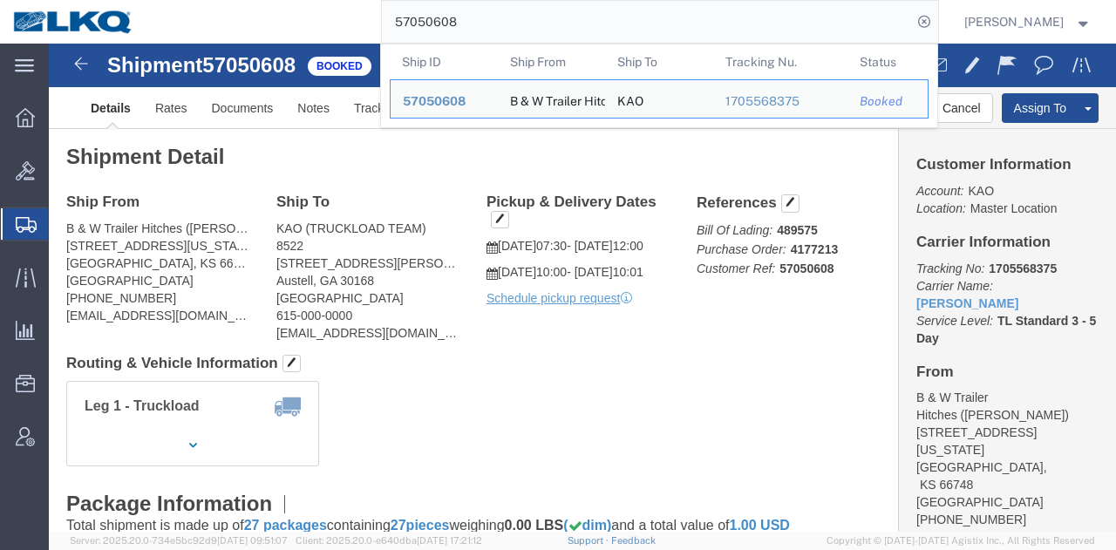
paste input "95427"
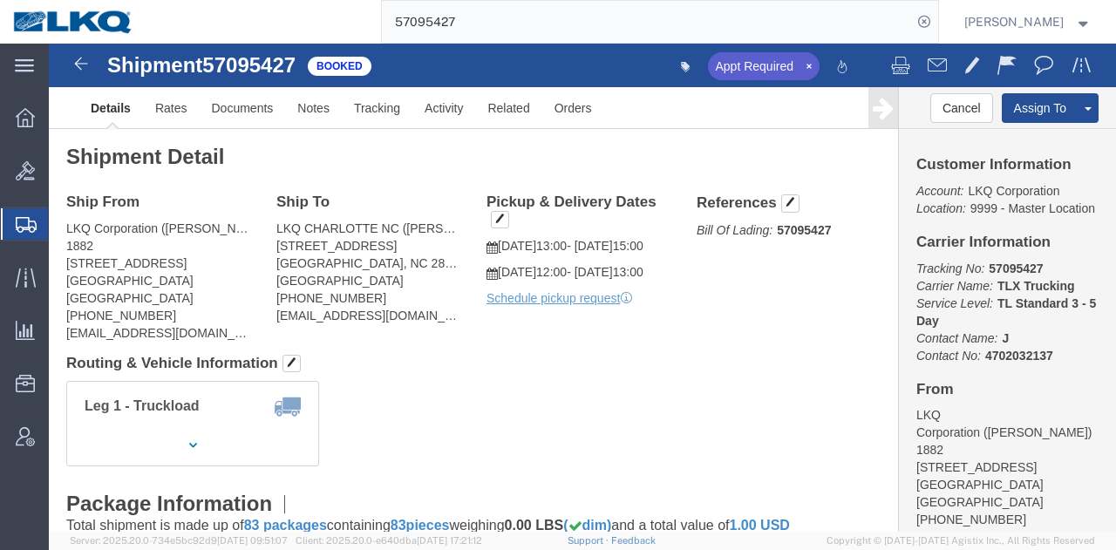
click div "Leg 1 - Truckload Vehicle 1: Standard Dry Van (53 Feet) Number of trucks: 1"
click div "Pickup & Delivery Dates 10/13/2025 13:00 - 10/13/2025 15:00 10/15/2025 12:00 - …"
click address "LKQ CHARLOTTE NC (EZEKIEL LEONARD) 1706 QUEEN CITY DR CHARLOTTE, NC 28208 Unite…"
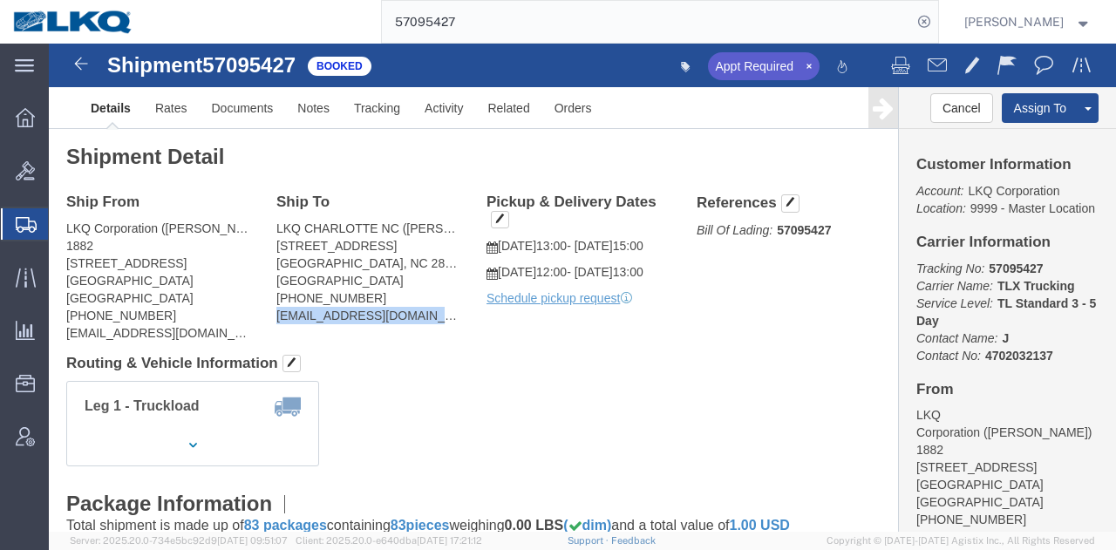
copy div "edleonard@lkqcorp.com"
click div "Shipment 57095427 Booked Appt Required Details Rates Documents Notes Tracking A…"
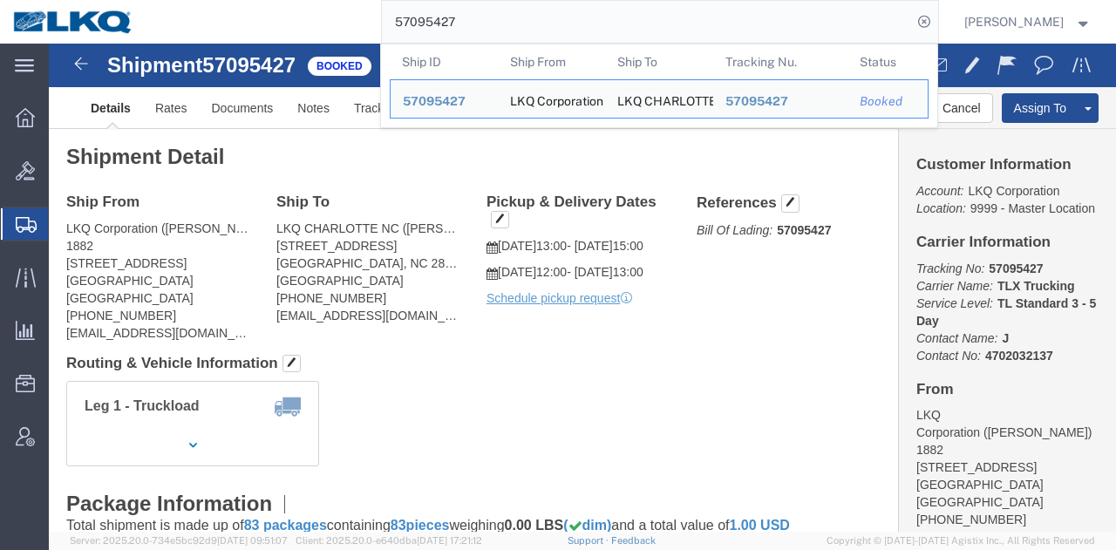
click at [572, 34] on input "57095427" at bounding box center [647, 22] width 530 height 42
paste input "848"
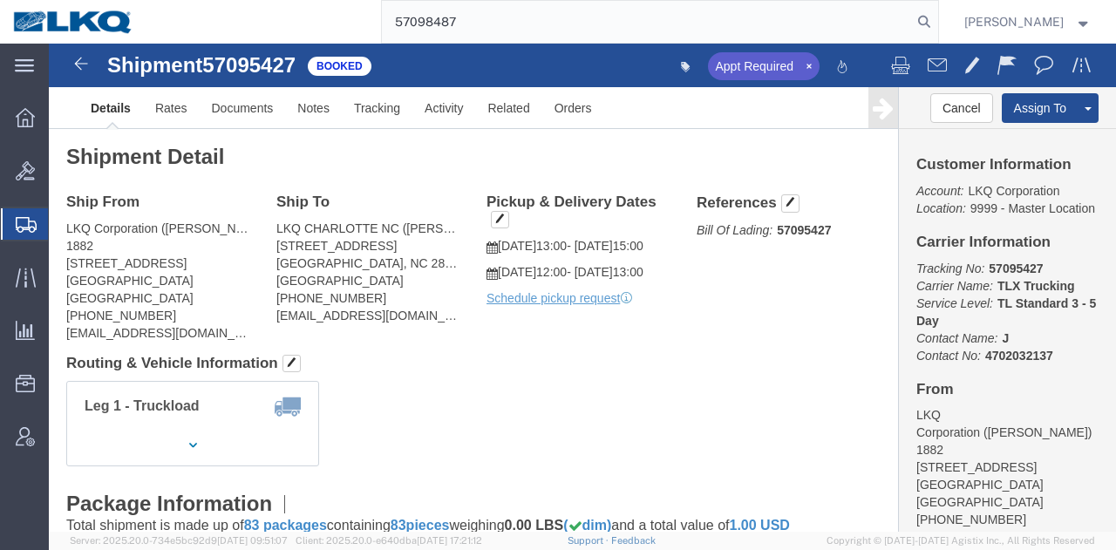
type input "57098487"
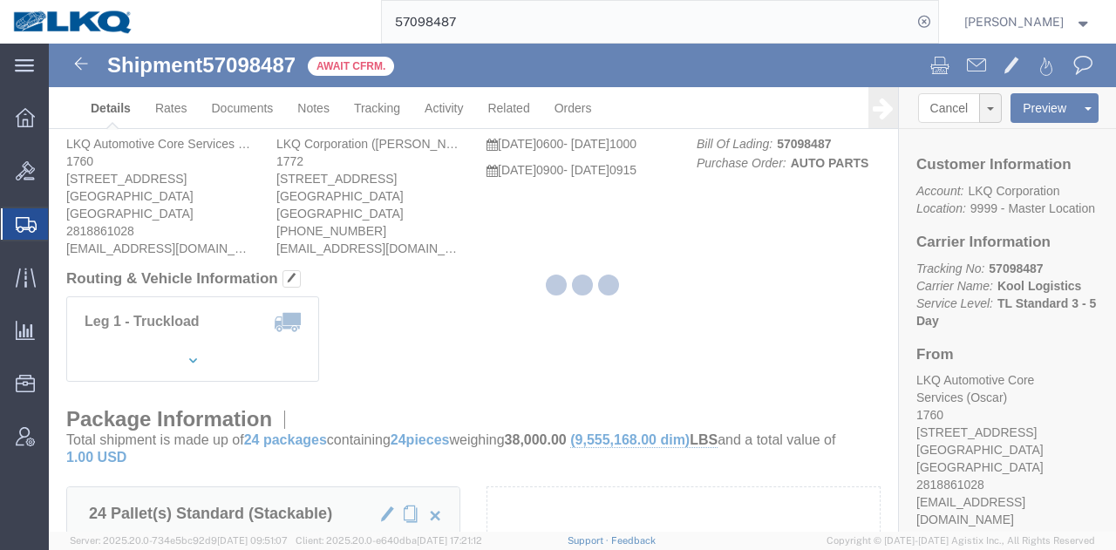
click div "Package Information Total shipment is made up of 24 packages containing 24 piec…"
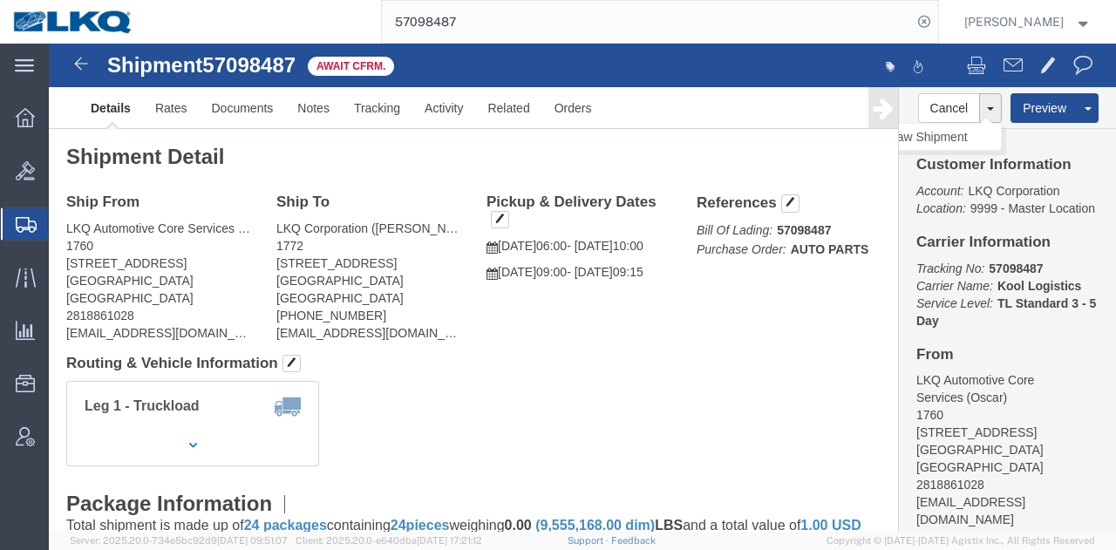
click button
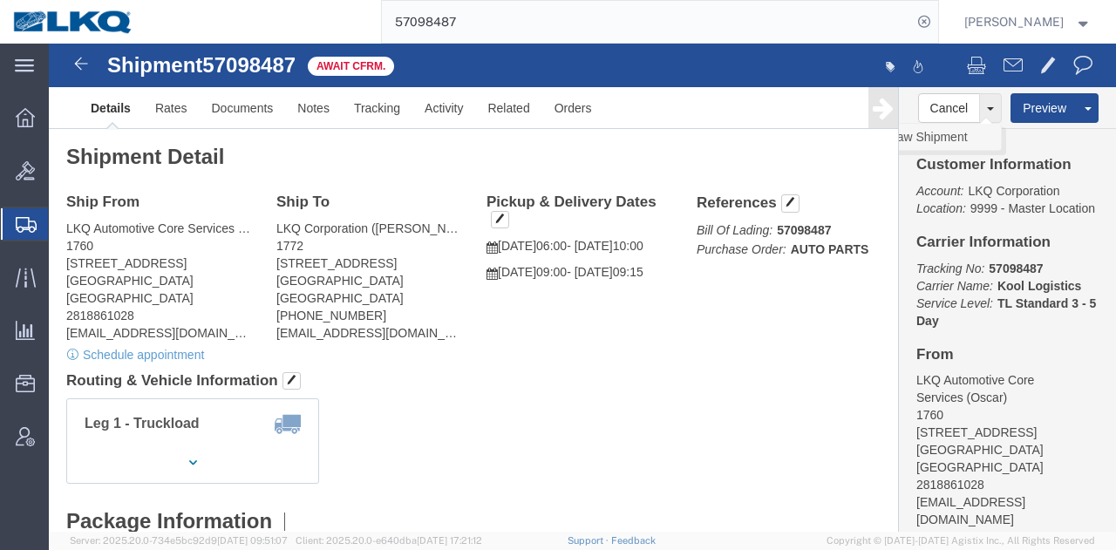
click link "Withdraw Shipment"
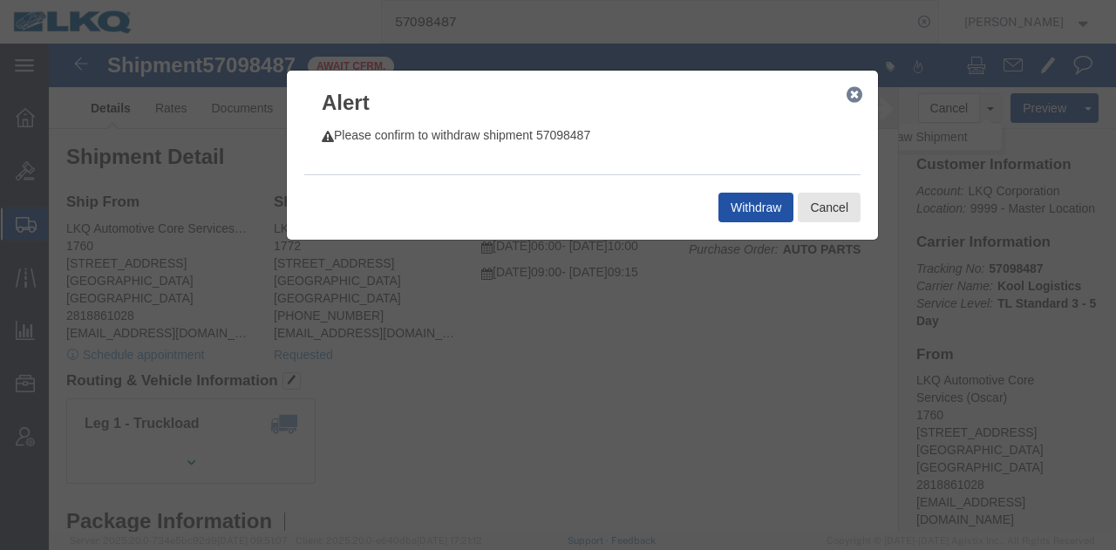
click button "Withdraw"
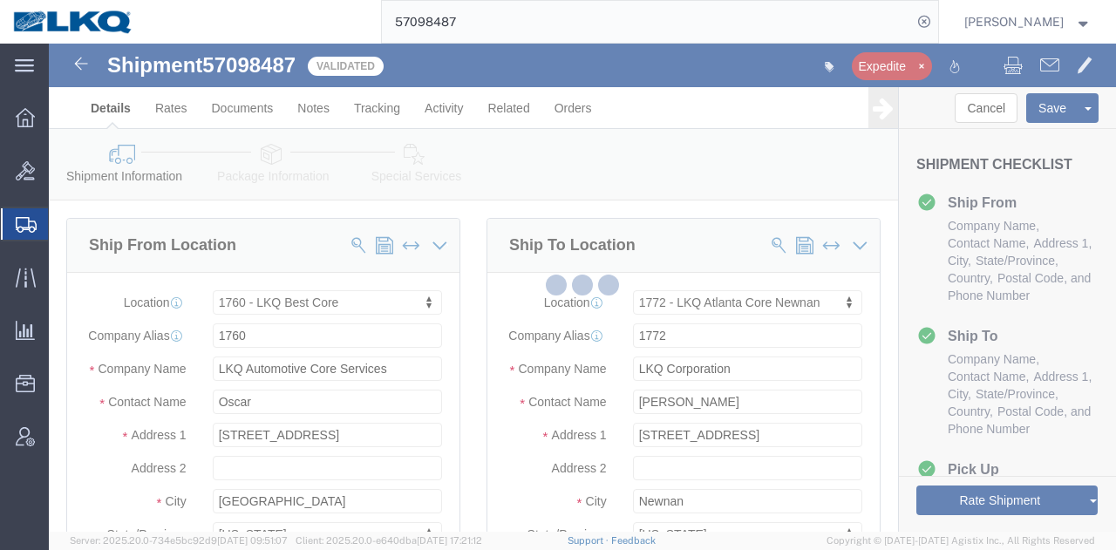
select select "27634"
select select "30704"
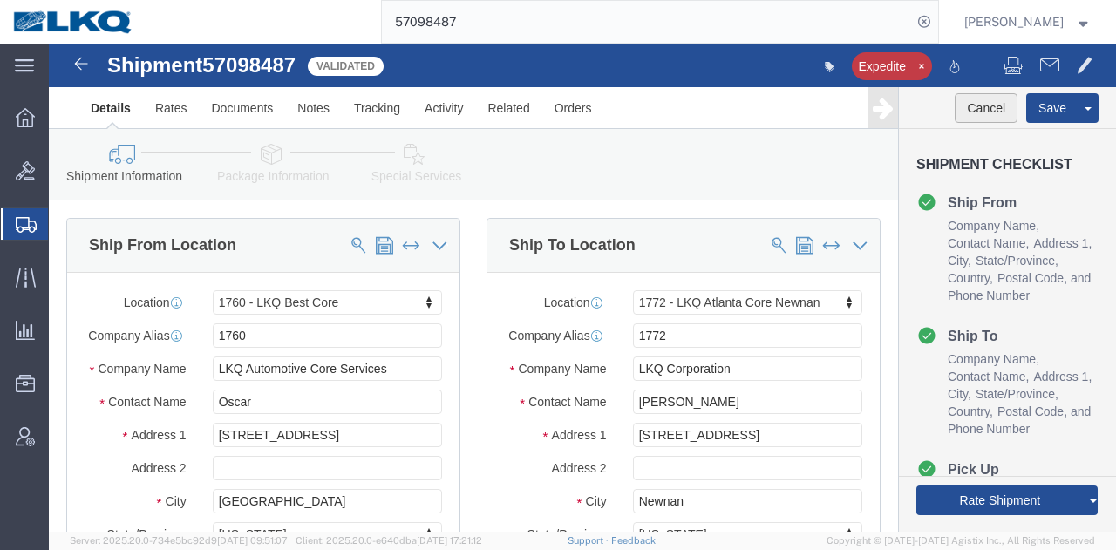
click button "Cancel"
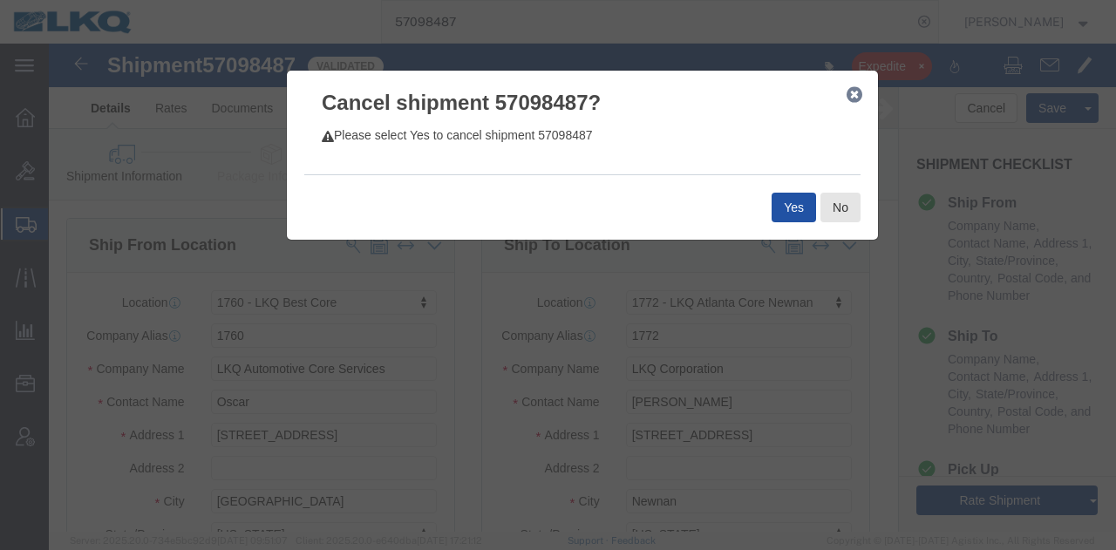
click button "Yes"
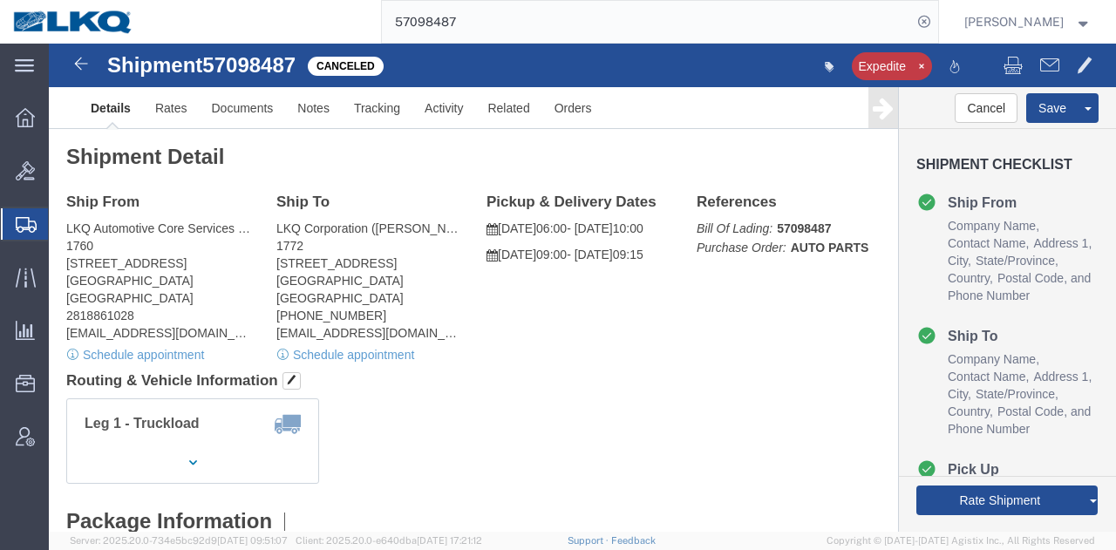
click div "Ship From LKQ Automotive Core Services (Oscar) 1760 1714 West Mount Houston Rd …"
click at [633, 31] on input "57098487" at bounding box center [647, 22] width 530 height 42
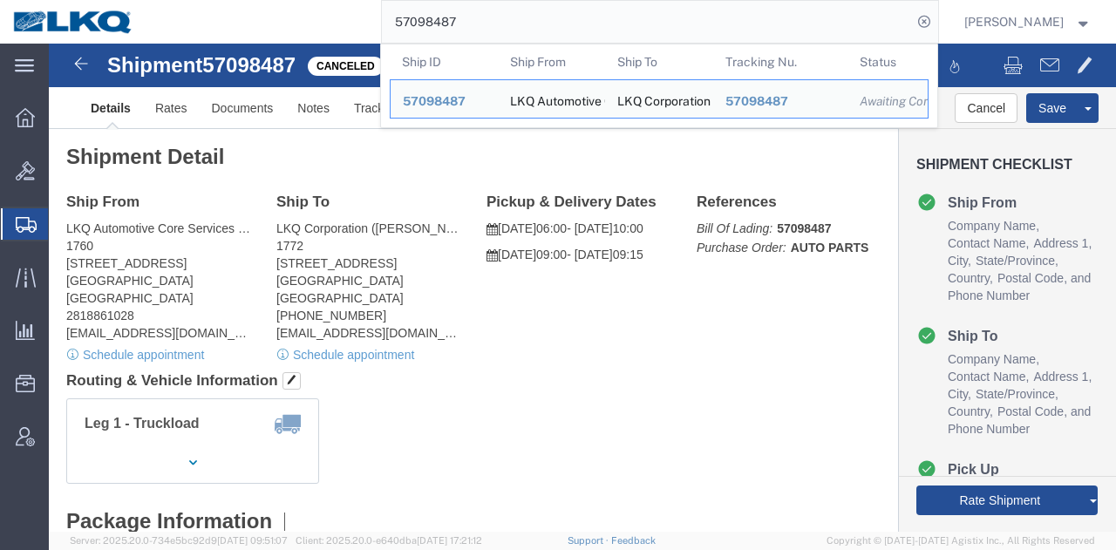
paste input "6712806"
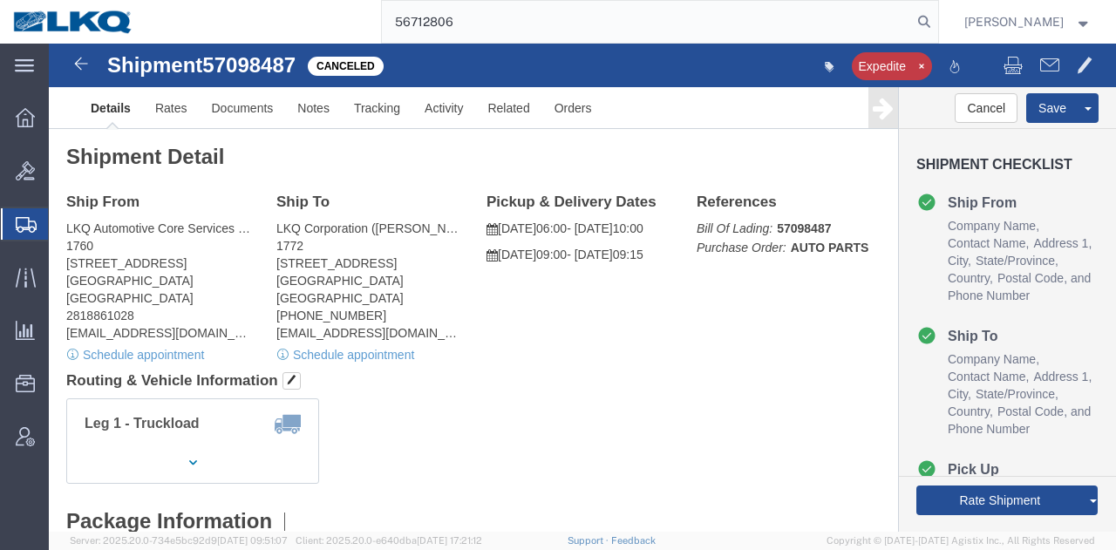
type input "56712806"
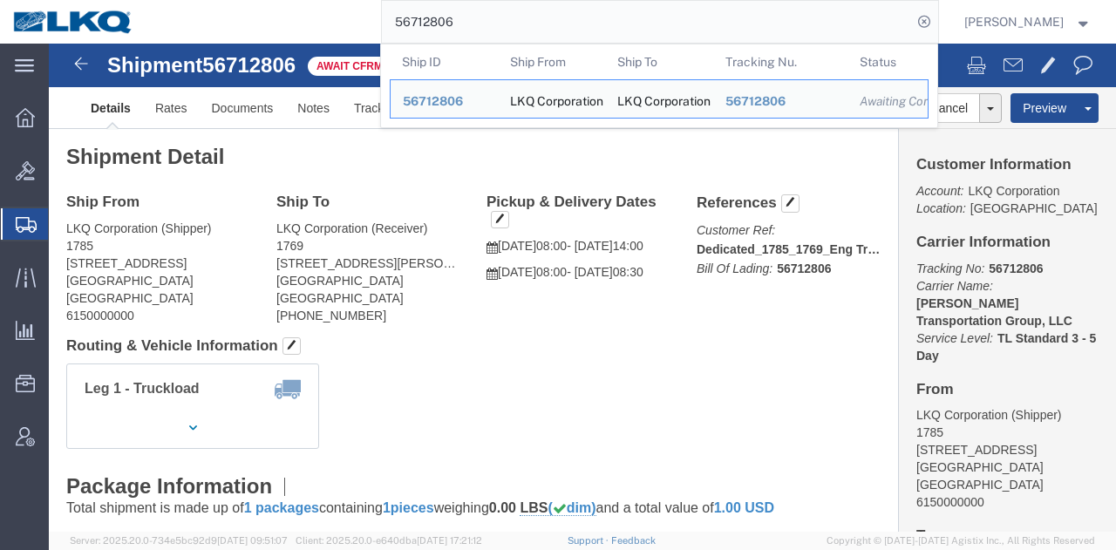
click div "Shipment Detail Ship From LKQ Corporation (Shipper) 1785 2041 Navy Drive Stockt…"
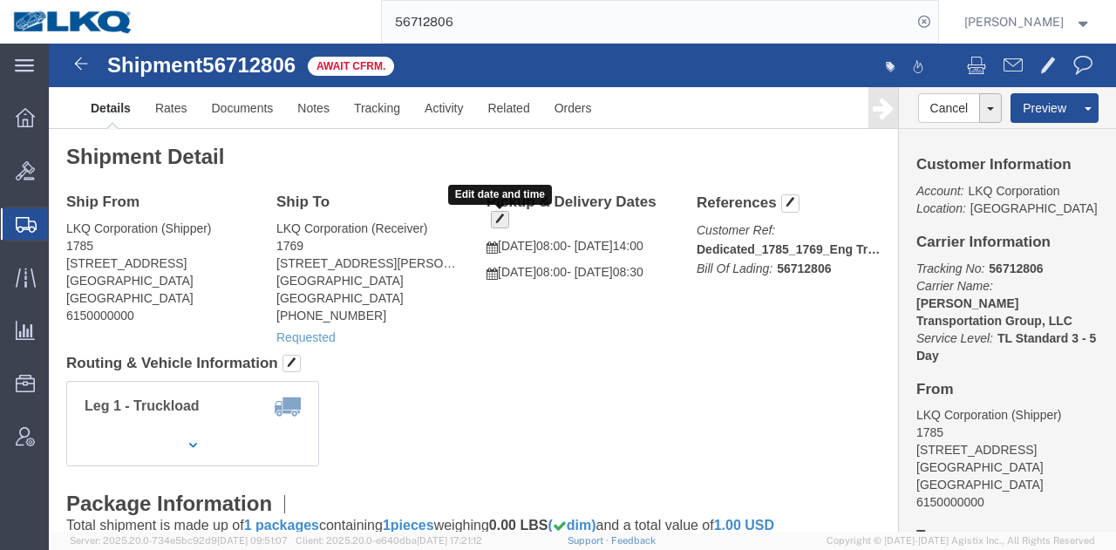
click button "button"
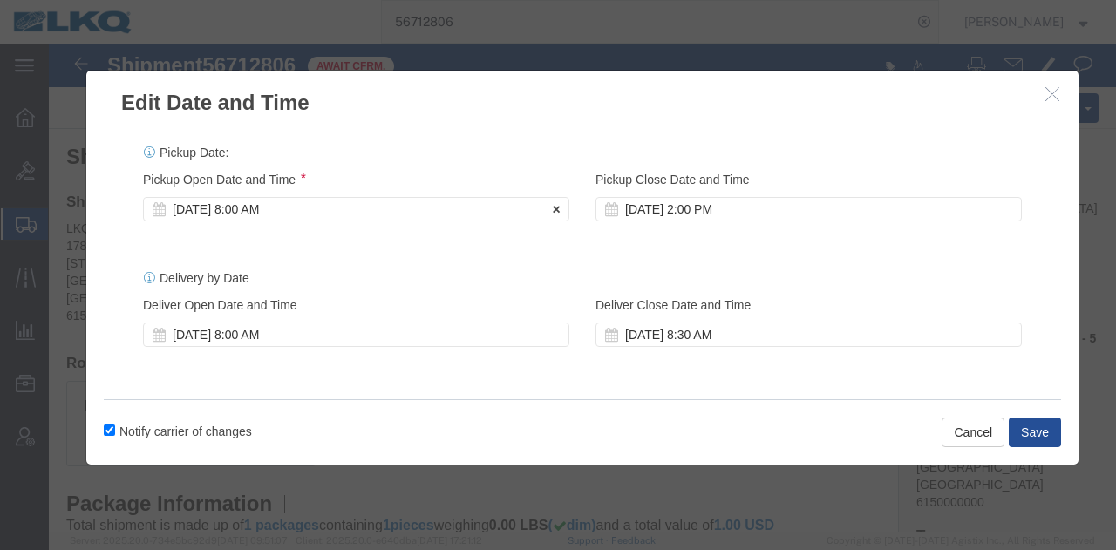
click div "Oct 09 2025 8:00 AM"
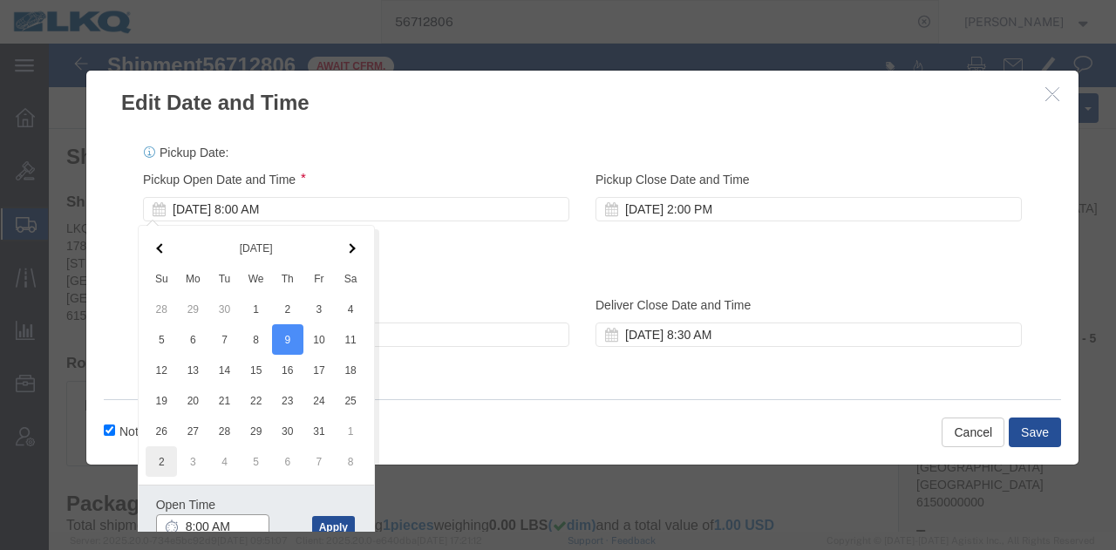
scroll to position [3, 0]
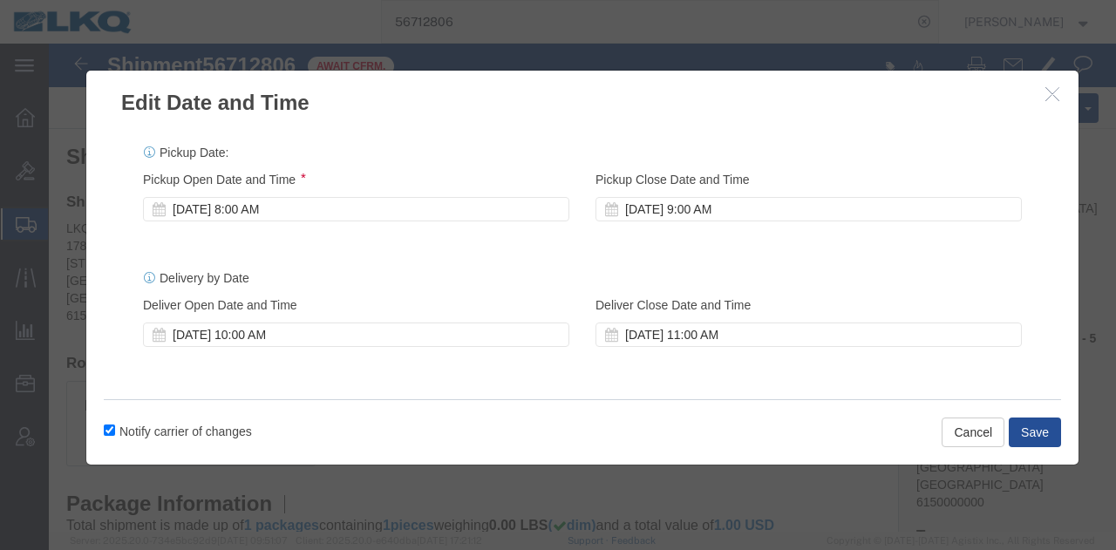
click label "Notify carrier of changes"
click input "Notify carrier of changes"
checkbox input "false"
click div "Oct 13 2025 10:00 AM"
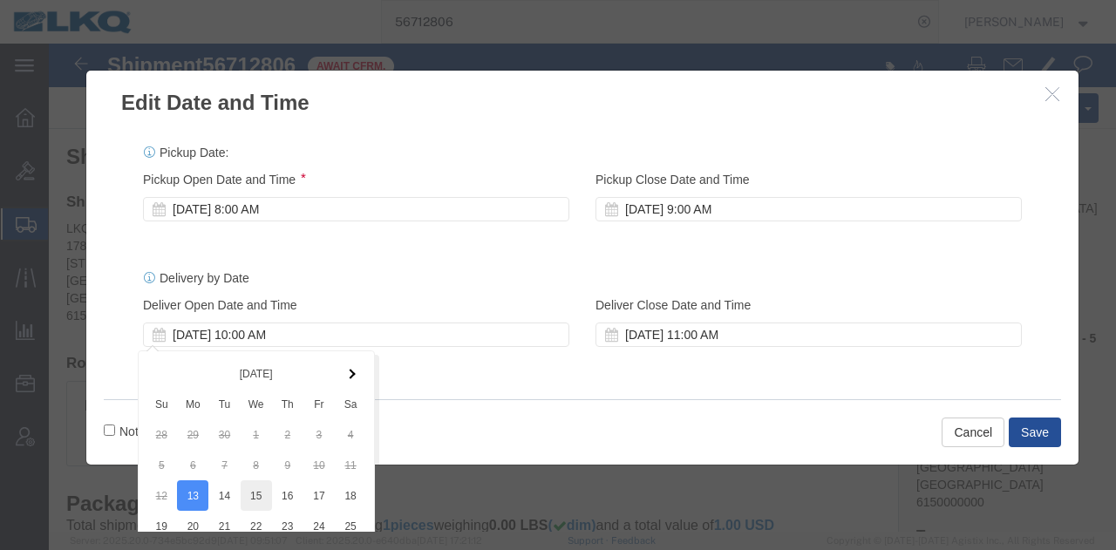
scroll to position [146, 0]
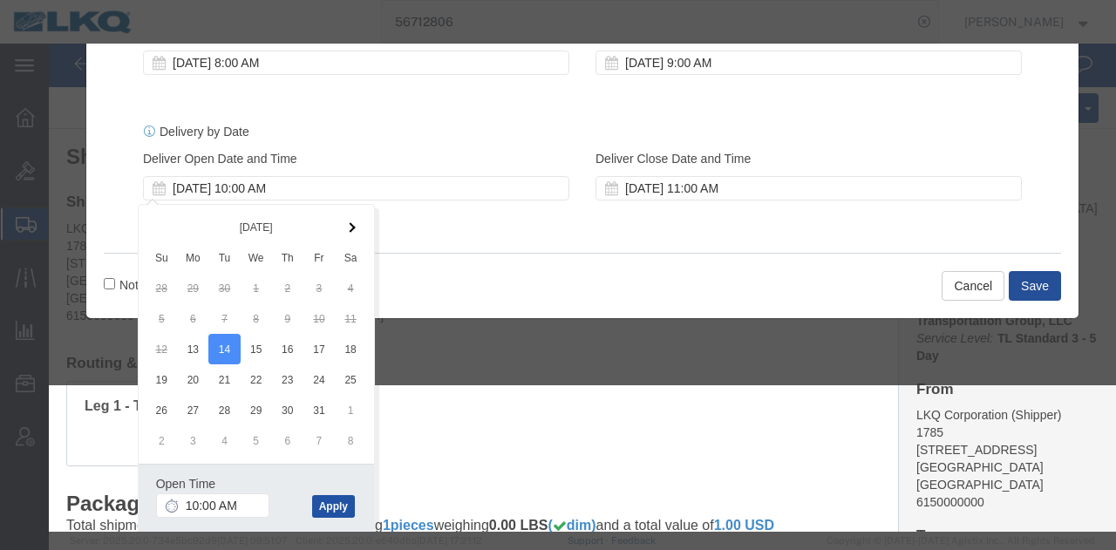
click button "Apply"
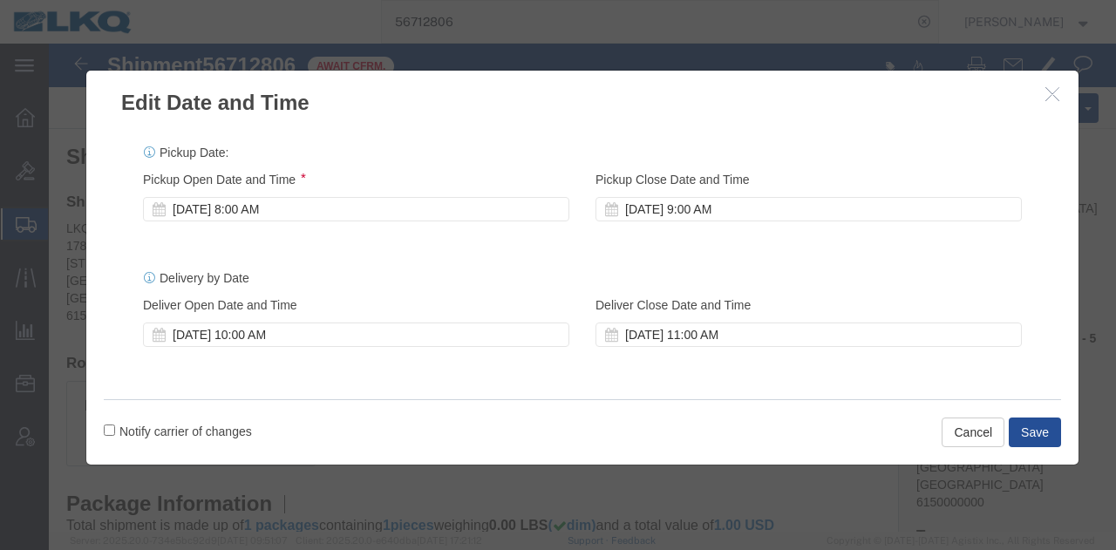
scroll to position [0, 0]
click button "Save"
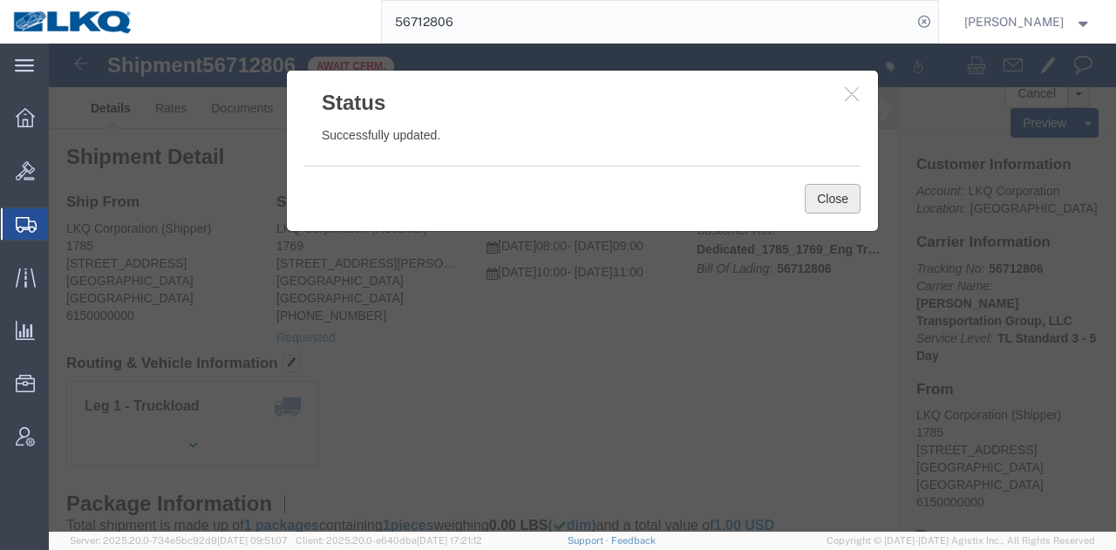
click button "Close"
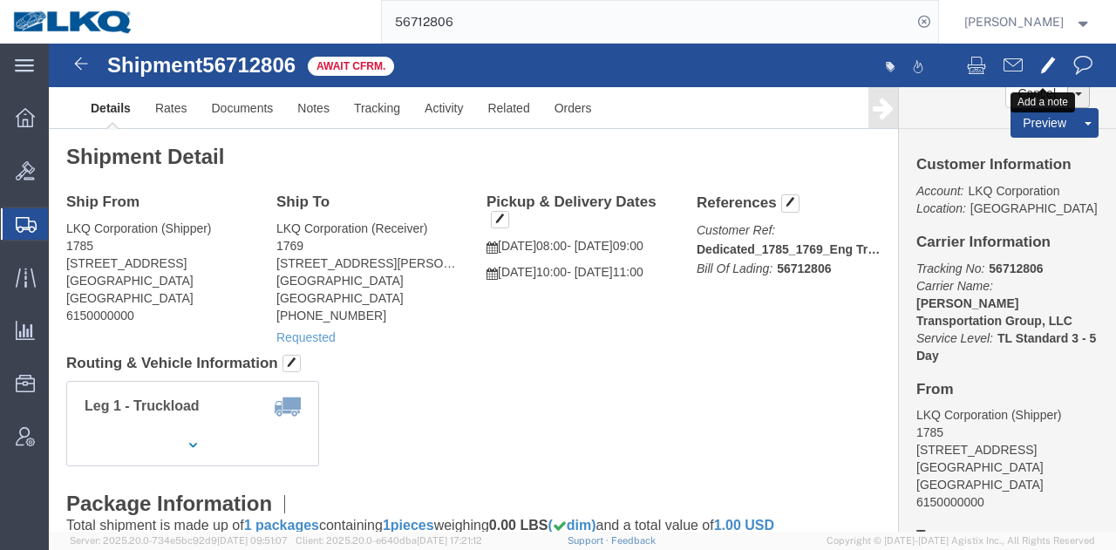
click span
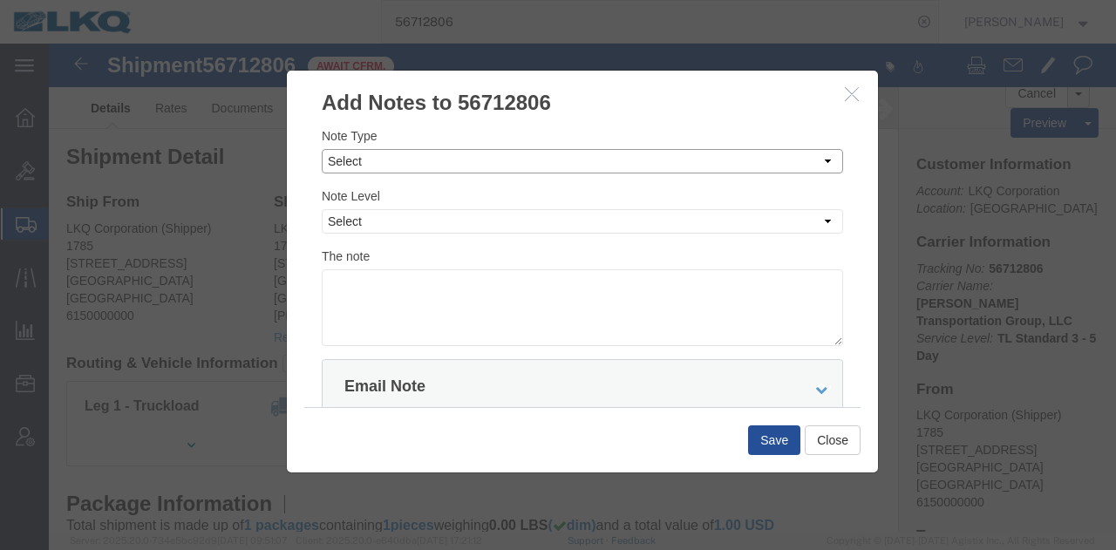
click select "Select Approval Bid Notes Carrier Change Notes Claim Notes Content Hazmat Notes…"
select select "CLAIM_NOTES"
click select "Select Approval Bid Notes Carrier Change Notes Claim Notes Content Hazmat Notes…"
drag, startPoint x: 345, startPoint y: 122, endPoint x: 800, endPoint y: 48, distance: 461.0
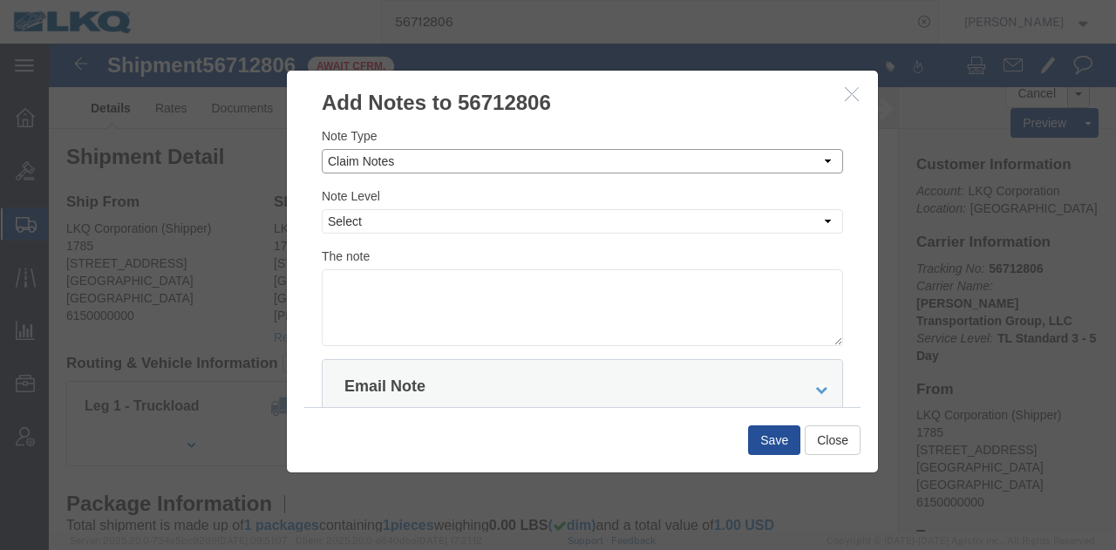
click select "Select Approval Bid Notes Carrier Change Notes Claim Notes Content Hazmat Notes…"
click icon "button"
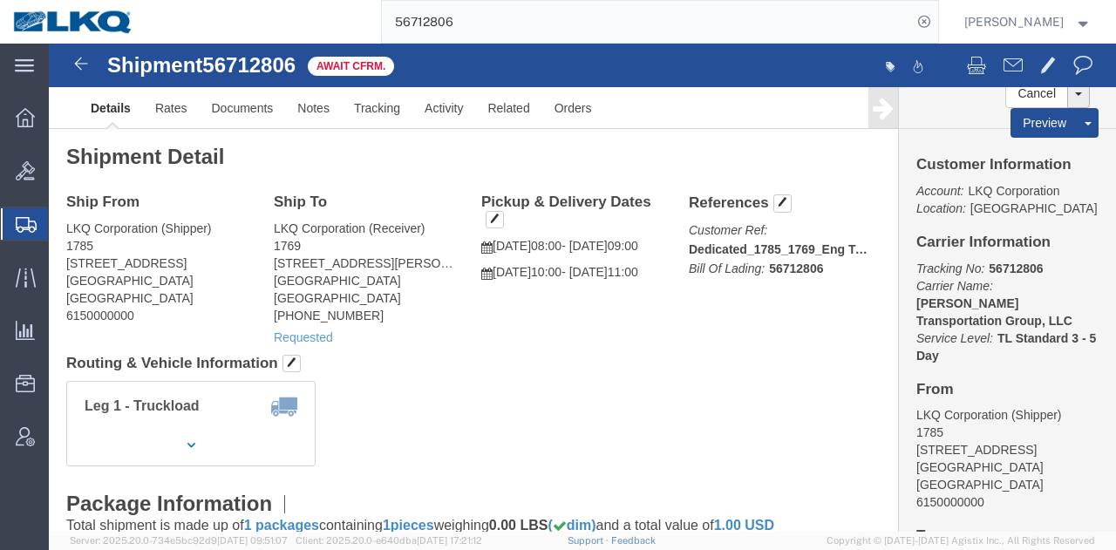
click ul "Details Rates Documents Notes Tracking Activity Related Orders"
click div
click span
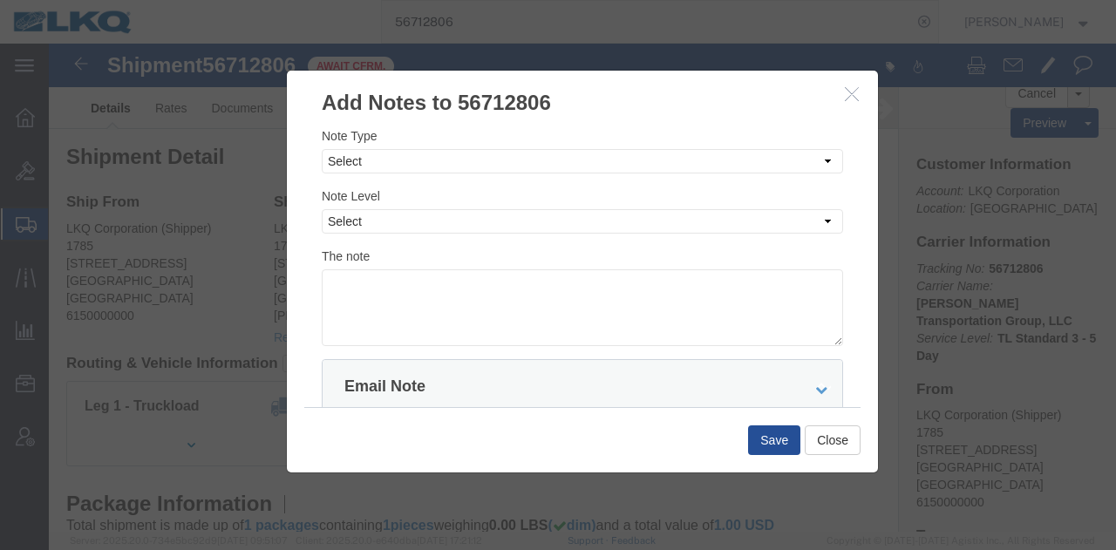
click div "Note Type Select Approval Bid Notes Carrier Change Notes Claim Notes Content Ha…"
click select "Select Approval Bid Notes Carrier Change Notes Claim Notes Content Hazmat Notes…"
select select "DECLINE_SHIPMENT_NOTES"
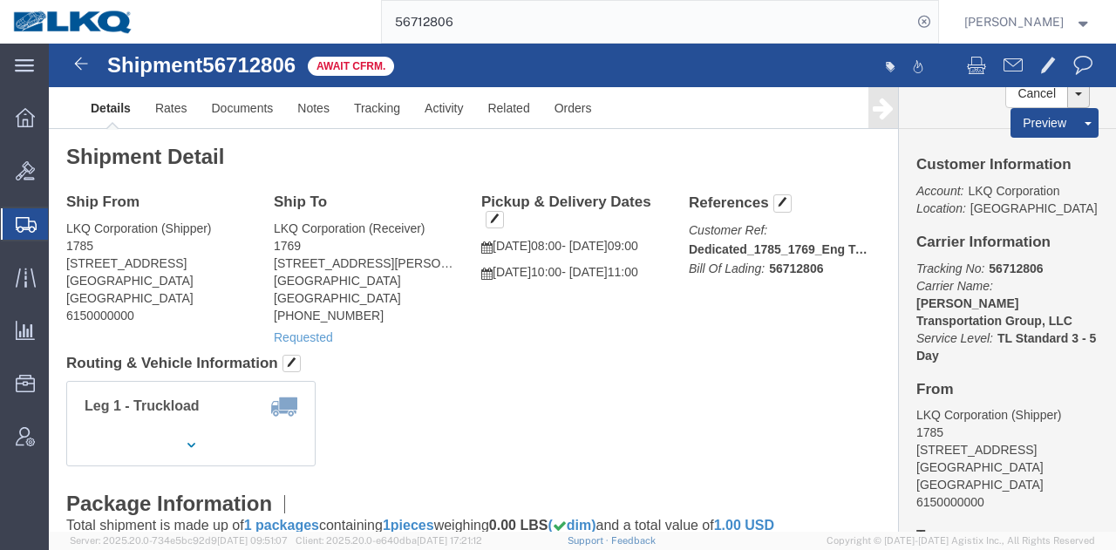
click ul "Details Rates Documents Notes Tracking Activity Related Orders"
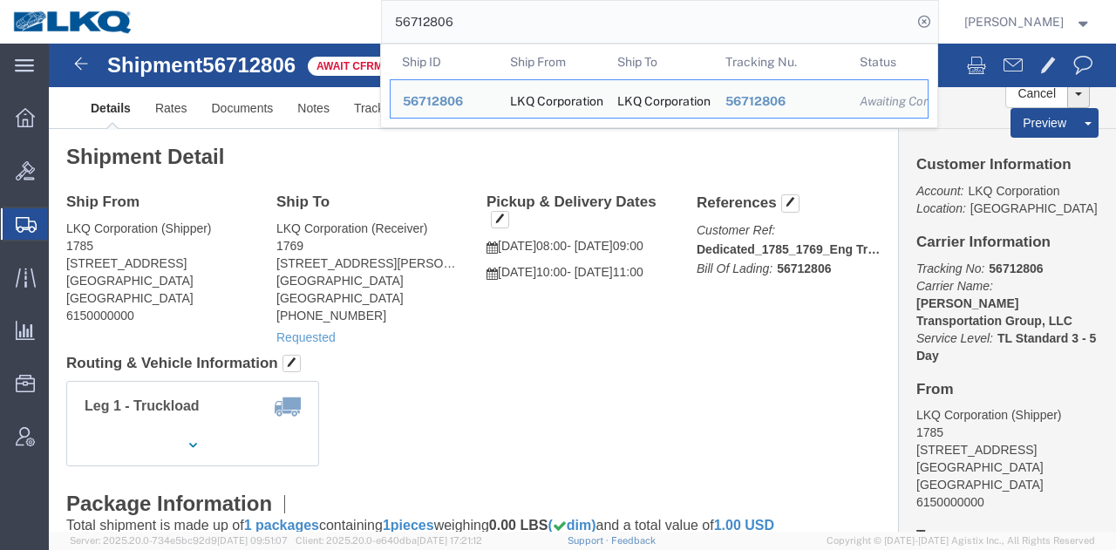
click at [662, 29] on input "56712806" at bounding box center [647, 22] width 530 height 42
paste input "7098487"
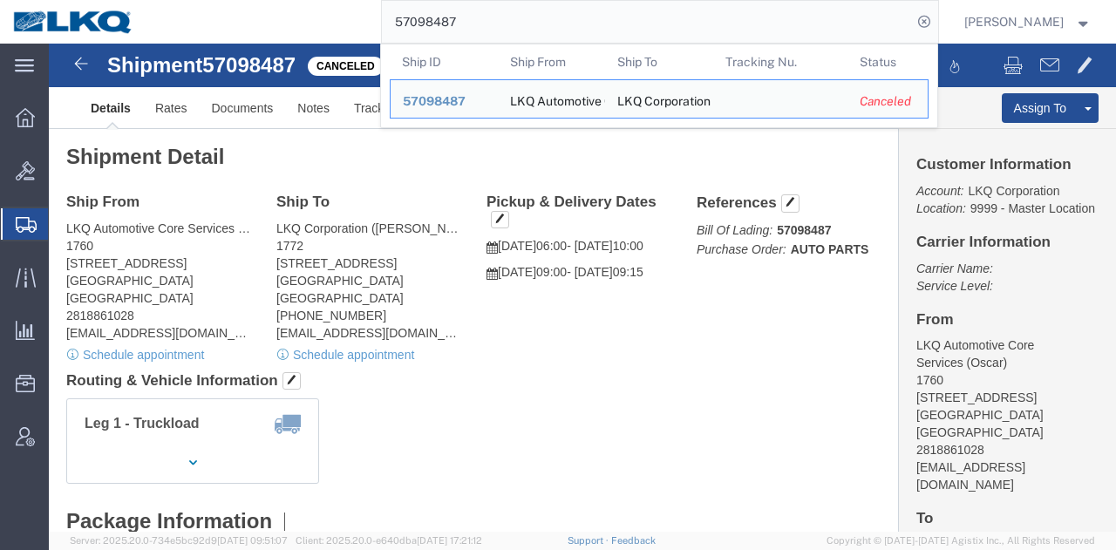
paste input "5010"
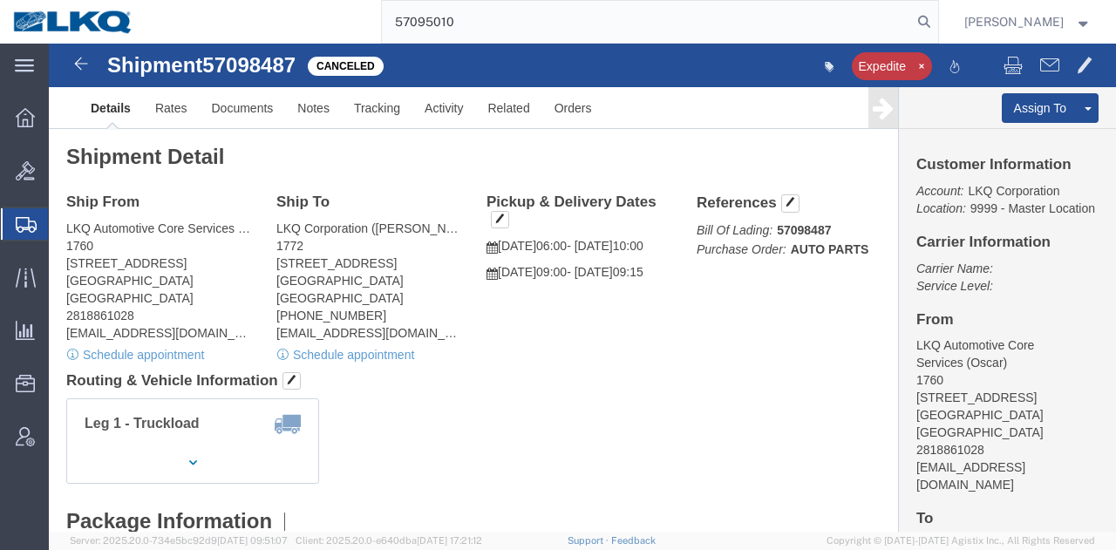
type input "57095010"
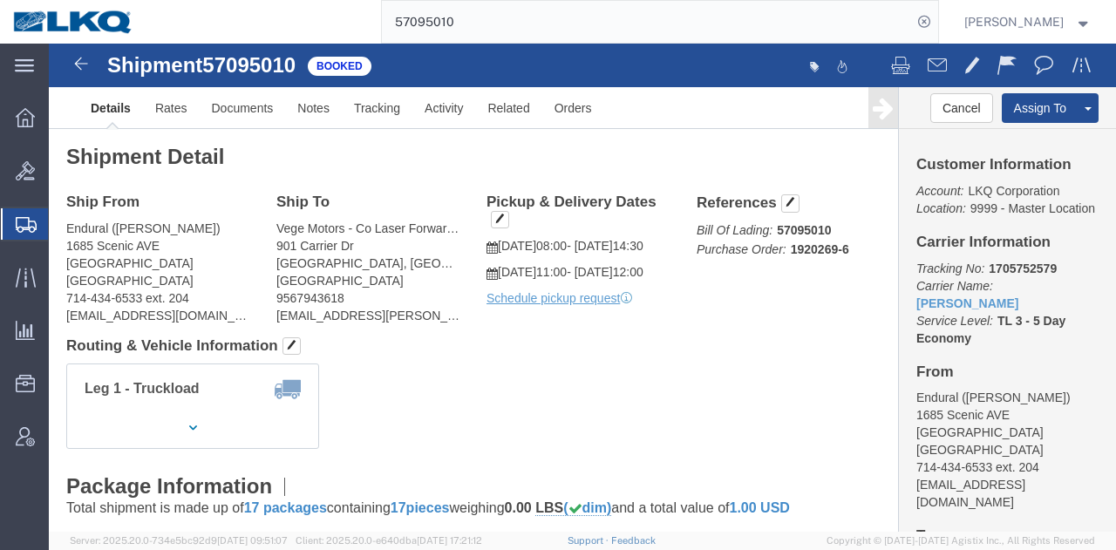
click div "Leg 1 - Truckload Vehicle 1: Standard Dry Van (53 Feet) Number of trucks: 1"
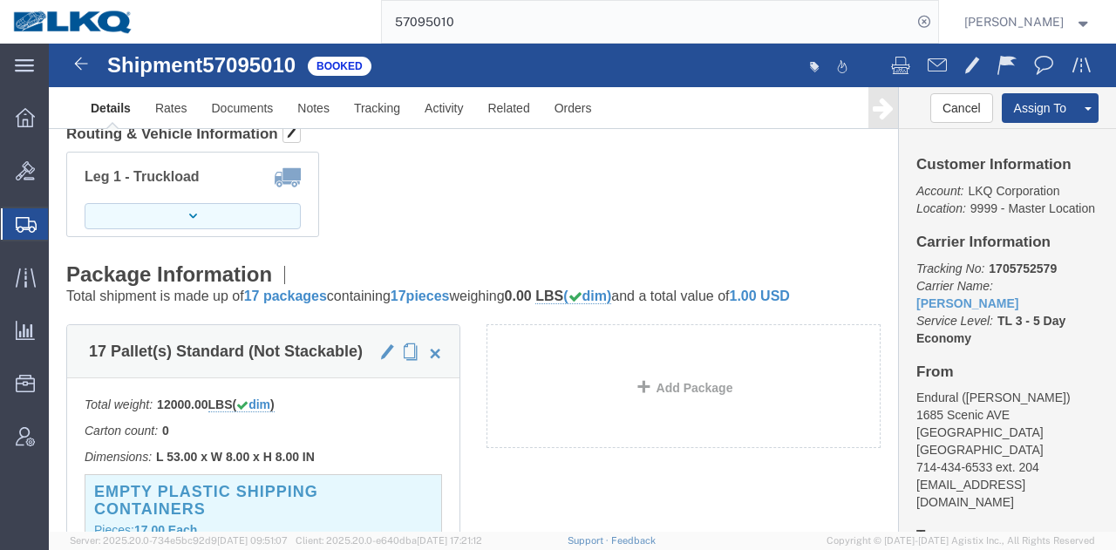
scroll to position [174, 0]
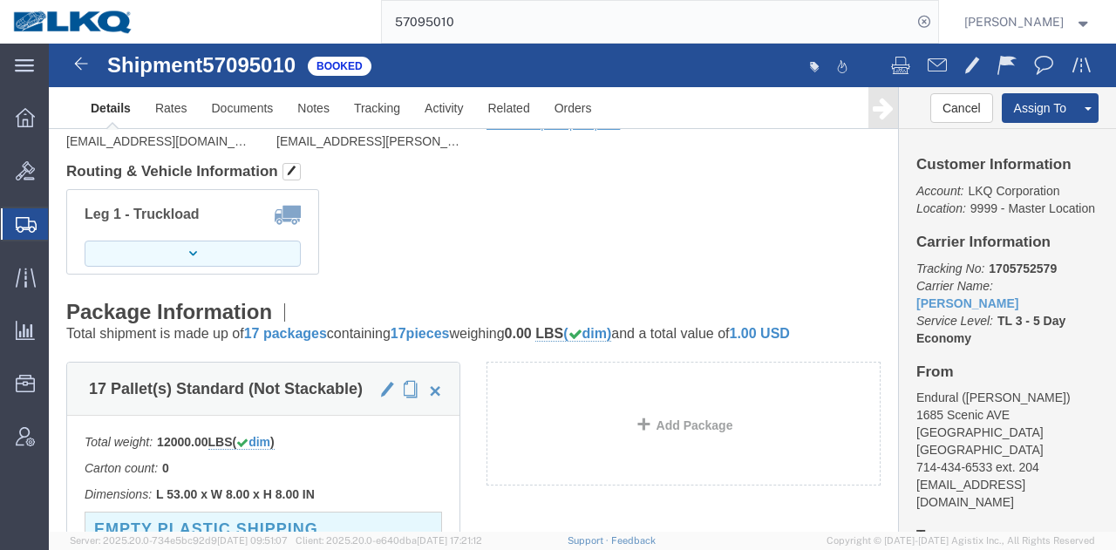
click button "button"
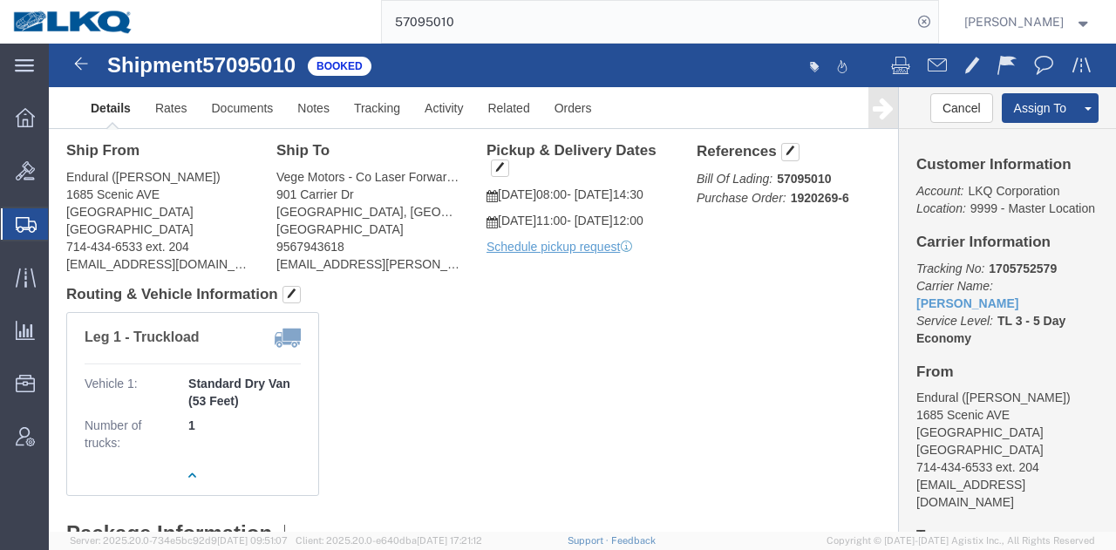
scroll to position [0, 0]
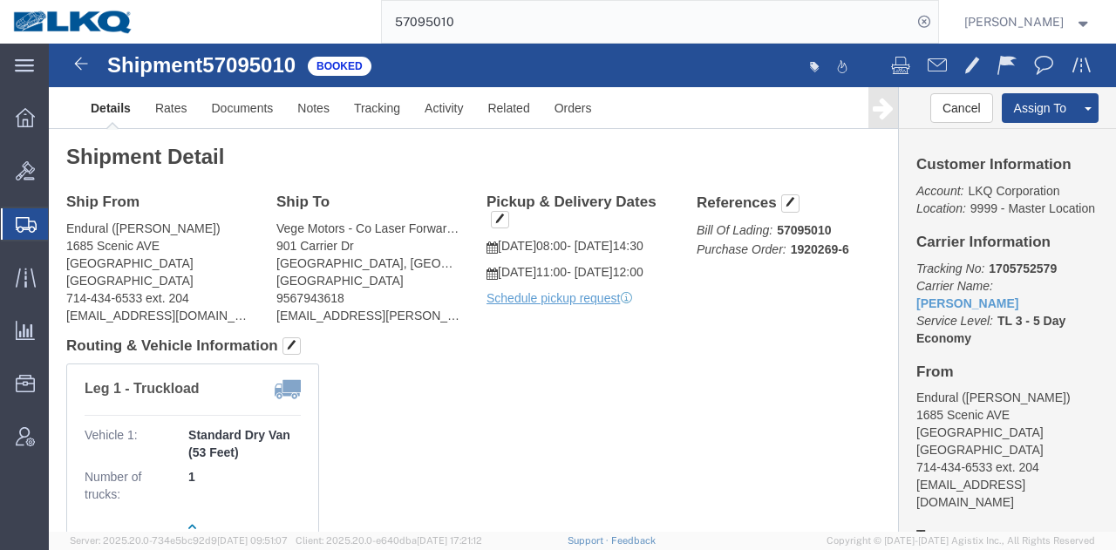
click div "Leg 1 - Truckload Vehicle 1: Standard Dry Van (53 Feet) Number of trucks: 1"
click at [757, 13] on input "57095010" at bounding box center [647, 22] width 530 height 42
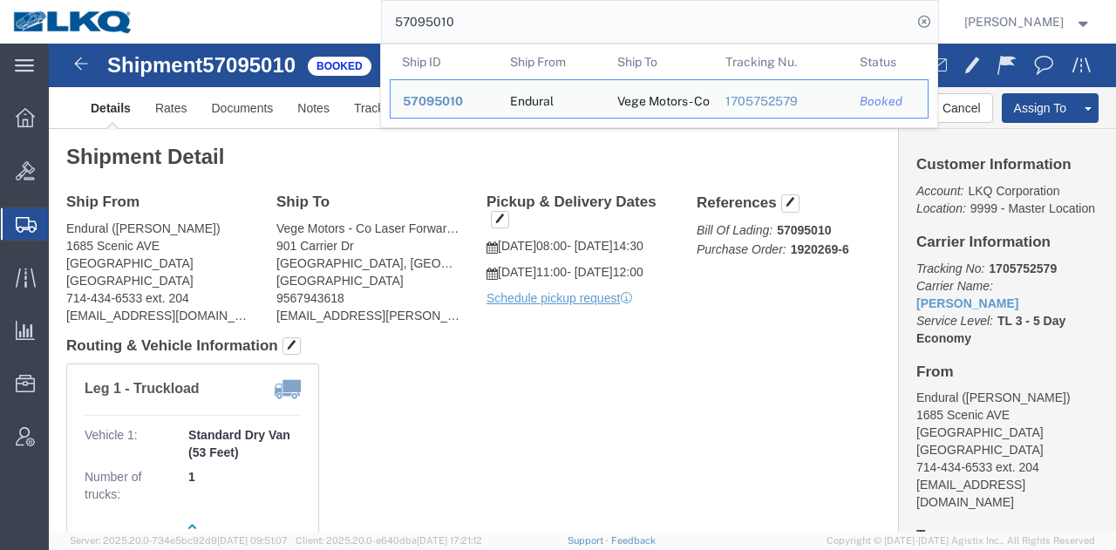
paste input "6729124"
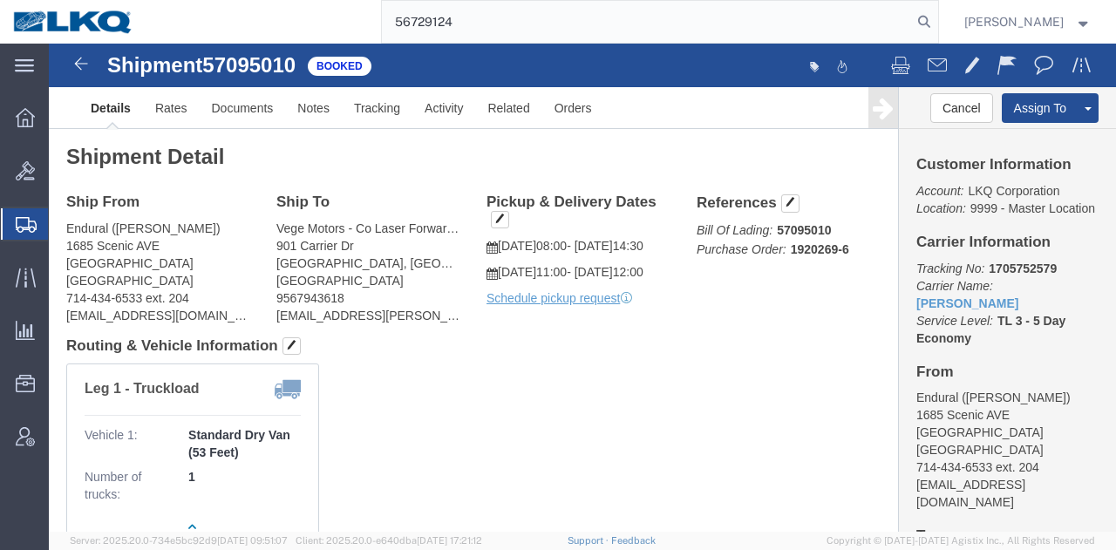
type input "56729124"
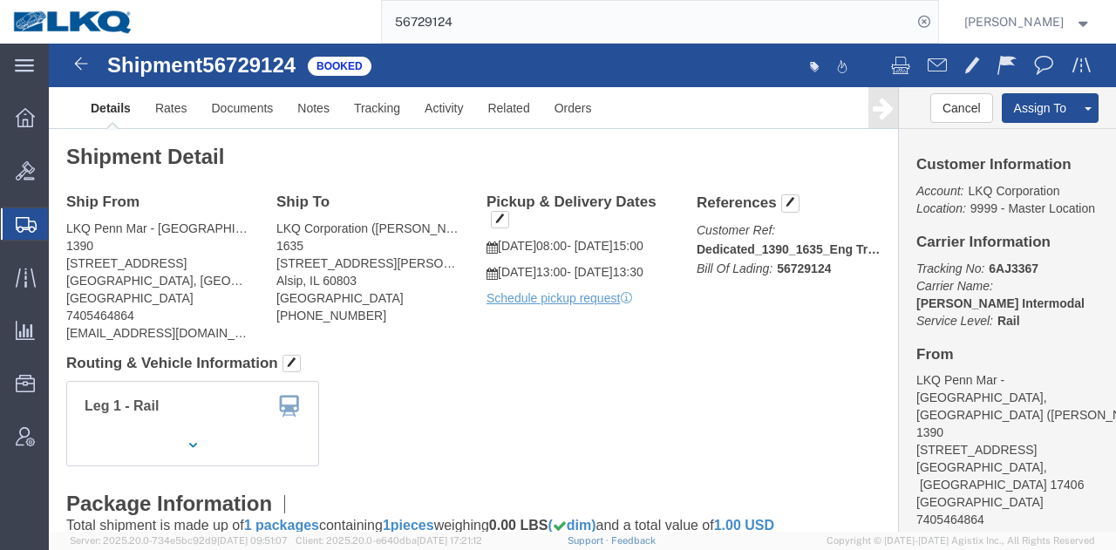
click h4 "Routing & Vehicle Information"
click div "Leg 1 - Rail"
click span
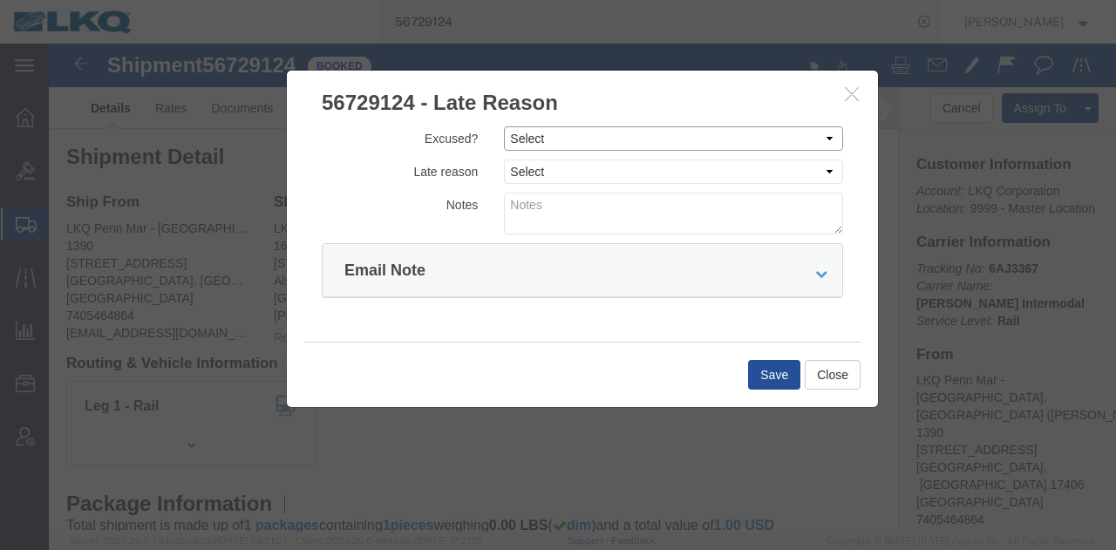
click select "Select Excused Not Excused"
select select "NOT_EXCUSED"
click select "Select Excused Not Excused"
click select "Select Bad Carrier Data Carrier Admin Error Delay Accident Driver Error Lack of…"
select select "DRIVER_ERROR"
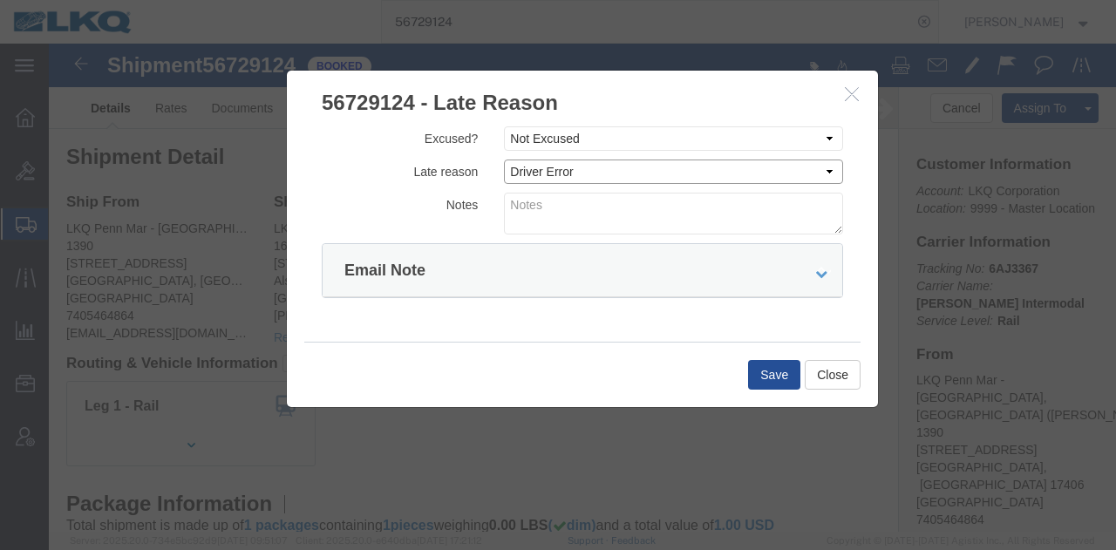
click select "Select Bad Carrier Data Carrier Admin Error Delay Accident Driver Error Lack of…"
click textarea
type textarea "10/10 pickup"
click button "Save"
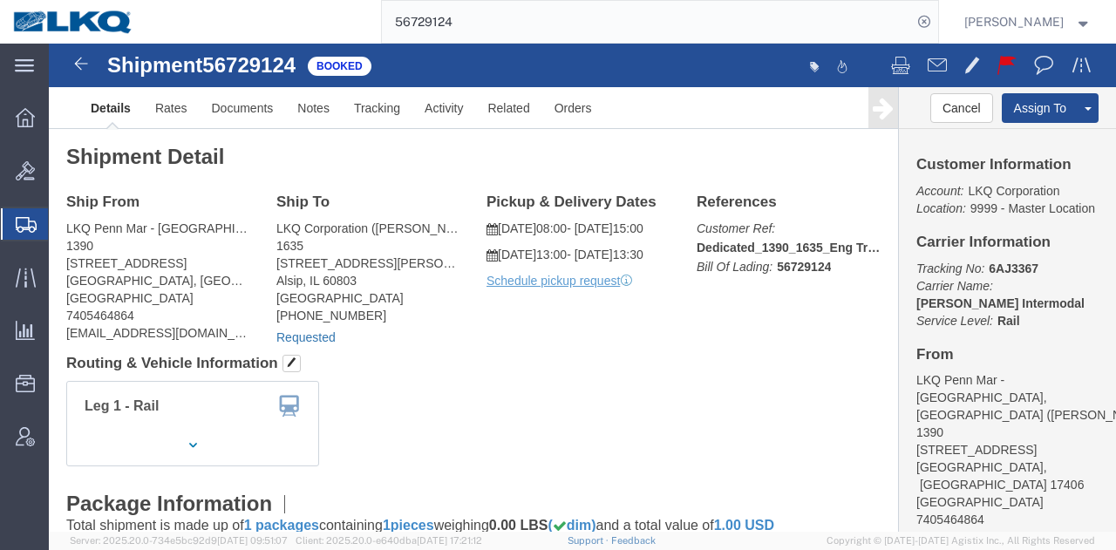
click link "Requested"
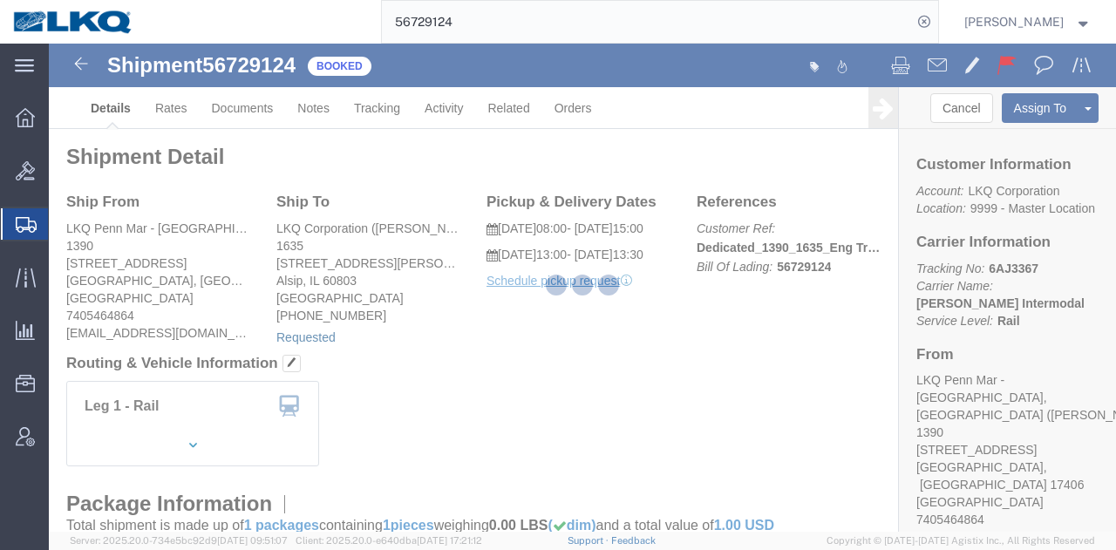
select select "1"
select select
select select "30"
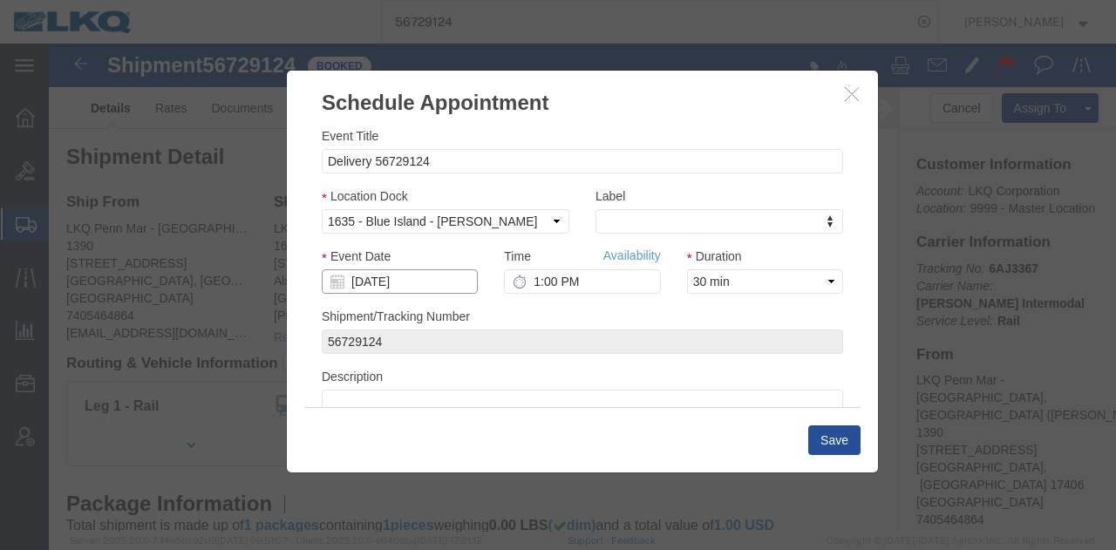
click input "10/13/2025"
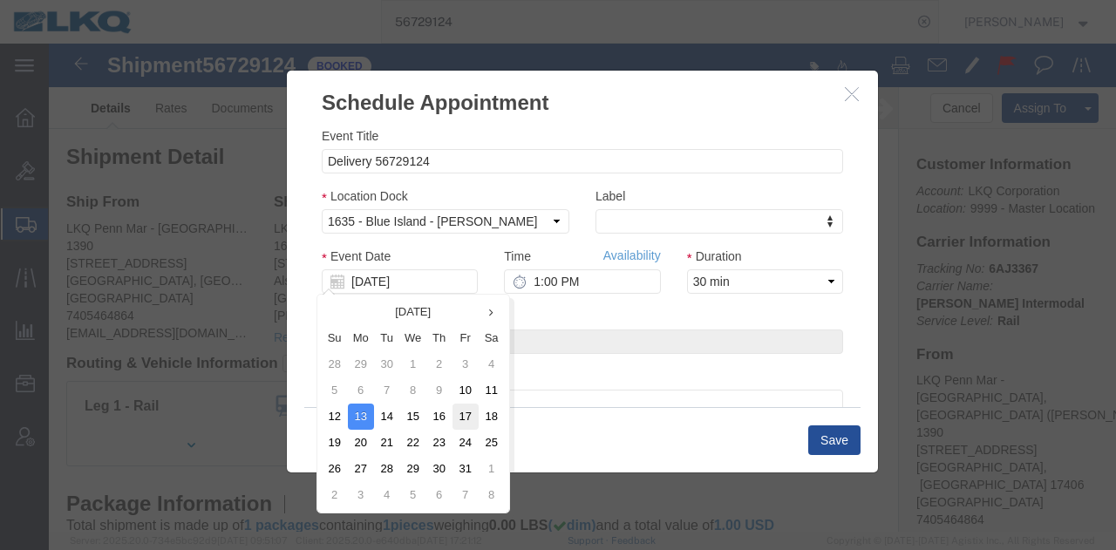
click td "17"
type input "10/17/2025"
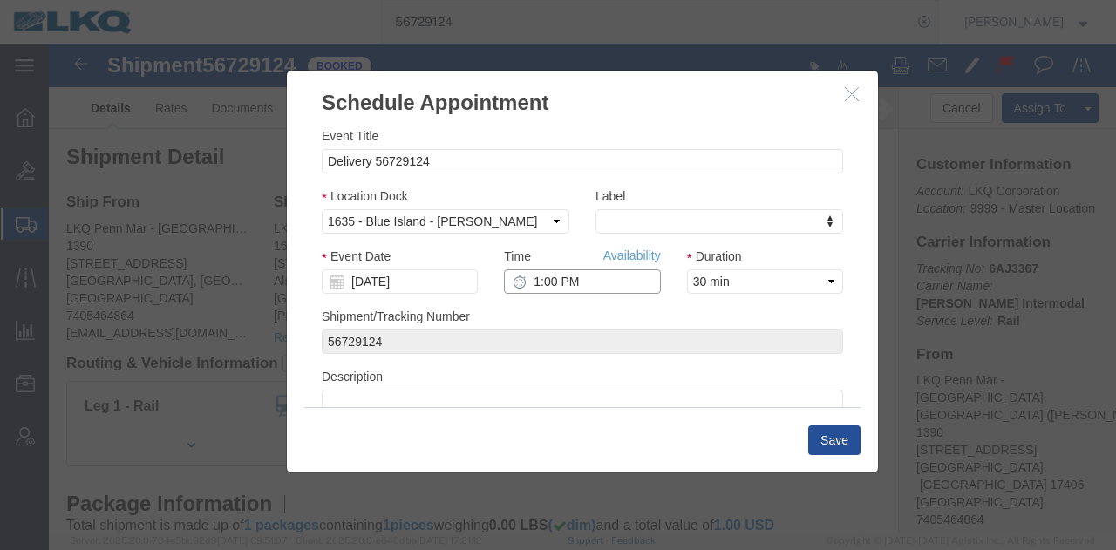
click input "1:00 PM"
type input "12:00 PM"
click button "Save"
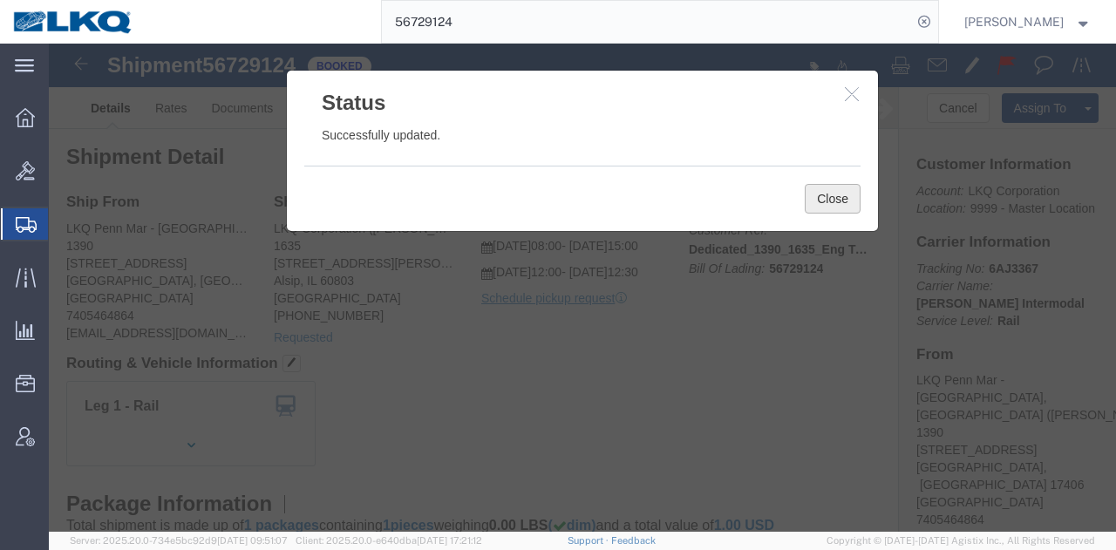
drag, startPoint x: 784, startPoint y: 156, endPoint x: 773, endPoint y: 161, distance: 11.7
click button "Close"
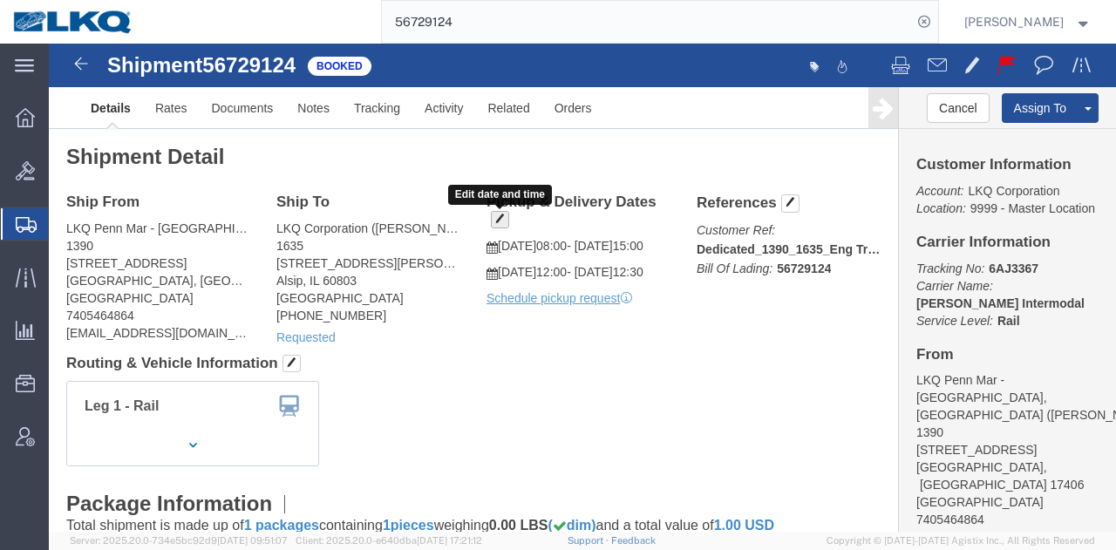
click span "button"
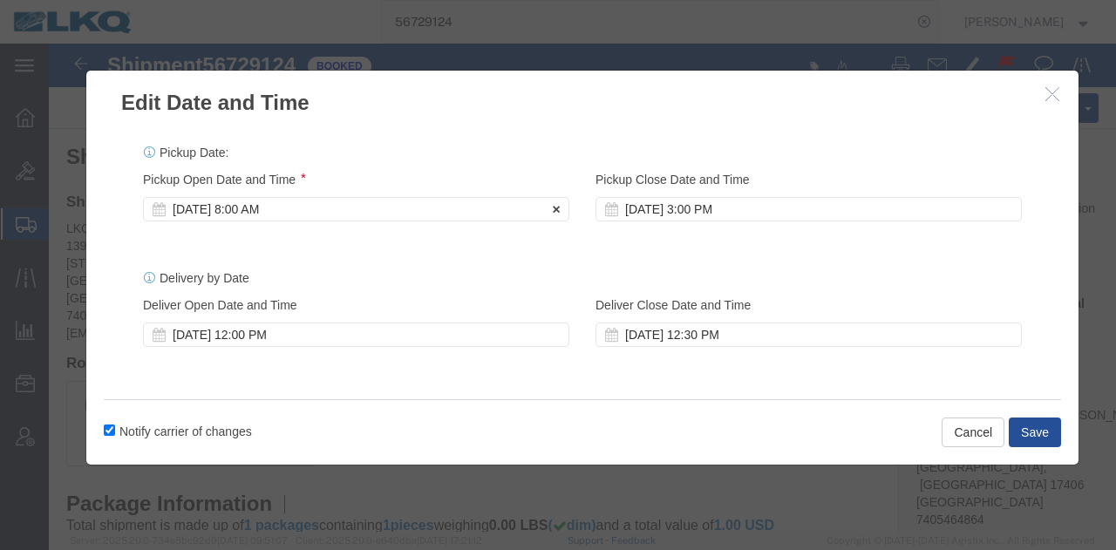
click div "Oct 10 2025 8:00 AM"
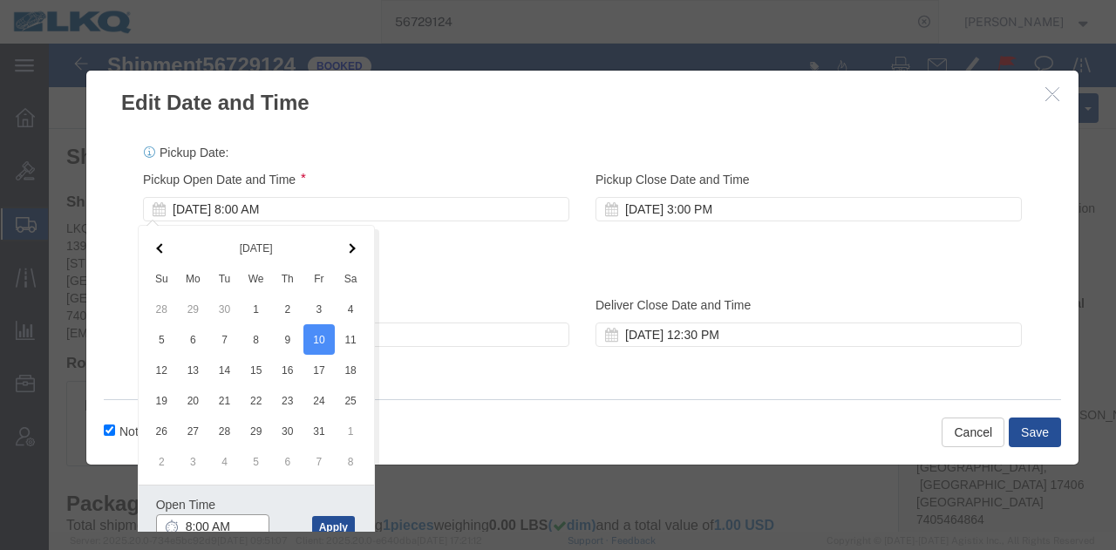
scroll to position [3, 0]
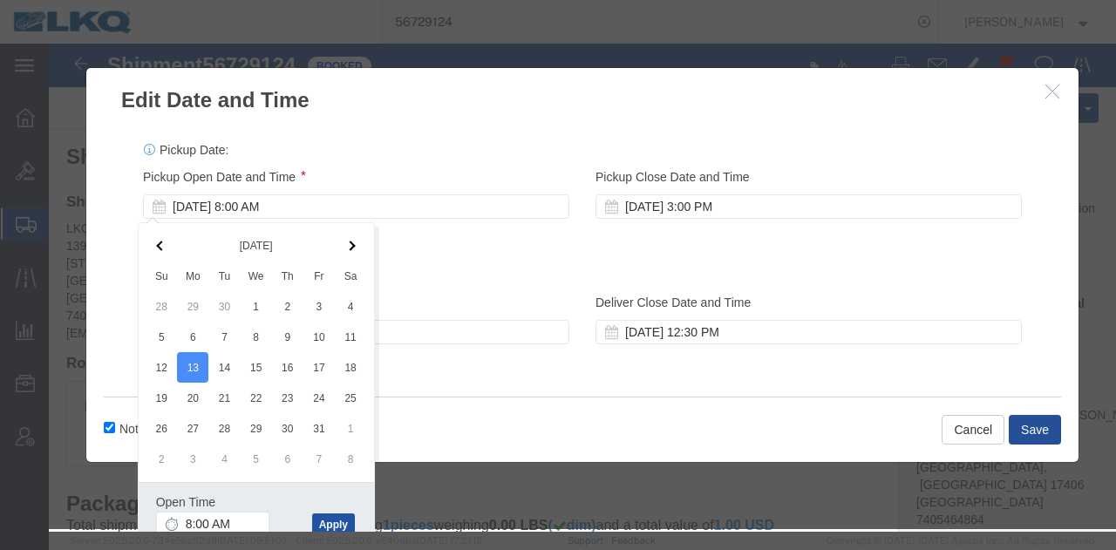
click button "Apply"
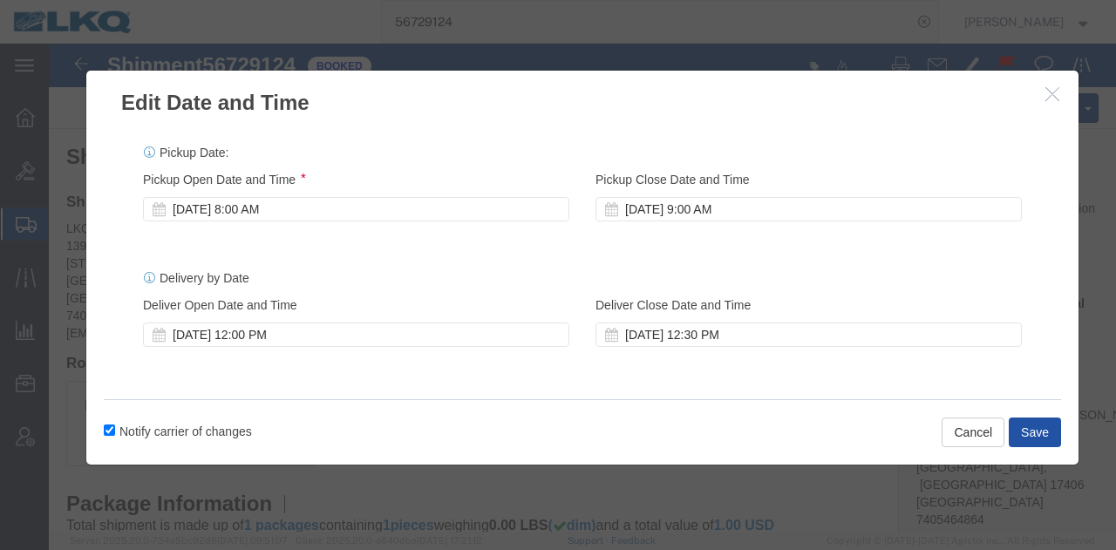
click button "Save"
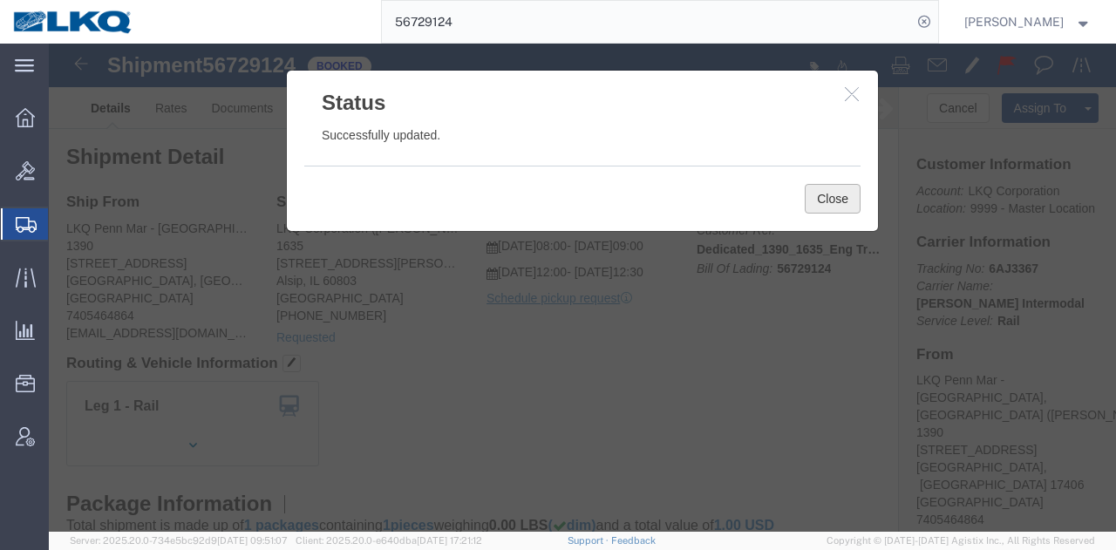
click button "Close"
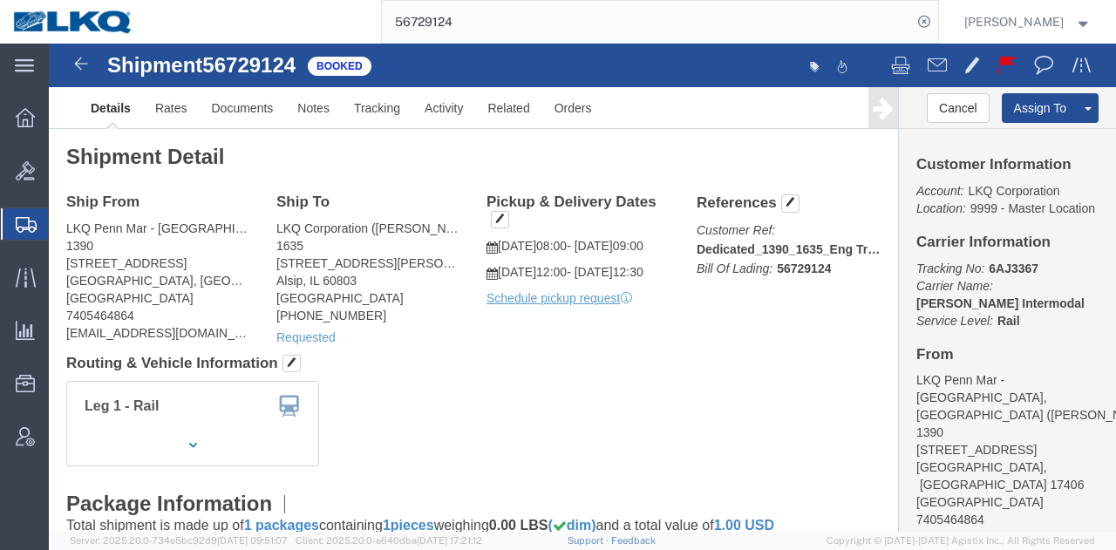
click at [718, 41] on input "56729124" at bounding box center [647, 22] width 530 height 42
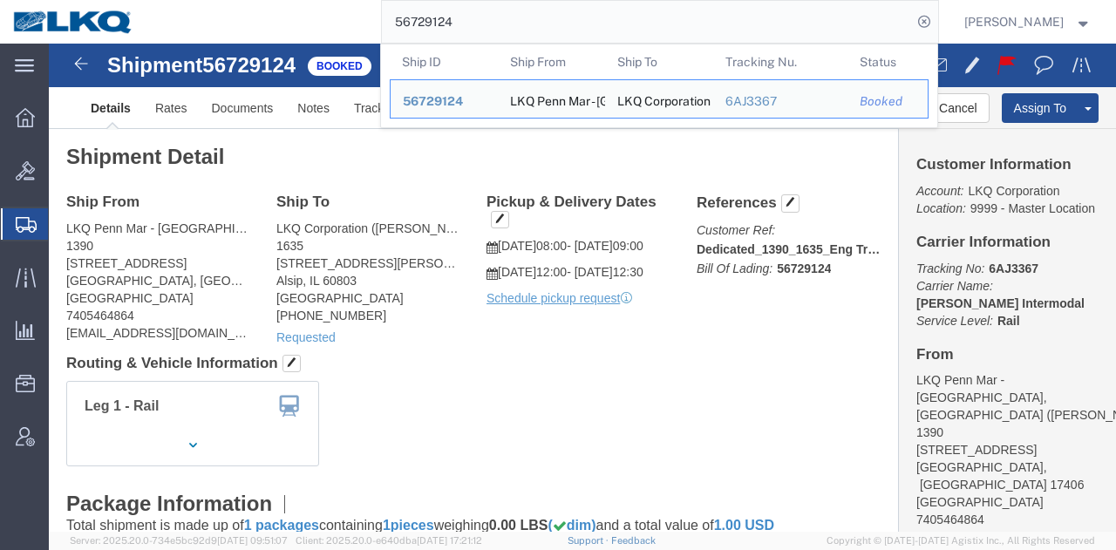
paste input "12806"
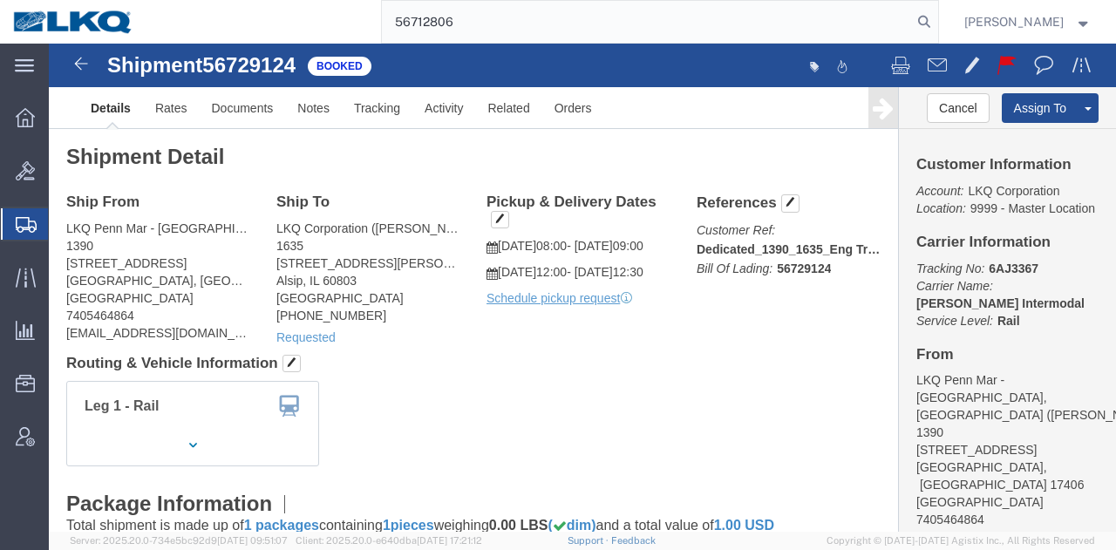
type input "56712806"
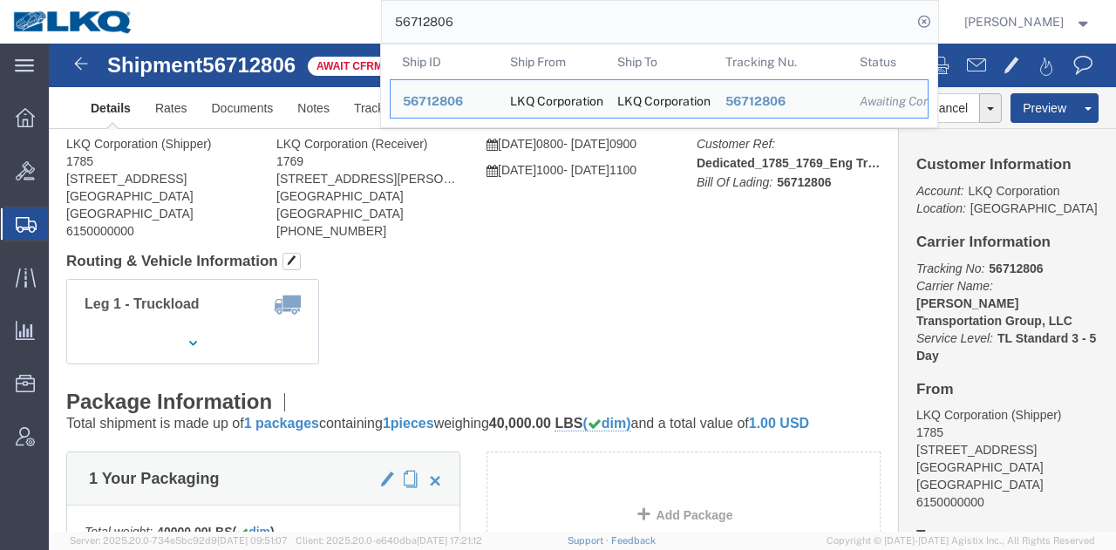
click h4 "Routing & Vehicle Information"
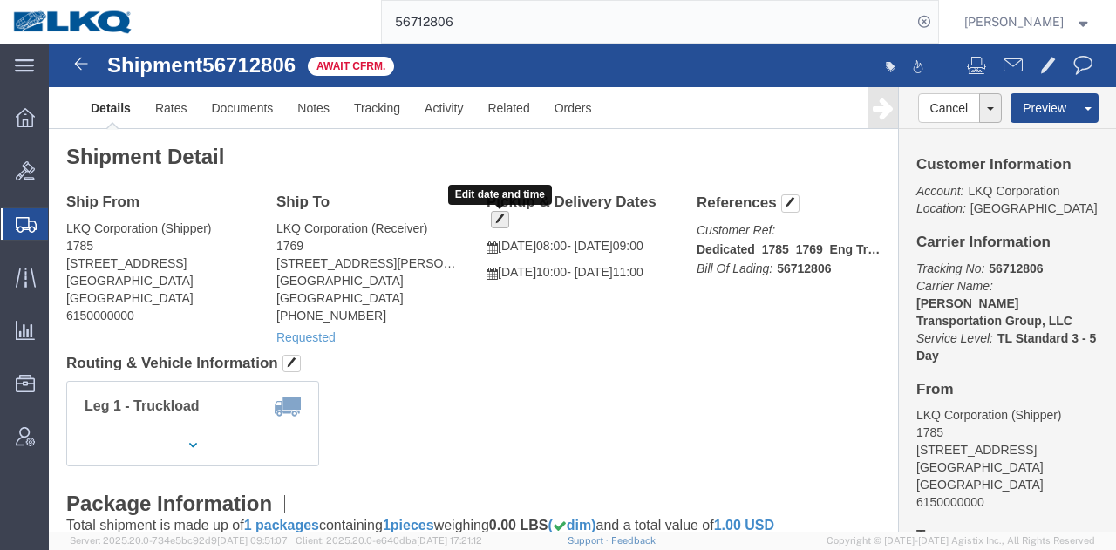
click span "button"
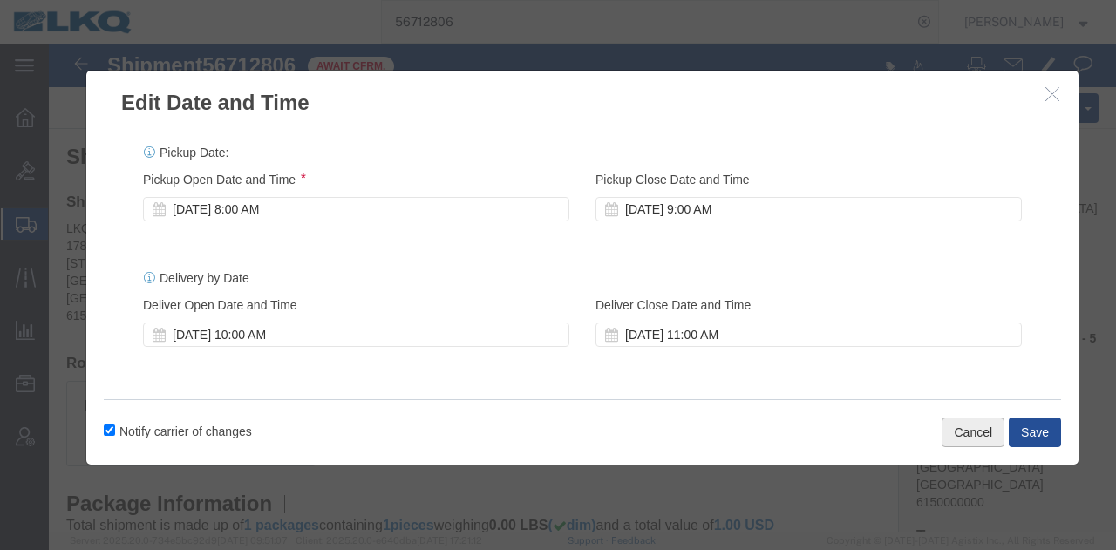
click button "Cancel"
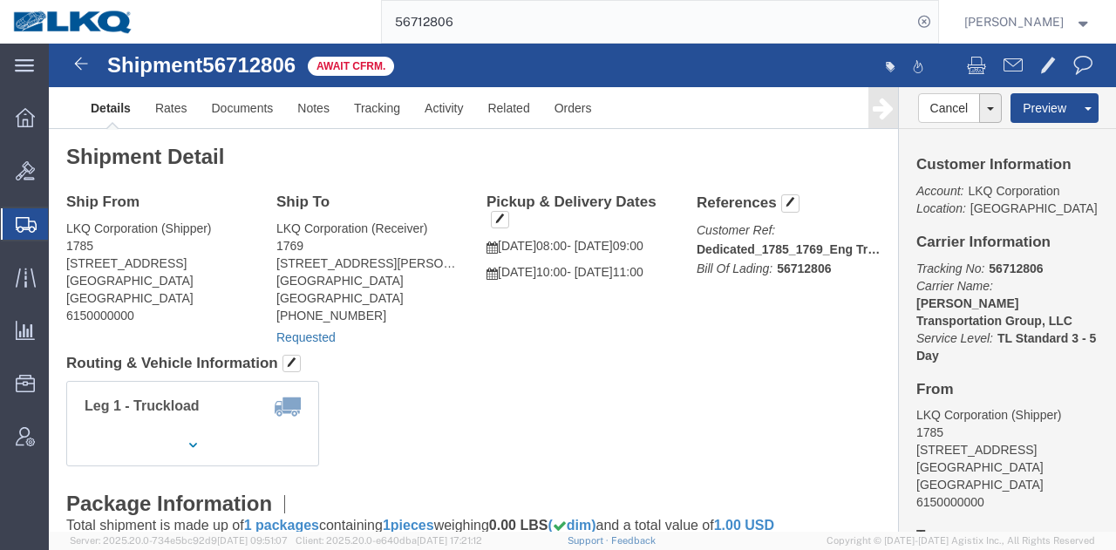
click link "Requested"
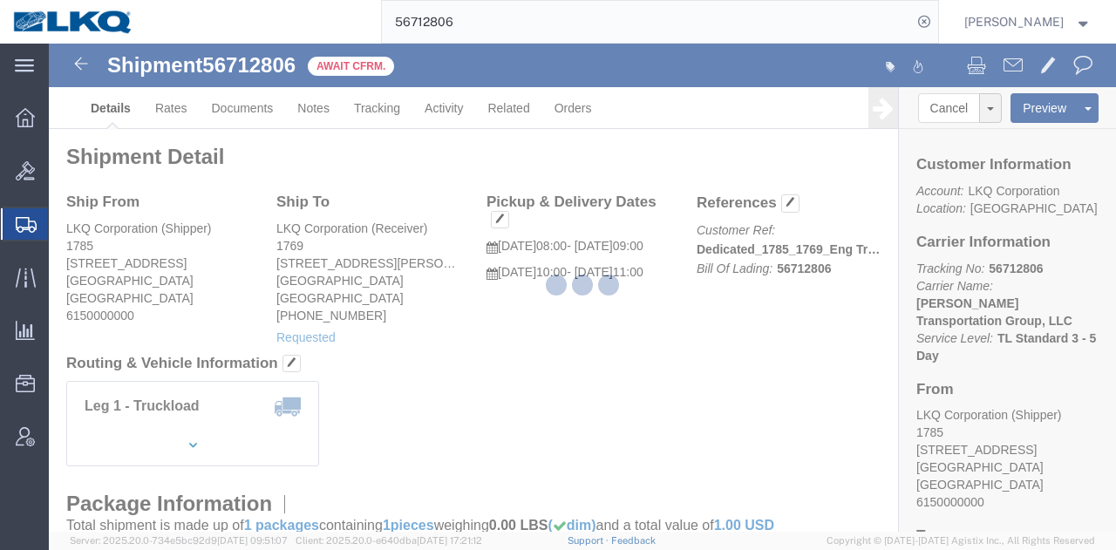
select select "1"
select select
select select "60"
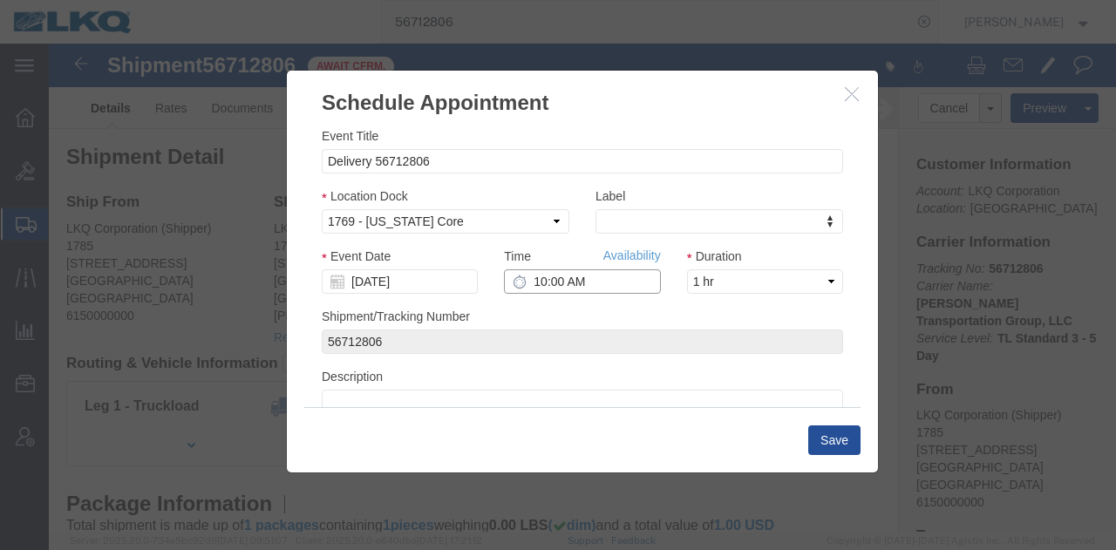
click input "10:00 AM"
type input "9:00 AM"
click button "Save"
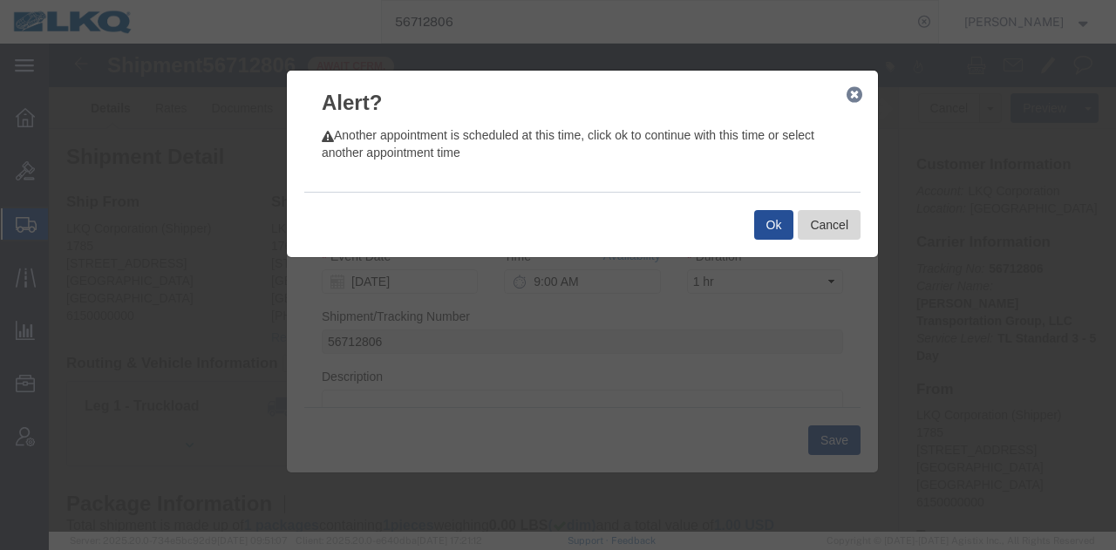
click button "Cancel"
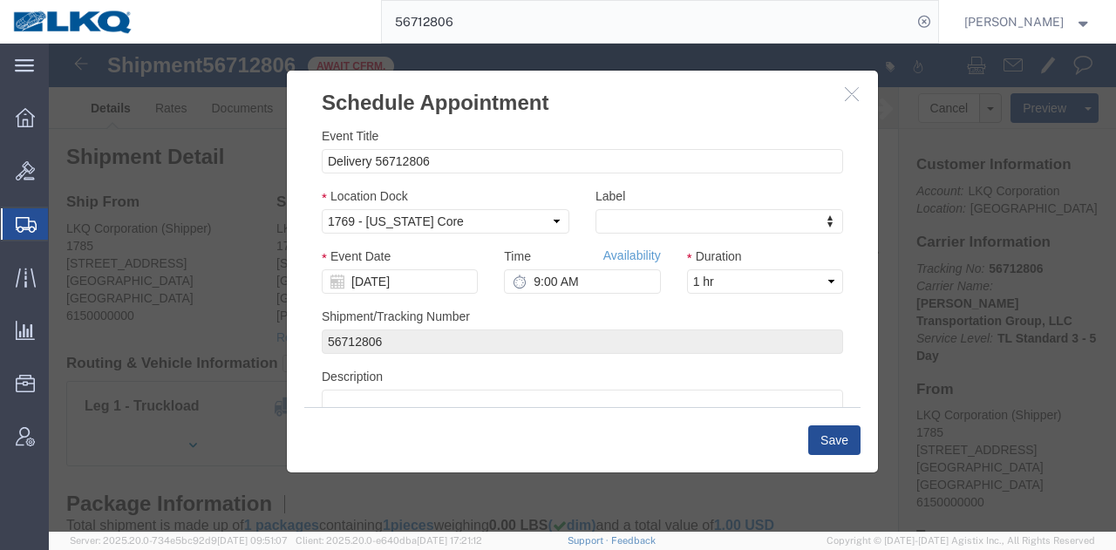
drag, startPoint x: 804, startPoint y: 51, endPoint x: 793, endPoint y: 63, distance: 16.1
click icon "button"
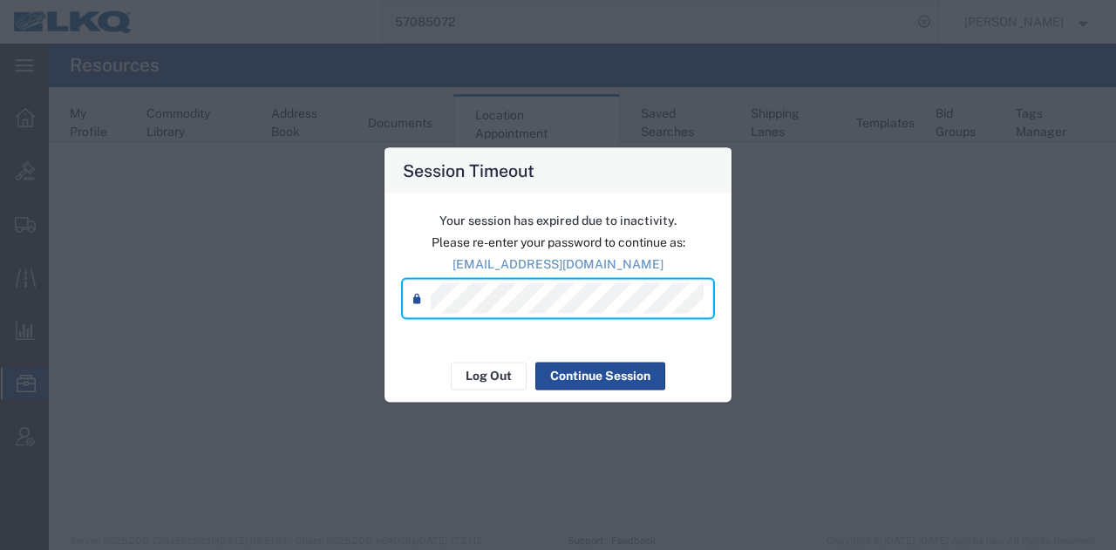
select select "27578"
select select "agendaWeek"
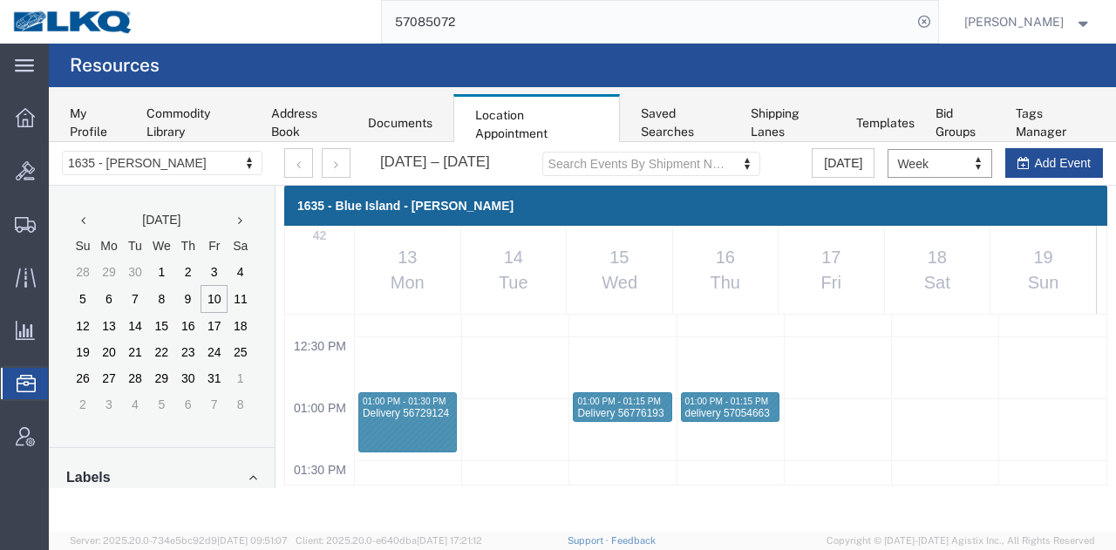
scroll to position [1437, 0]
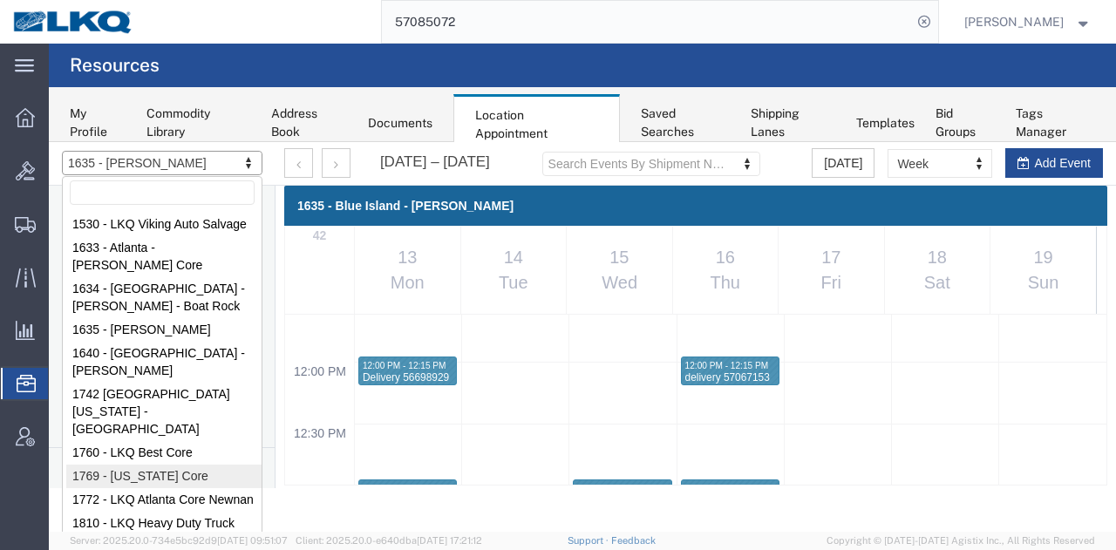
select select "28716"
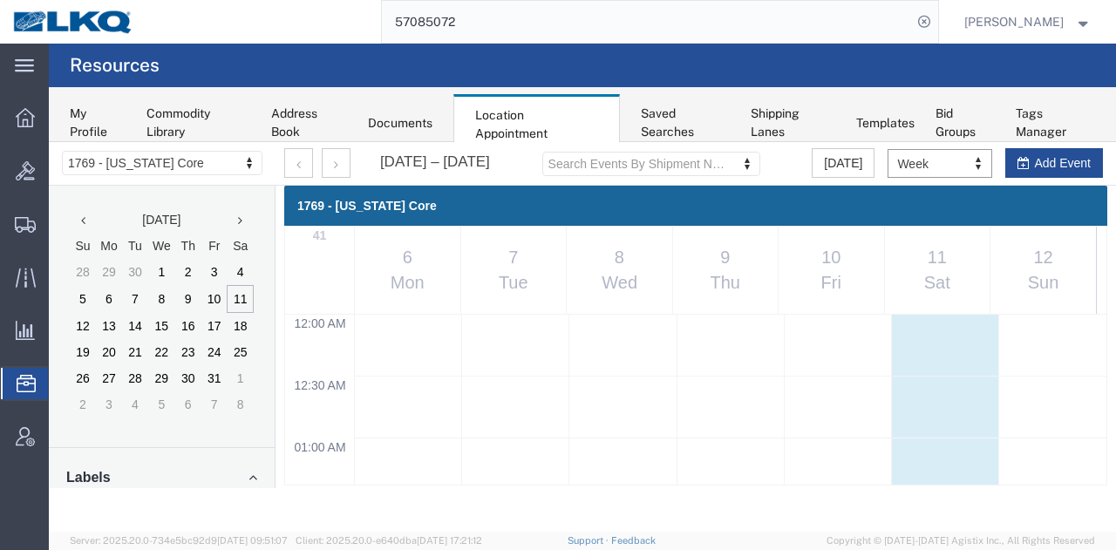
scroll to position [740, 0]
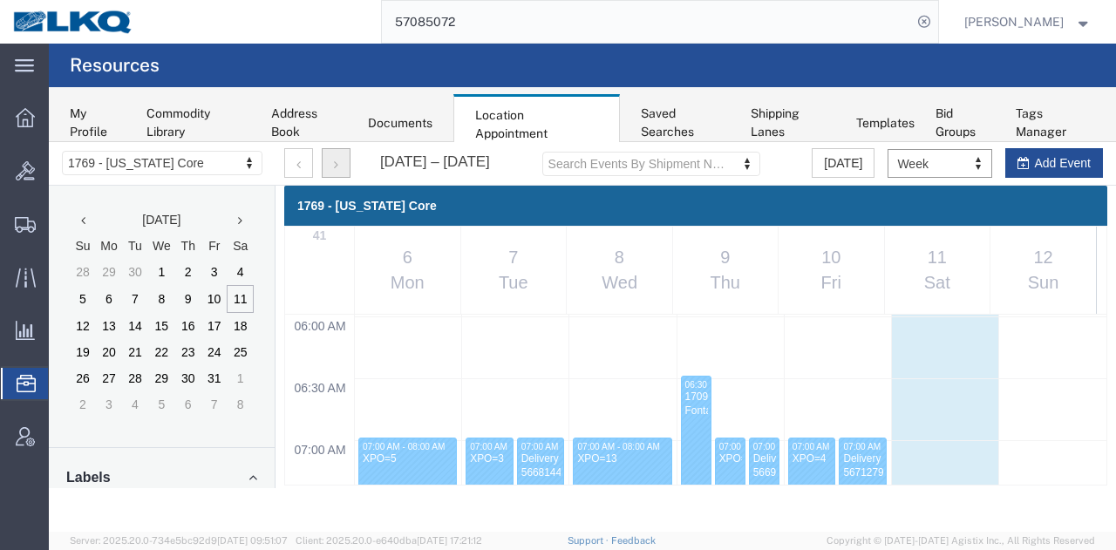
click at [335, 163] on icon "button" at bounding box center [336, 165] width 4 height 12
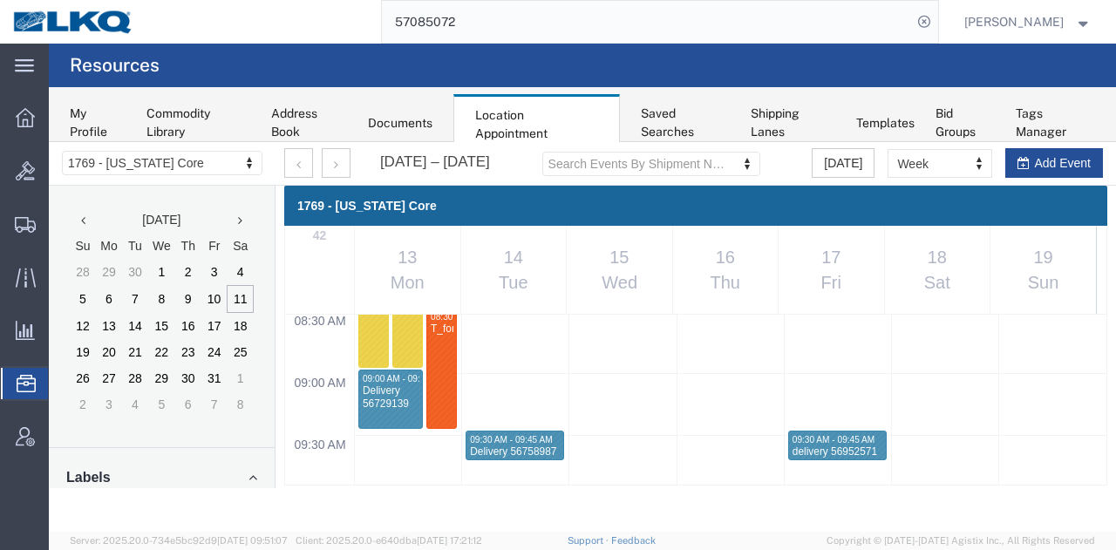
scroll to position [1081, 0]
